Goal: Task Accomplishment & Management: Complete application form

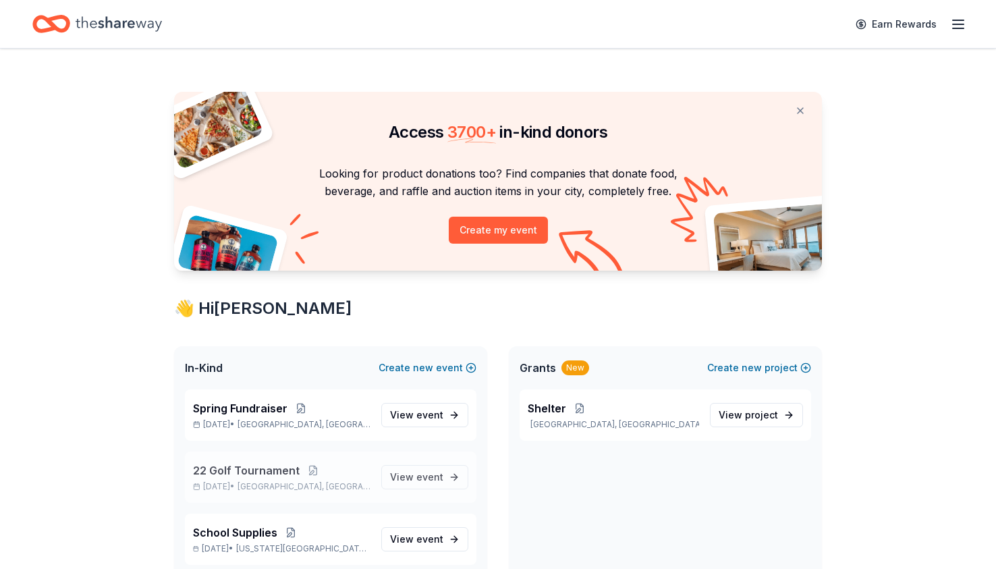
click at [242, 467] on span "22 Golf Tournament" at bounding box center [246, 470] width 107 height 16
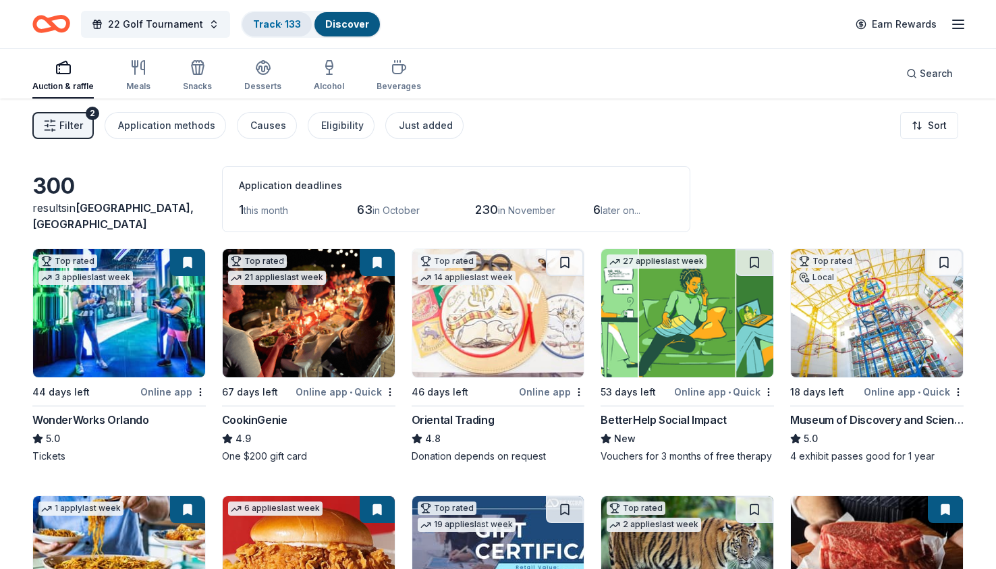
click at [274, 29] on link "Track · 133" at bounding box center [277, 23] width 48 height 11
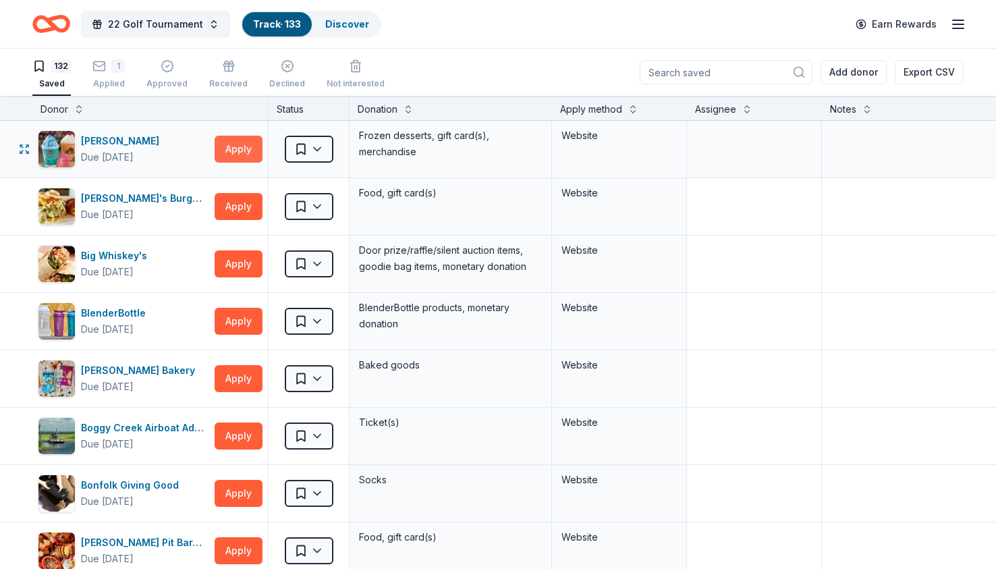
click at [233, 150] on button "Apply" at bounding box center [239, 149] width 48 height 27
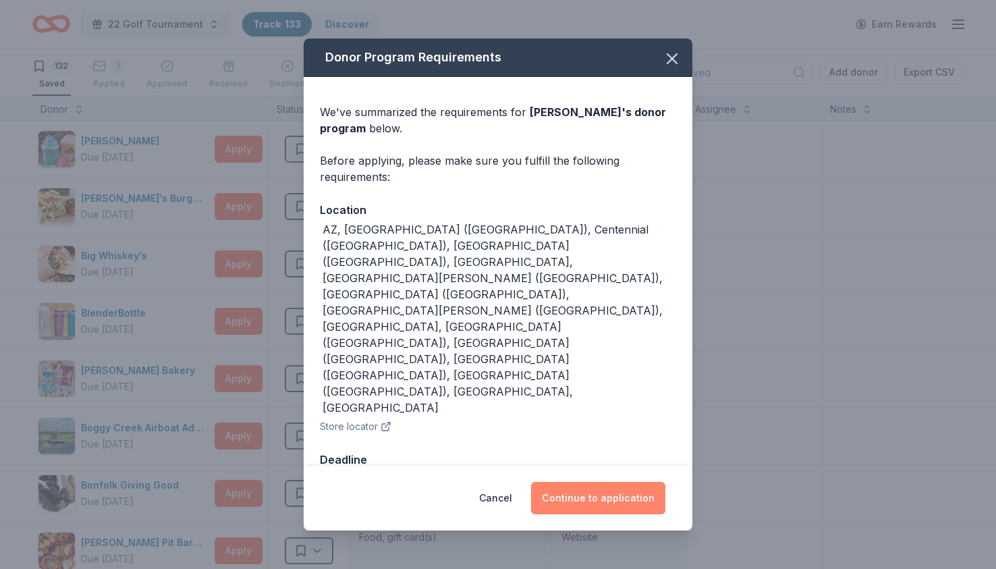
click at [609, 482] on button "Continue to application" at bounding box center [598, 498] width 134 height 32
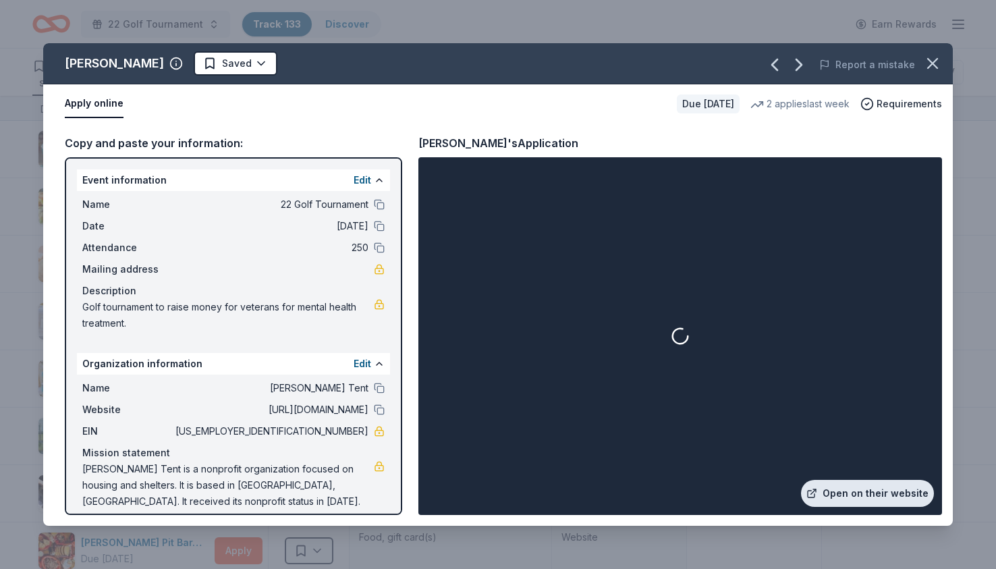
click at [883, 495] on link "Open on their website" at bounding box center [867, 493] width 133 height 27
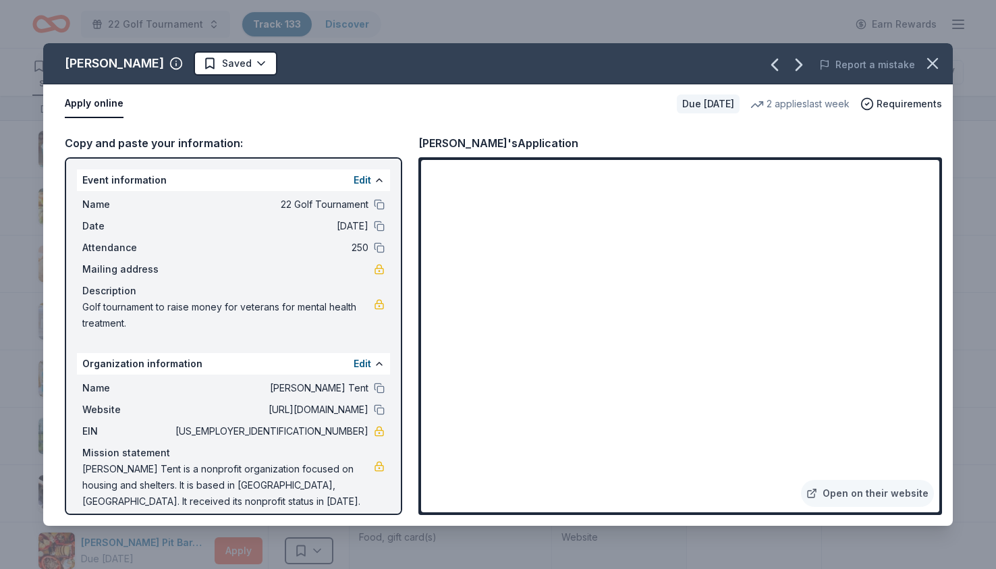
click at [927, 64] on icon "button" at bounding box center [932, 63] width 19 height 19
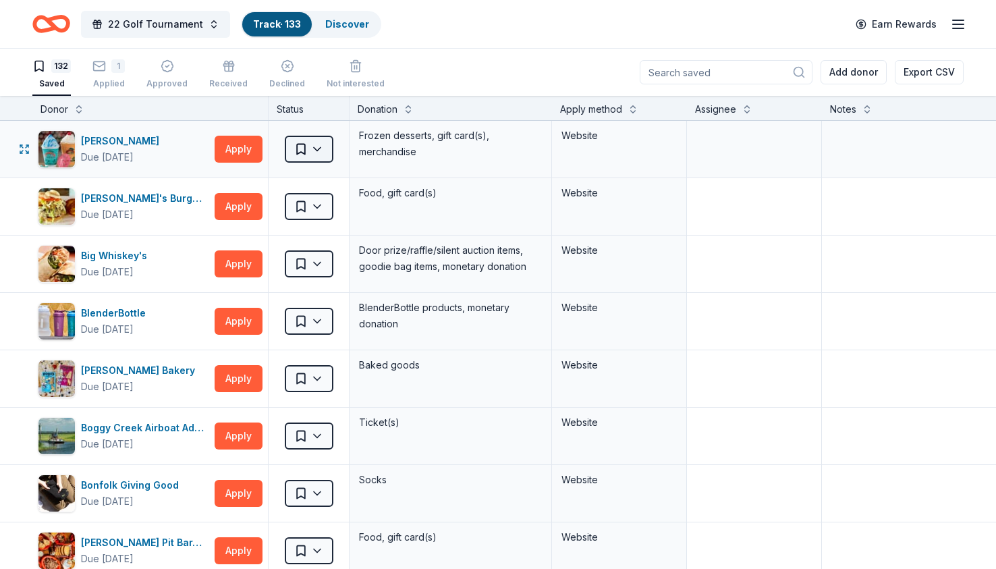
click at [320, 149] on html "22 Golf Tournament Track · 133 Discover Earn Rewards 132 Saved 1 Applied Approv…" at bounding box center [498, 284] width 996 height 569
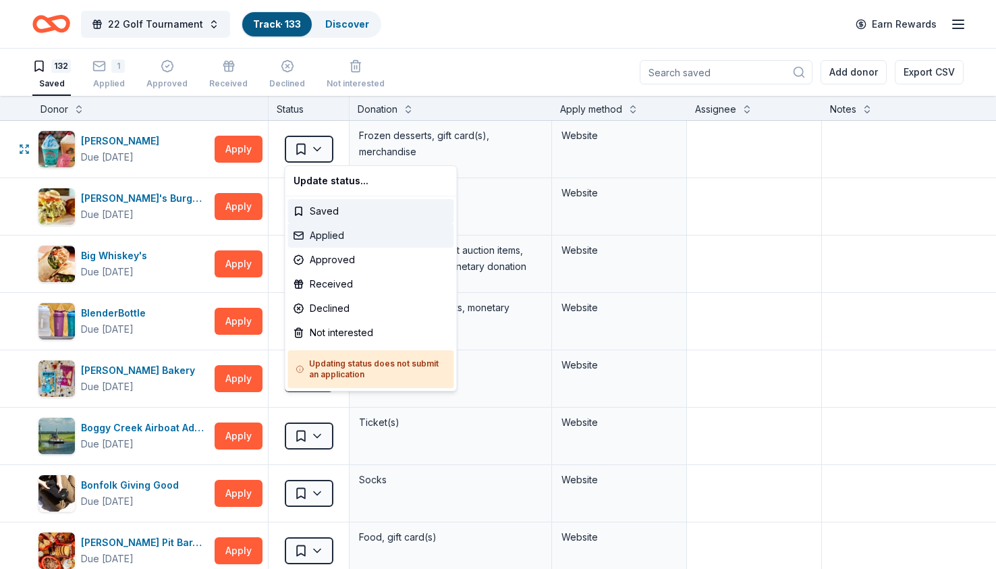
click at [321, 233] on div "Applied" at bounding box center [371, 235] width 166 height 24
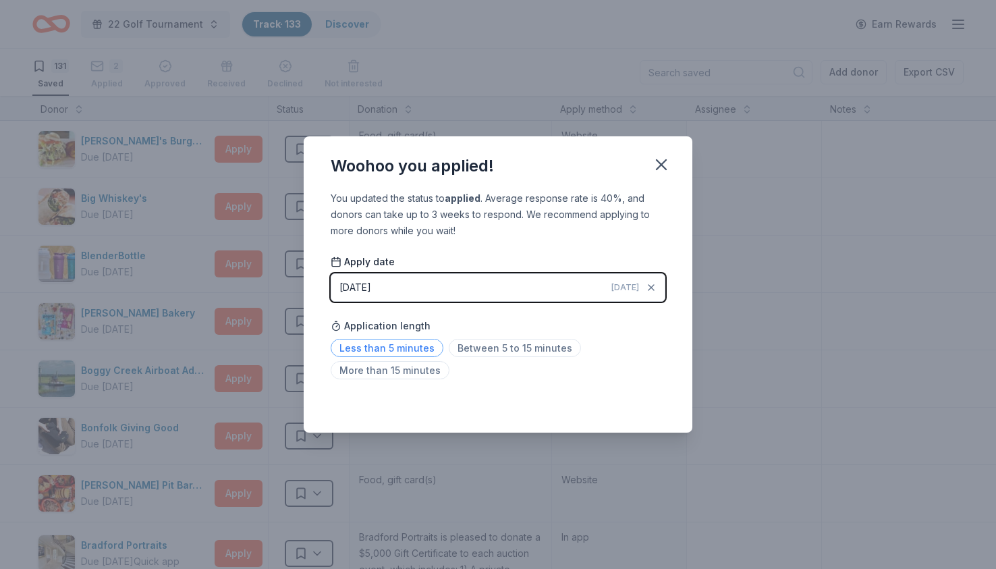
click at [414, 342] on span "Less than 5 minutes" at bounding box center [387, 348] width 113 height 18
click at [658, 155] on icon "button" at bounding box center [661, 164] width 19 height 19
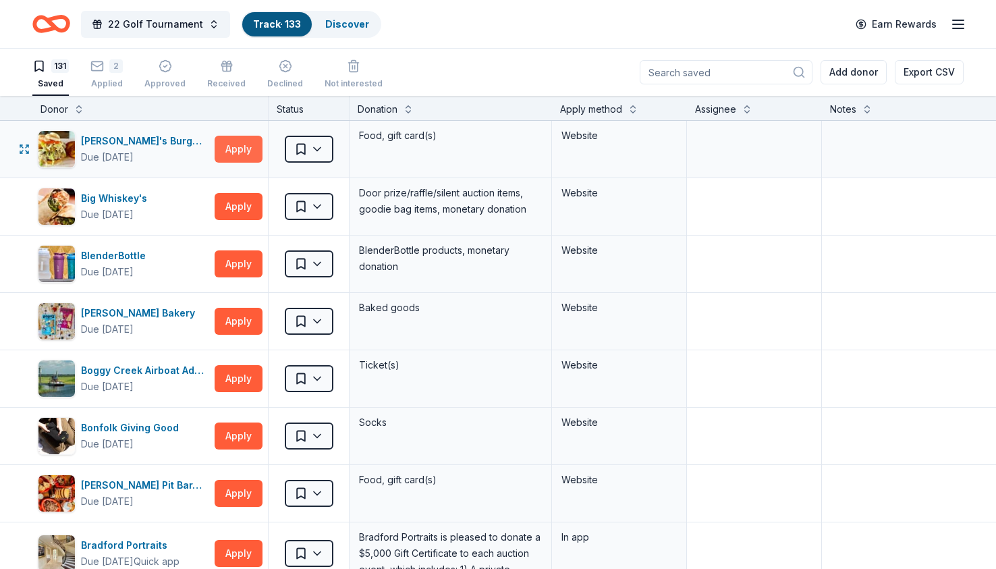
click at [238, 150] on button "Apply" at bounding box center [239, 149] width 48 height 27
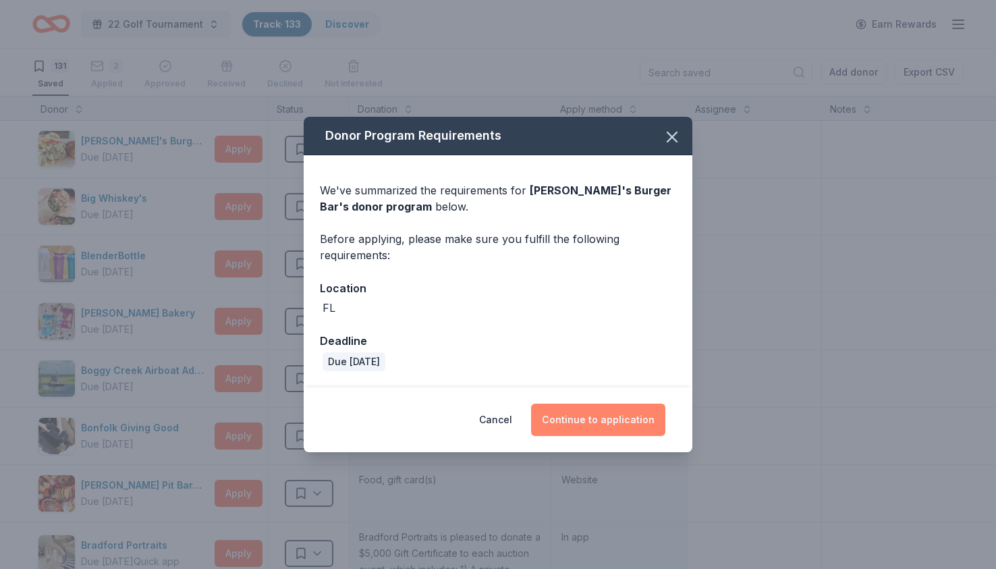
click at [582, 427] on button "Continue to application" at bounding box center [598, 420] width 134 height 32
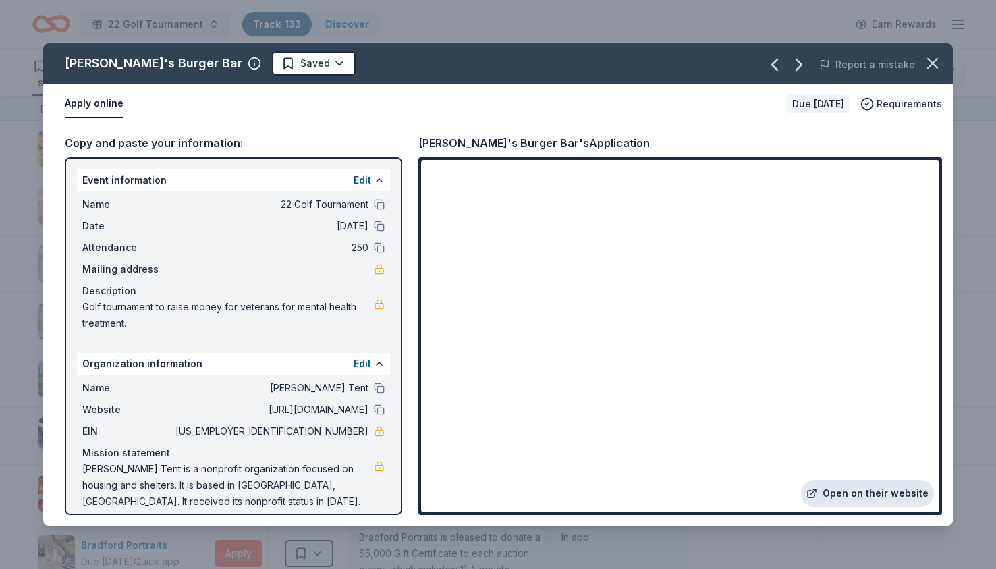
click at [872, 493] on link "Open on their website" at bounding box center [867, 493] width 133 height 27
click at [935, 66] on icon "button" at bounding box center [932, 63] width 9 height 9
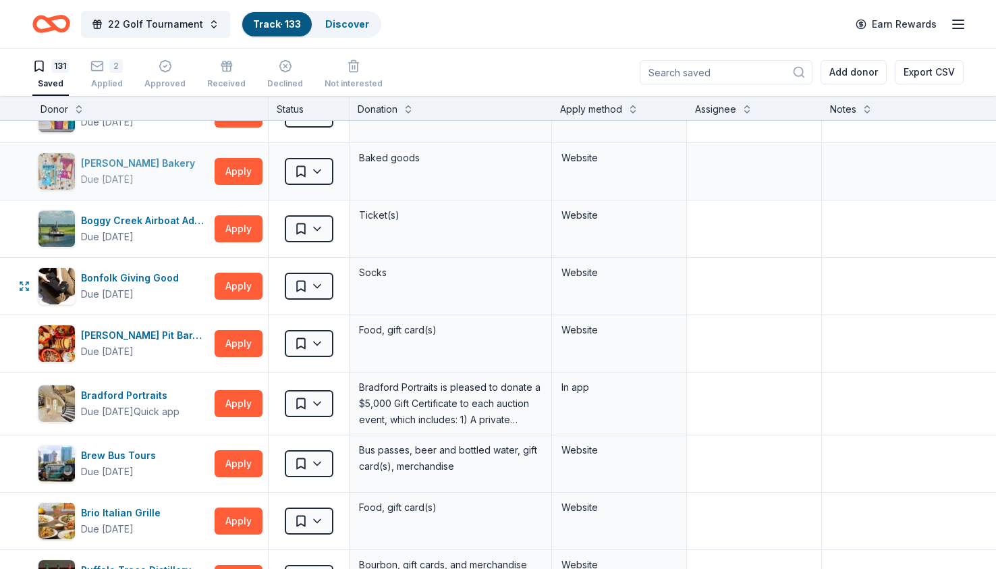
scroll to position [150, 0]
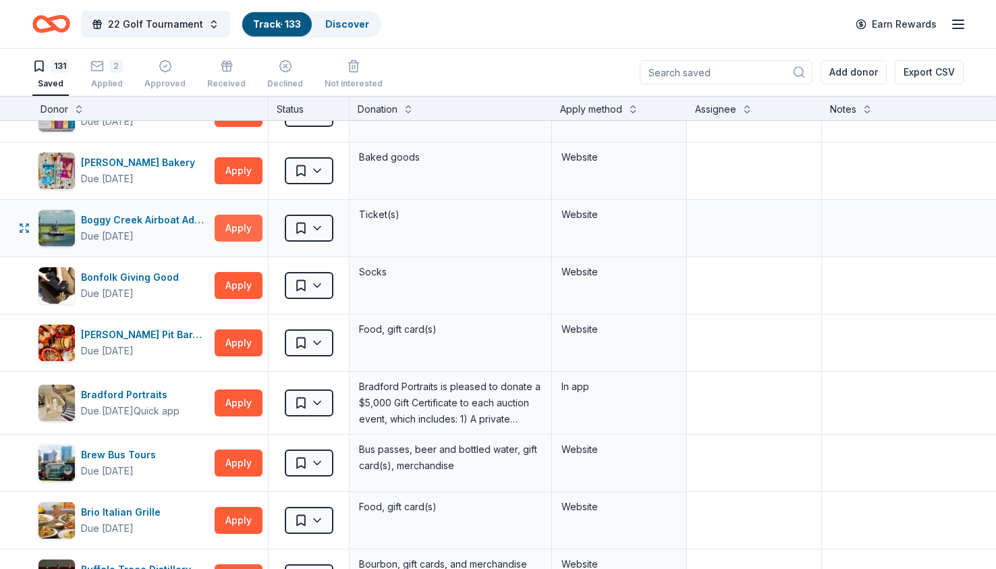
click at [237, 225] on button "Apply" at bounding box center [239, 228] width 48 height 27
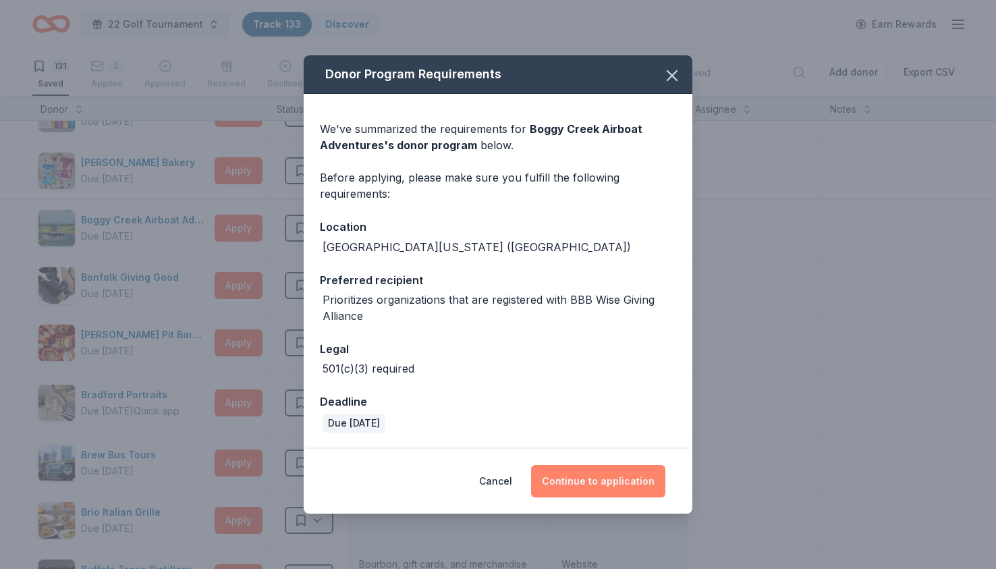
click at [583, 485] on button "Continue to application" at bounding box center [598, 481] width 134 height 32
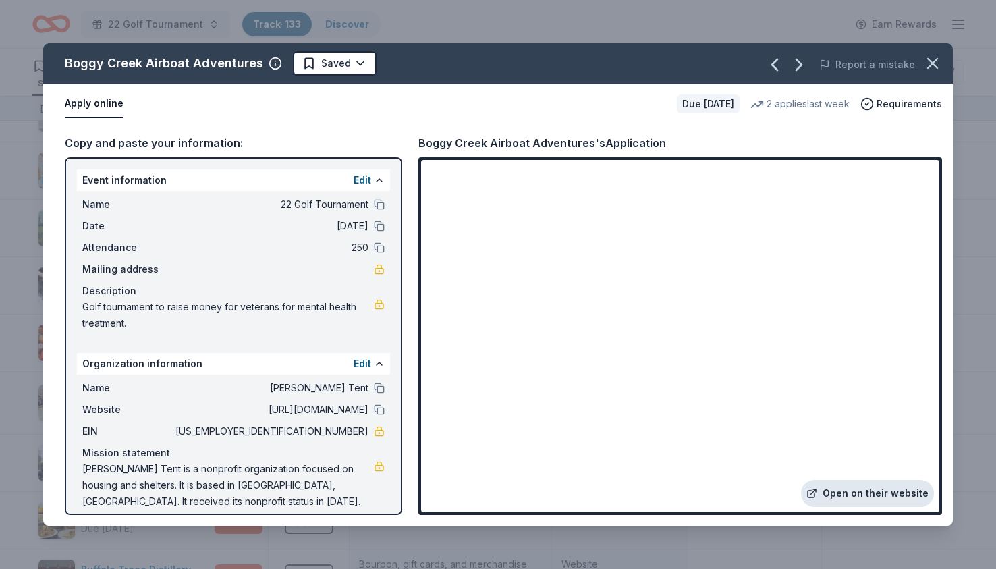
click at [867, 500] on link "Open on their website" at bounding box center [867, 493] width 133 height 27
click at [848, 489] on link "Open on their website" at bounding box center [867, 493] width 133 height 27
click at [935, 61] on icon "button" at bounding box center [932, 63] width 9 height 9
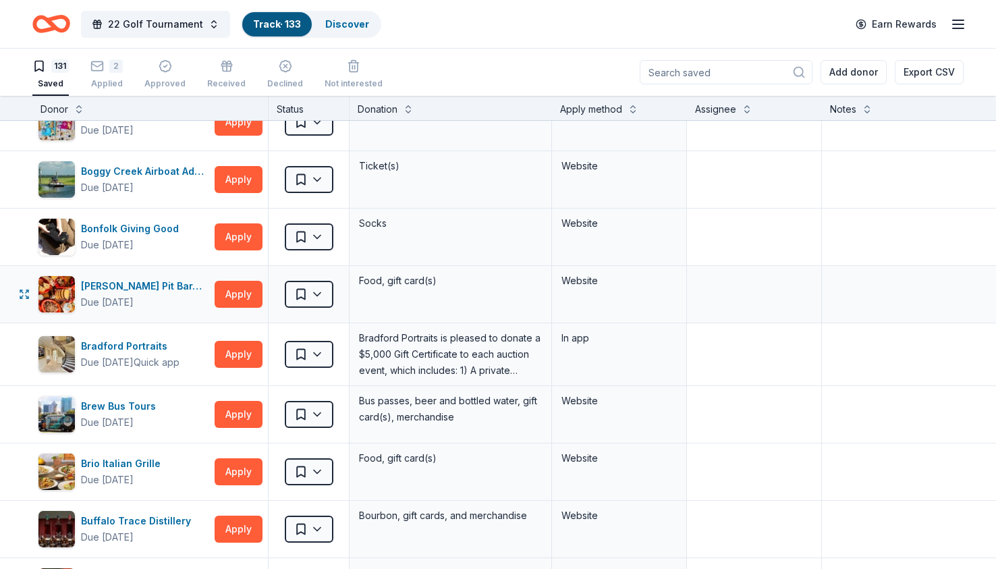
scroll to position [202, 0]
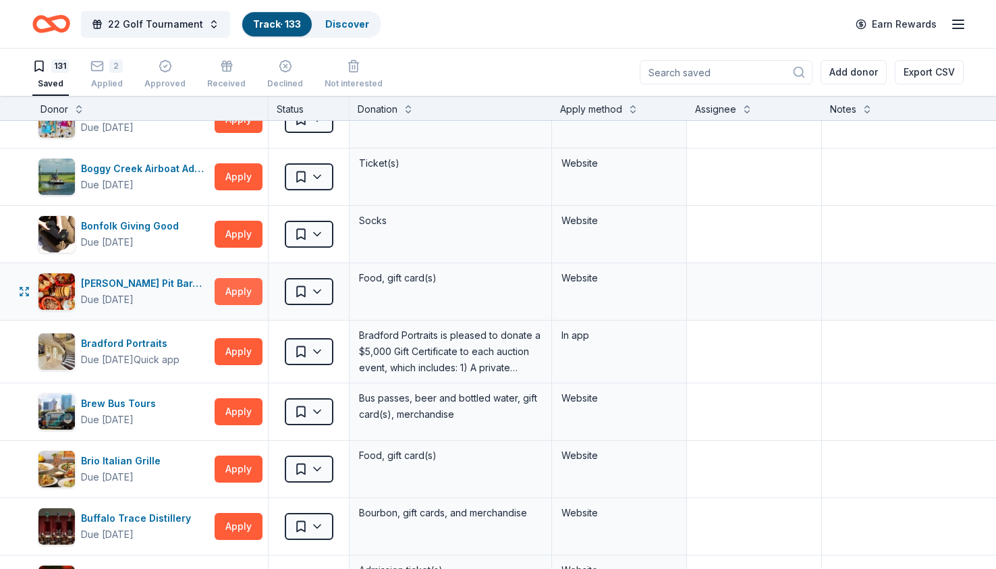
click at [240, 289] on button "Apply" at bounding box center [239, 291] width 48 height 27
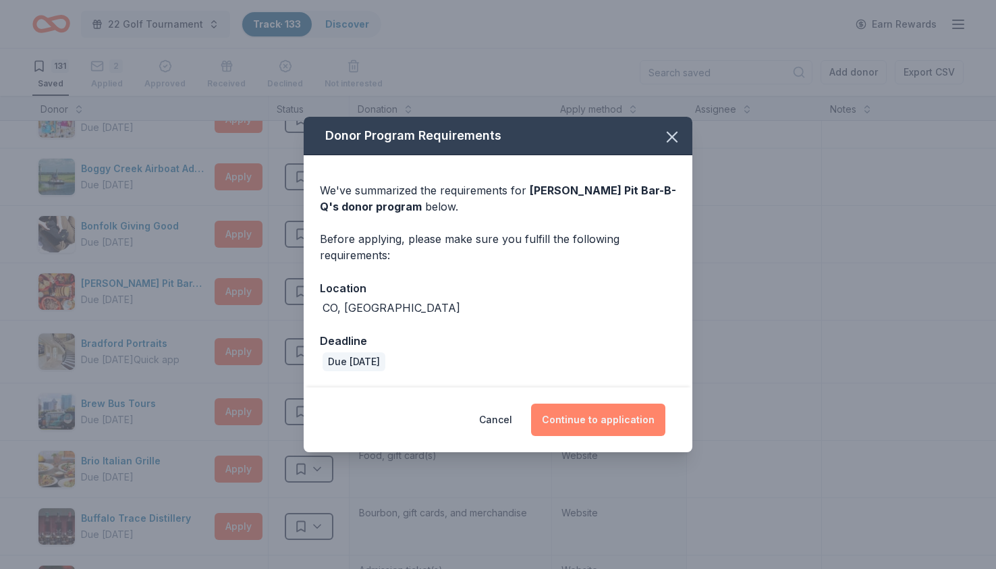
click at [585, 414] on button "Continue to application" at bounding box center [598, 420] width 134 height 32
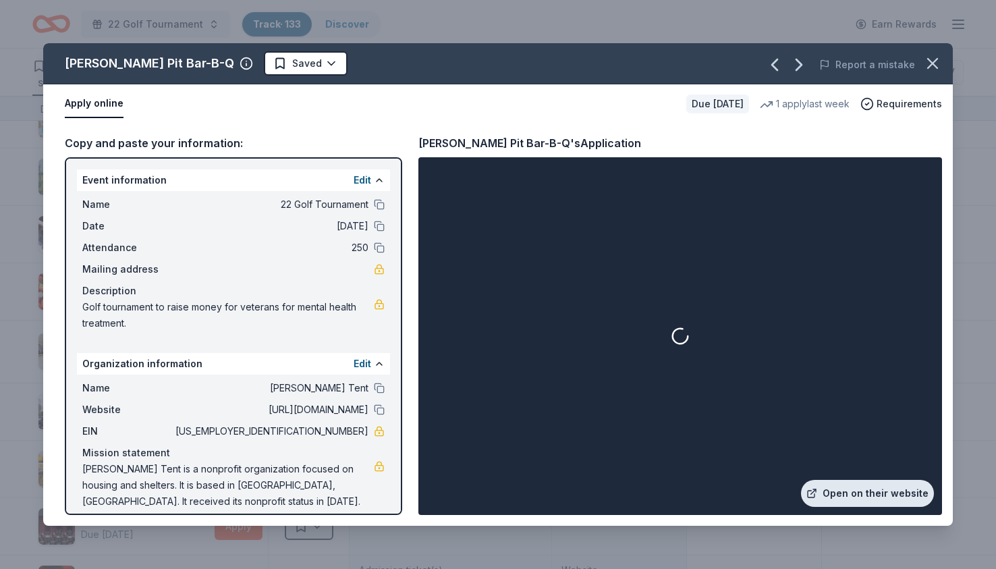
click at [884, 492] on link "Open on their website" at bounding box center [867, 493] width 133 height 27
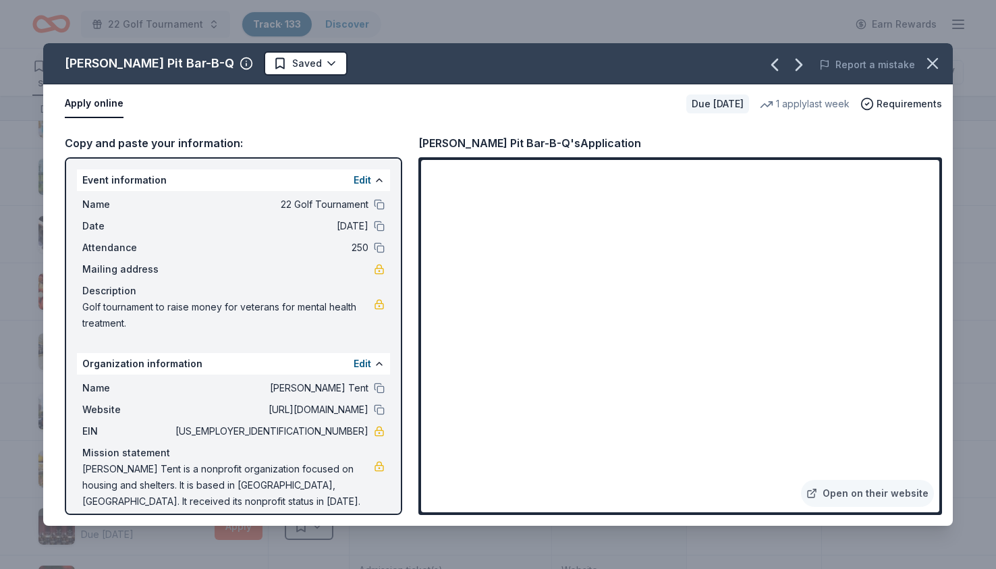
click at [934, 64] on icon "button" at bounding box center [932, 63] width 9 height 9
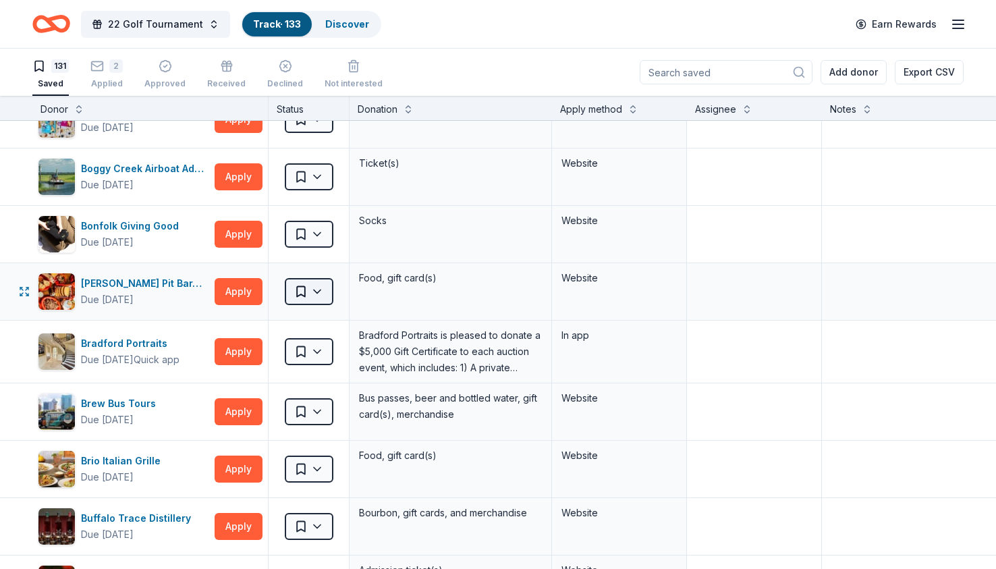
click at [306, 294] on html "22 Golf Tournament Track · 133 Discover Earn Rewards 131 Saved 2 Applied Approv…" at bounding box center [498, 284] width 996 height 569
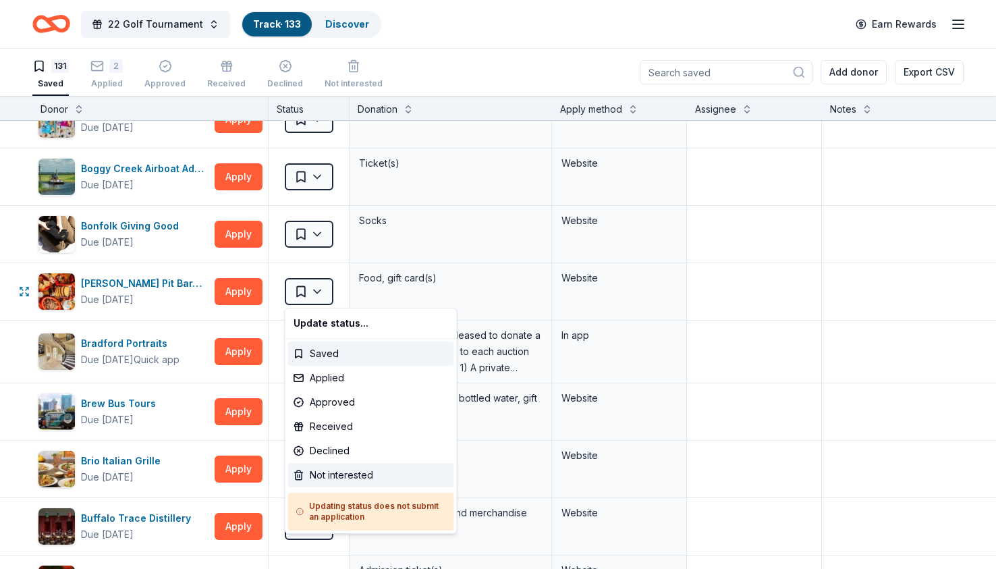
click at [335, 476] on div "Not interested" at bounding box center [371, 475] width 166 height 24
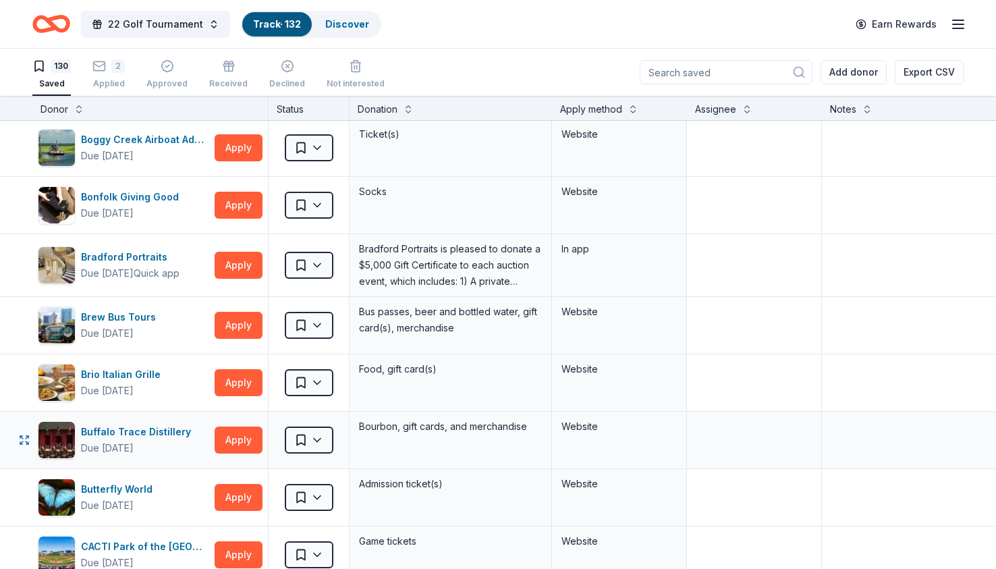
scroll to position [235, 0]
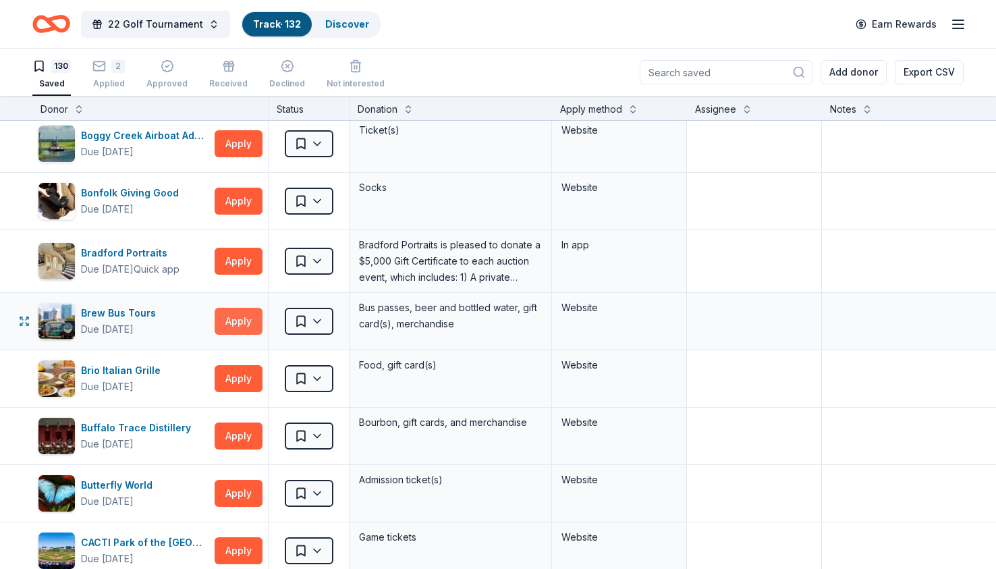
click at [232, 319] on button "Apply" at bounding box center [239, 321] width 48 height 27
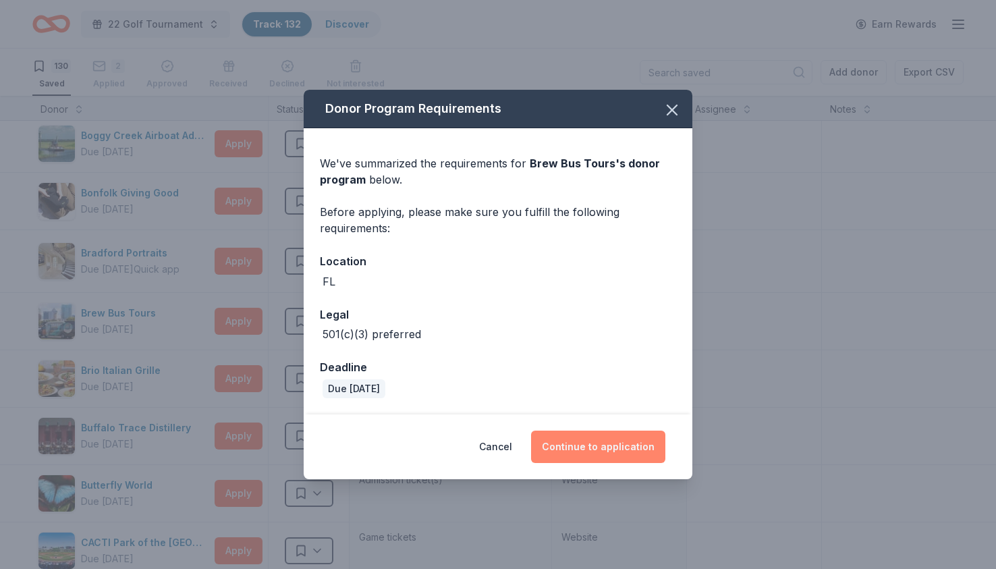
click at [601, 443] on button "Continue to application" at bounding box center [598, 447] width 134 height 32
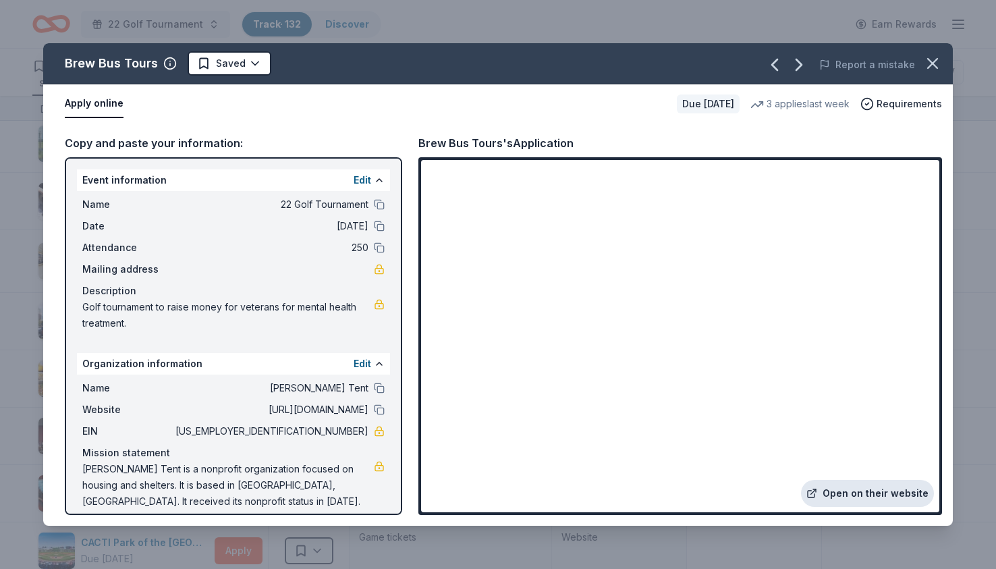
click at [856, 488] on link "Open on their website" at bounding box center [867, 493] width 133 height 27
click at [935, 63] on icon "button" at bounding box center [932, 63] width 19 height 19
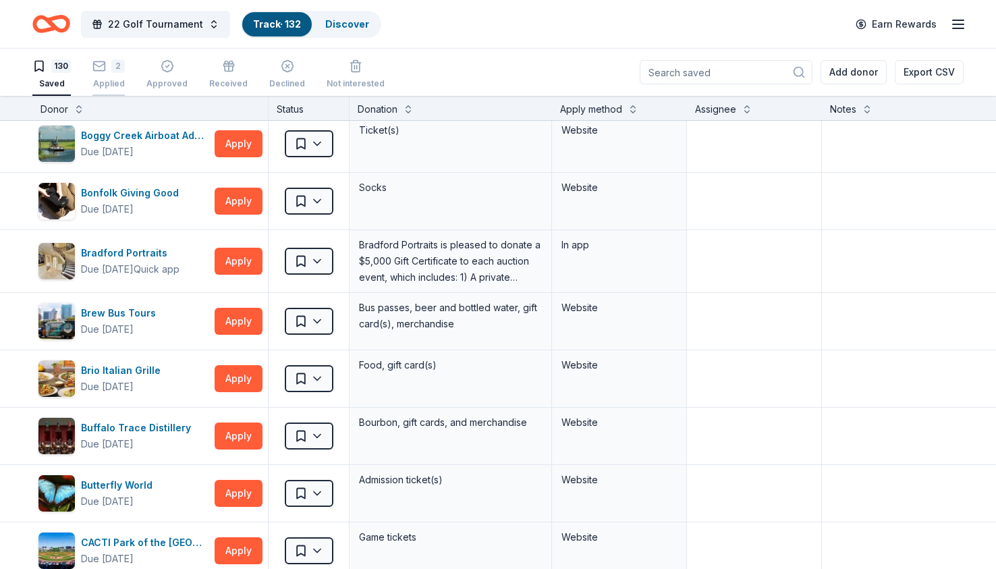
click at [111, 77] on div "2 Applied" at bounding box center [108, 67] width 32 height 30
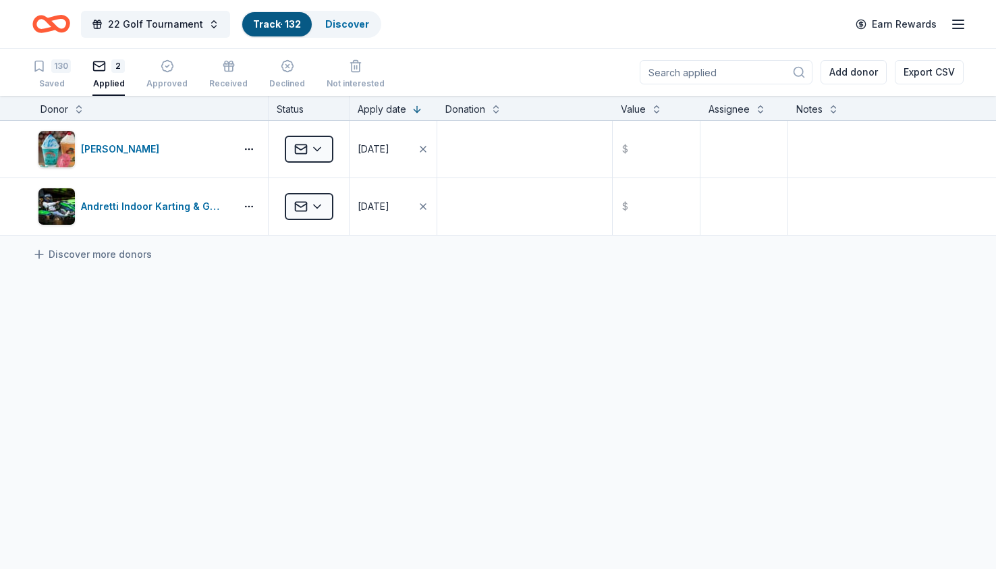
click at [264, 29] on link "Track · 132" at bounding box center [277, 23] width 48 height 11
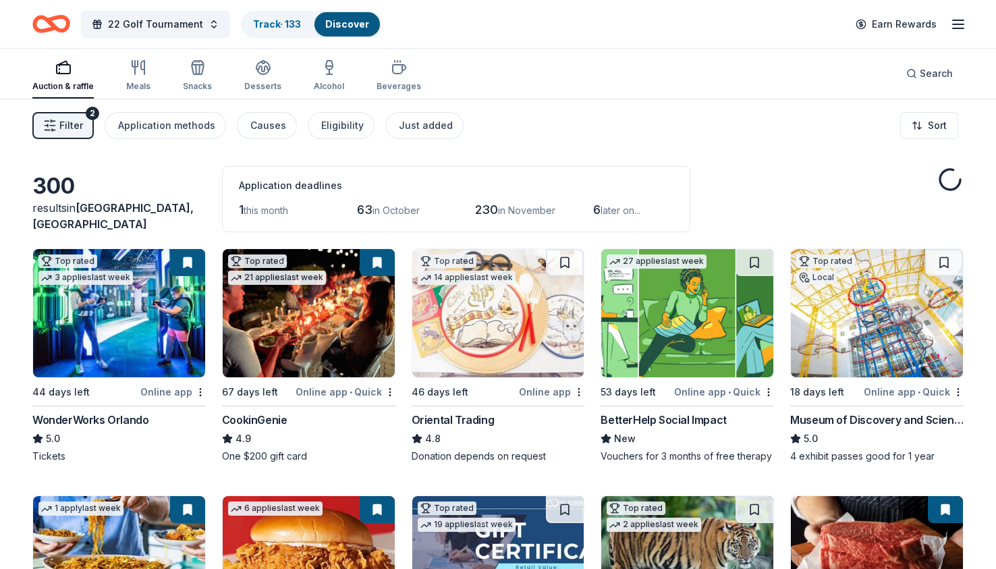
click at [58, 76] on div "Auction & raffle" at bounding box center [62, 75] width 61 height 32
click at [253, 26] on link "Track · 132" at bounding box center [277, 23] width 48 height 11
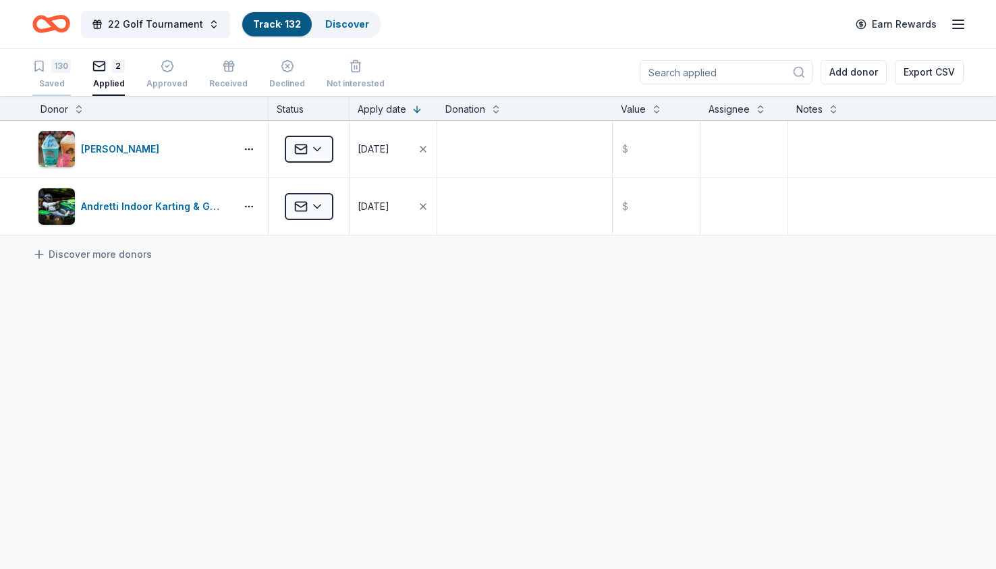
click at [67, 87] on div "Saved" at bounding box center [51, 83] width 38 height 11
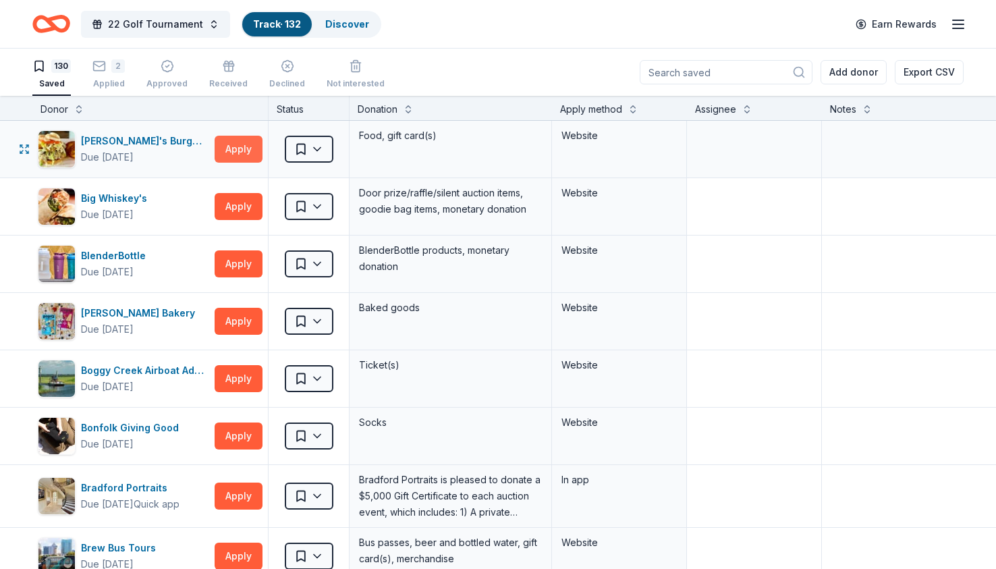
click at [242, 148] on button "Apply" at bounding box center [239, 149] width 48 height 27
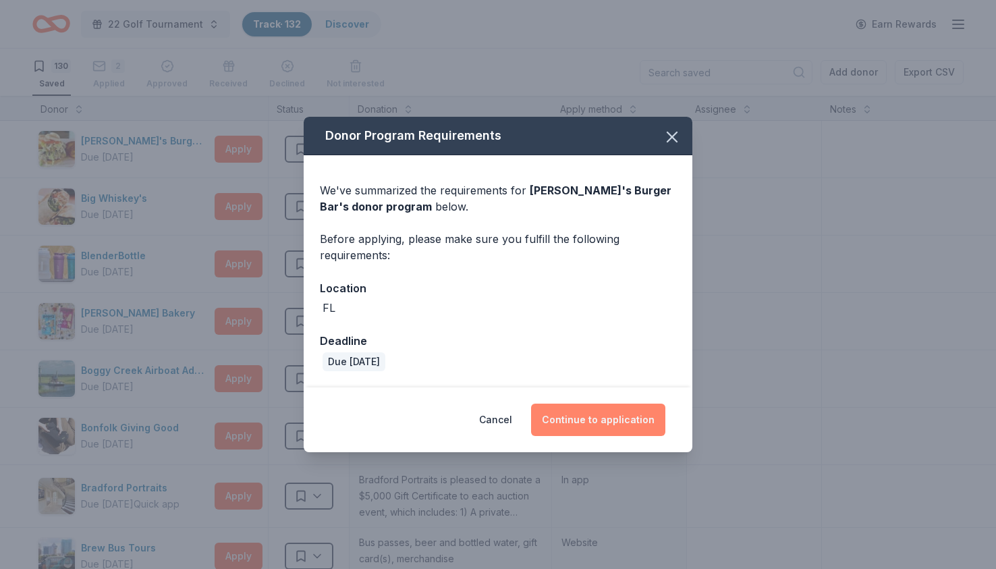
click at [607, 422] on button "Continue to application" at bounding box center [598, 420] width 134 height 32
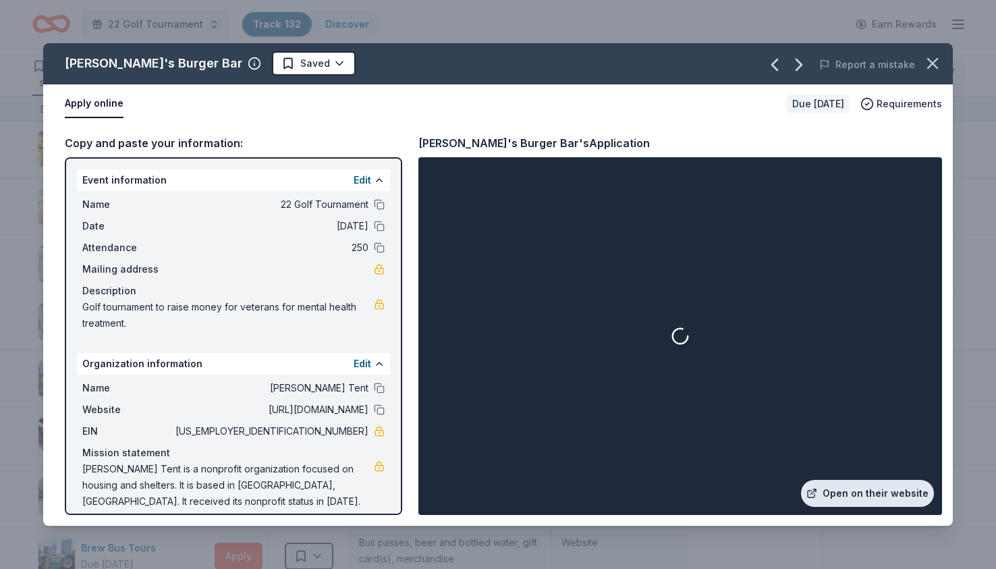
click at [849, 496] on link "Open on their website" at bounding box center [867, 493] width 133 height 27
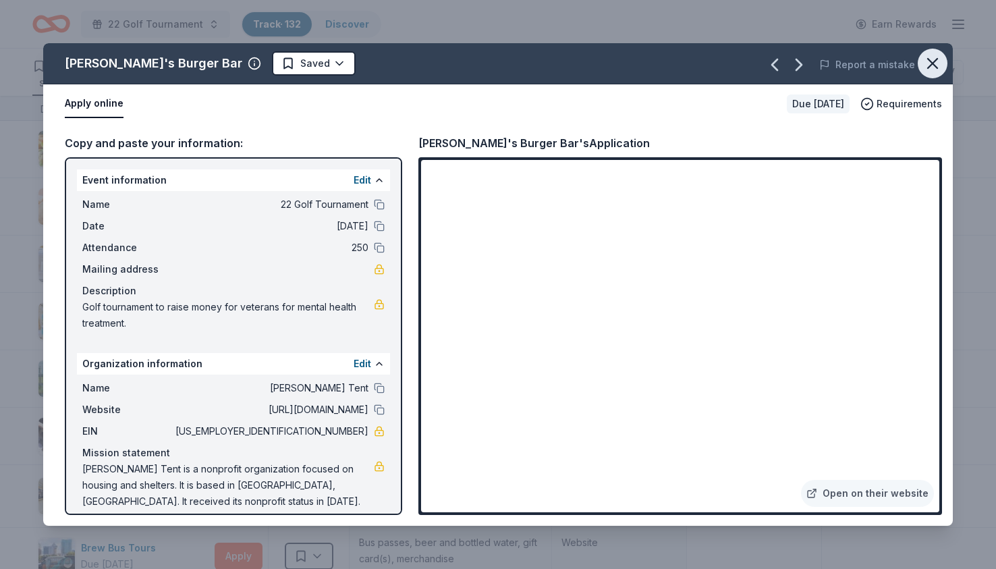
click at [935, 63] on icon "button" at bounding box center [932, 63] width 19 height 19
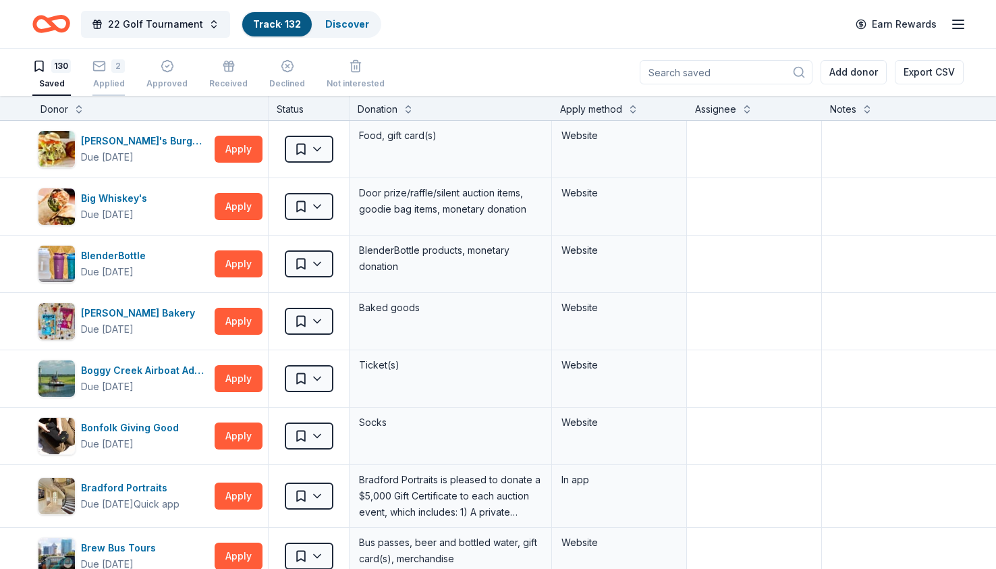
click at [113, 78] on div "2 Applied" at bounding box center [108, 74] width 32 height 30
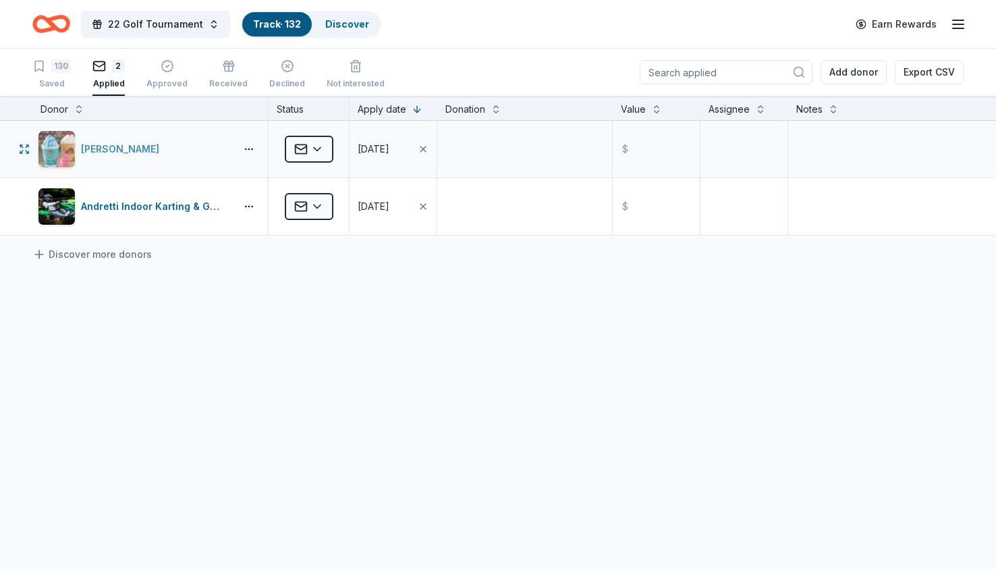
click at [124, 153] on div "[PERSON_NAME]" at bounding box center [123, 149] width 84 height 16
click at [45, 79] on div "Saved" at bounding box center [51, 83] width 38 height 11
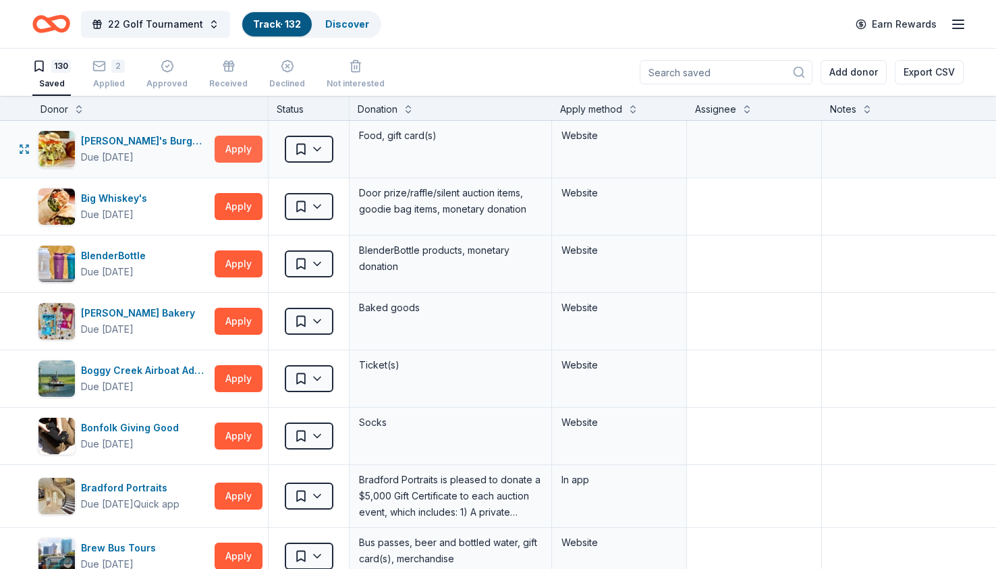
click at [239, 149] on button "Apply" at bounding box center [239, 149] width 48 height 27
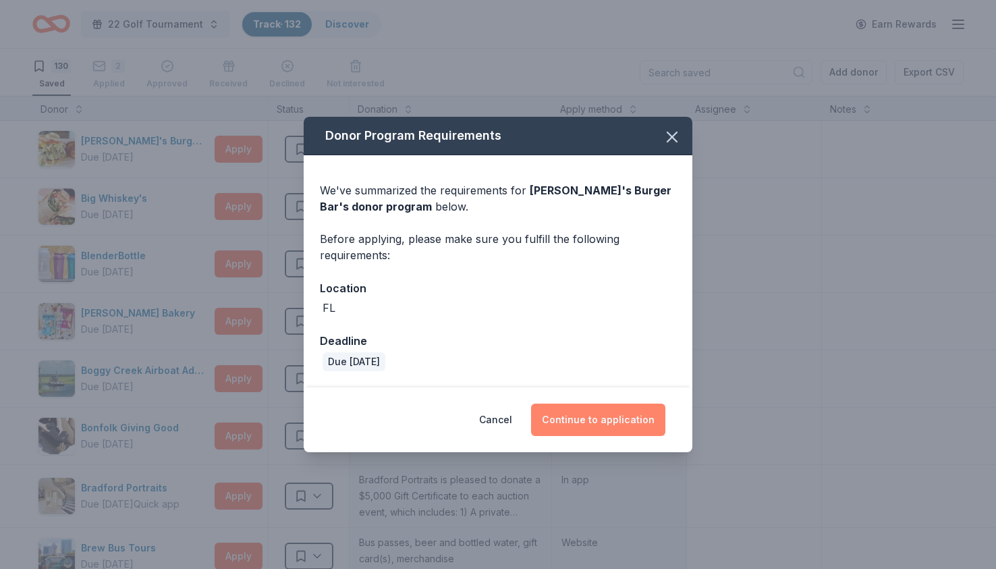
click at [617, 428] on button "Continue to application" at bounding box center [598, 420] width 134 height 32
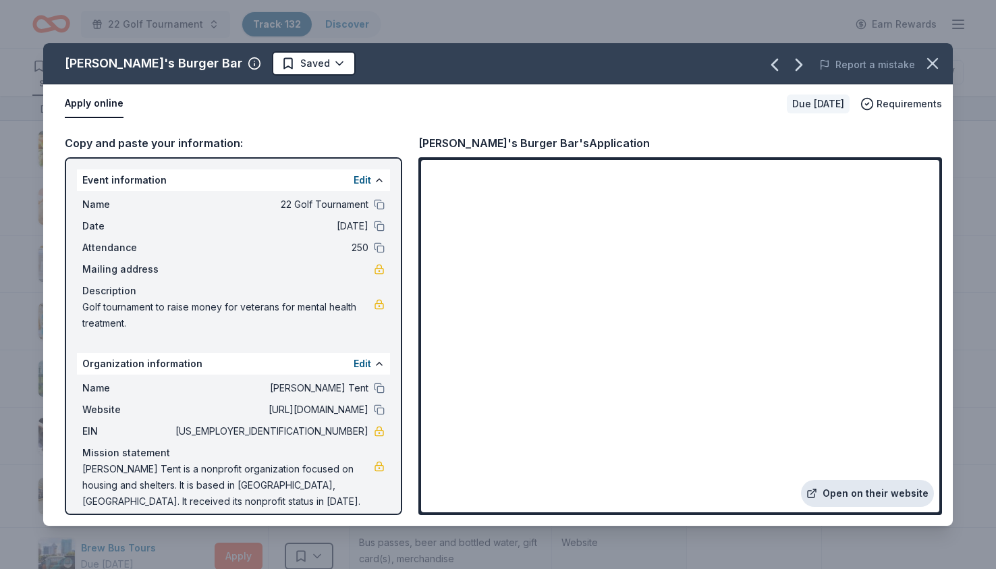
click at [879, 494] on link "Open on their website" at bounding box center [867, 493] width 133 height 27
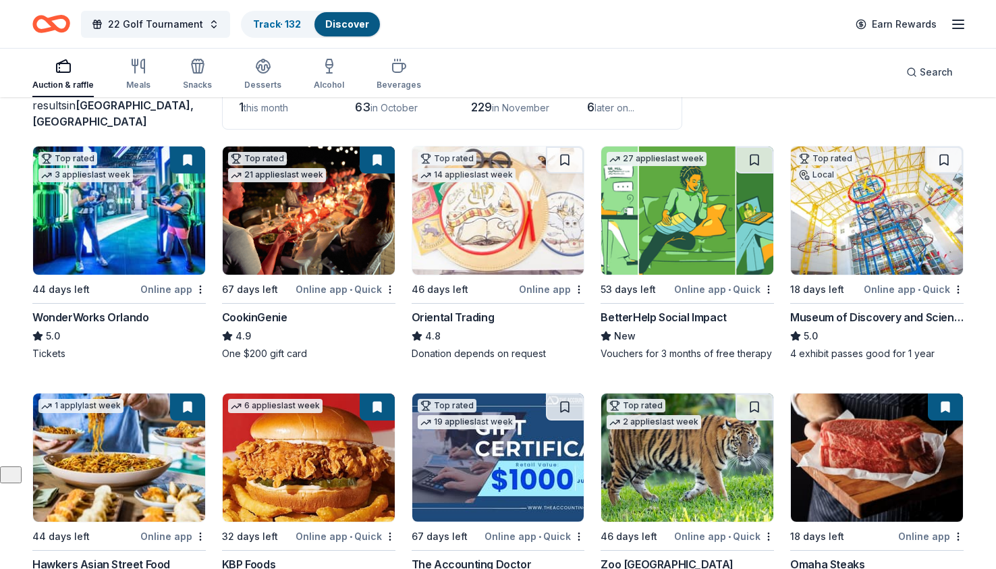
scroll to position [141, 0]
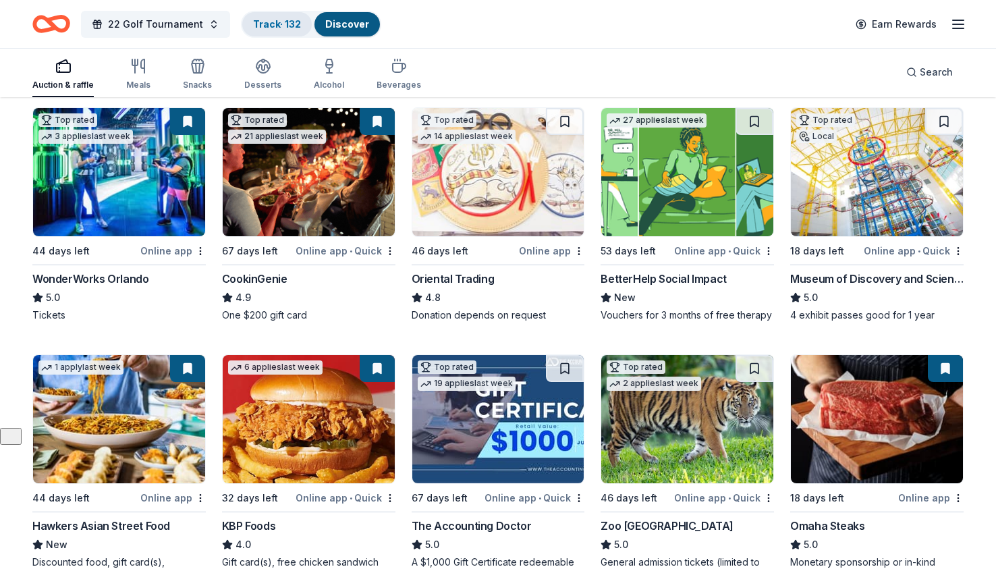
click at [279, 29] on link "Track · 132" at bounding box center [277, 23] width 48 height 11
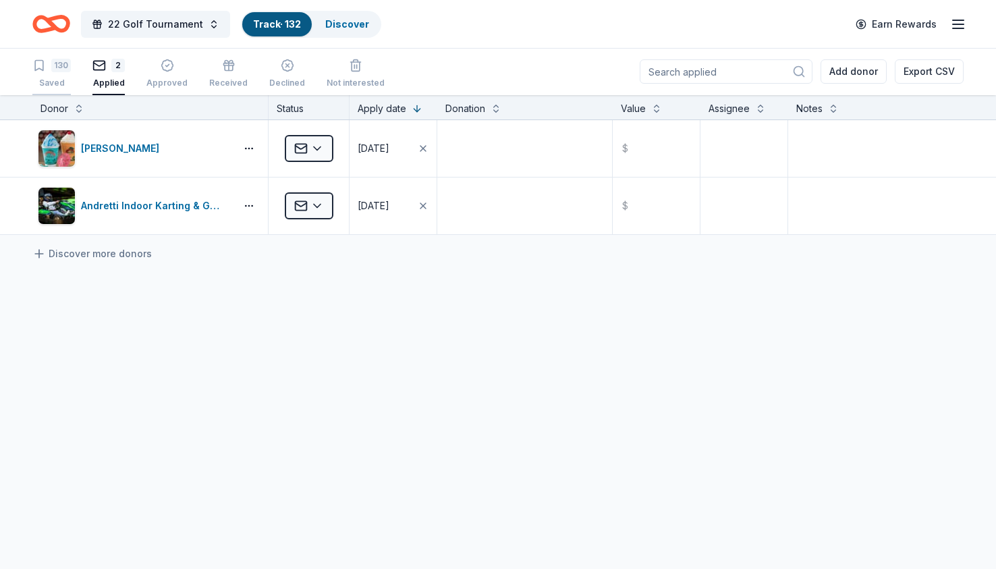
click at [57, 72] on div "130 Saved" at bounding box center [51, 74] width 38 height 30
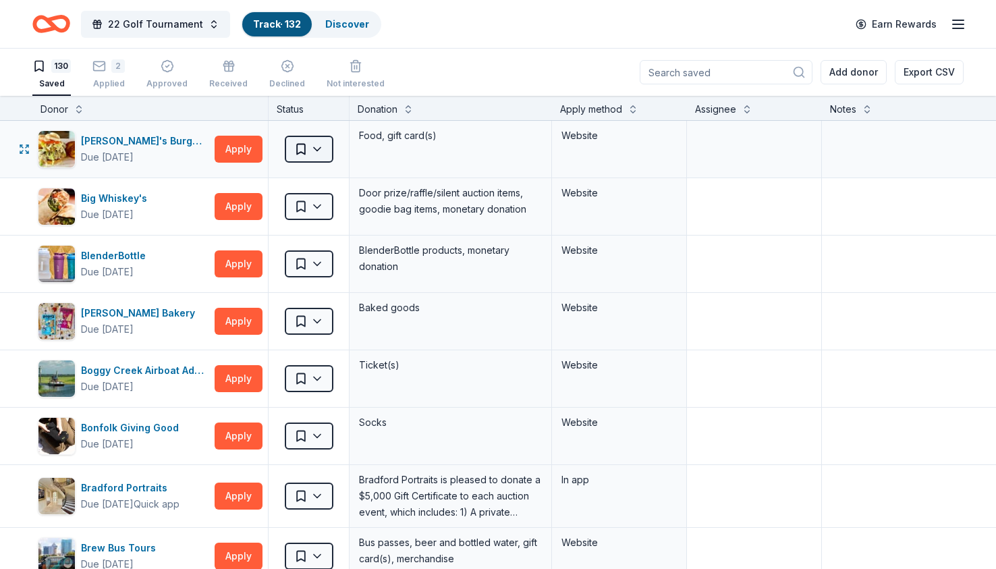
click at [319, 148] on html "22 Golf Tournament Track · 132 Discover Earn Rewards 130 Saved 2 Applied Approv…" at bounding box center [498, 284] width 996 height 569
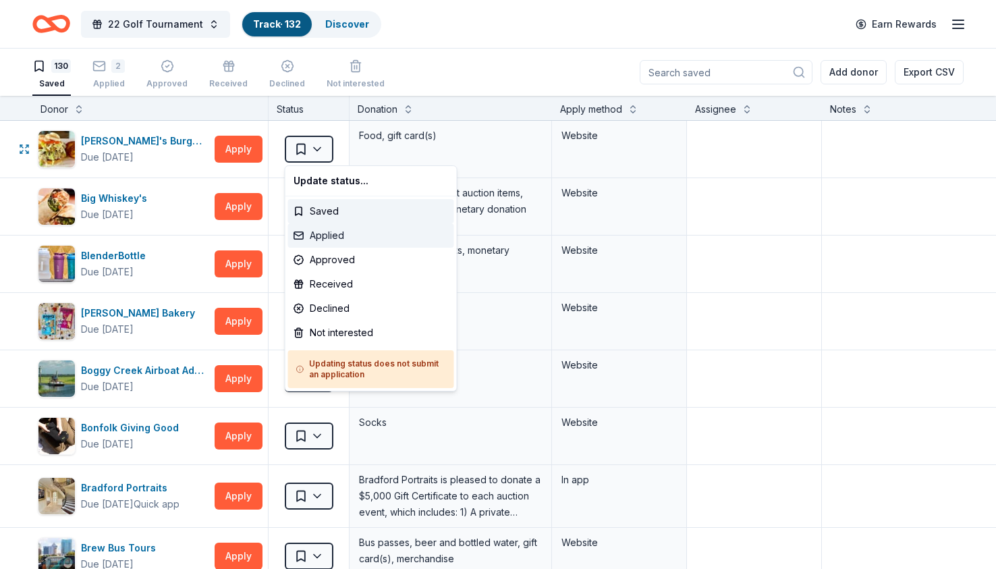
click at [334, 236] on div "Applied" at bounding box center [371, 235] width 166 height 24
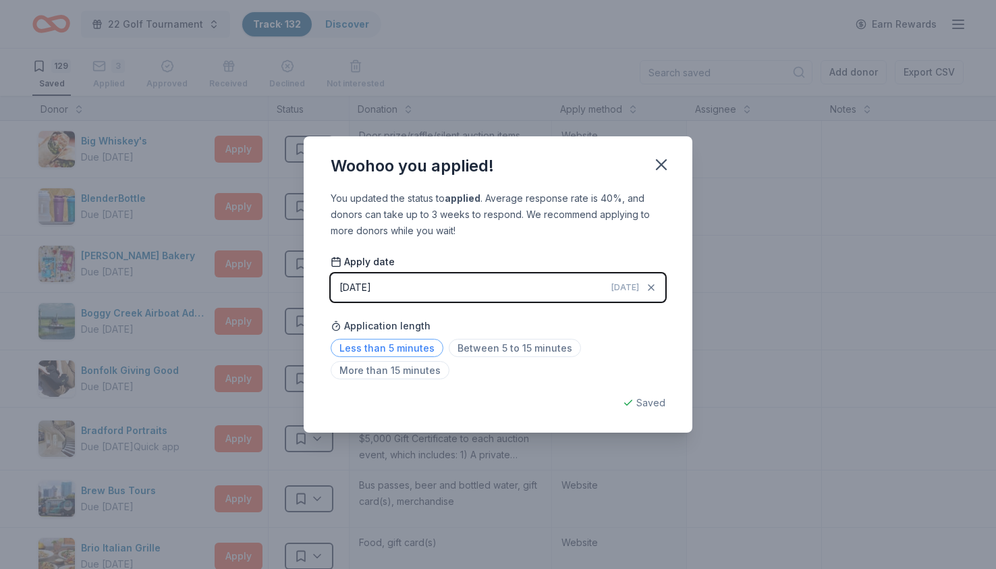
click at [413, 344] on span "Less than 5 minutes" at bounding box center [387, 348] width 113 height 18
click at [664, 165] on icon "button" at bounding box center [661, 164] width 19 height 19
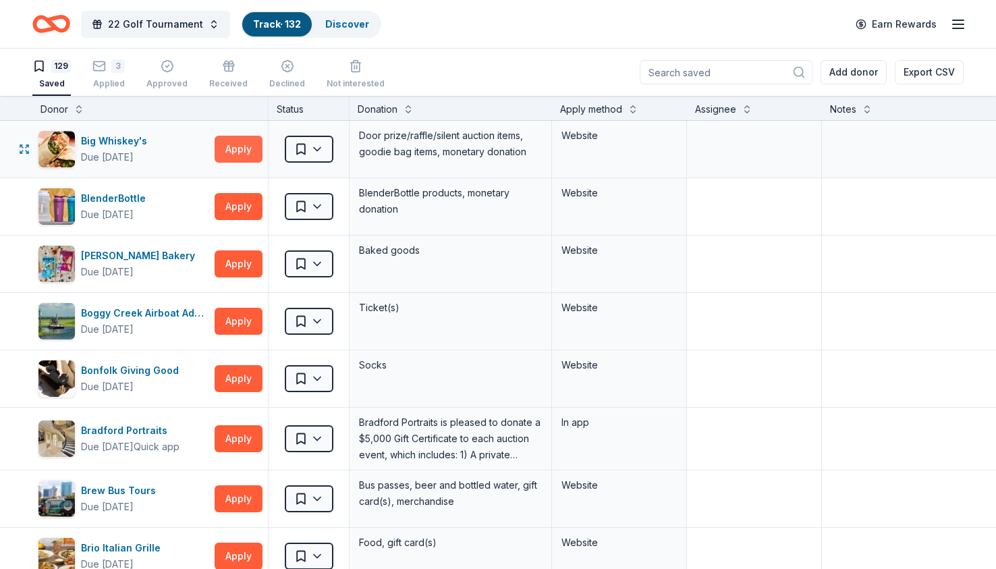
click at [242, 147] on button "Apply" at bounding box center [239, 149] width 48 height 27
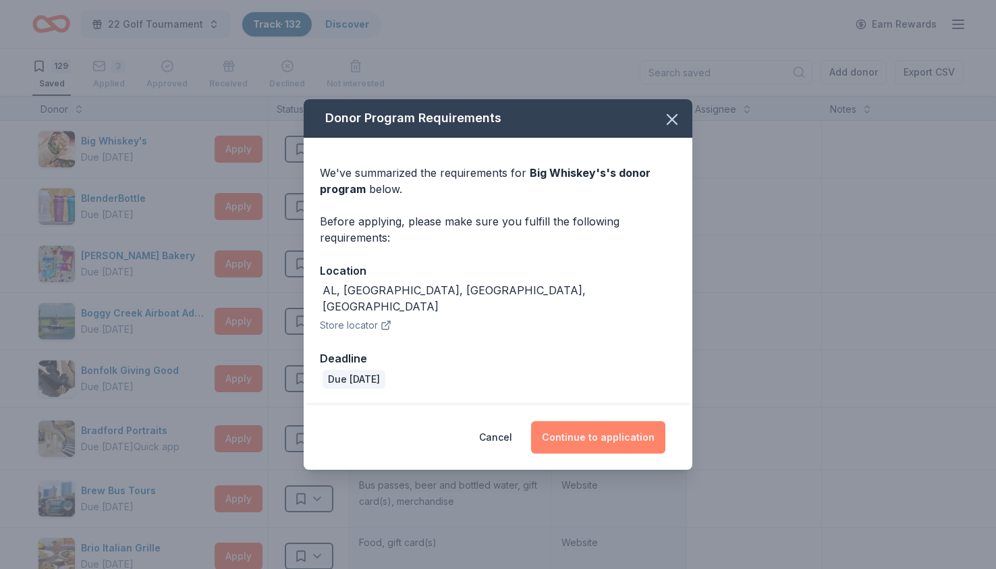
click at [646, 430] on button "Continue to application" at bounding box center [598, 437] width 134 height 32
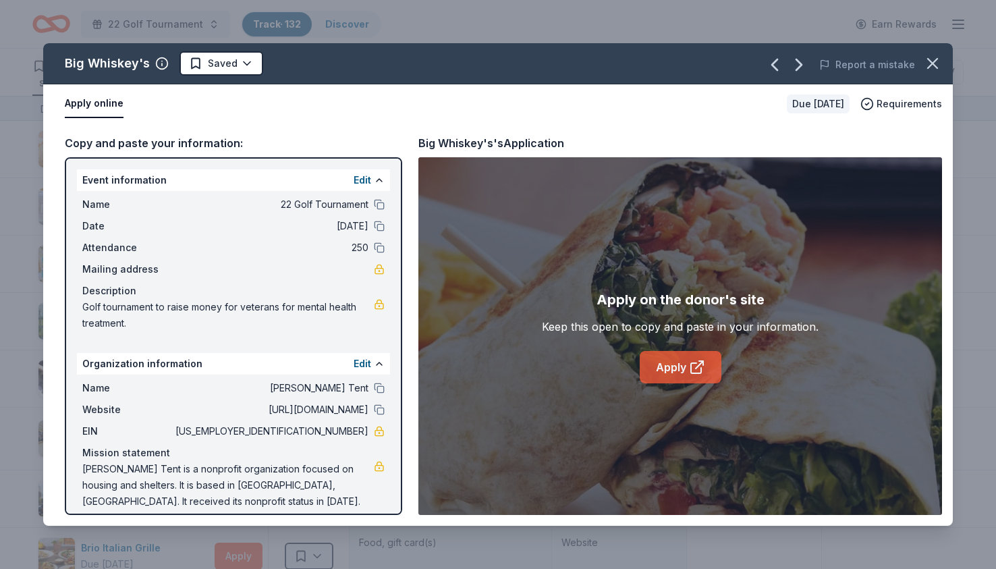
click at [687, 358] on link "Apply" at bounding box center [681, 367] width 82 height 32
click at [931, 64] on icon "button" at bounding box center [932, 63] width 9 height 9
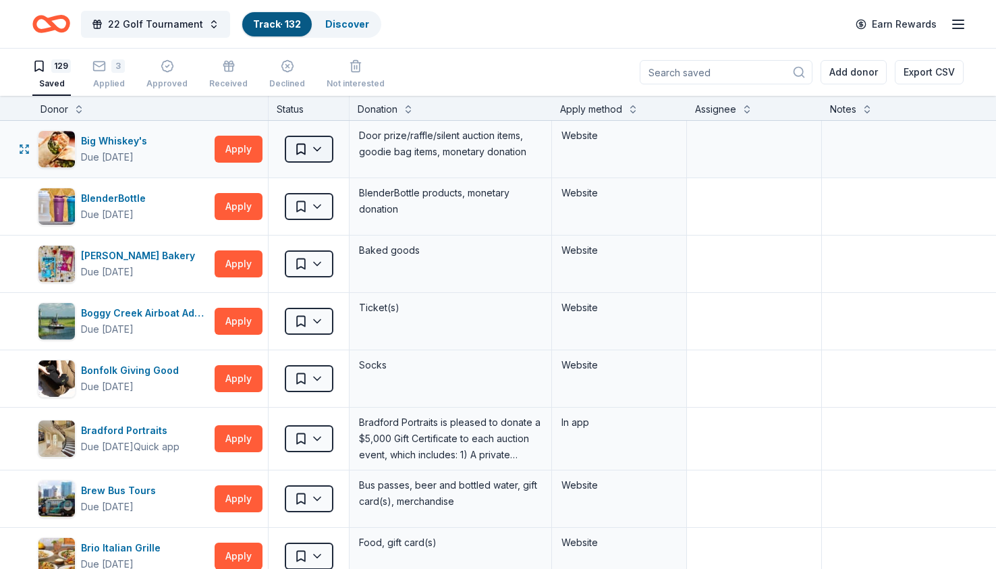
click at [321, 152] on html "22 Golf Tournament Track · 132 Discover Earn Rewards 129 Saved 3 Applied Approv…" at bounding box center [498, 284] width 996 height 569
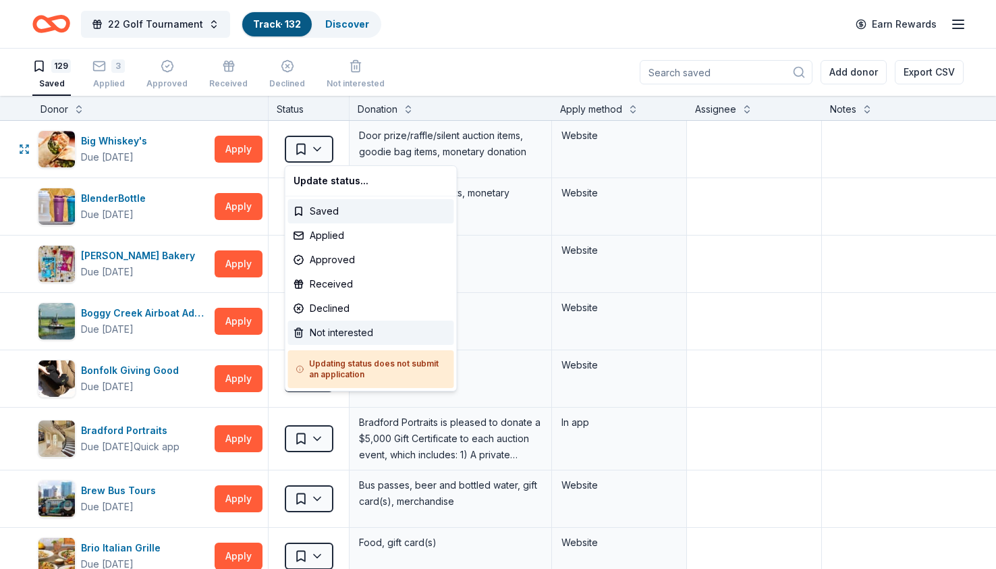
click at [330, 331] on div "Not interested" at bounding box center [371, 333] width 166 height 24
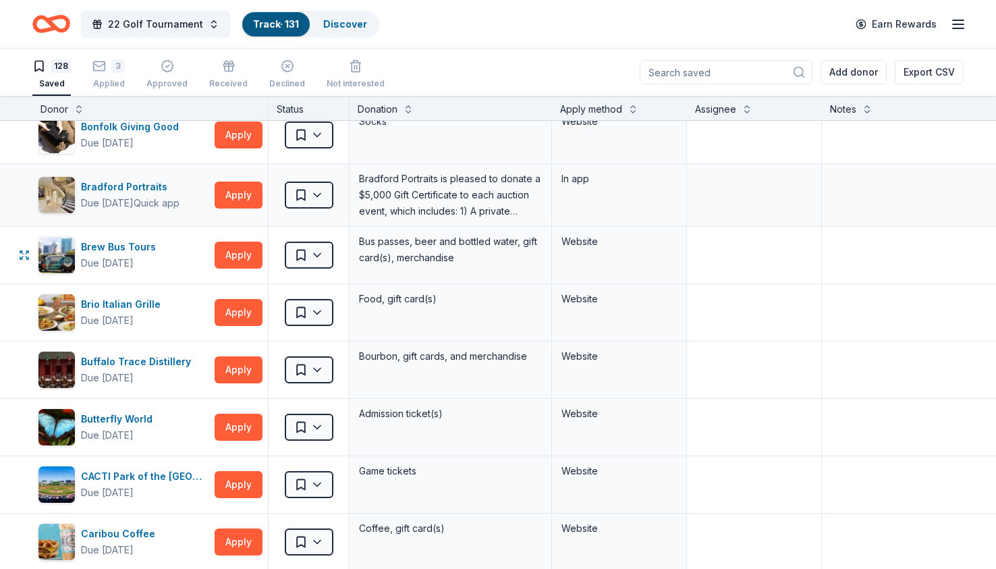
scroll to position [188, 0]
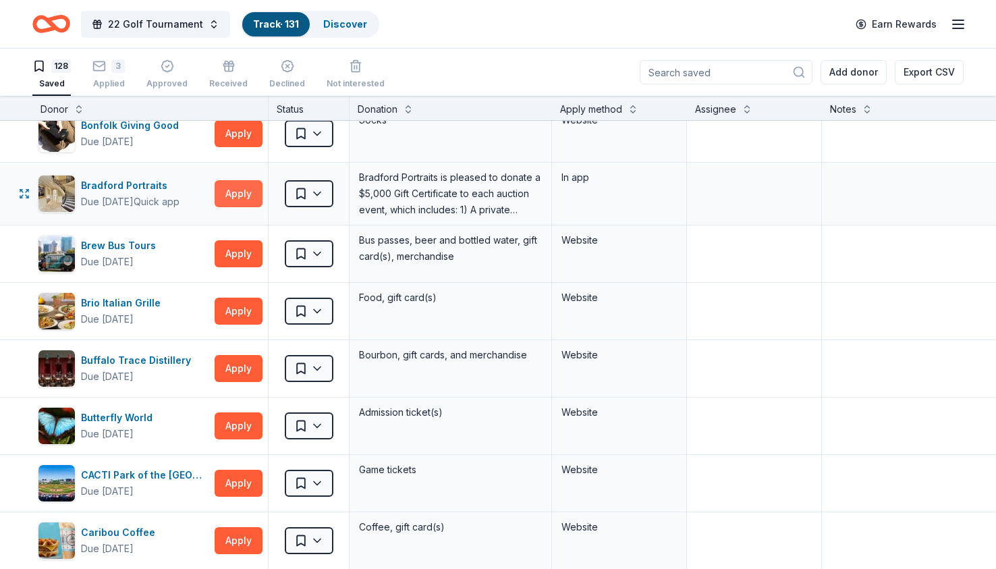
click at [238, 194] on button "Apply" at bounding box center [239, 193] width 48 height 27
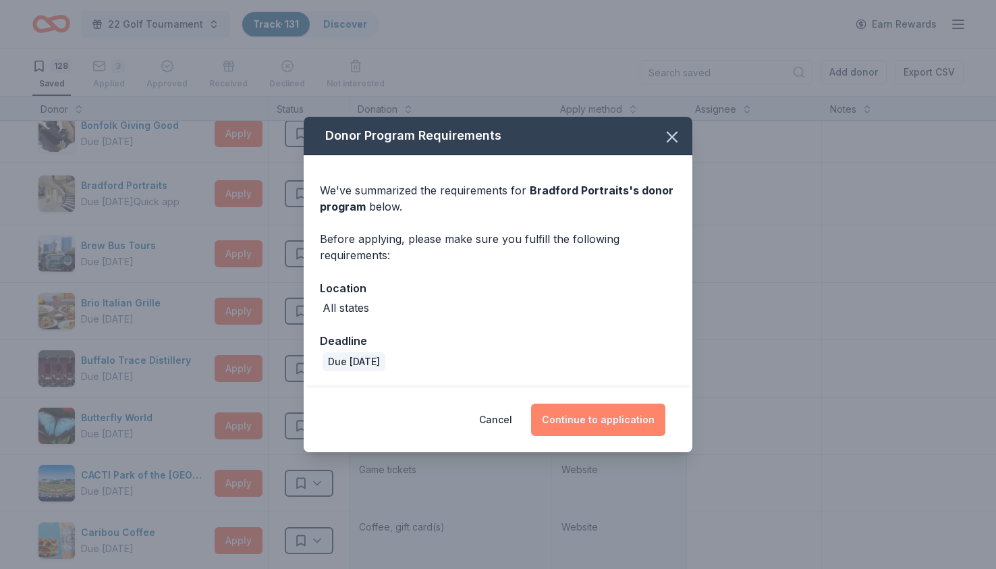
click at [630, 414] on button "Continue to application" at bounding box center [598, 420] width 134 height 32
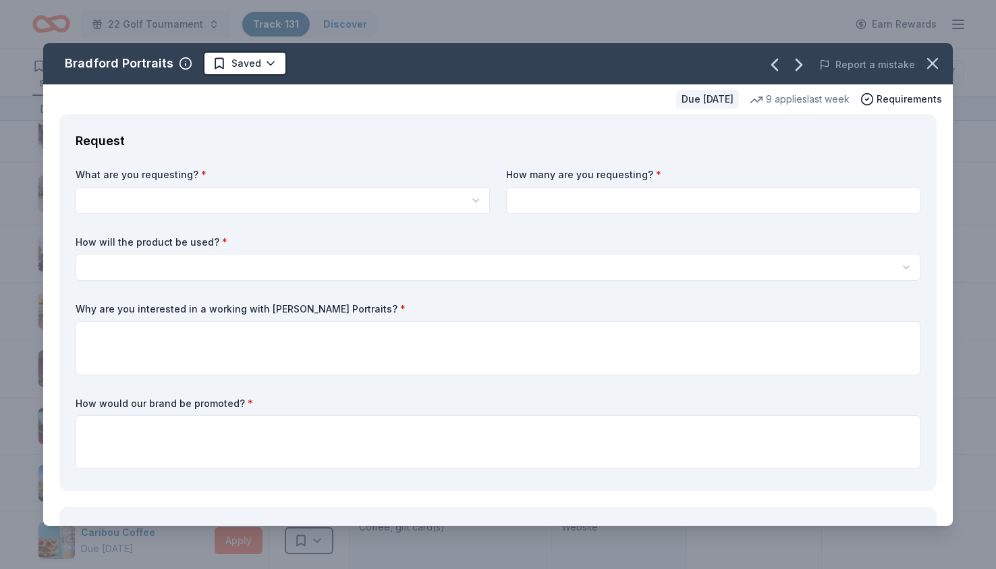
click at [242, 205] on html "22 Golf Tournament Track · 131 Discover Earn Rewards 128 Saved 3 Applied Approv…" at bounding box center [498, 284] width 996 height 569
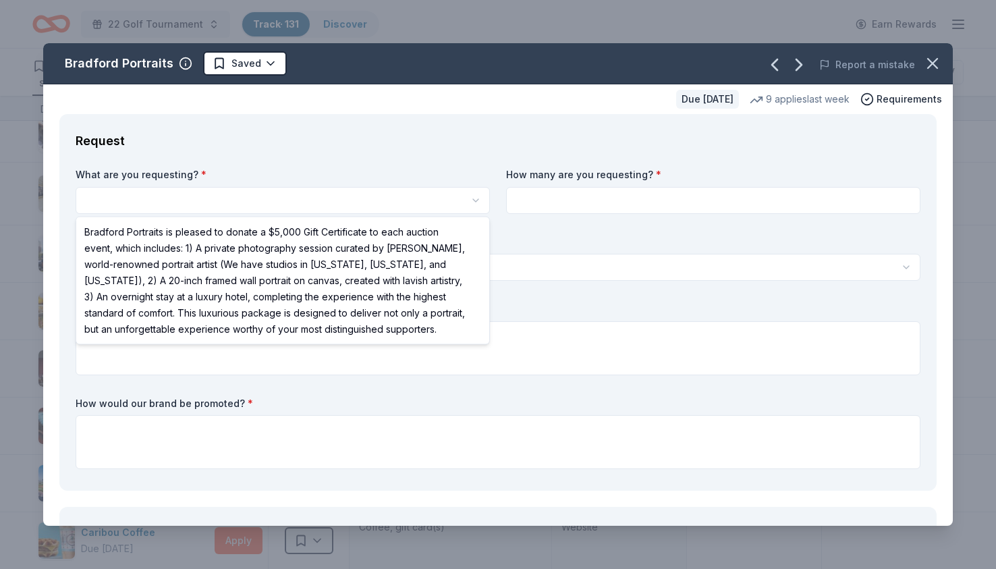
select select "Bradford Portraits is pleased to donate a $5,000 Gift Certificate to each aucti…"
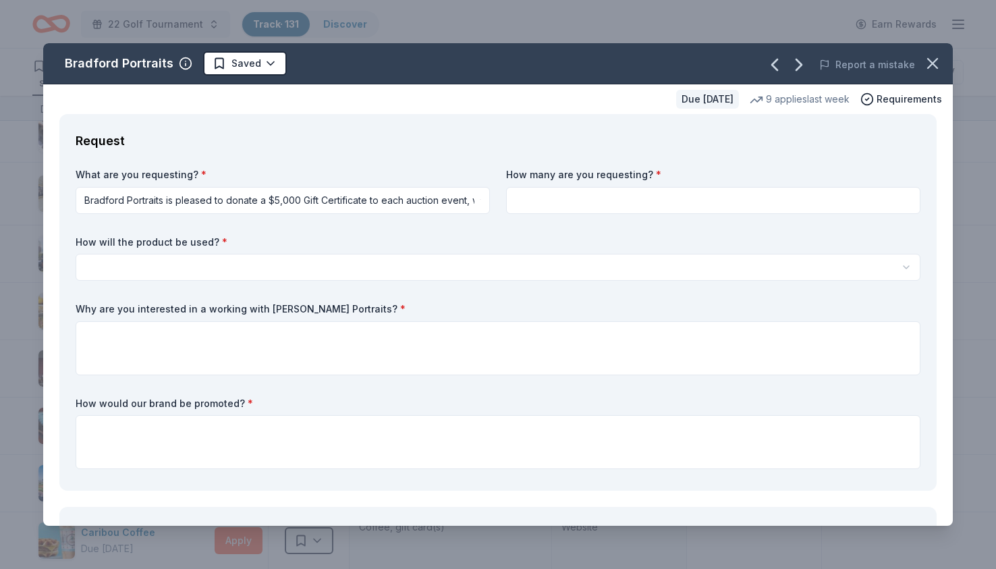
click at [632, 202] on input at bounding box center [713, 200] width 414 height 27
type input "1"
click at [238, 267] on html "22 Golf Tournament Track · 131 Discover Earn Rewards 128 Saved 3 Applied Approv…" at bounding box center [498, 284] width 996 height 569
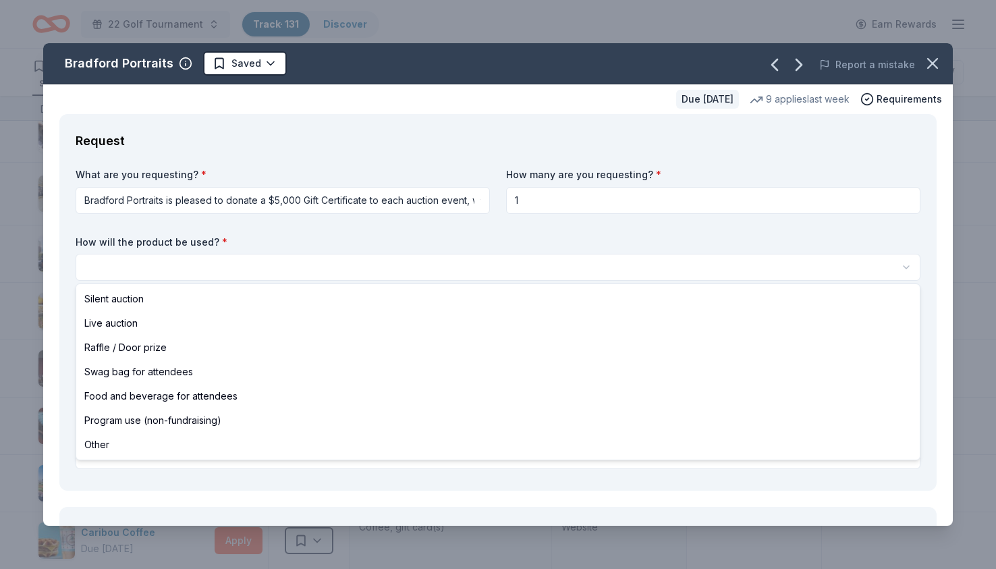
select select "liveAuction"
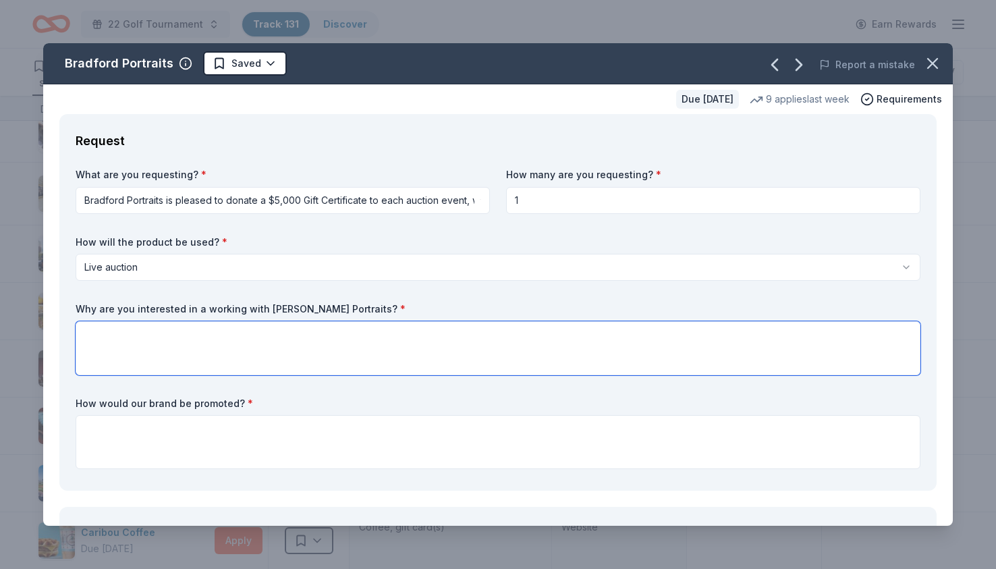
click at [146, 343] on textarea at bounding box center [498, 348] width 845 height 54
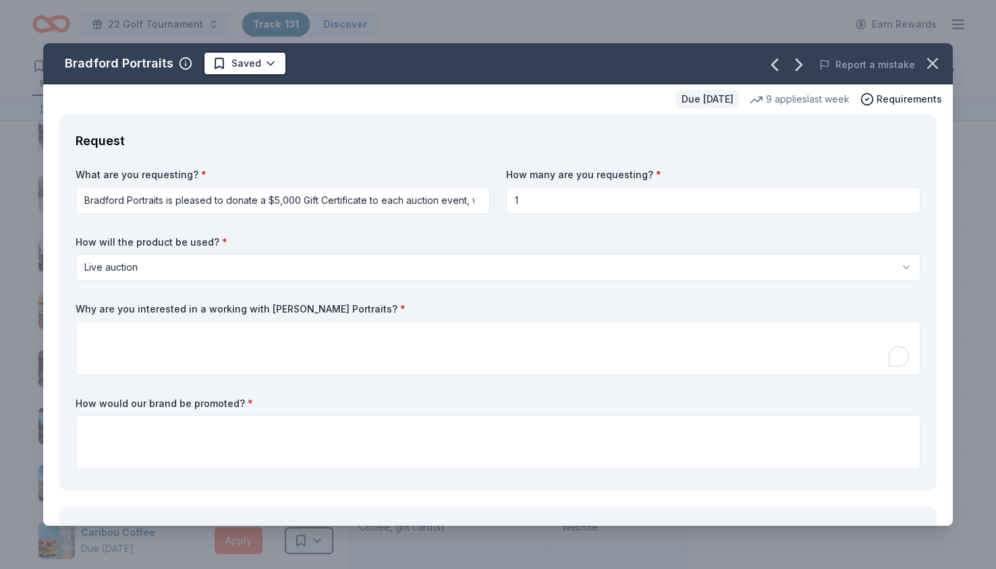
drag, startPoint x: 74, startPoint y: 305, endPoint x: 344, endPoint y: 301, distance: 270.0
click at [344, 301] on div "Request What are you requesting? * Bradford Portraits is pleased to donate a $5…" at bounding box center [497, 302] width 877 height 377
click at [76, 304] on label "Why are you interested in a working with Bradford Portraits? *" at bounding box center [498, 308] width 845 height 13
drag, startPoint x: 74, startPoint y: 304, endPoint x: 171, endPoint y: 314, distance: 97.8
click at [171, 314] on div "Request What are you requesting? * Bradford Portraits is pleased to donate a $5…" at bounding box center [497, 302] width 877 height 377
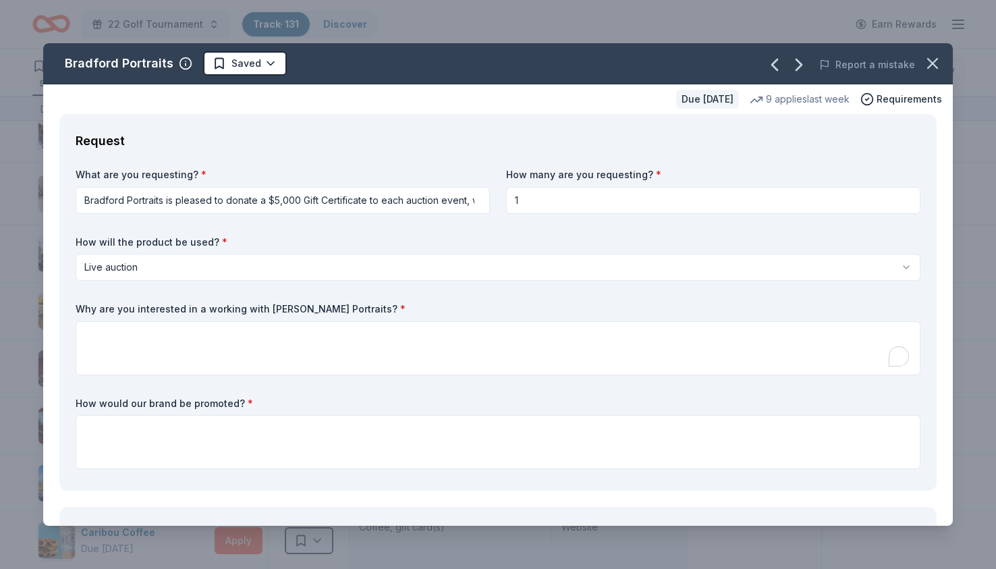
drag, startPoint x: 355, startPoint y: 307, endPoint x: 105, endPoint y: 308, distance: 250.4
click at [105, 308] on label "Why are you interested in a working with Bradford Portraits? *" at bounding box center [498, 308] width 845 height 13
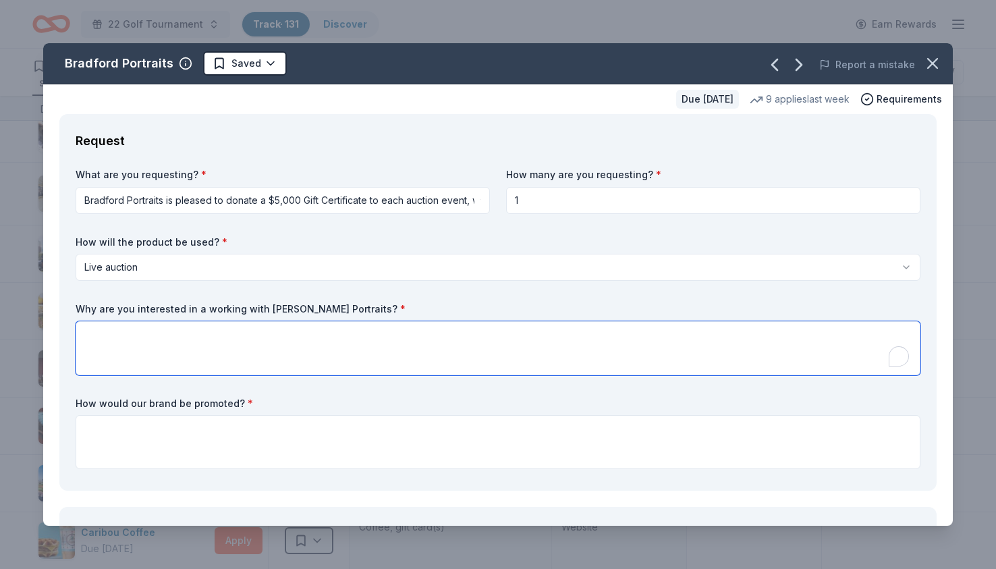
click at [321, 346] on textarea "To enrich screen reader interactions, please activate Accessibility in Grammarl…" at bounding box center [498, 348] width 845 height 54
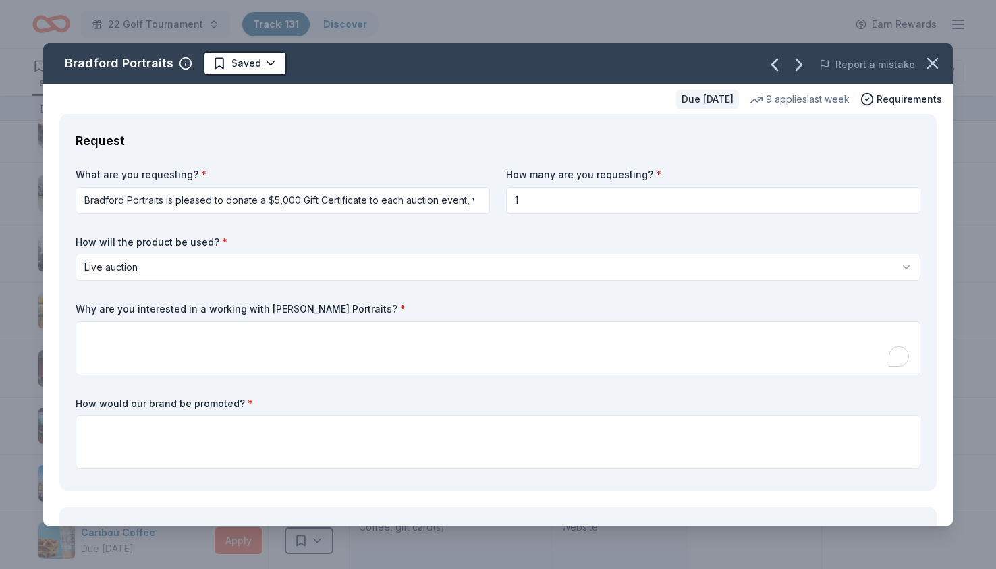
click at [307, 190] on html "22 Golf Tournament Track · 131 Discover Earn Rewards 128 Saved 3 Applied Approv…" at bounding box center [498, 284] width 996 height 569
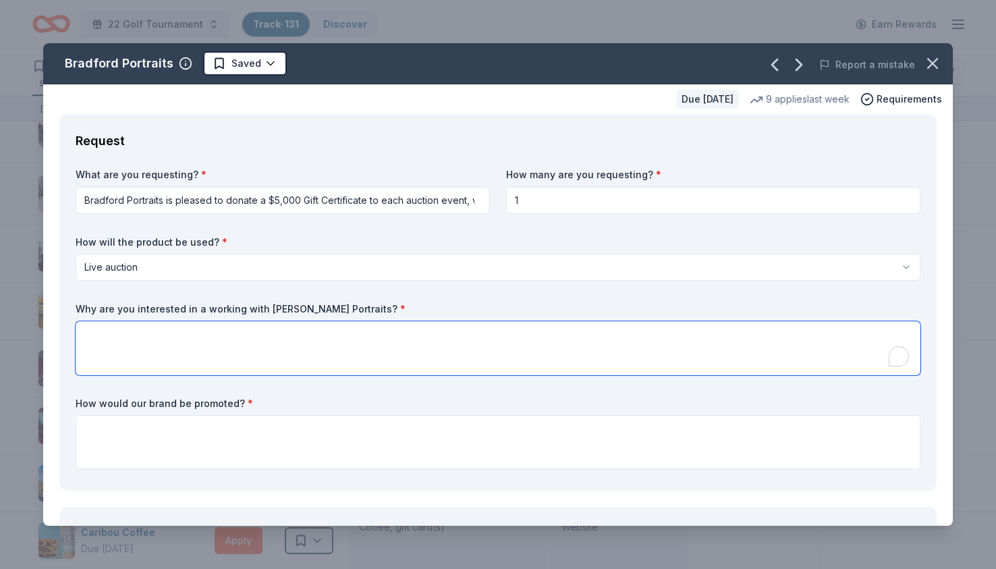
click at [167, 354] on textarea "To enrich screen reader interactions, please activate Accessibility in Grammarl…" at bounding box center [498, 348] width 845 height 54
paste textarea "We are excited to partner with Bradford Portraits because your work represents …"
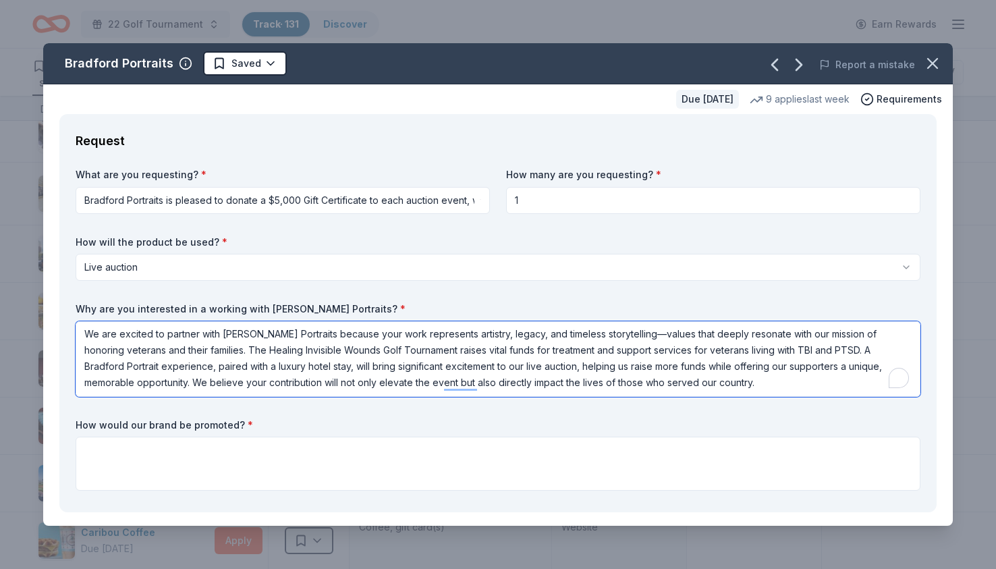
scroll to position [1, 0]
type textarea "We are excited to partner with Bradford Portraits because your work represents …"
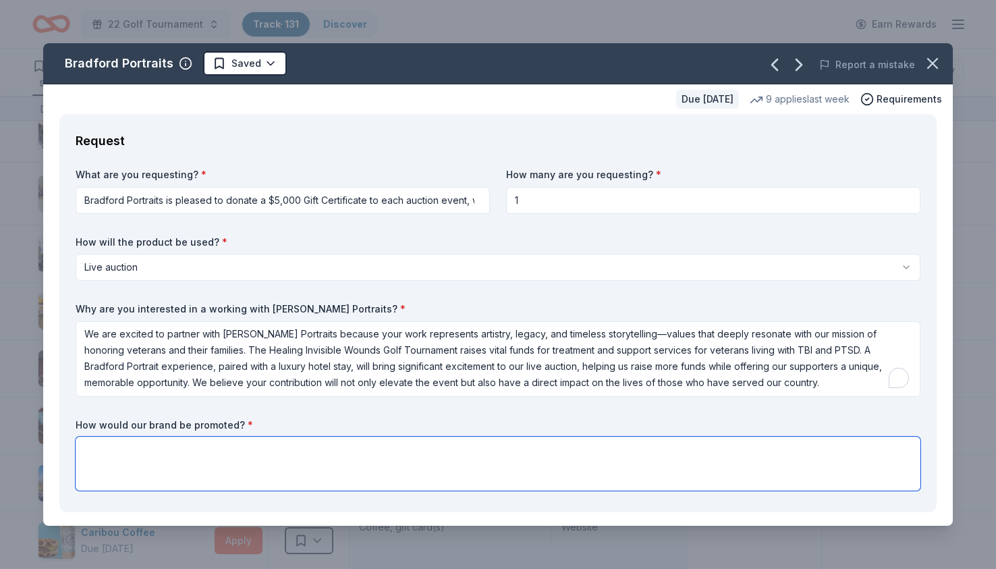
click at [243, 462] on textarea at bounding box center [498, 464] width 845 height 54
paste textarea "Bradford Portraits will be prominently promoted throughout the Healing Invisibl…"
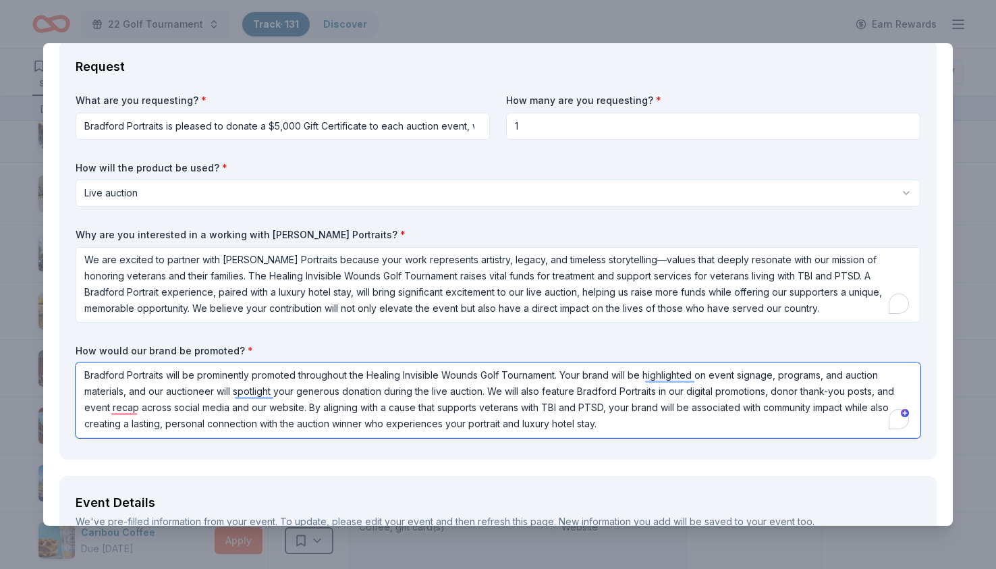
scroll to position [89, 0]
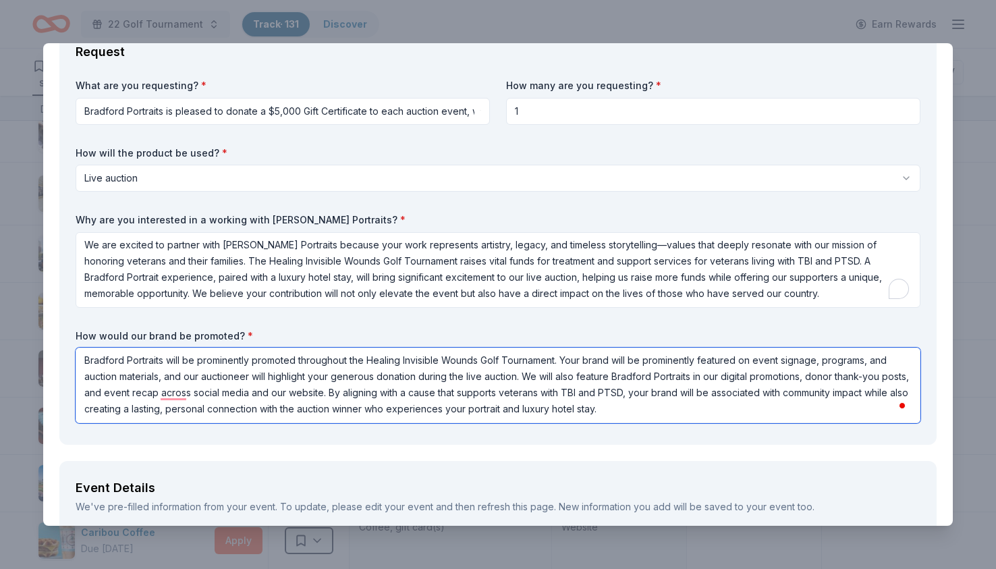
click at [822, 360] on textarea "Bradford Portraits will be prominently promoted throughout the Healing Invisibl…" at bounding box center [498, 386] width 845 height 76
type textarea "Bradford Portraits will be prominently promoted throughout the Healing Invisibl…"
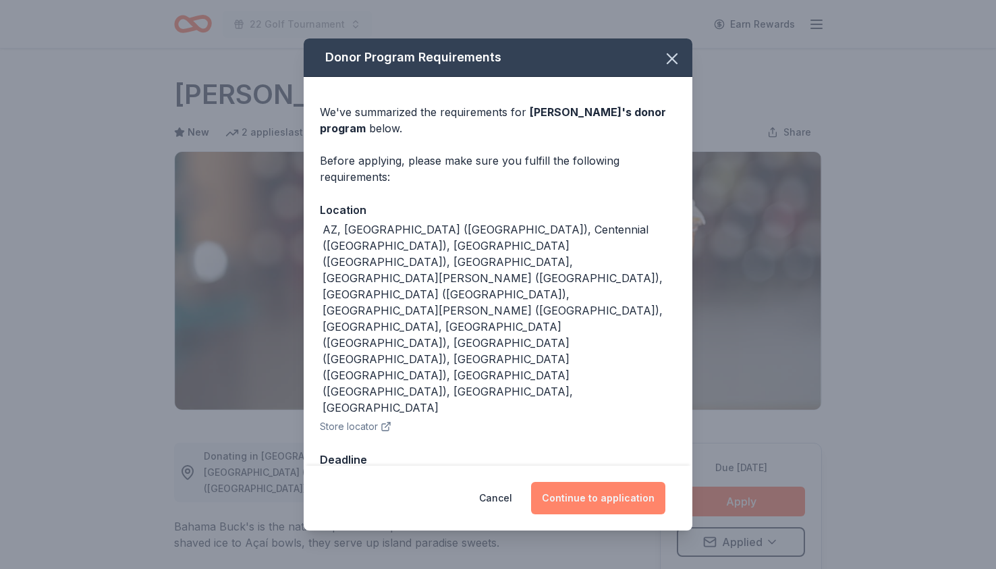
click at [640, 482] on button "Continue to application" at bounding box center [598, 498] width 134 height 32
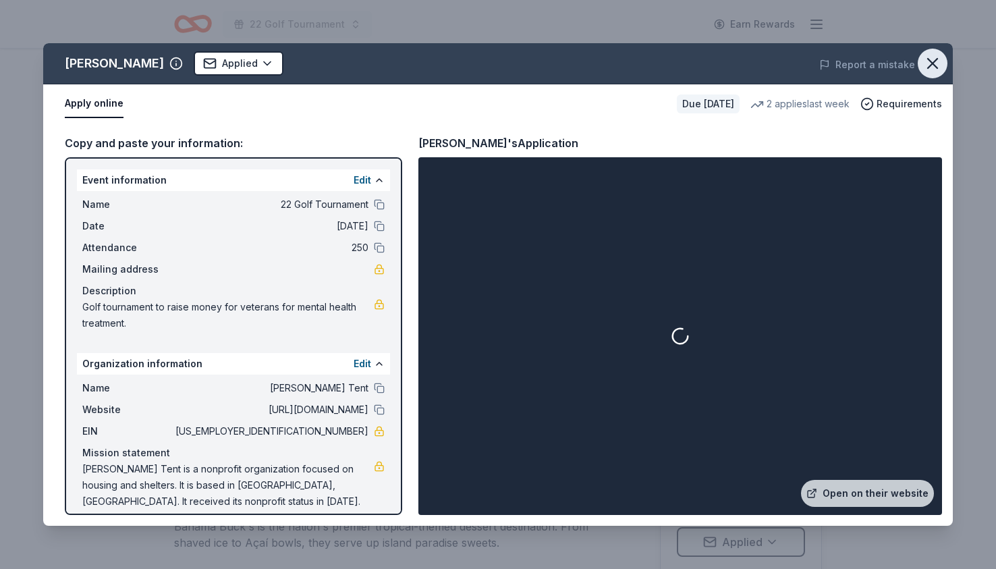
click at [931, 62] on icon "button" at bounding box center [932, 63] width 9 height 9
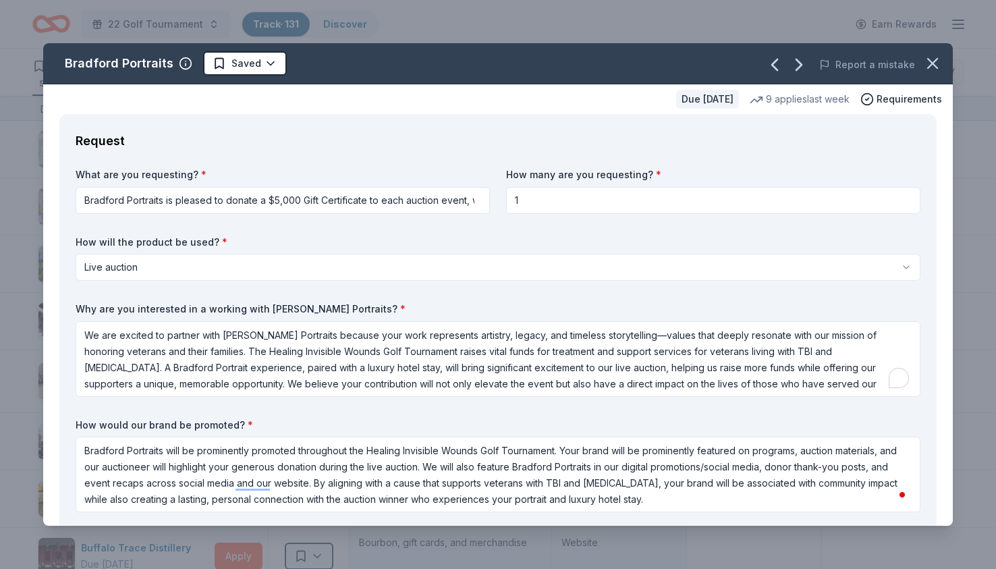
select select "liveAuction"
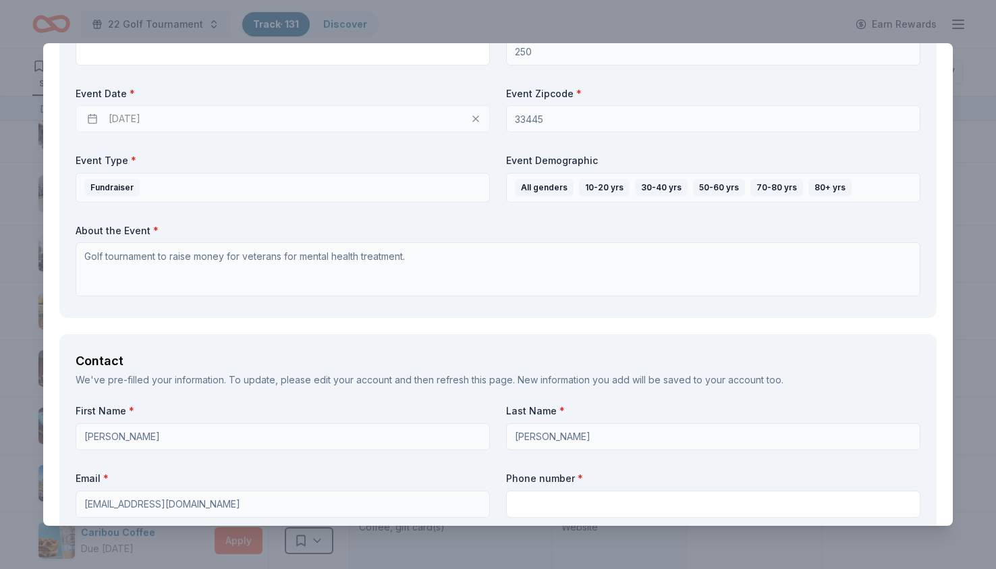
scroll to position [669, 0]
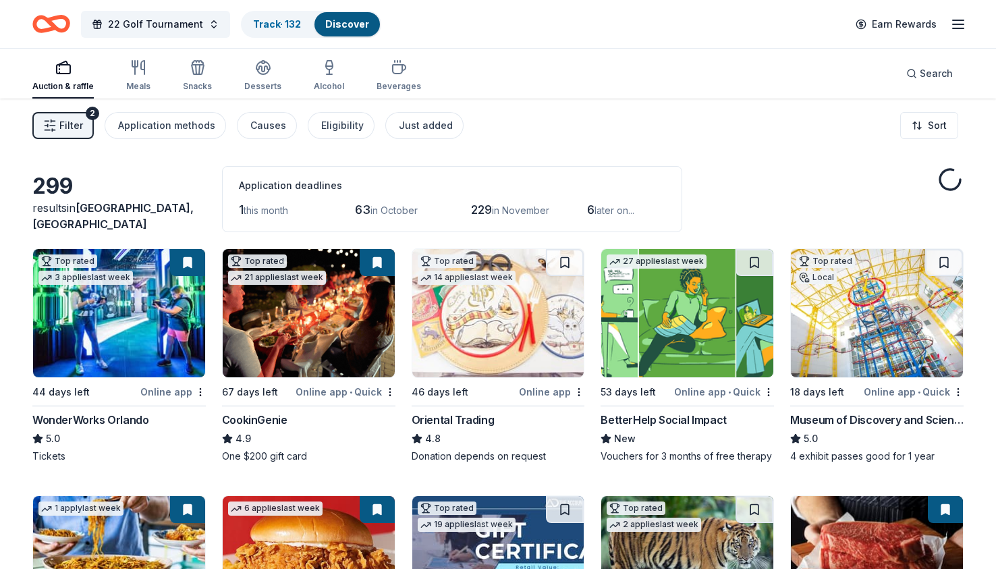
scroll to position [141, 0]
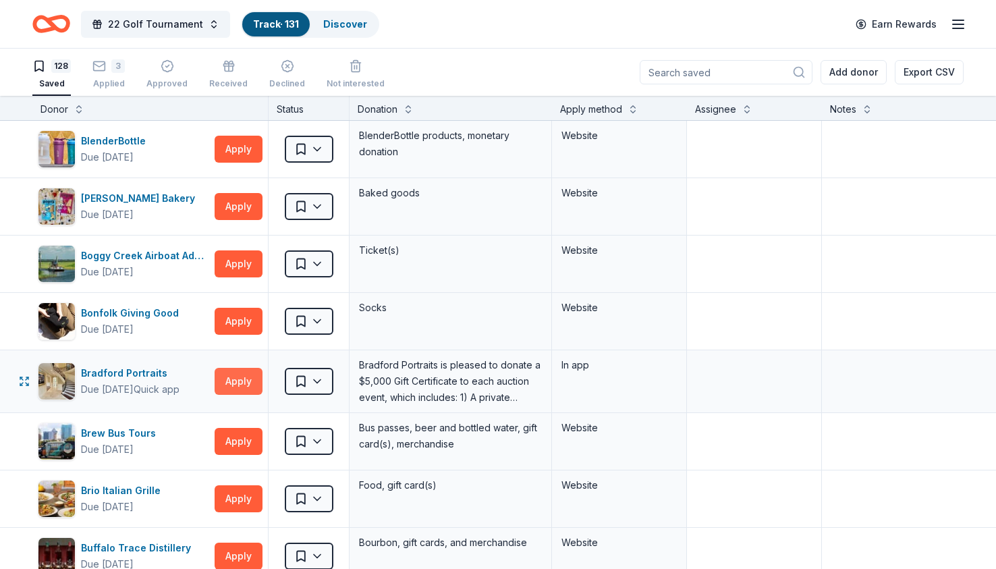
click at [250, 380] on button "Apply" at bounding box center [239, 381] width 48 height 27
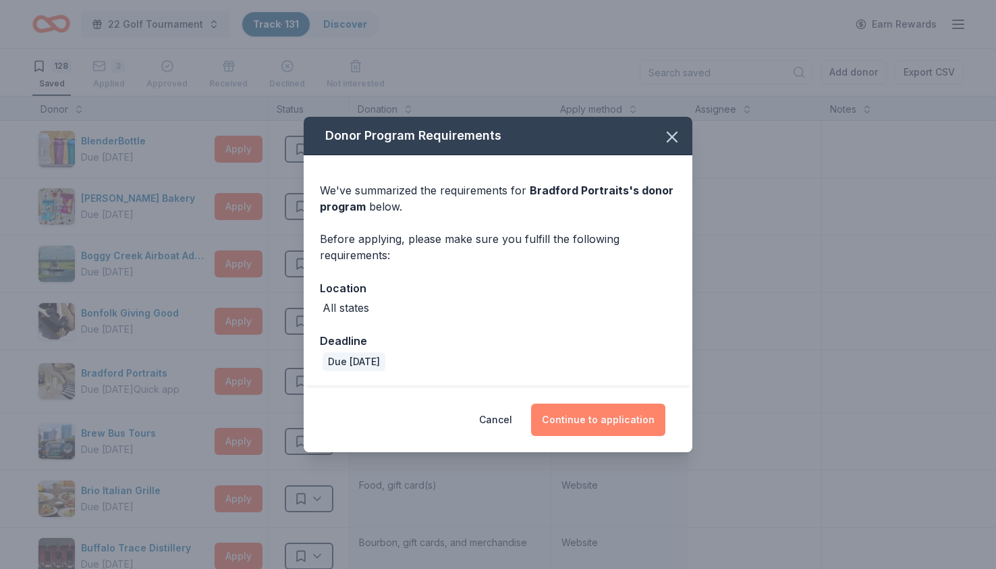
click at [620, 435] on button "Continue to application" at bounding box center [598, 420] width 134 height 32
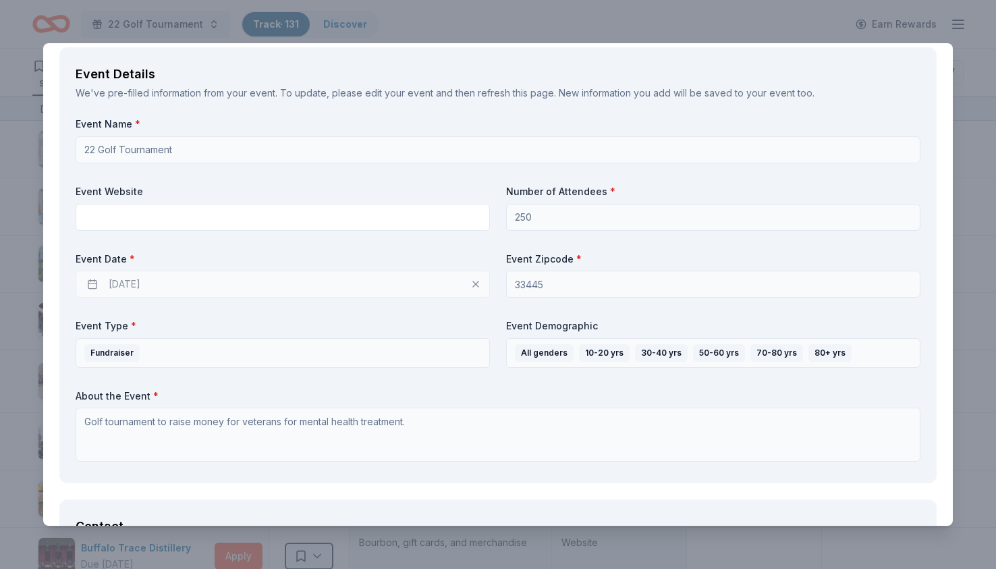
scroll to position [200, 0]
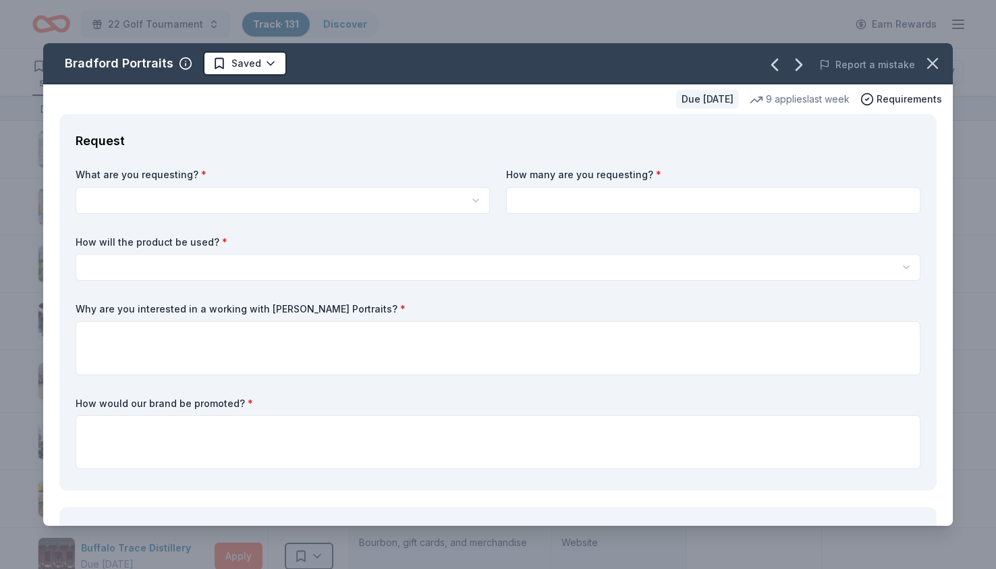
click at [232, 220] on div "What are you requesting? * Bradford Portraits is pleased to donate a $5,000 Gif…" at bounding box center [498, 321] width 845 height 306
click at [241, 199] on html "22 Golf Tournament Track · 131 Discover Earn Rewards 128 Saved 3 Applied Approv…" at bounding box center [498, 284] width 996 height 569
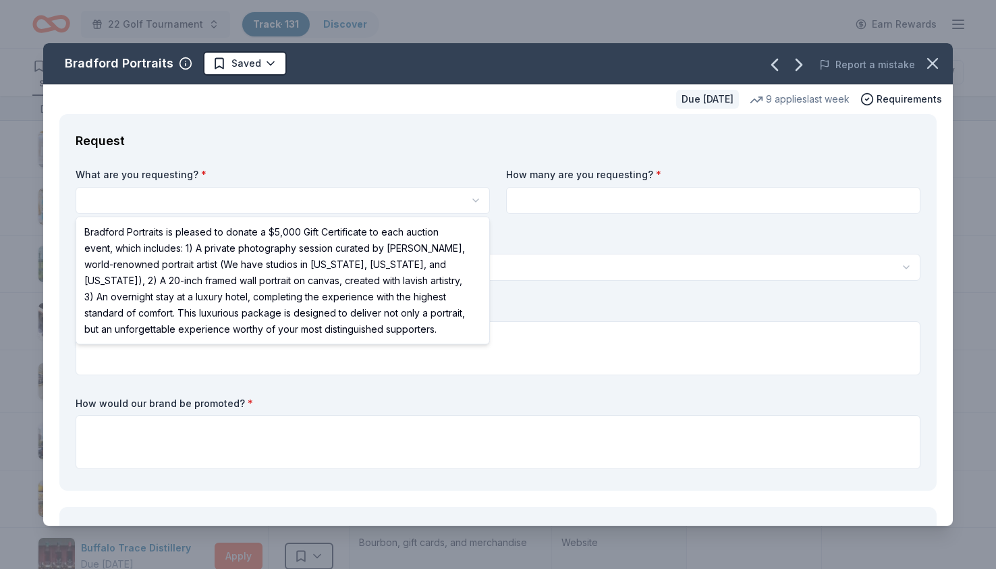
select select "Bradford Portraits is pleased to donate a $5,000 Gift Certificate to each aucti…"
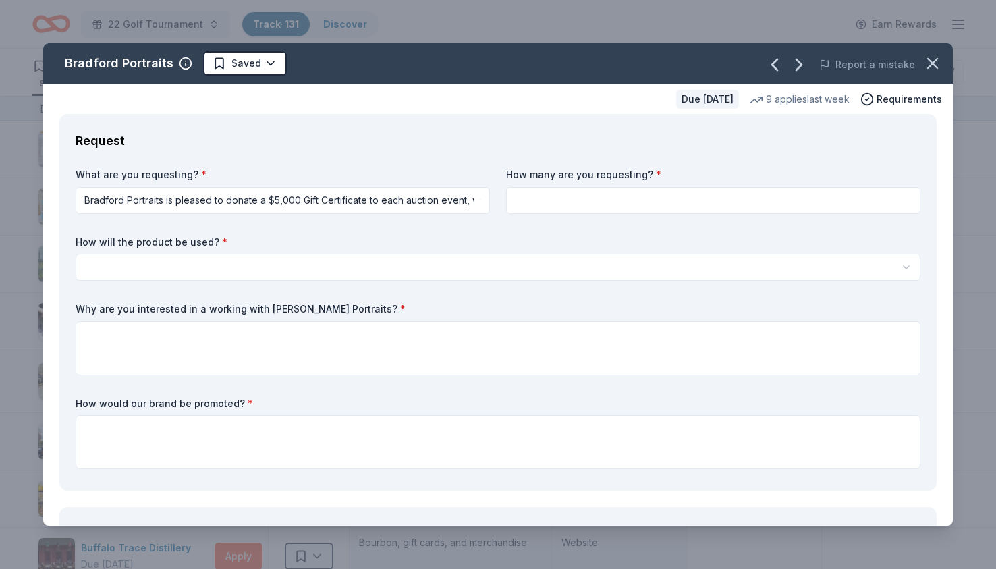
click at [573, 206] on input at bounding box center [713, 200] width 414 height 27
type input "1"
click at [316, 260] on html "22 Golf Tournament Track · 131 Discover Earn Rewards 128 Saved 3 Applied Approv…" at bounding box center [498, 284] width 996 height 569
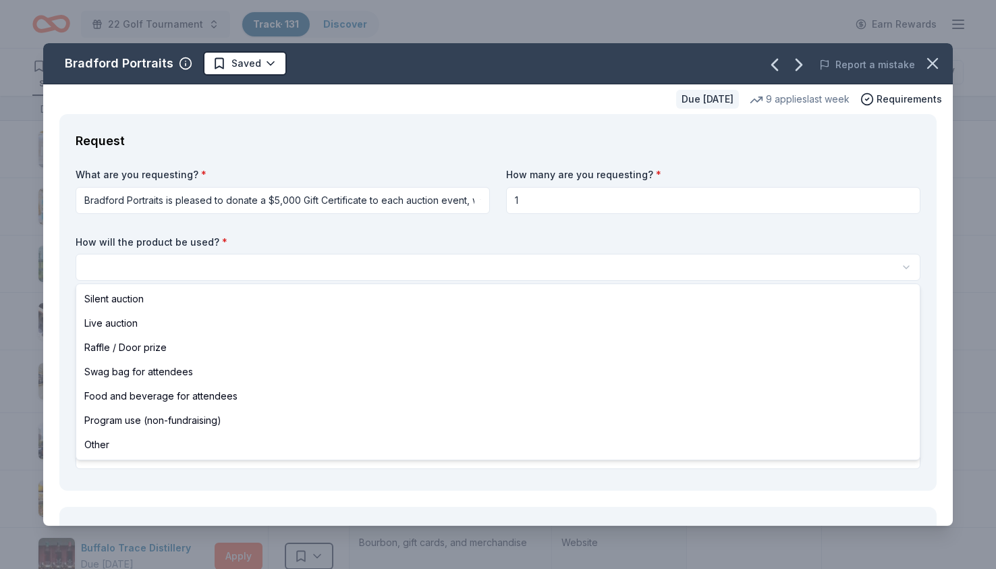
select select "liveAuction"
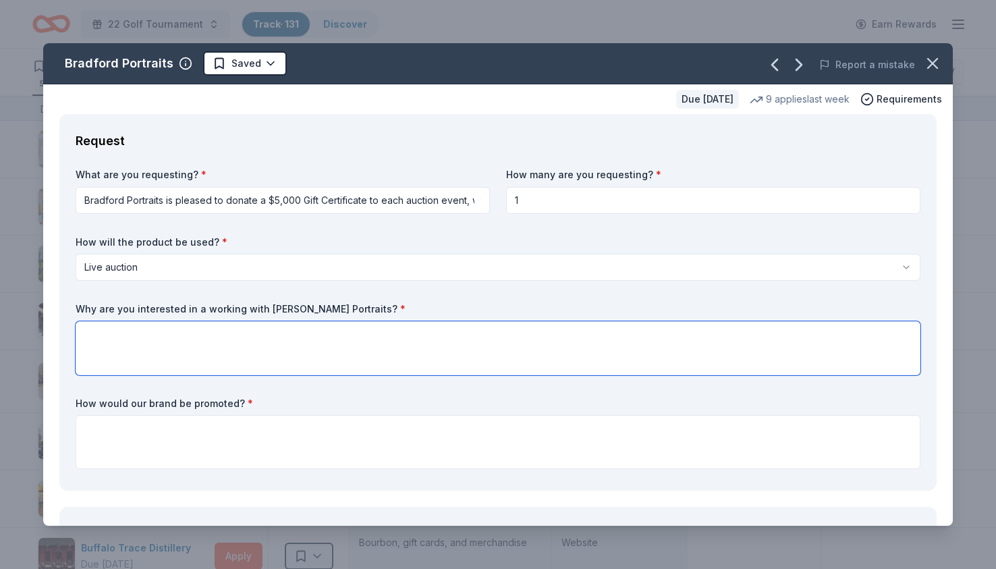
click at [171, 331] on textarea at bounding box center [498, 348] width 845 height 54
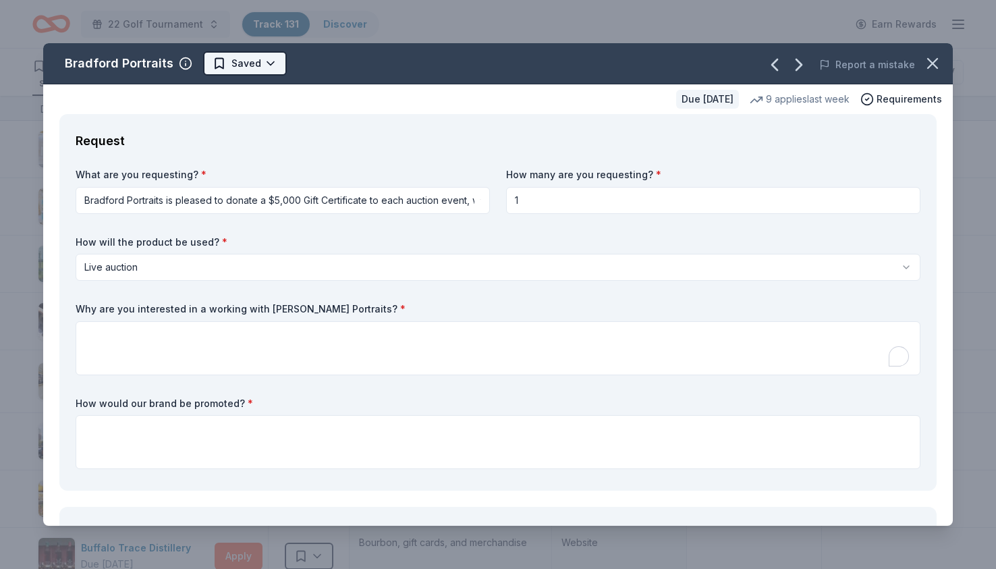
click at [262, 67] on html "22 Golf Tournament Track · 131 Discover Earn Rewards 128 Saved 3 Applied Approv…" at bounding box center [498, 284] width 996 height 569
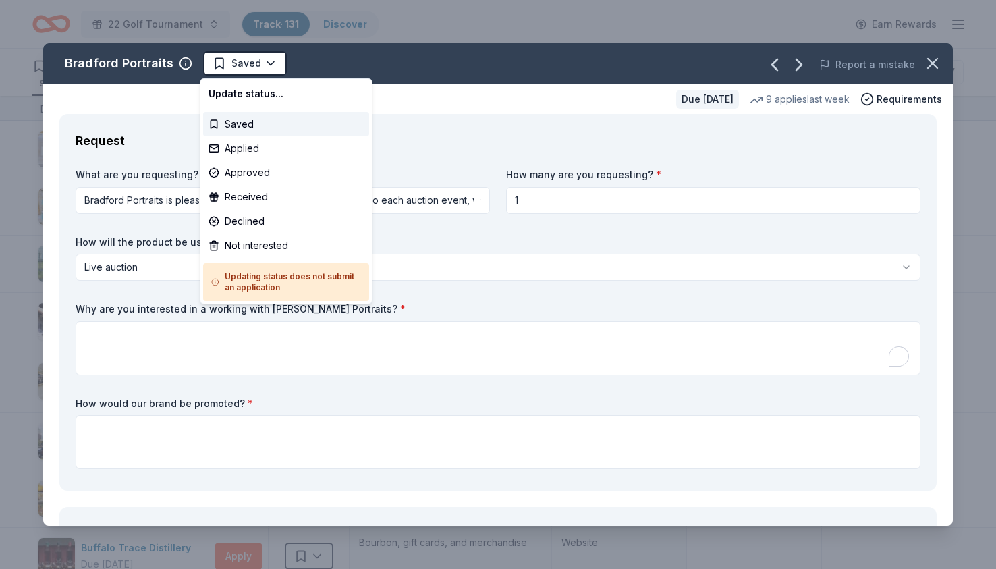
click at [476, 140] on html "22 Golf Tournament Track · 131 Discover Earn Rewards 128 Saved 3 Applied Approv…" at bounding box center [498, 284] width 996 height 569
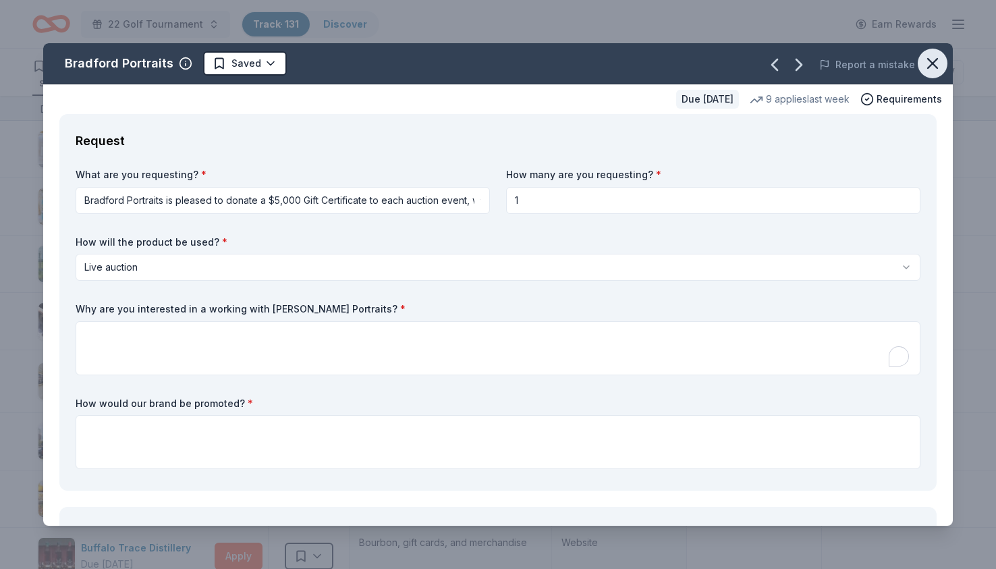
click at [934, 61] on icon "button" at bounding box center [932, 63] width 9 height 9
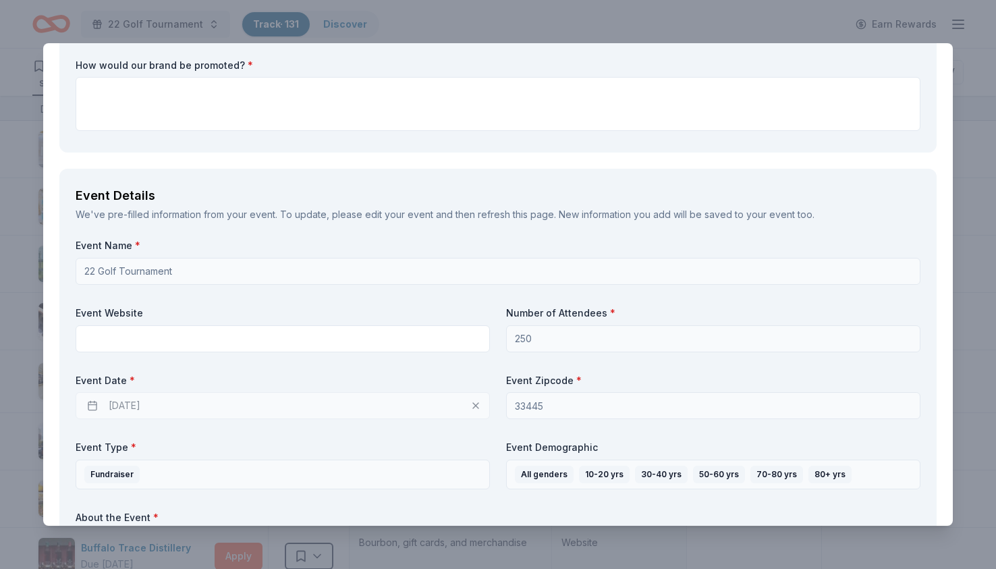
scroll to position [0, 0]
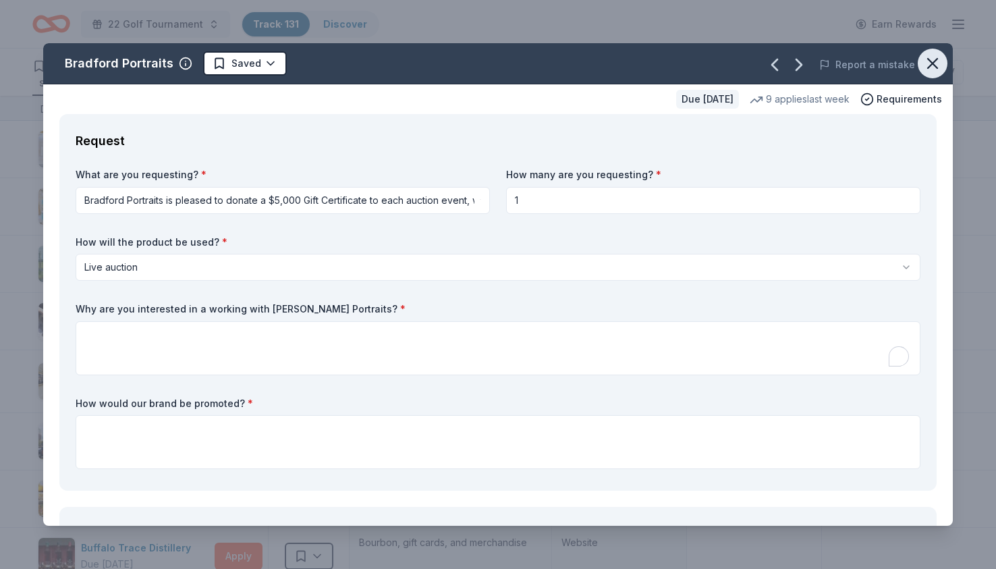
click at [931, 66] on icon "button" at bounding box center [932, 63] width 19 height 19
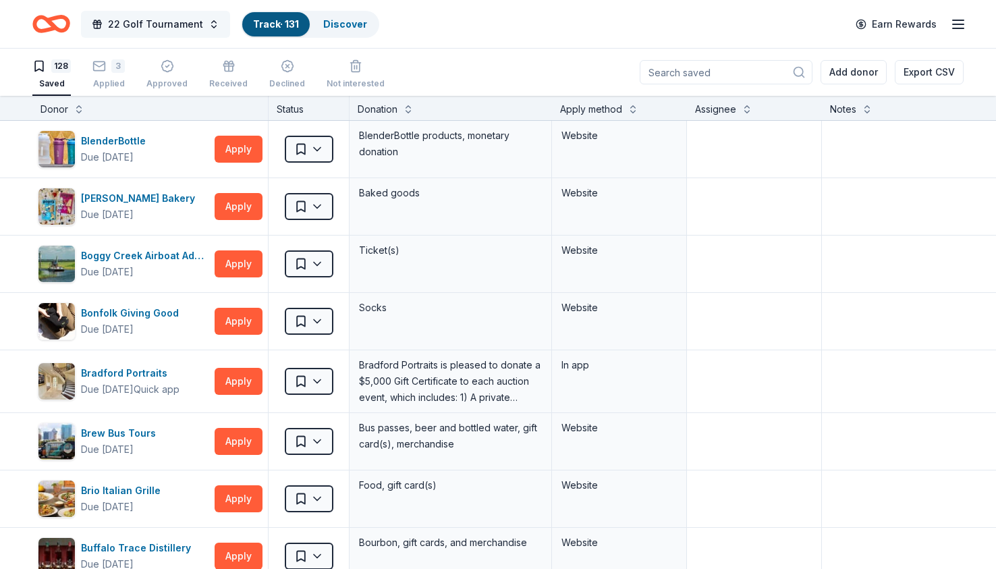
click at [154, 22] on span "22 Golf Tournament" at bounding box center [155, 24] width 95 height 16
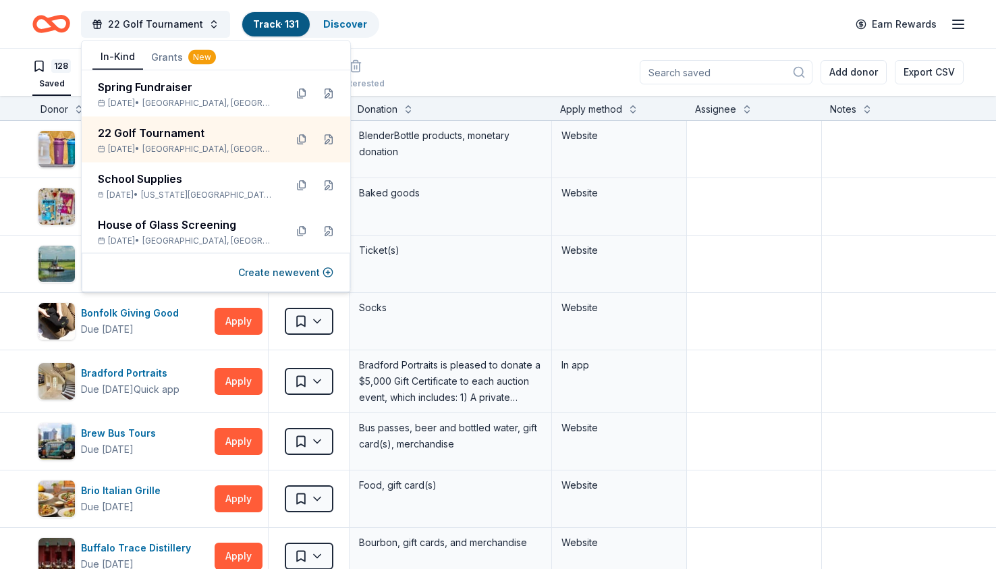
click at [957, 26] on icon "button" at bounding box center [958, 24] width 16 height 16
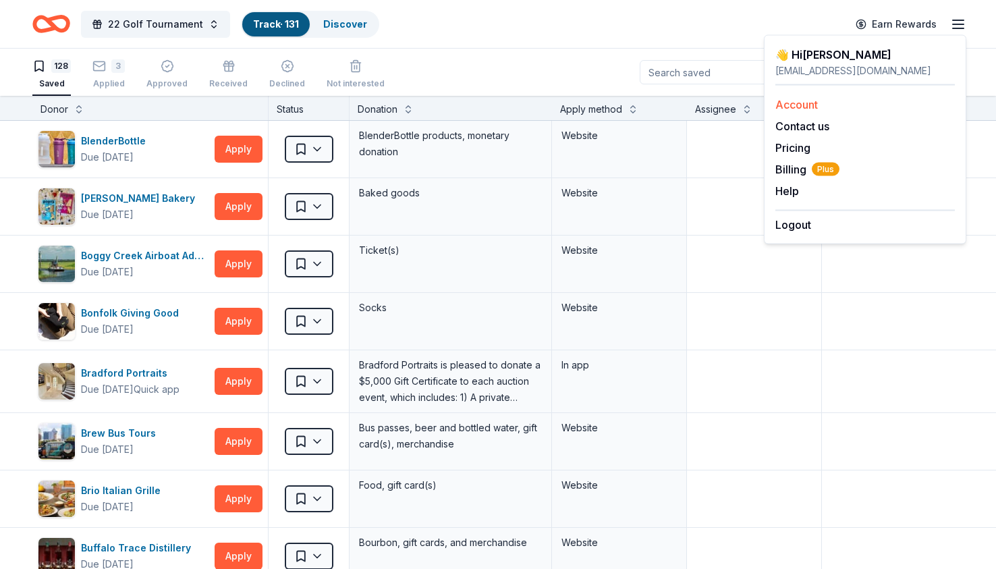
click at [799, 103] on link "Account" at bounding box center [796, 104] width 43 height 13
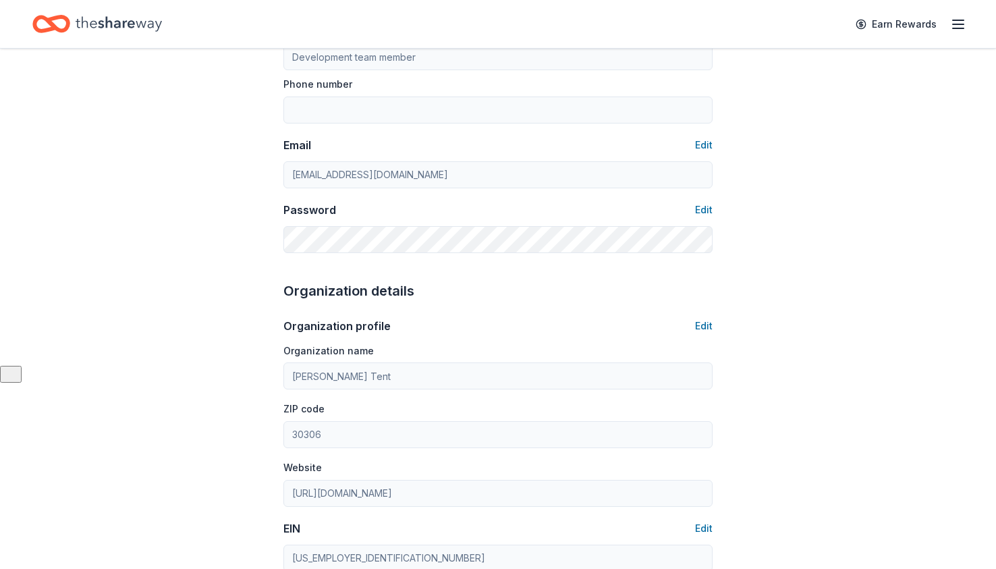
scroll to position [340, 0]
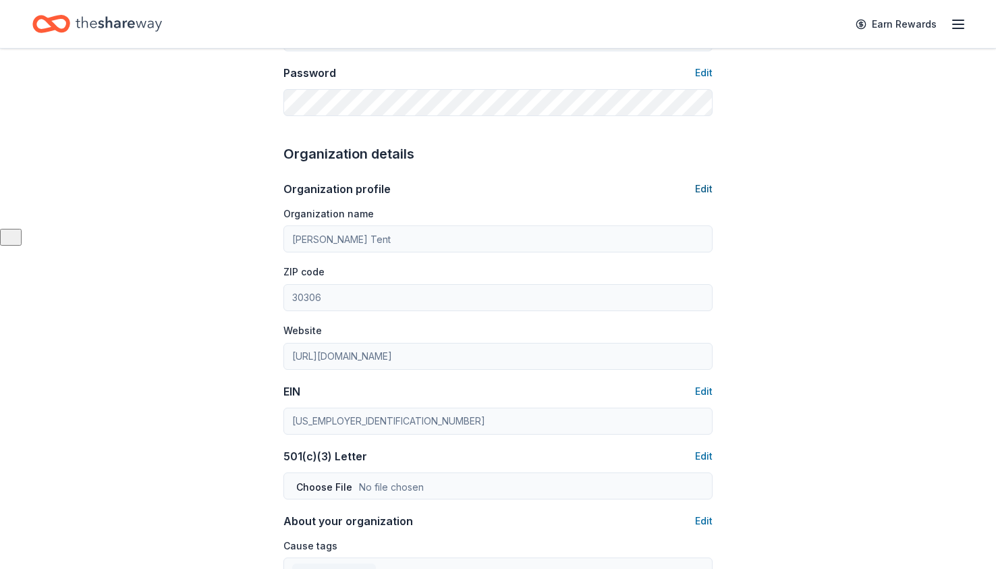
click at [700, 185] on button "Edit" at bounding box center [704, 189] width 18 height 16
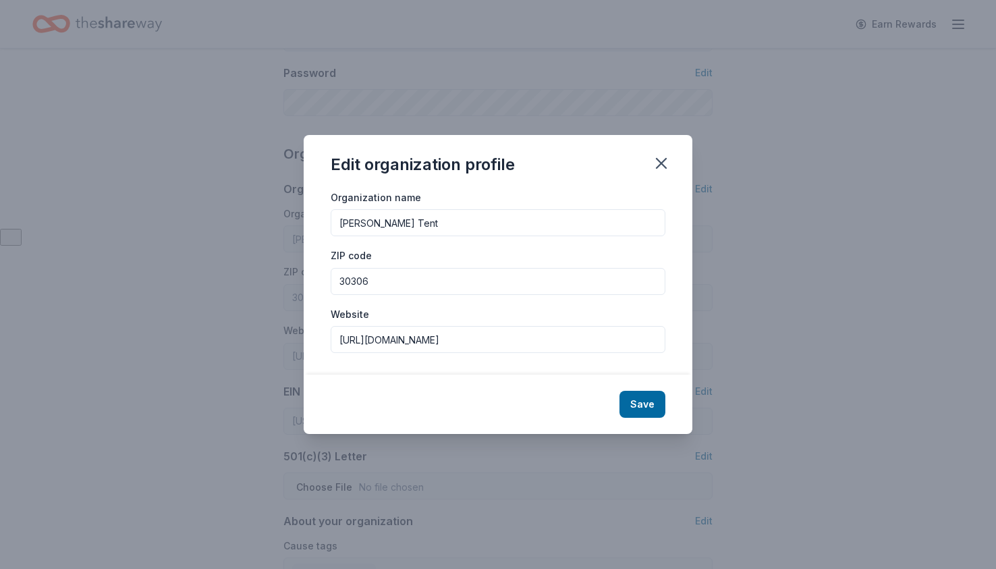
drag, startPoint x: 446, startPoint y: 223, endPoint x: 252, endPoint y: 222, distance: 193.7
click at [250, 223] on div "Edit organization profile Organization name Rebeccas Tent ZIP code 30306 Websit…" at bounding box center [498, 284] width 996 height 569
type input "The 22 Project"
click at [431, 277] on input "30306" at bounding box center [498, 281] width 335 height 27
type input "3"
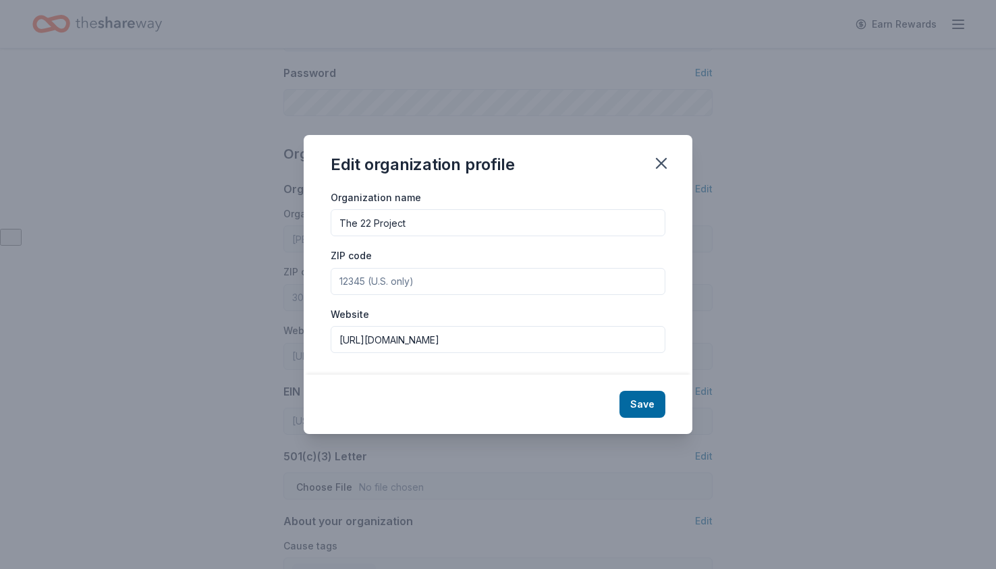
click at [383, 287] on input "ZIP code" at bounding box center [498, 281] width 335 height 27
type input "33445"
click at [430, 342] on input "http://www.rebeccastent.org" at bounding box center [498, 339] width 335 height 27
drag, startPoint x: 513, startPoint y: 343, endPoint x: 269, endPoint y: 341, distance: 244.3
click at [269, 341] on div "Edit organization profile Organization name The 22 Project ZIP code 33445 Websi…" at bounding box center [498, 284] width 996 height 569
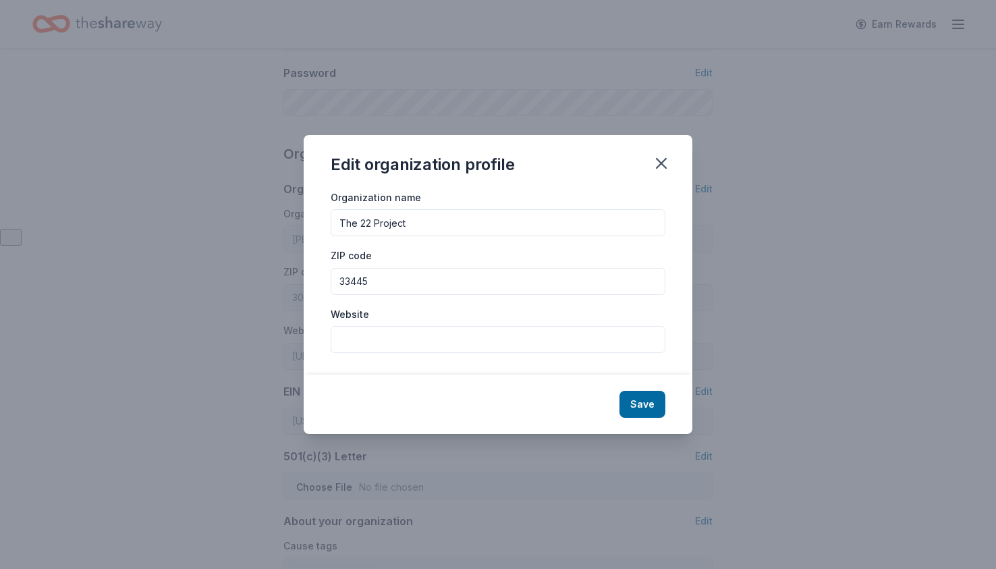
click at [354, 348] on input "Website" at bounding box center [498, 339] width 335 height 27
paste input "[URL][DOMAIN_NAME]"
type input "[URL][DOMAIN_NAME]"
click at [640, 405] on button "Save" at bounding box center [643, 404] width 46 height 27
type input "The 22 Project"
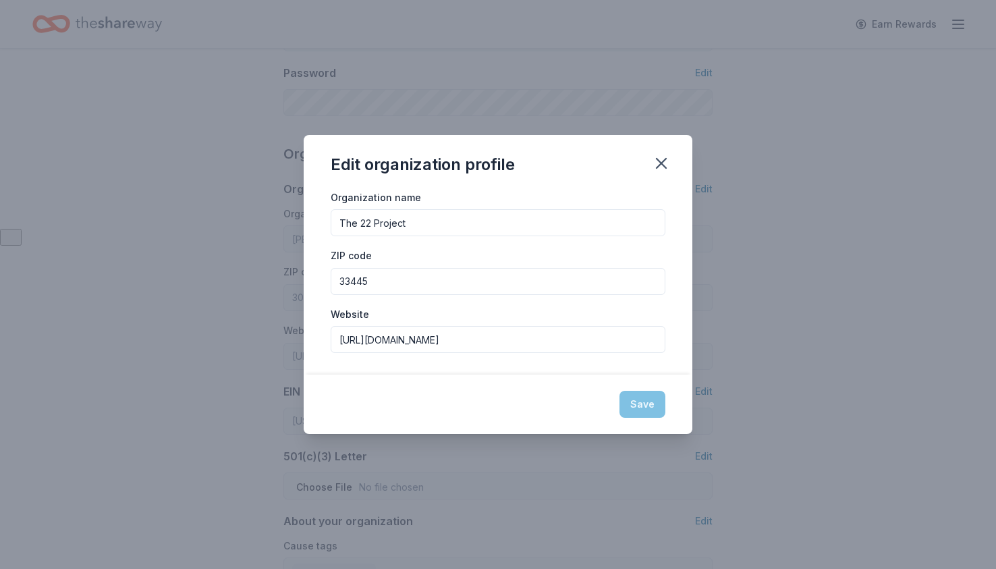
type input "33445"
type input "[URL][DOMAIN_NAME]"
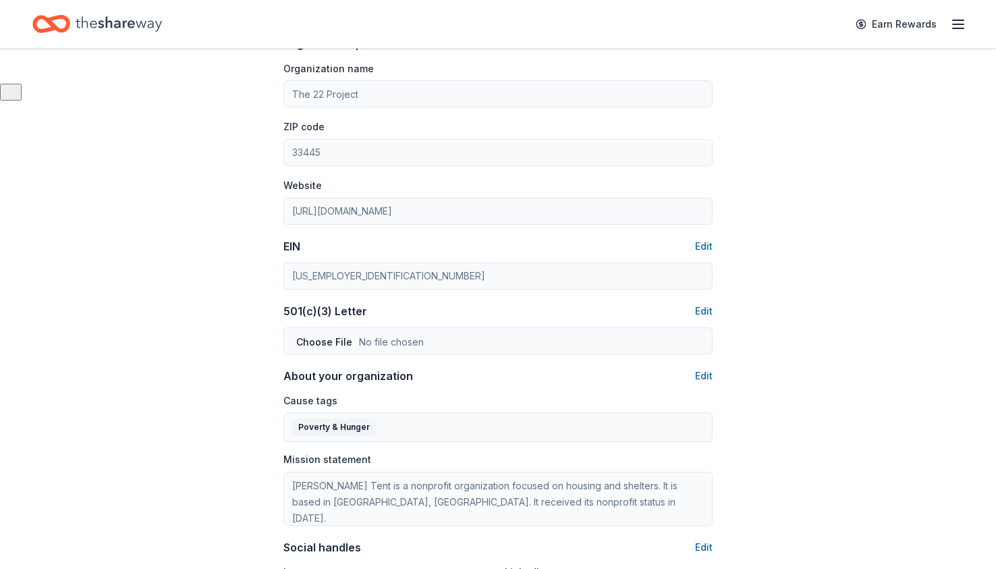
scroll to position [490, 0]
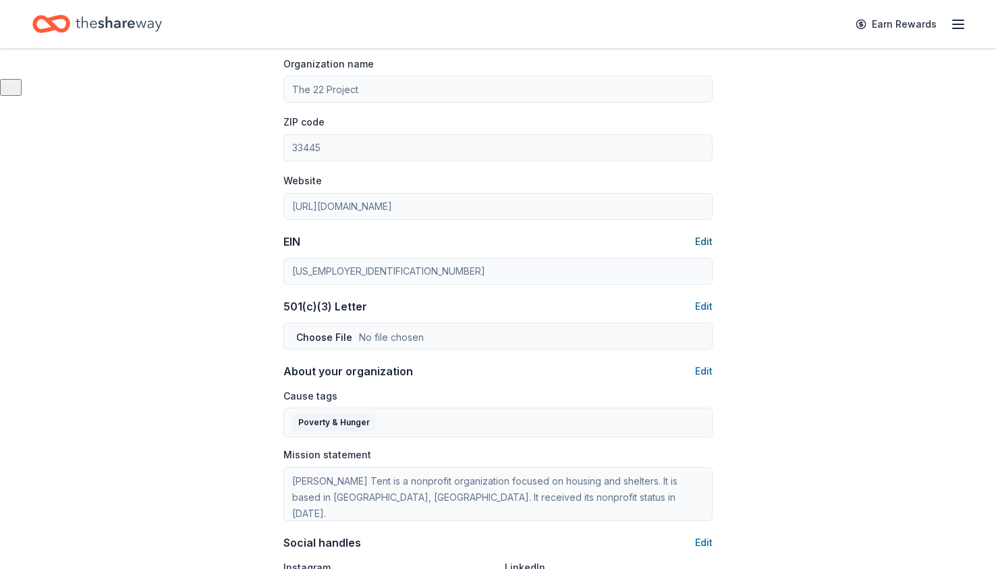
click at [702, 238] on button "Edit" at bounding box center [704, 241] width 18 height 16
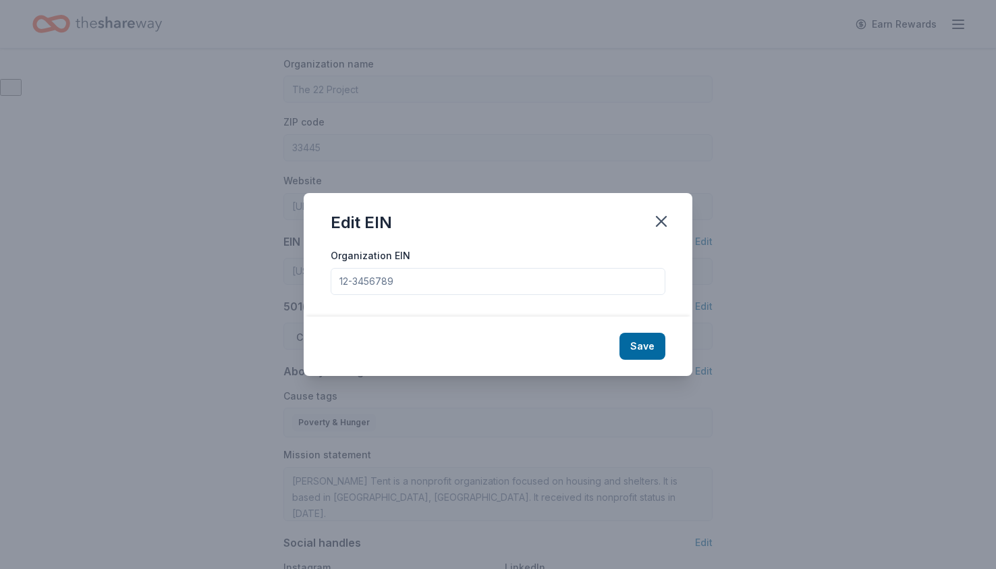
click at [477, 281] on input "Organization EIN" at bounding box center [498, 281] width 335 height 27
type input "47-1180415"
click at [657, 346] on button "Save" at bounding box center [643, 346] width 46 height 27
type input "47-1180415"
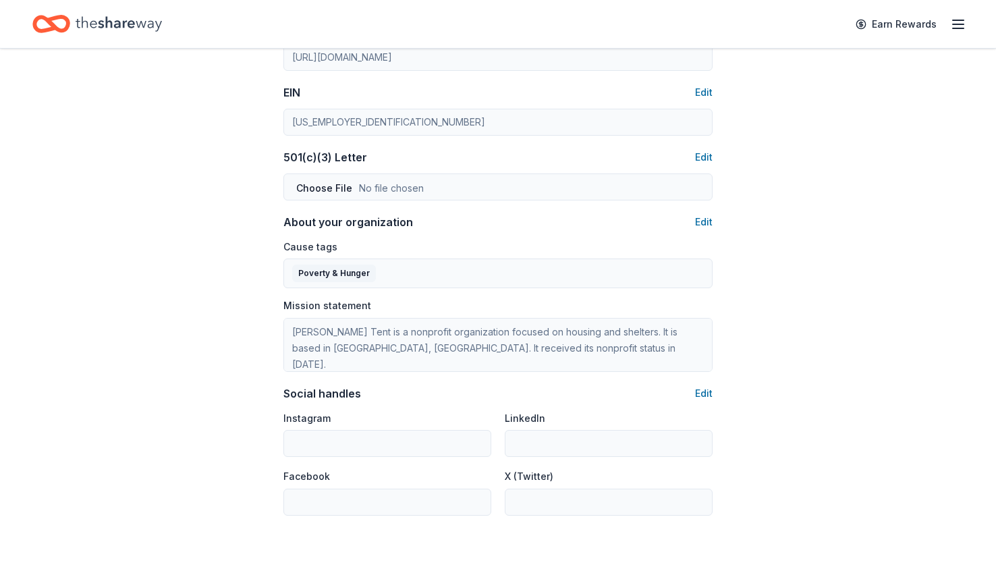
scroll to position [641, 0]
click at [707, 218] on button "Edit" at bounding box center [704, 220] width 18 height 16
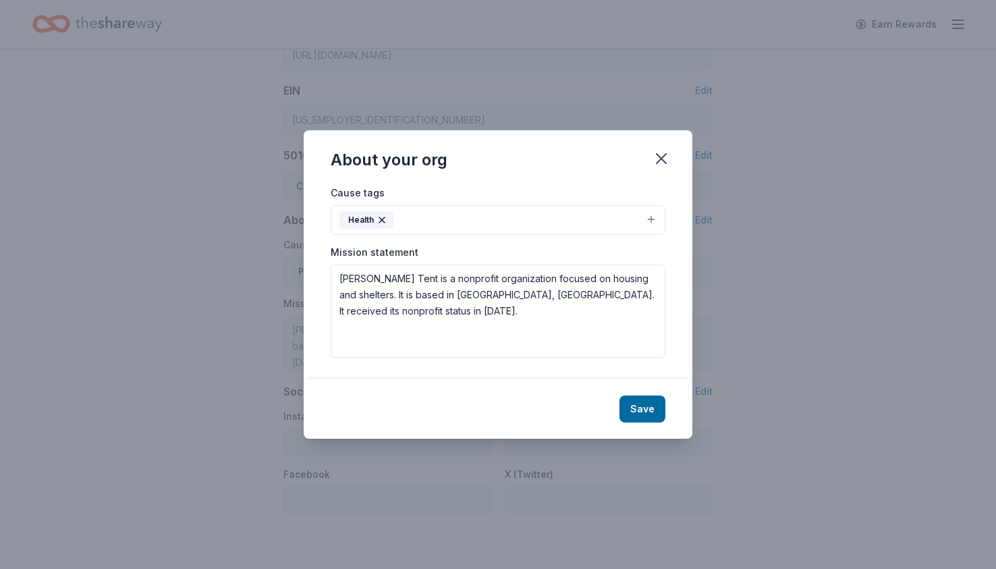
click at [466, 221] on button "Health" at bounding box center [498, 220] width 335 height 30
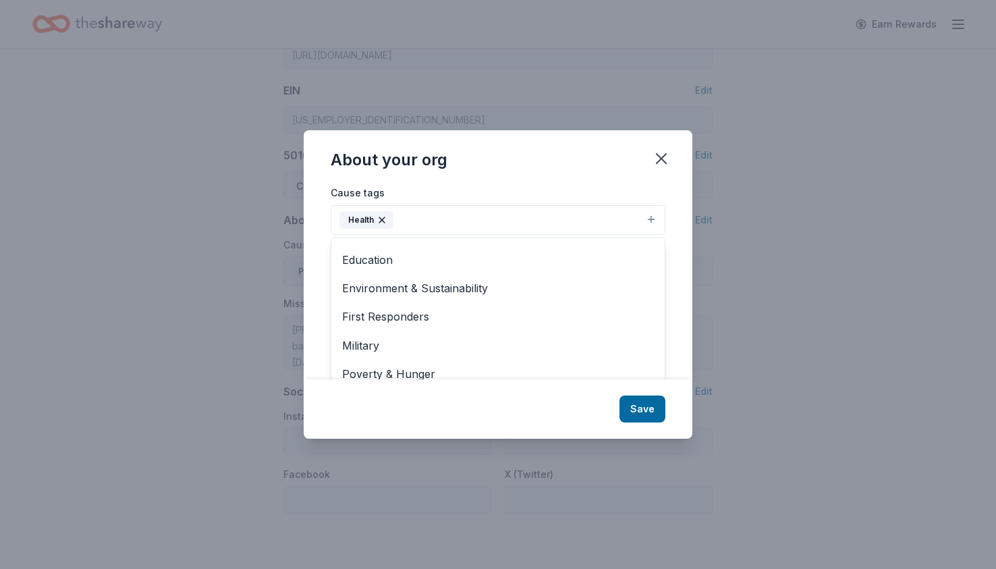
scroll to position [159, 0]
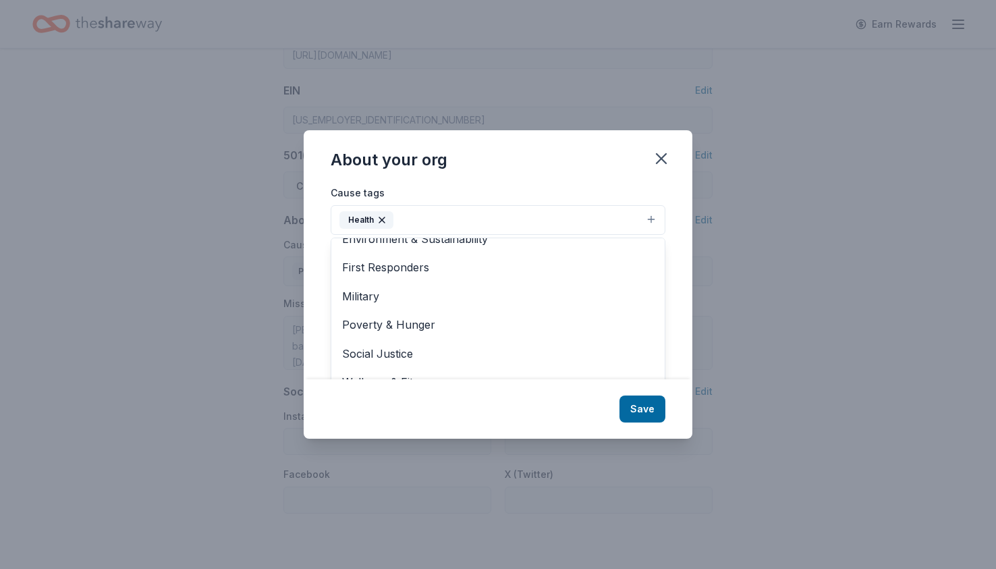
click at [384, 216] on icon "button" at bounding box center [382, 220] width 11 height 11
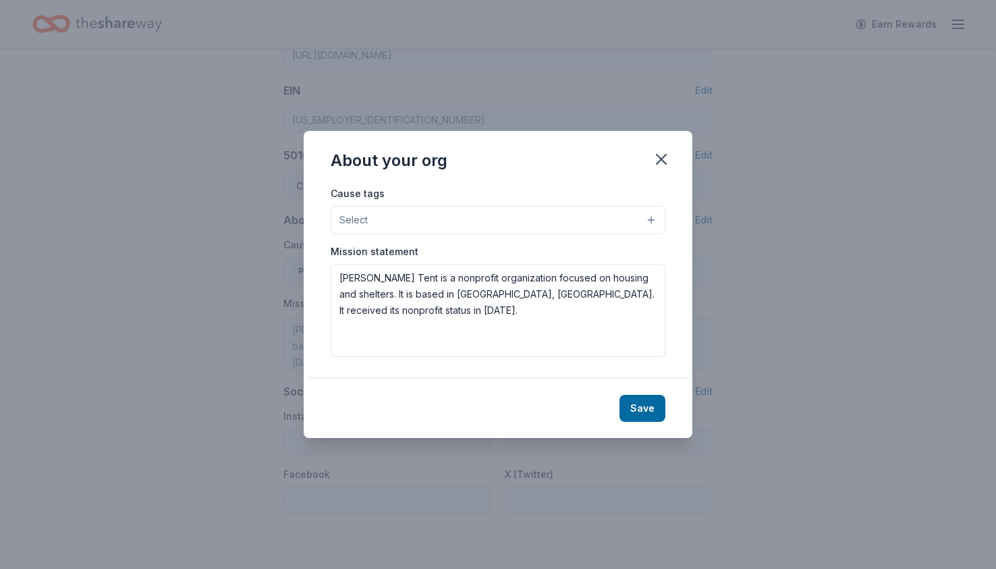
click at [408, 223] on button "Select" at bounding box center [498, 220] width 335 height 28
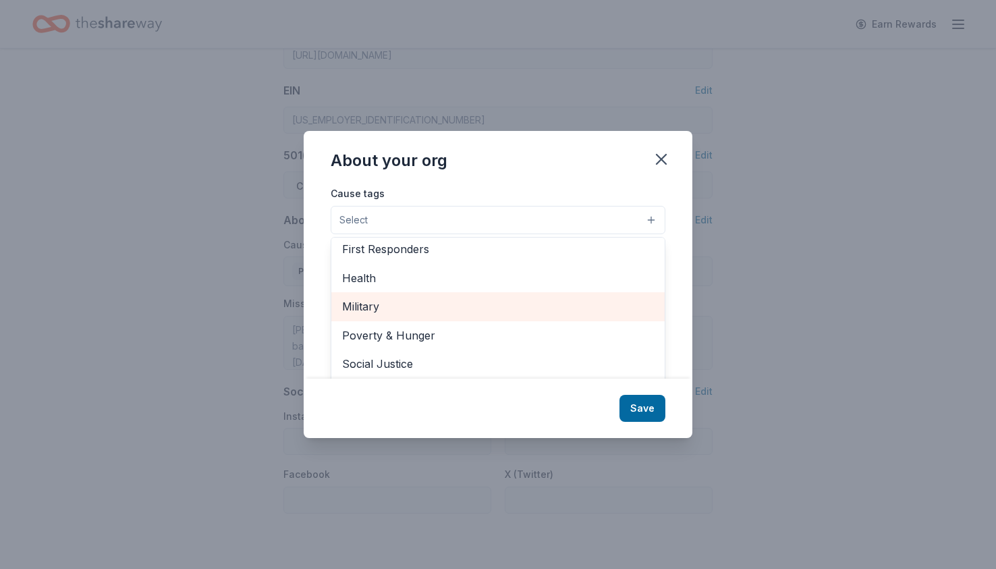
scroll to position [179, 0]
click at [379, 302] on span "Military" at bounding box center [498, 305] width 312 height 18
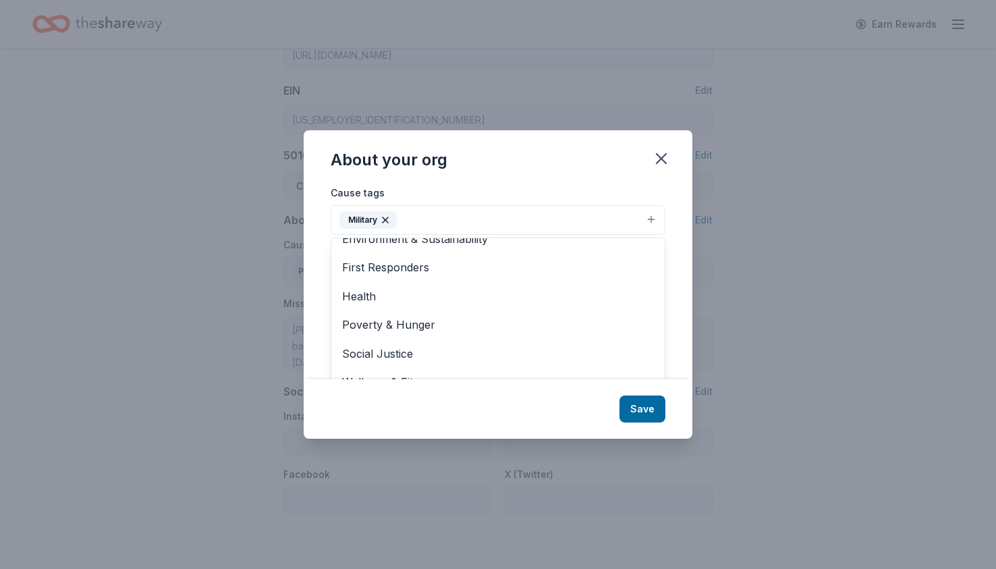
click at [451, 219] on button "Military" at bounding box center [498, 220] width 335 height 30
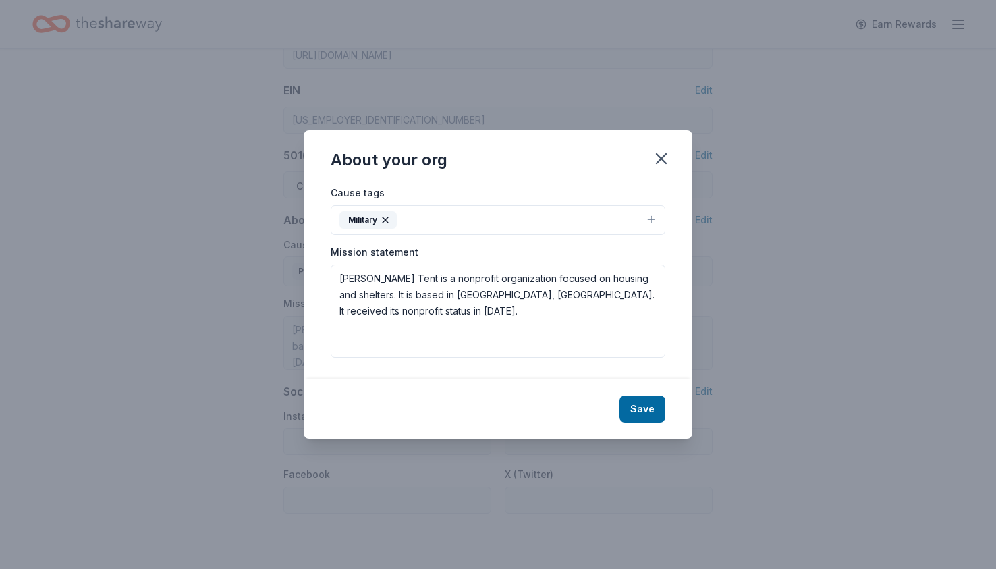
click at [451, 219] on button "Military" at bounding box center [498, 220] width 335 height 30
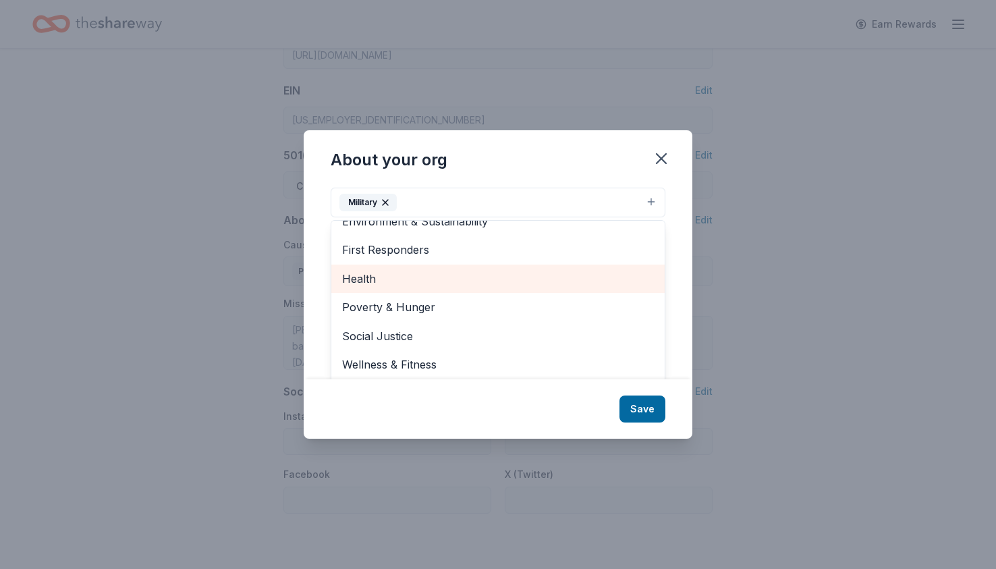
scroll to position [20, 0]
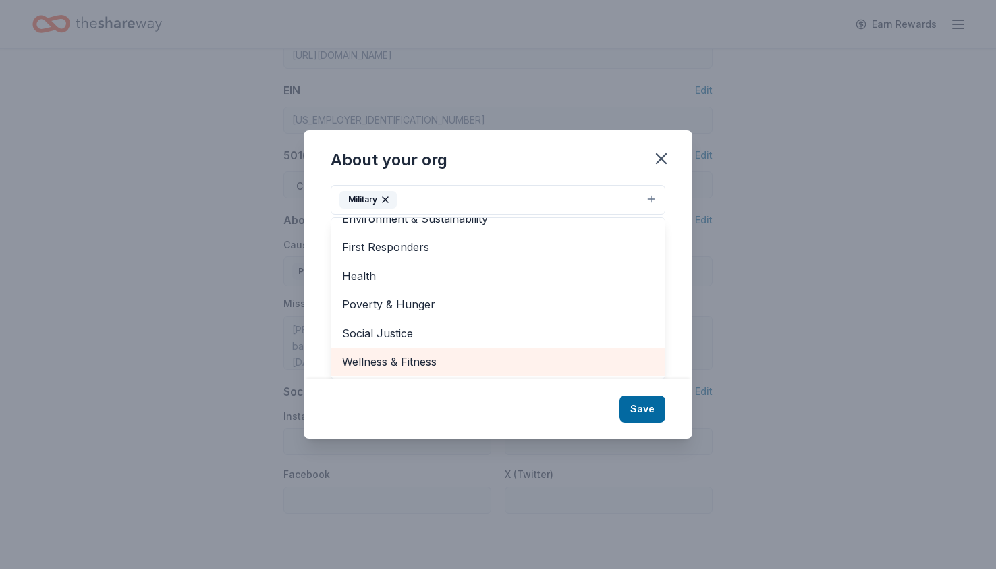
click at [404, 357] on span "Wellness & Fitness" at bounding box center [498, 362] width 312 height 18
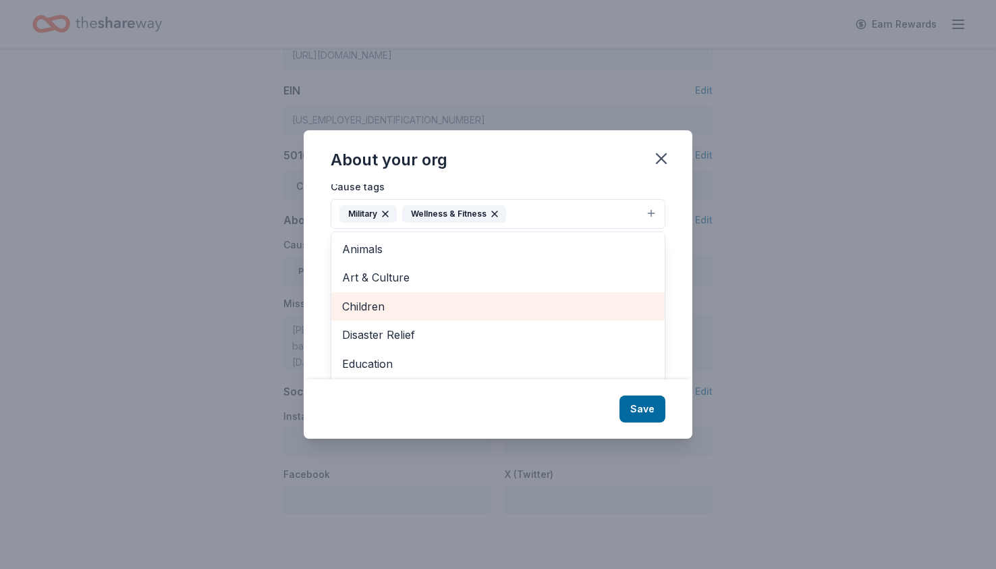
scroll to position [0, 0]
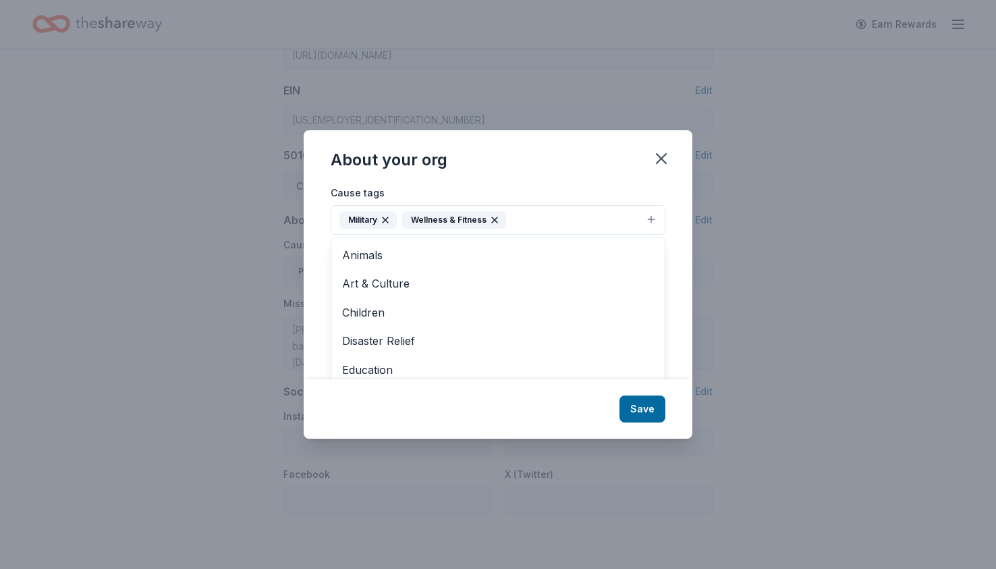
click at [646, 410] on div "About your org Cause tags Military Wellness & Fitness Animals Art & Culture Chi…" at bounding box center [498, 284] width 389 height 308
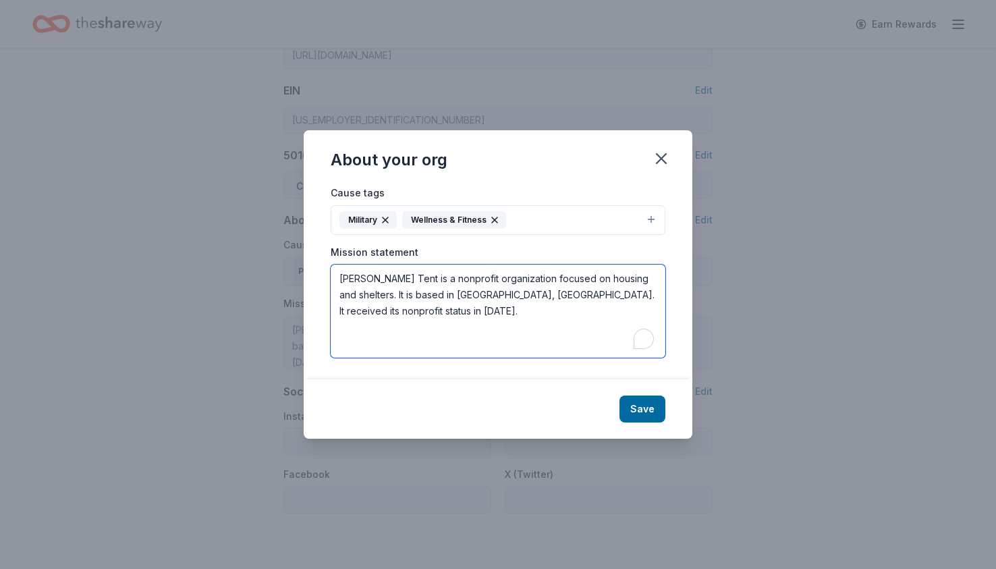
drag, startPoint x: 505, startPoint y: 339, endPoint x: 314, endPoint y: 263, distance: 205.6
click at [314, 263] on div "Cause tags Military Wellness & Fitness Mission statement Rebeccas Tent is a non…" at bounding box center [498, 281] width 389 height 194
type textarea "\"
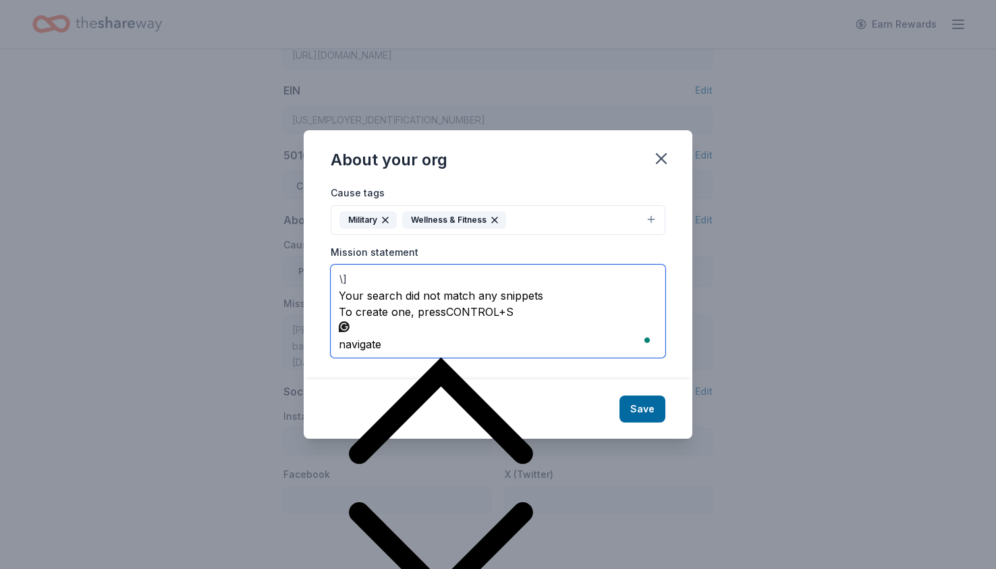
type textarea "\"
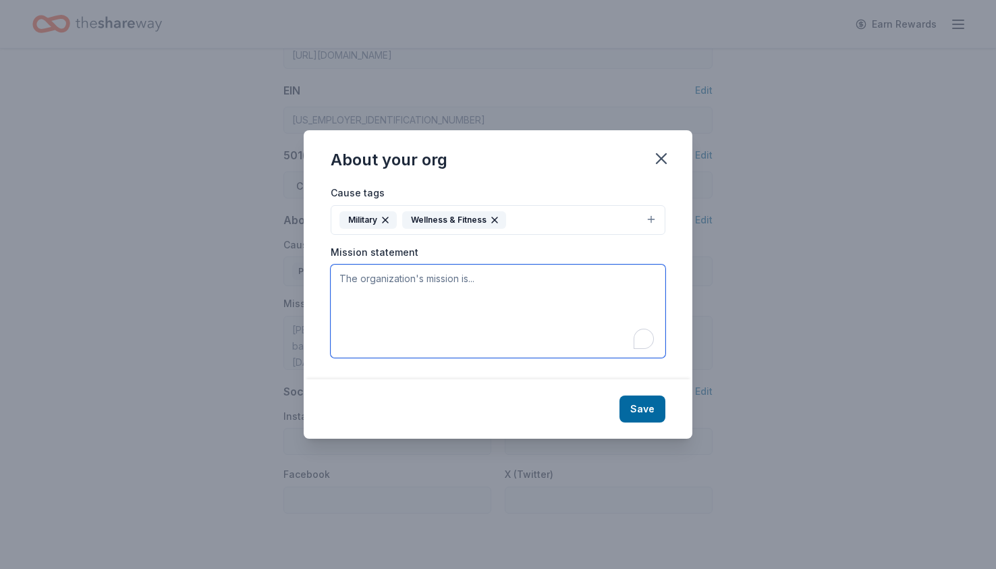
click at [381, 310] on textarea "To enrich screen reader interactions, please activate Accessibility in Grammarl…" at bounding box center [498, 311] width 335 height 93
paste textarea "The 22 Project is dedicated to supporting our nation’s veterans by addressing t…"
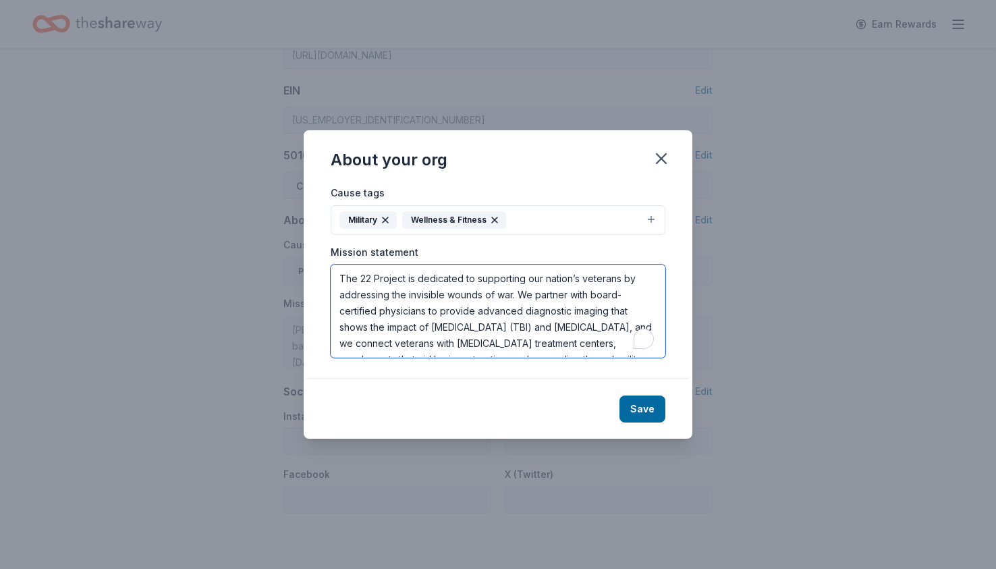
scroll to position [25, 0]
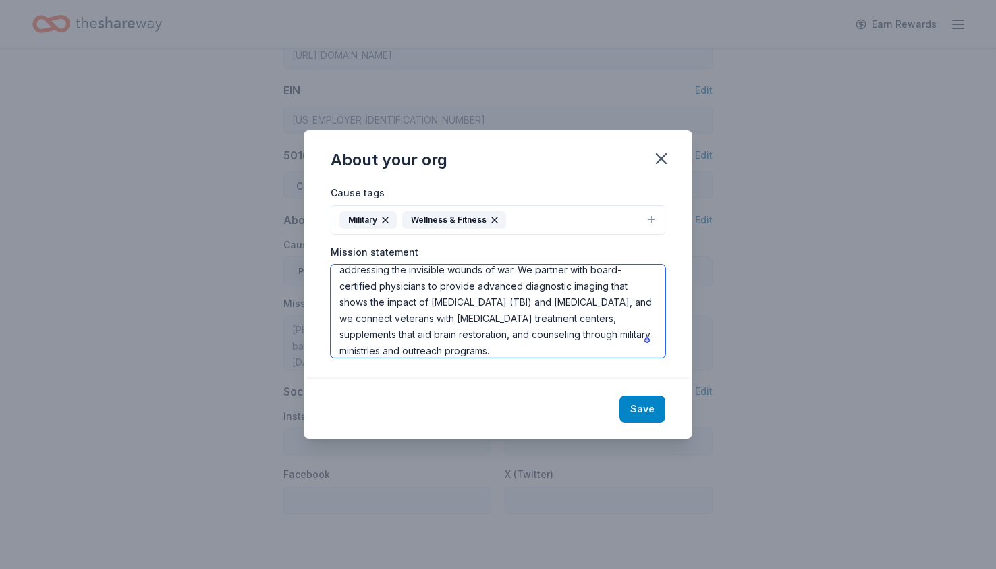
type textarea "The 22 Project is dedicated to supporting our nation’s veterans by addressing t…"
click at [640, 406] on button "Save" at bounding box center [643, 408] width 46 height 27
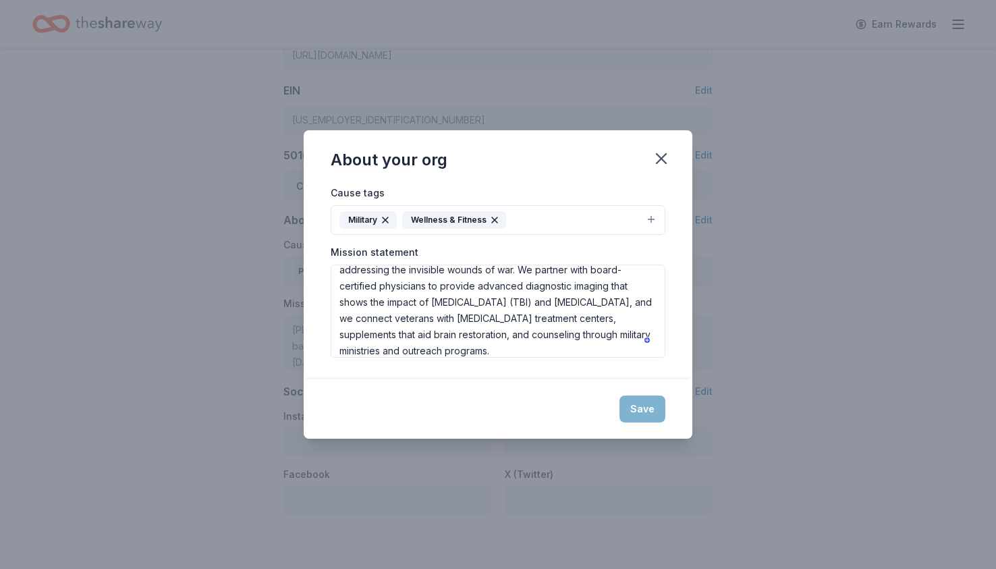
type textarea "The 22 Project is dedicated to supporting our nation’s veterans by addressing t…"
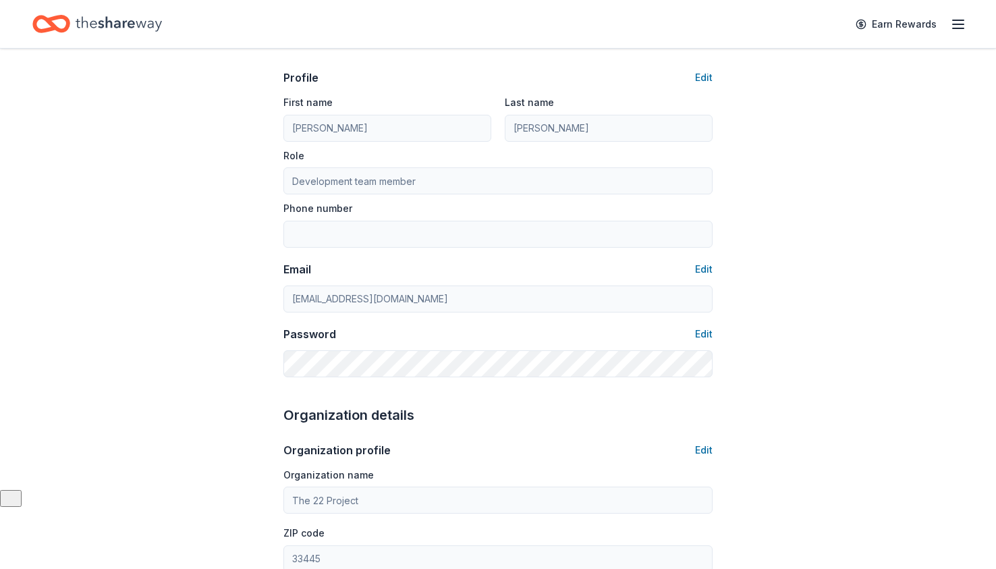
scroll to position [0, 0]
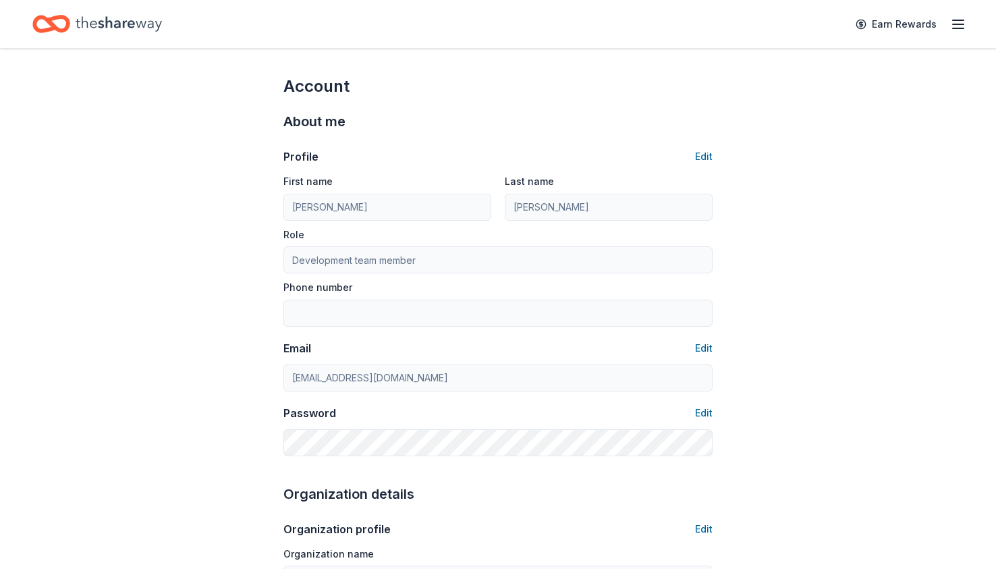
click at [131, 27] on icon "Home" at bounding box center [119, 23] width 86 height 15
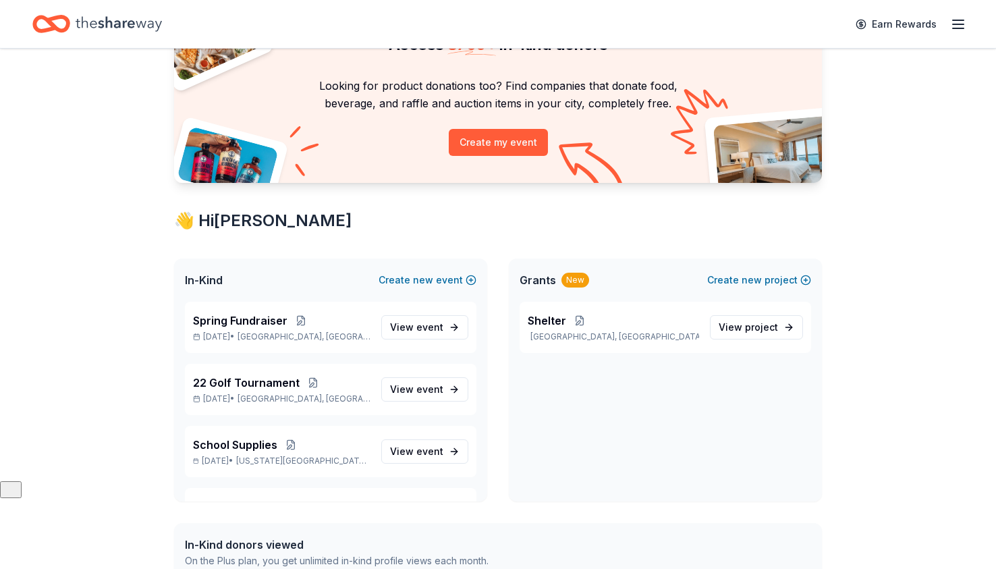
scroll to position [92, 0]
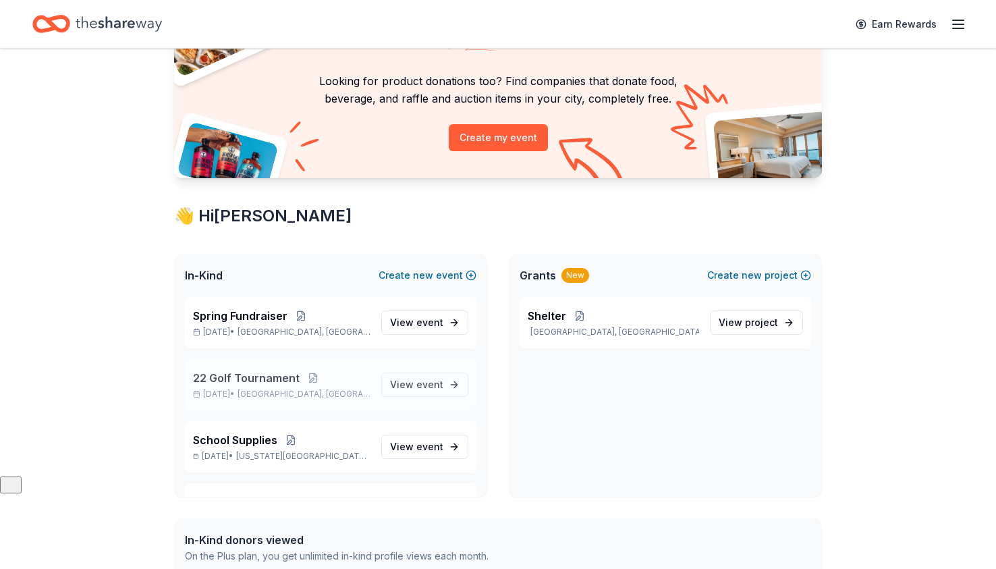
click at [235, 387] on div "22 Golf Tournament Dec 09, 2025 • Delray Beach, FL" at bounding box center [281, 385] width 177 height 30
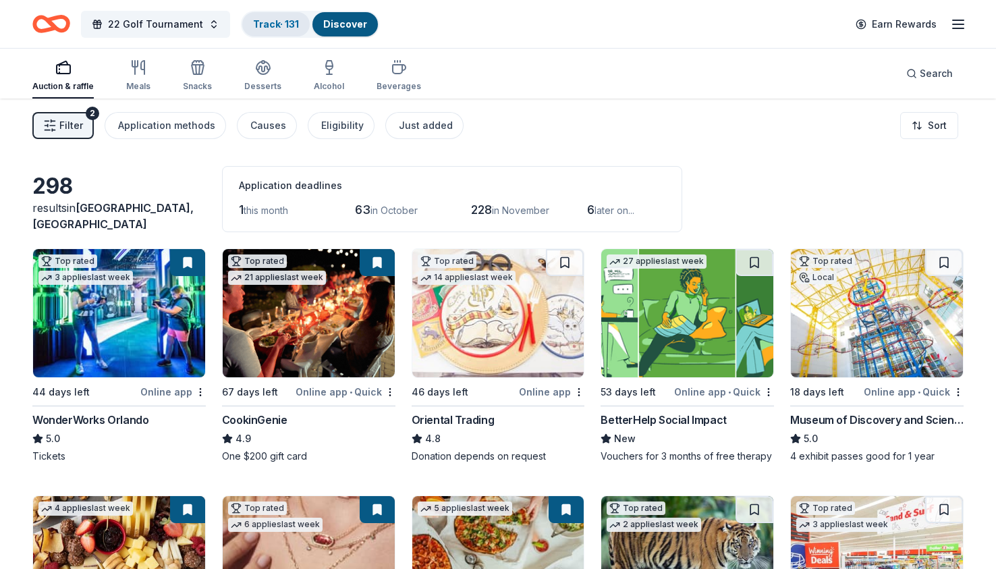
click at [290, 15] on div "Track · 131" at bounding box center [275, 24] width 67 height 24
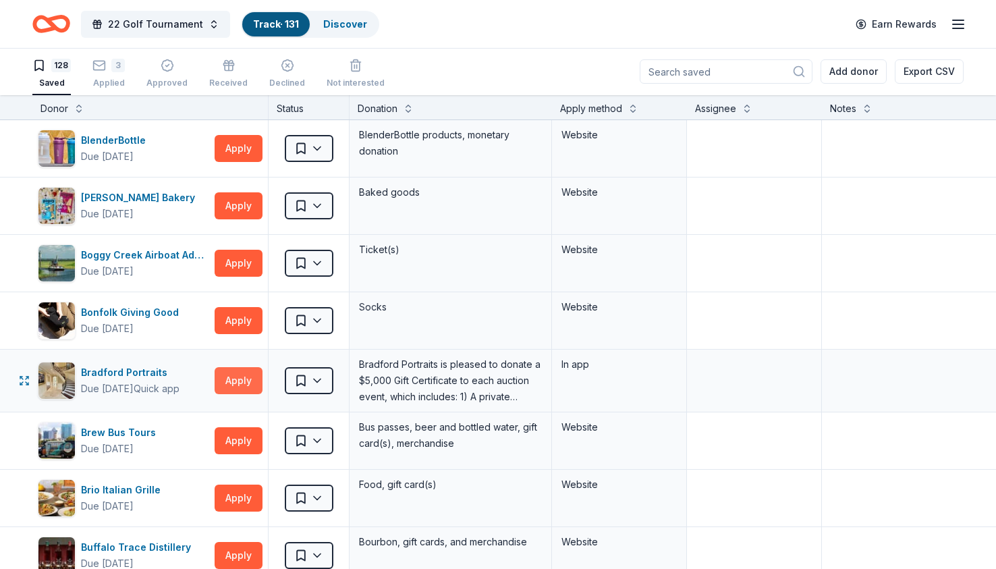
click at [236, 379] on button "Apply" at bounding box center [239, 380] width 48 height 27
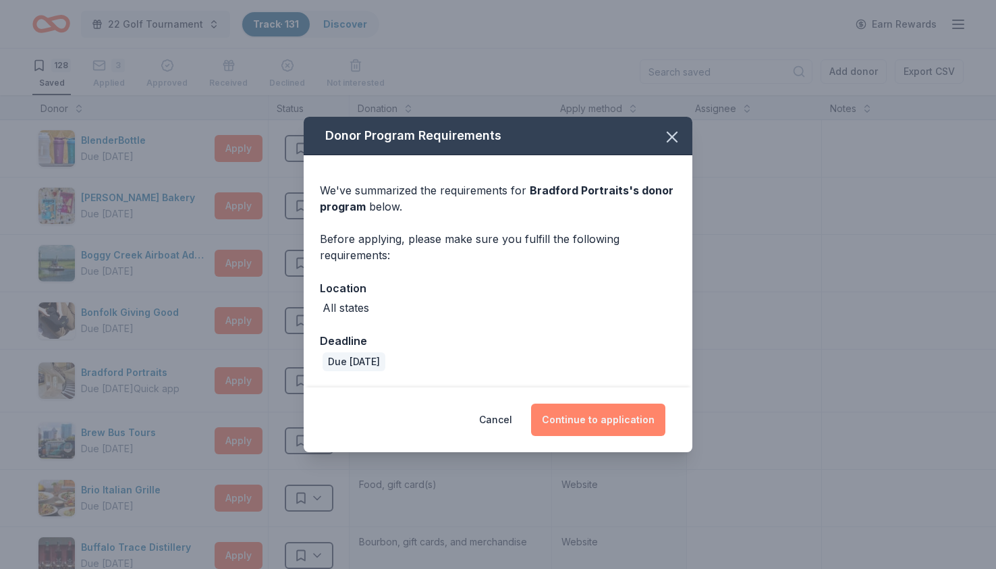
click at [597, 421] on button "Continue to application" at bounding box center [598, 420] width 134 height 32
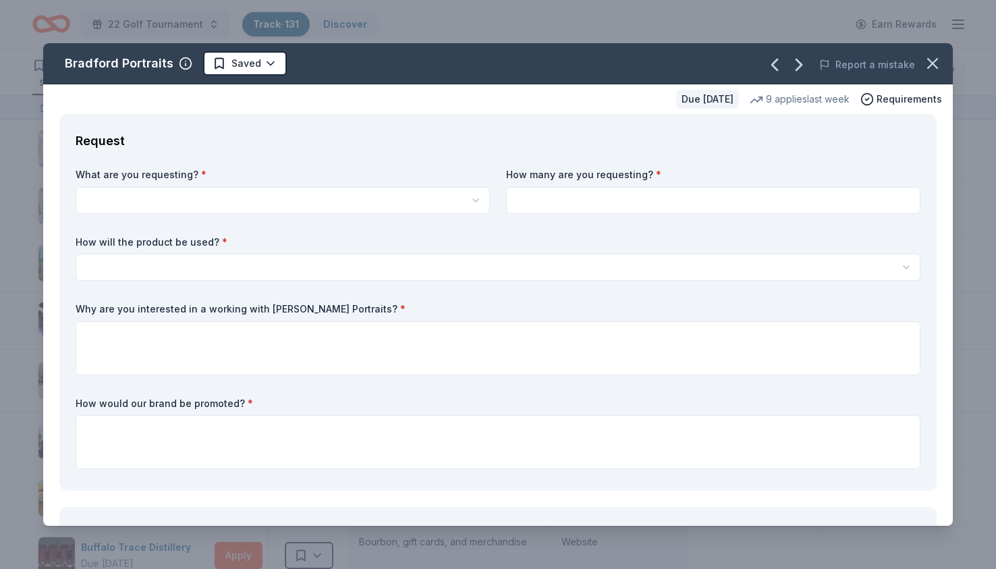
click at [406, 192] on html "22 Golf Tournament Track · 131 Discover Earn Rewards 128 Saved 3 Applied Approv…" at bounding box center [498, 283] width 996 height 569
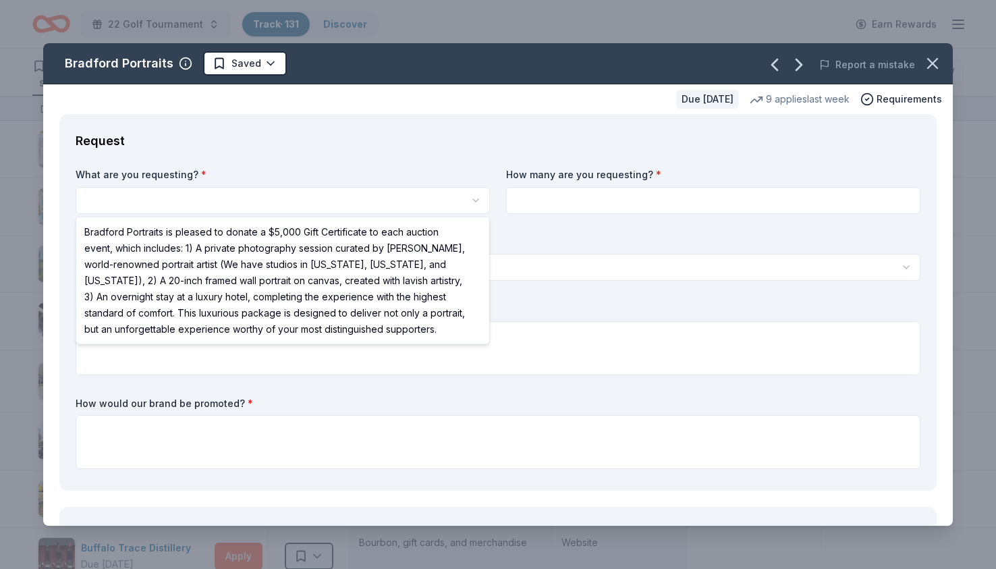
select select "Bradford Portraits is pleased to donate a $5,000 Gift Certificate to each aucti…"
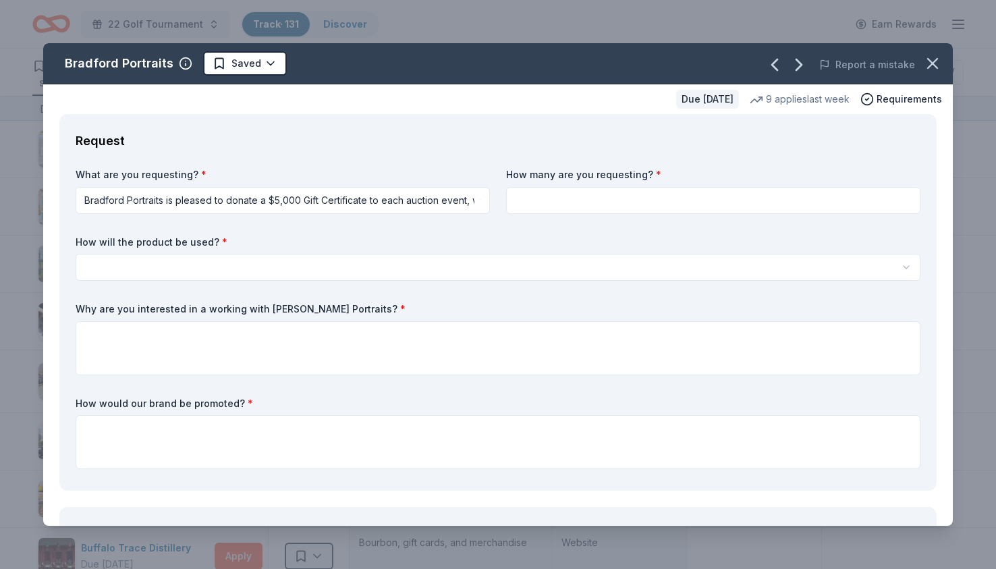
click at [568, 199] on input at bounding box center [713, 200] width 414 height 27
type input "1"
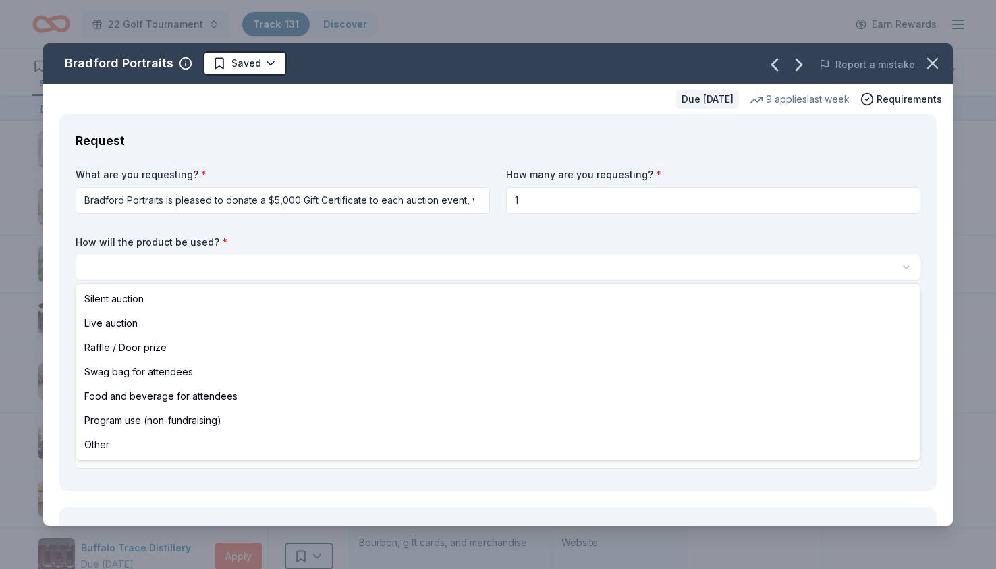
click at [206, 259] on html "22 Golf Tournament Track · 131 Discover Earn Rewards 128 Saved 3 Applied Approv…" at bounding box center [498, 284] width 996 height 569
select select "liveAuction"
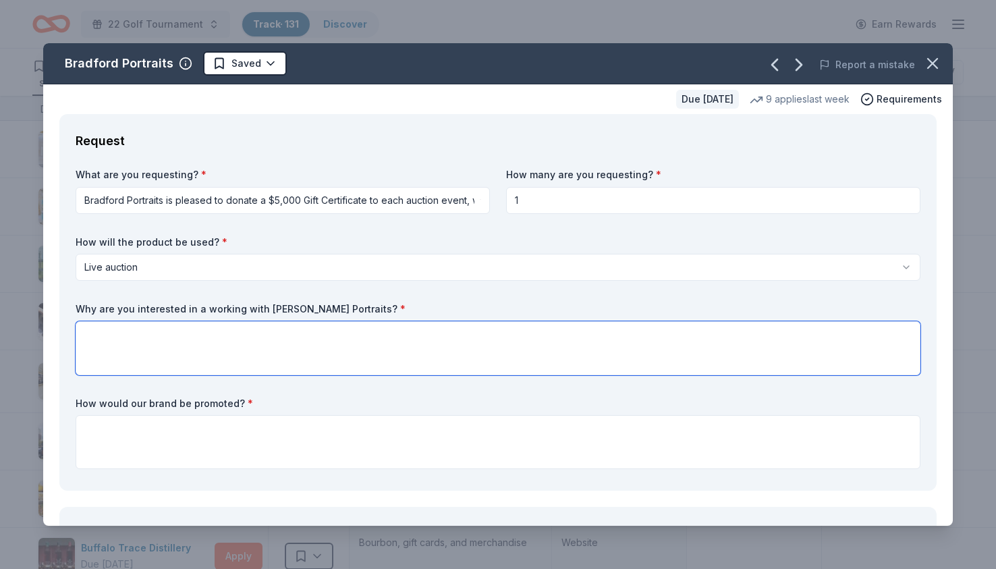
click at [133, 328] on textarea at bounding box center [498, 348] width 845 height 54
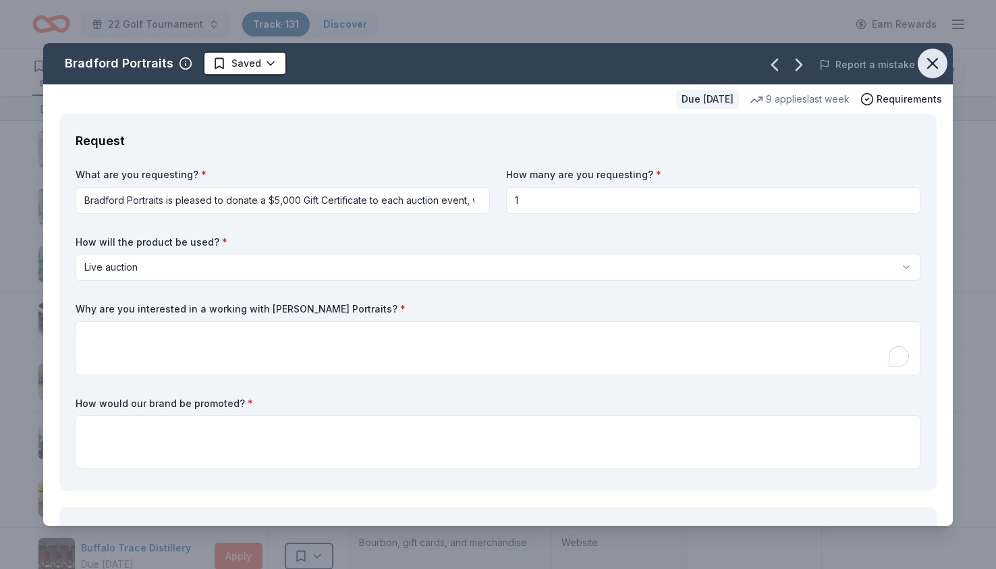
click at [934, 64] on icon "button" at bounding box center [932, 63] width 9 height 9
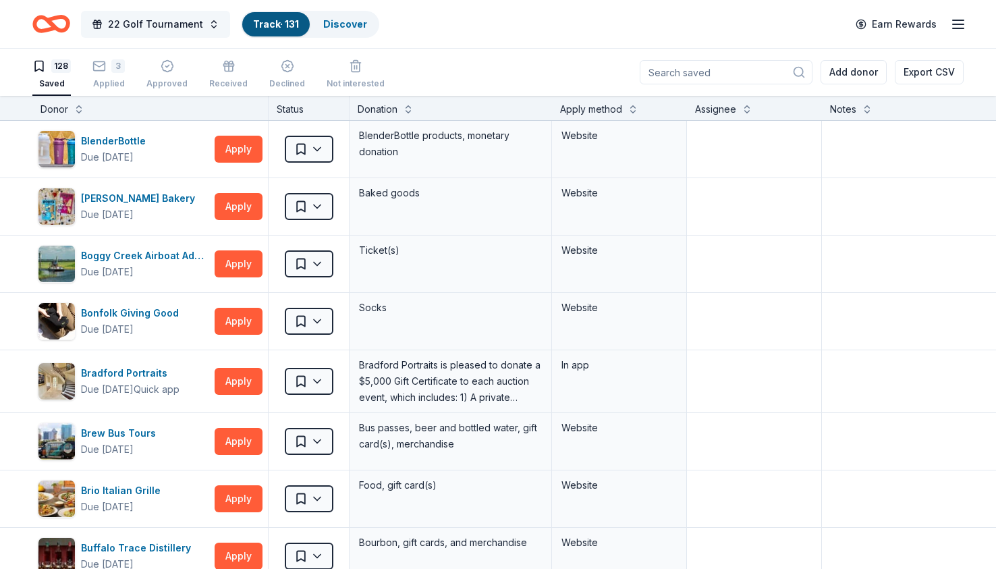
click at [147, 22] on span "22 Golf Tournament" at bounding box center [155, 24] width 95 height 16
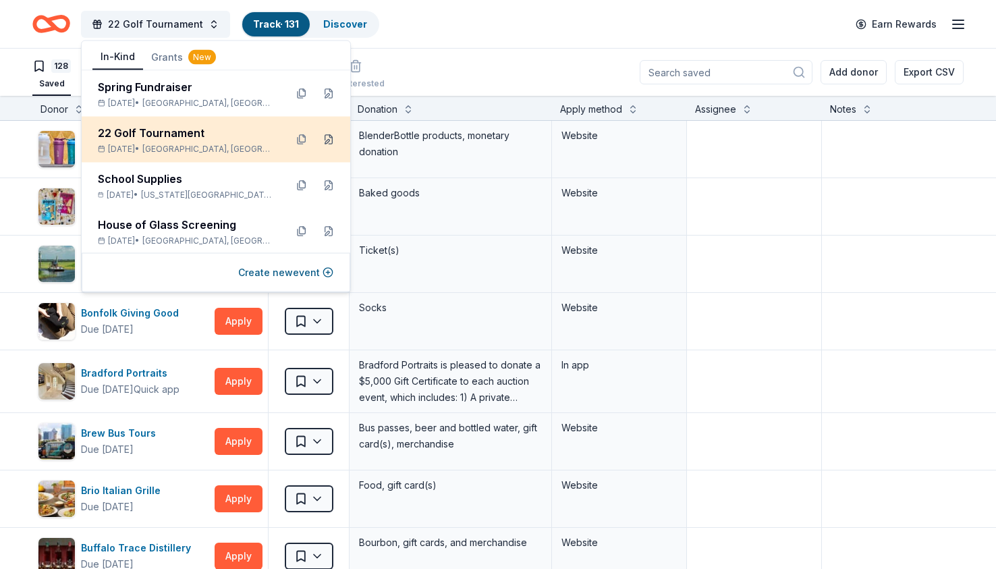
click at [334, 140] on button at bounding box center [329, 140] width 22 height 22
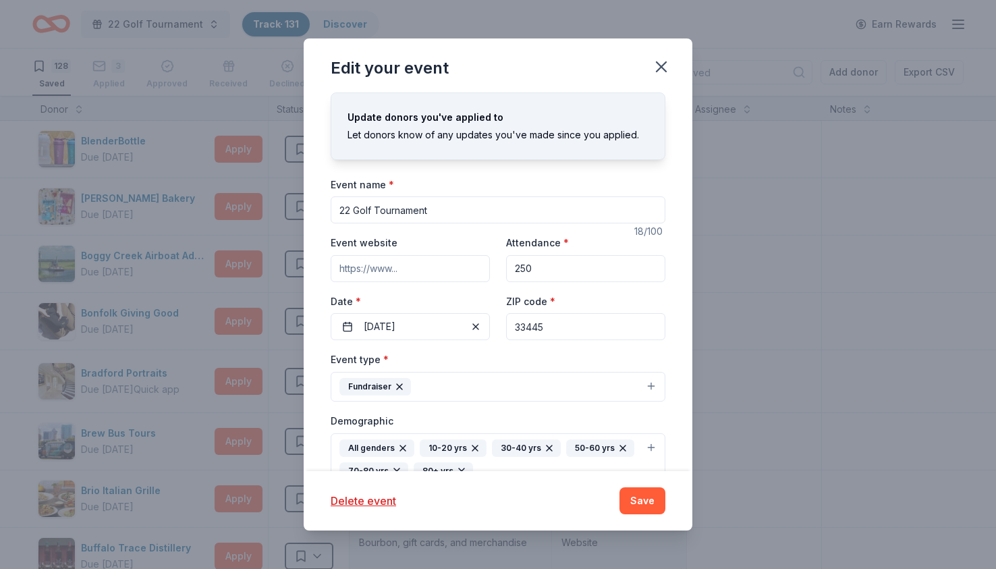
drag, startPoint x: 447, startPoint y: 215, endPoint x: 304, endPoint y: 207, distance: 143.3
click at [299, 209] on div "Edit your event Update donors you've applied to Let donors know of any updates …" at bounding box center [498, 284] width 996 height 569
type input "]"
type input "Healing Invisible Wounds Golf Tournament"
click at [641, 501] on button "Save" at bounding box center [643, 500] width 46 height 27
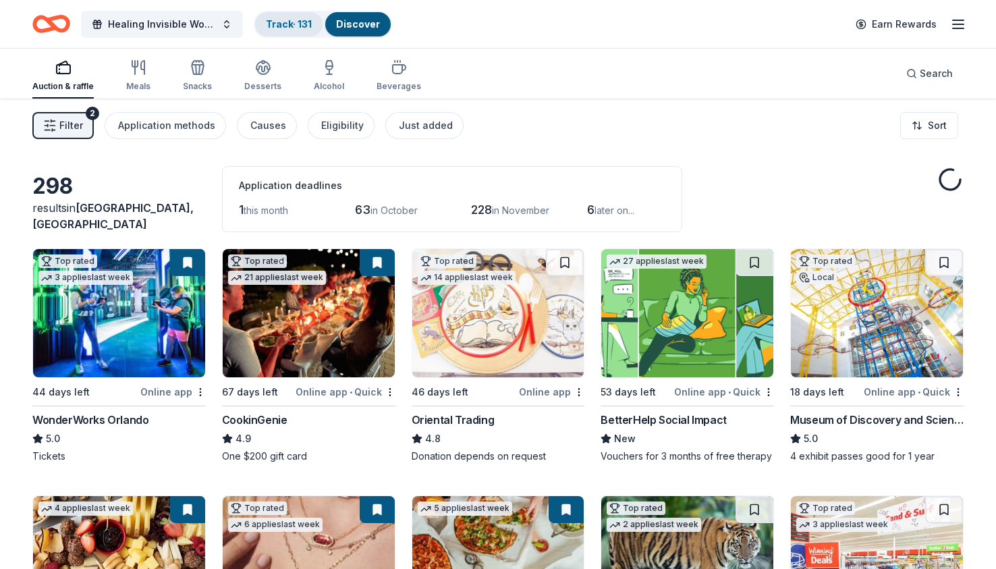
click at [293, 22] on link "Track · 131" at bounding box center [289, 23] width 46 height 11
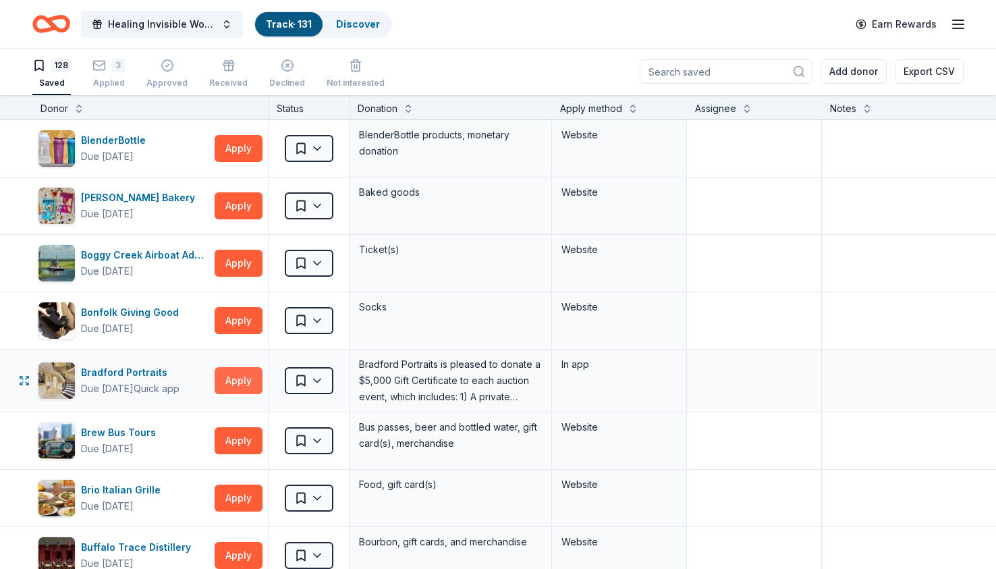
click at [242, 377] on button "Apply" at bounding box center [239, 380] width 48 height 27
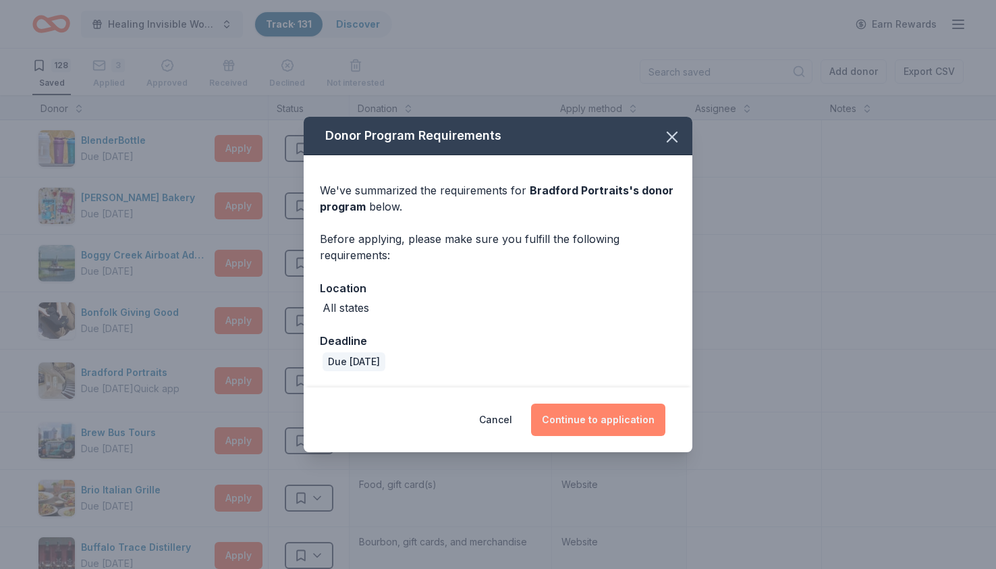
click at [605, 429] on button "Continue to application" at bounding box center [598, 420] width 134 height 32
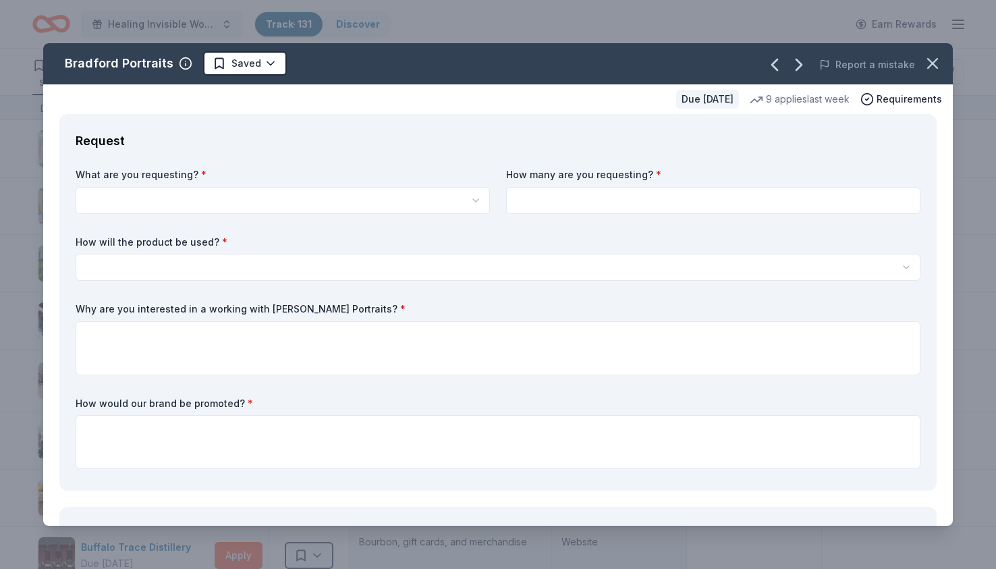
click at [291, 189] on html "Healing Invisible Wounds Golf Tournament Track · 131 Discover Earn Rewards 128 …" at bounding box center [498, 283] width 996 height 569
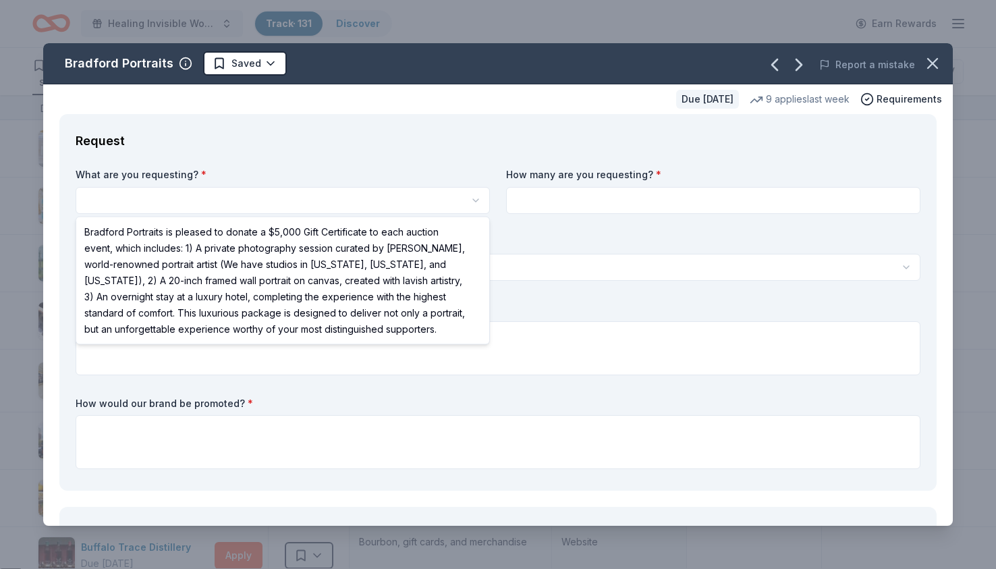
scroll to position [0, 0]
select select "Bradford Portraits is pleased to donate a $5,000 Gift Certificate to each aucti…"
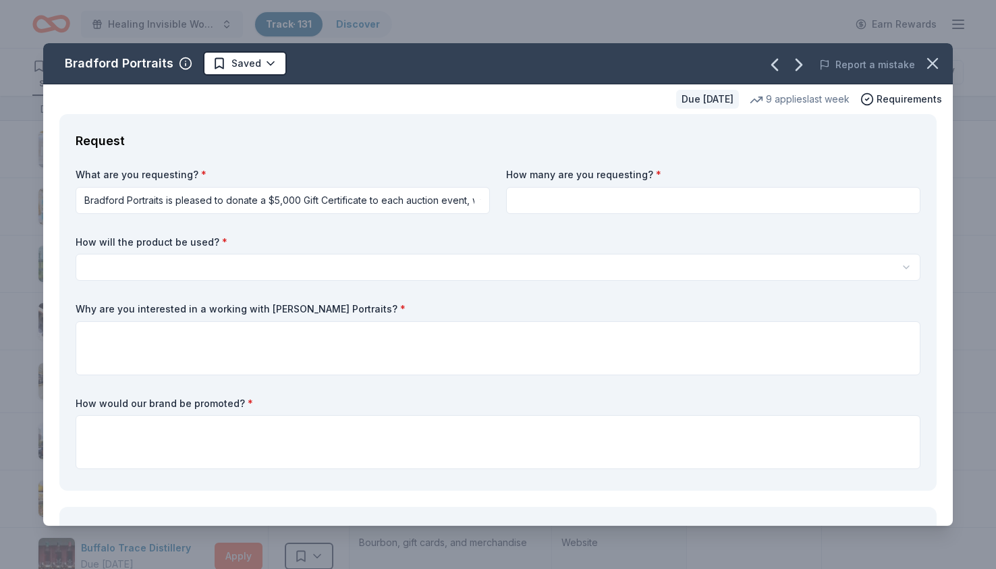
click at [553, 192] on input at bounding box center [713, 200] width 414 height 27
type input "1"
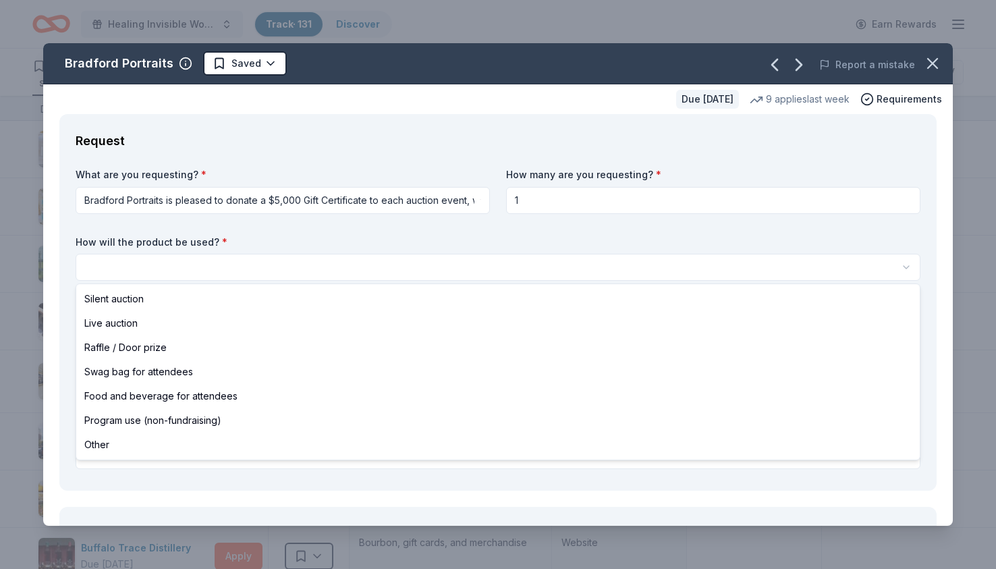
click at [214, 264] on html "Healing Invisible Wounds Golf Tournament Track · 131 Discover Earn Rewards 128 …" at bounding box center [498, 284] width 996 height 569
select select "liveAuction"
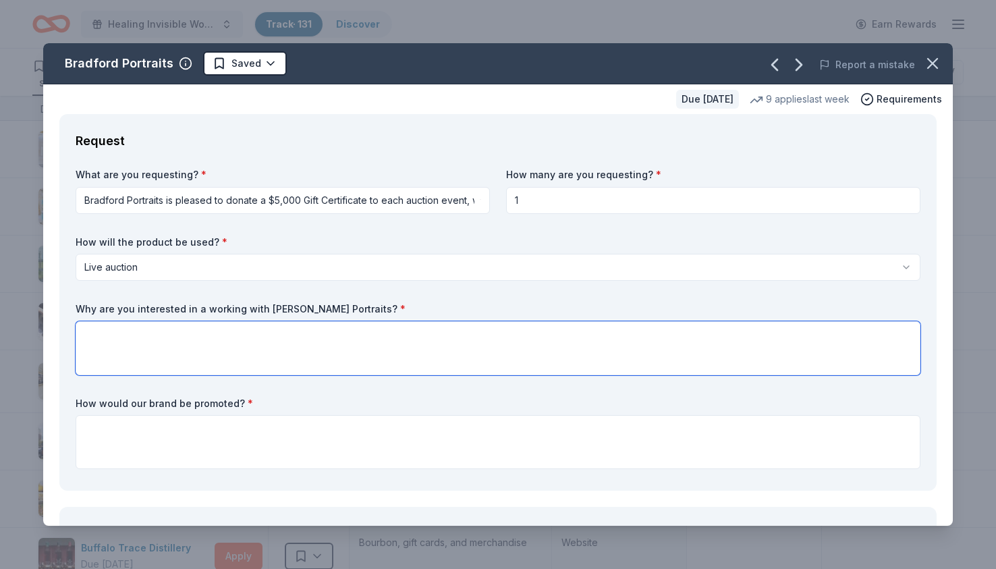
click at [168, 351] on textarea at bounding box center [498, 348] width 845 height 54
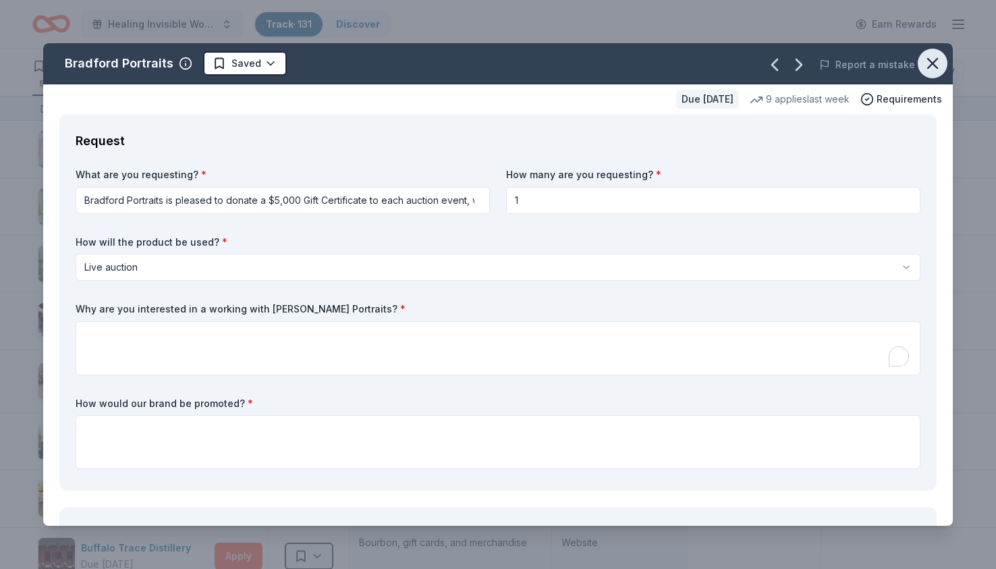
click at [935, 59] on icon "button" at bounding box center [932, 63] width 19 height 19
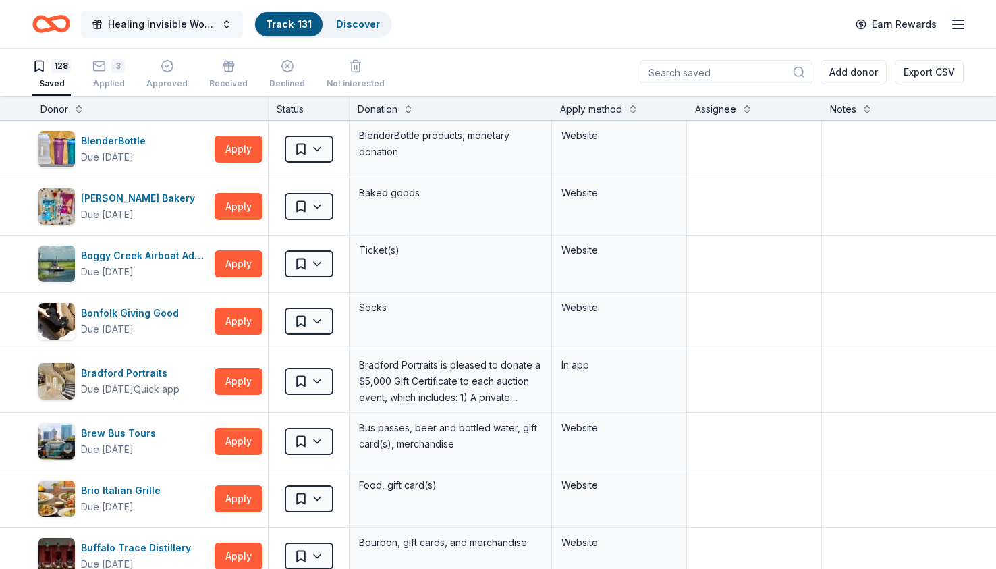
click at [159, 22] on span "Healing Invisible Wounds Golf Tournament" at bounding box center [162, 24] width 108 height 16
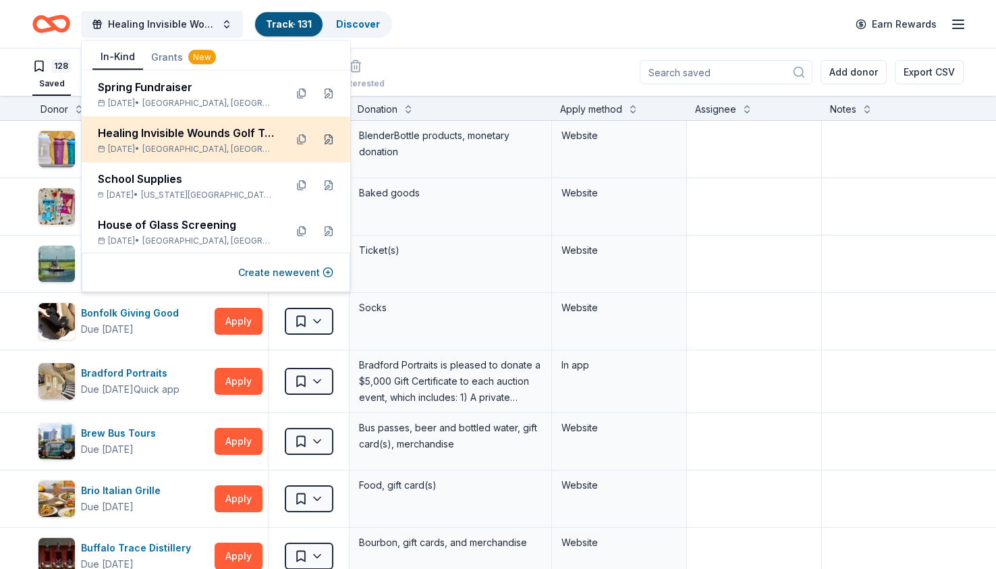
click at [329, 137] on button at bounding box center [329, 140] width 22 height 22
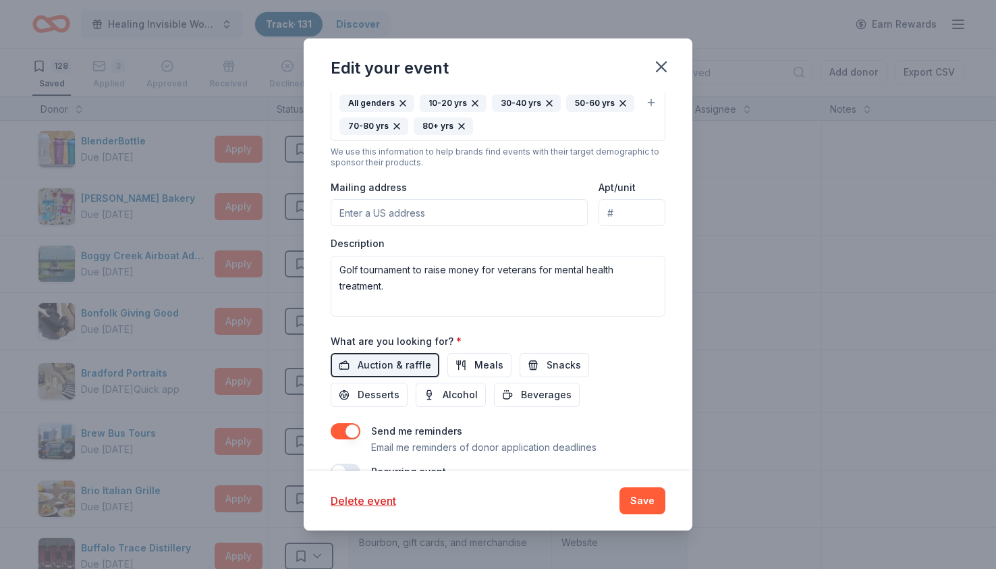
scroll to position [348, 0]
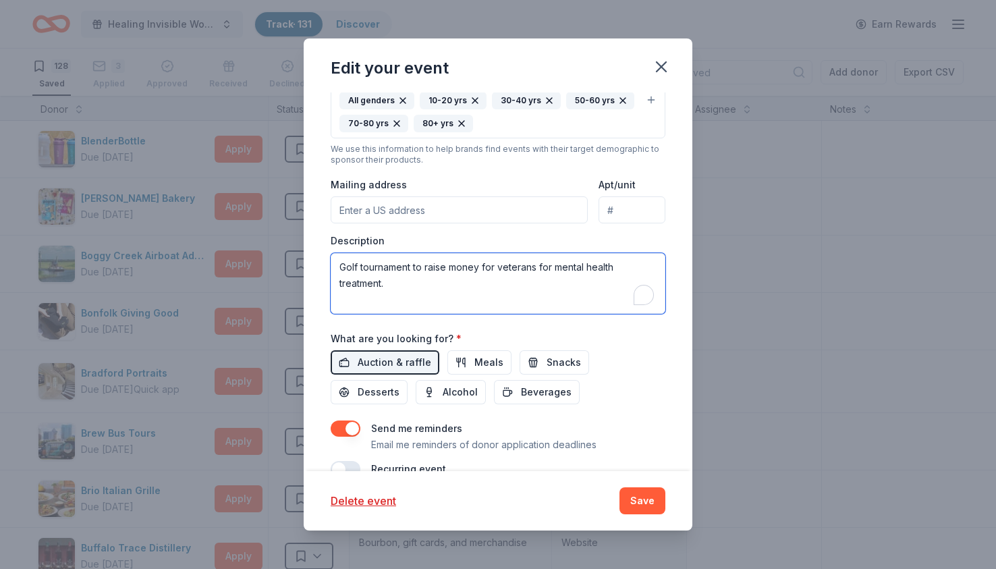
click at [430, 300] on textarea "Golf tournament to raise money for veterans for mental health treatment." at bounding box center [498, 283] width 335 height 61
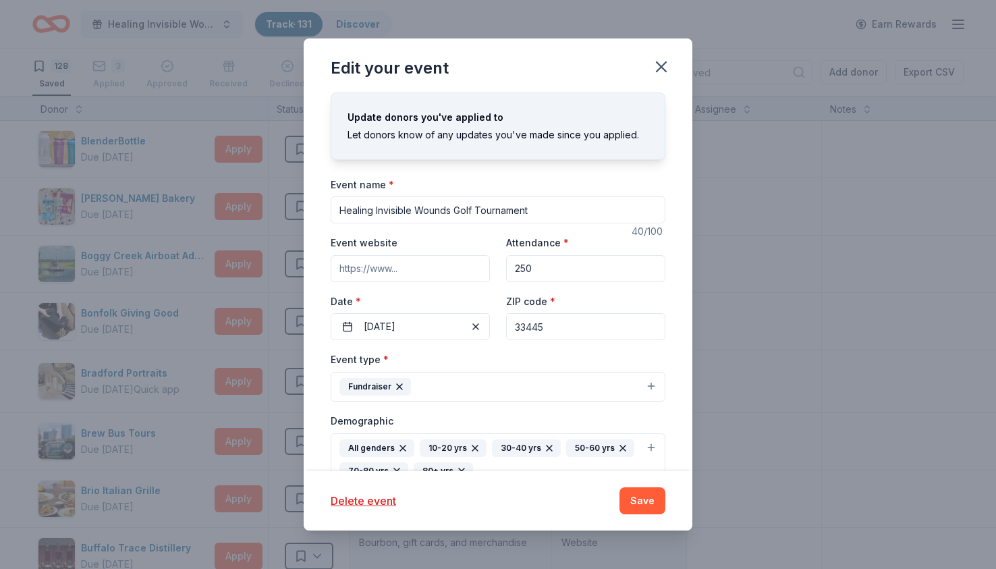
scroll to position [348, 0]
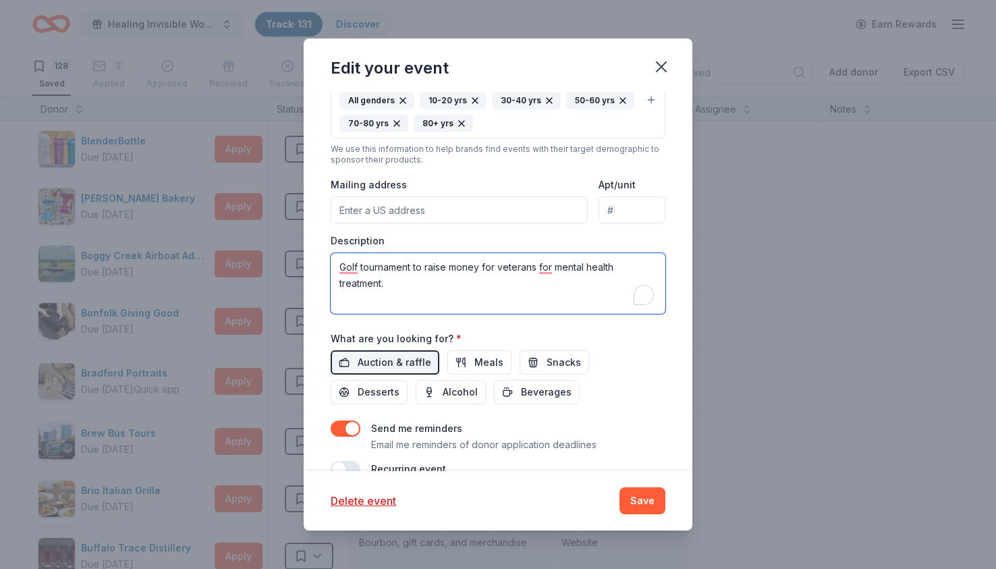
drag, startPoint x: 408, startPoint y: 281, endPoint x: 339, endPoint y: 252, distance: 74.3
click at [339, 252] on div "Description Golf tournament to raise money for veterans for mental health treat…" at bounding box center [498, 274] width 335 height 80
paste textarea "We are preparing for our annual Healing Invisible Wounds Golf Tournament, which…"
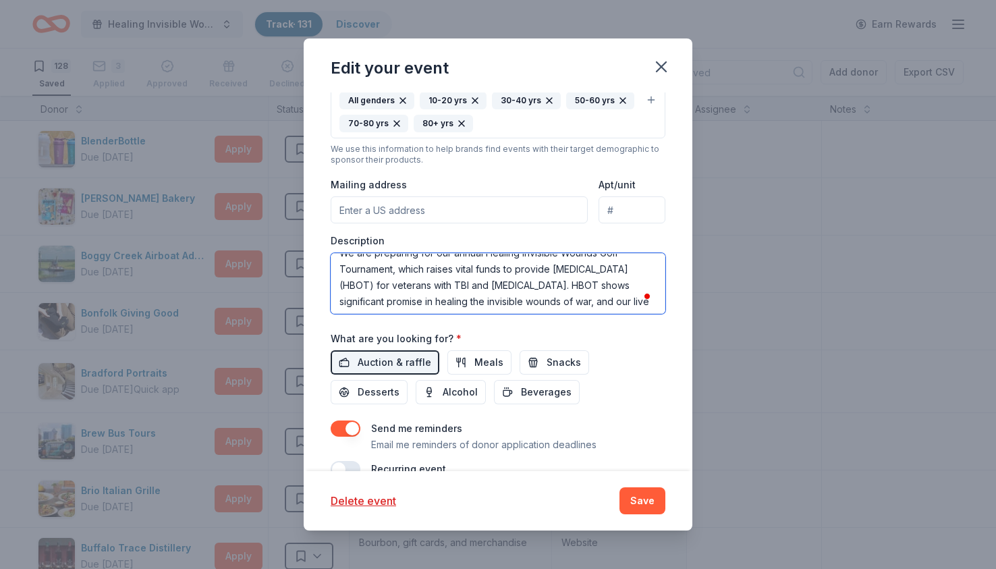
scroll to position [0, 0]
click at [414, 298] on textarea "We are preparing for our annual Healing Invisible Wounds Golf Tournament, which…" at bounding box center [498, 283] width 335 height 61
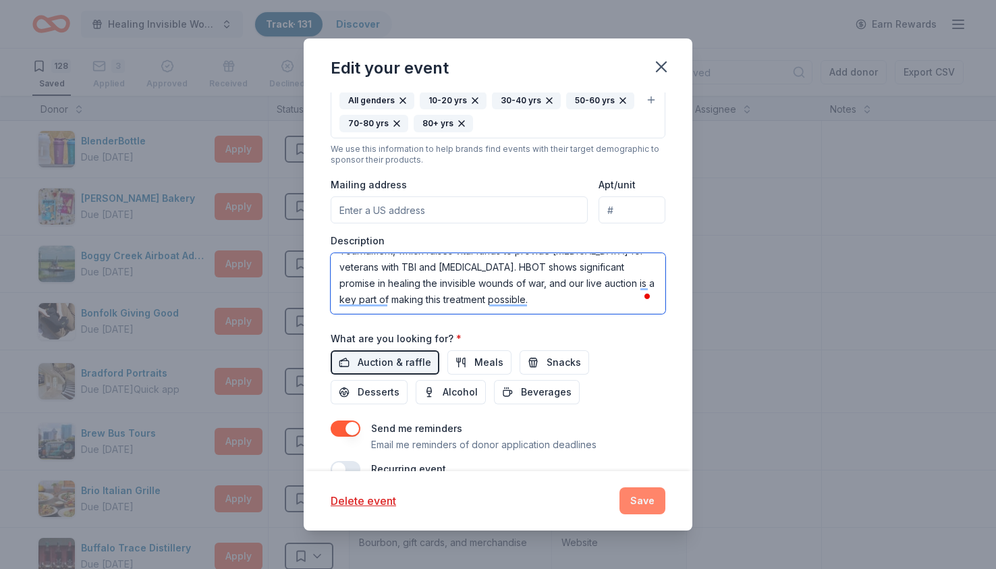
type textarea "We are preparing for our annual Healing Invisible Wounds Golf Tournament, which…"
click at [646, 503] on button "Save" at bounding box center [643, 500] width 46 height 27
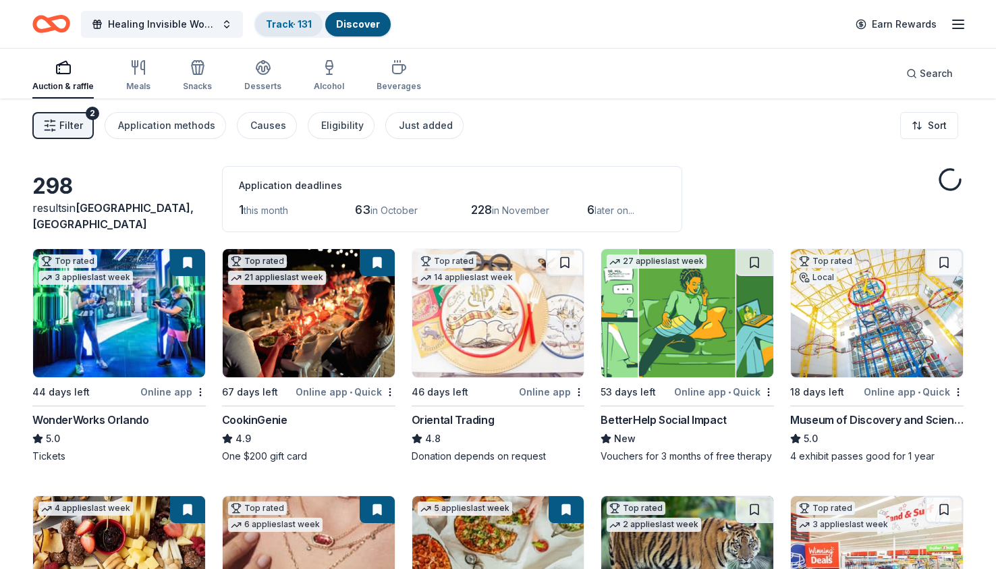
click at [287, 24] on link "Track · 131" at bounding box center [289, 23] width 46 height 11
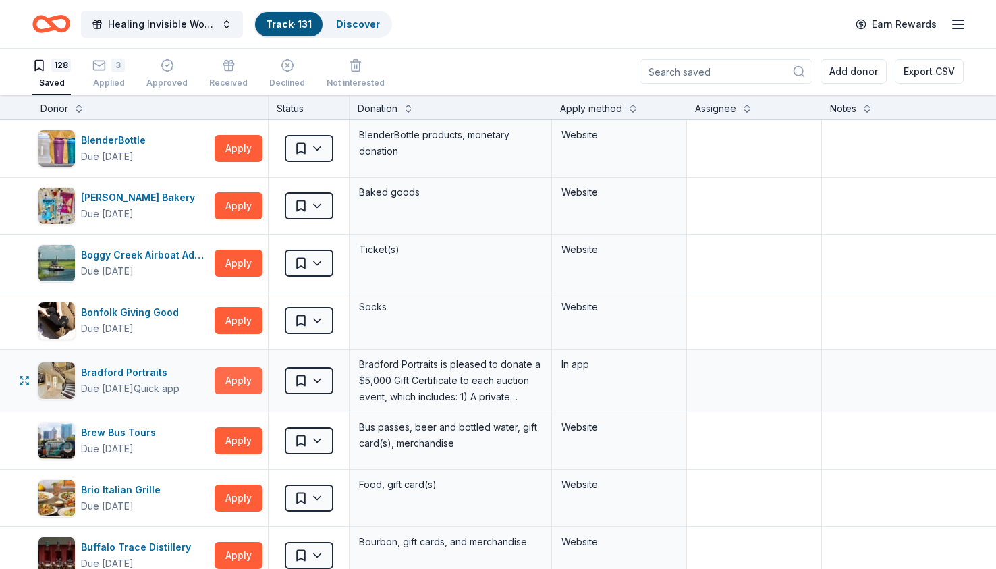
click at [238, 377] on button "Apply" at bounding box center [239, 380] width 48 height 27
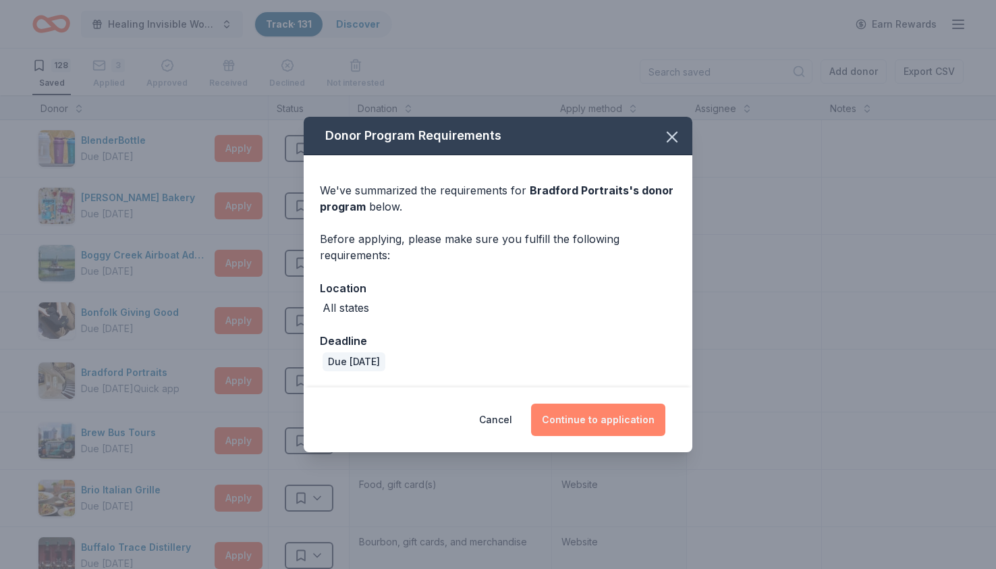
click at [582, 412] on button "Continue to application" at bounding box center [598, 420] width 134 height 32
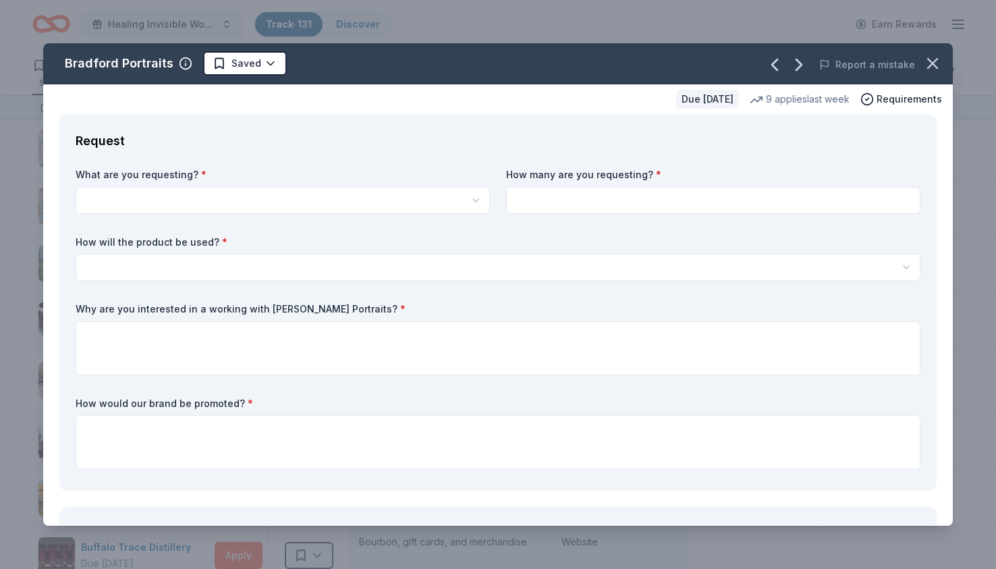
click at [207, 202] on html "Healing Invisible Wounds Golf Tournament Track · 131 Discover Earn Rewards 128 …" at bounding box center [498, 283] width 996 height 569
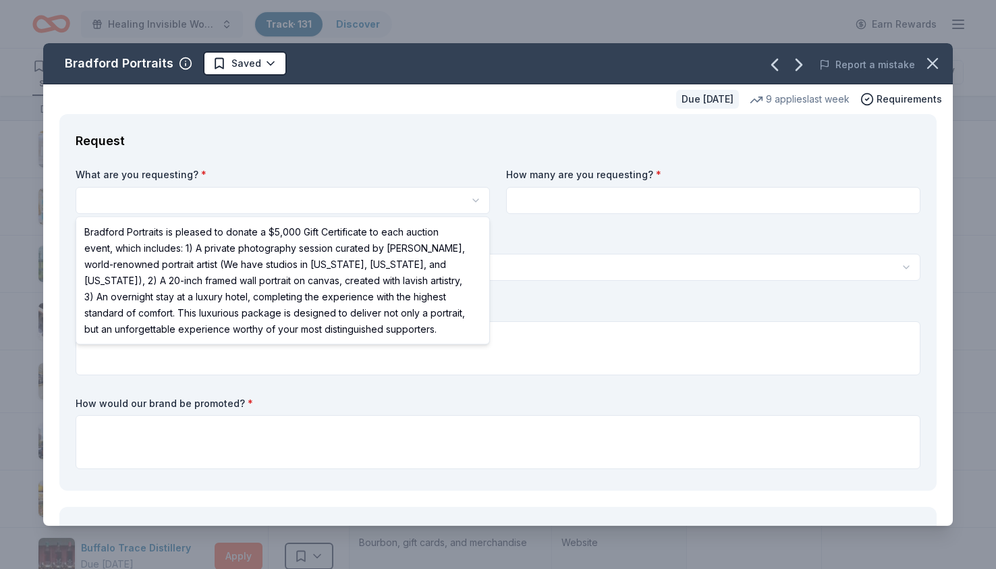
select select "Bradford Portraits is pleased to donate a $5,000 Gift Certificate to each aucti…"
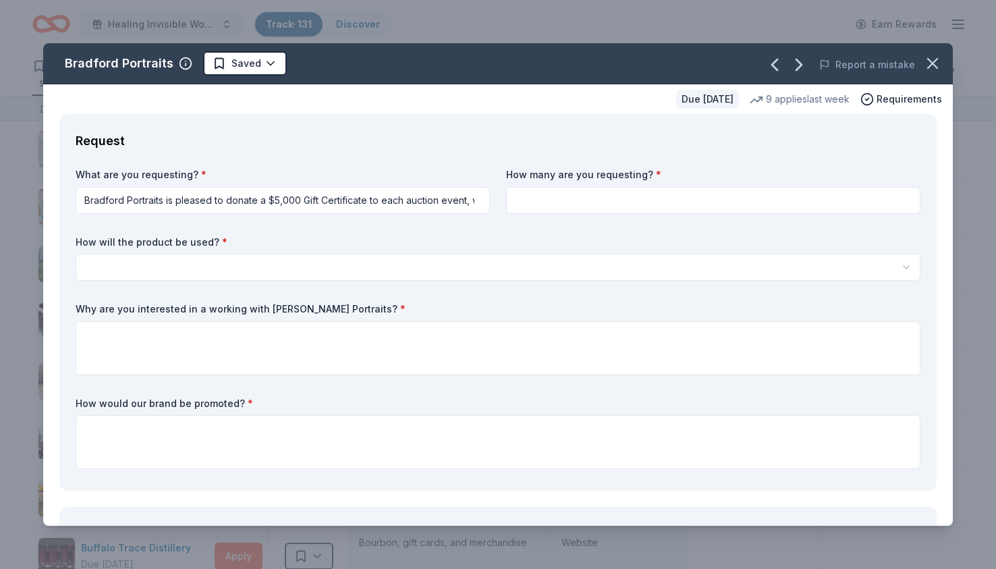
click at [523, 196] on input at bounding box center [713, 200] width 414 height 27
type input "1"
click at [222, 267] on html "Healing Invisible Wounds Golf Tournament Track · 131 Discover Earn Rewards 128 …" at bounding box center [498, 284] width 996 height 569
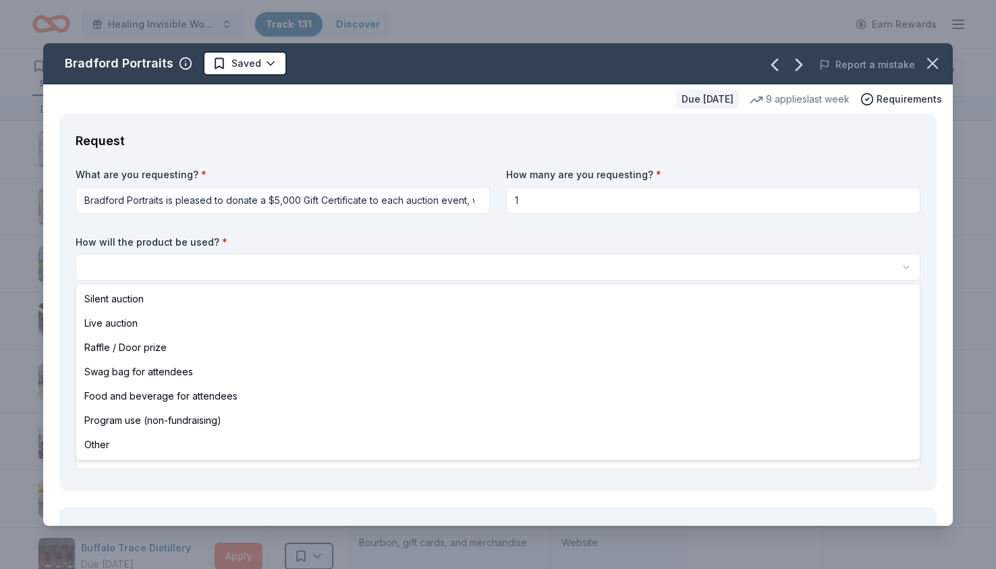
select select "liveAuction"
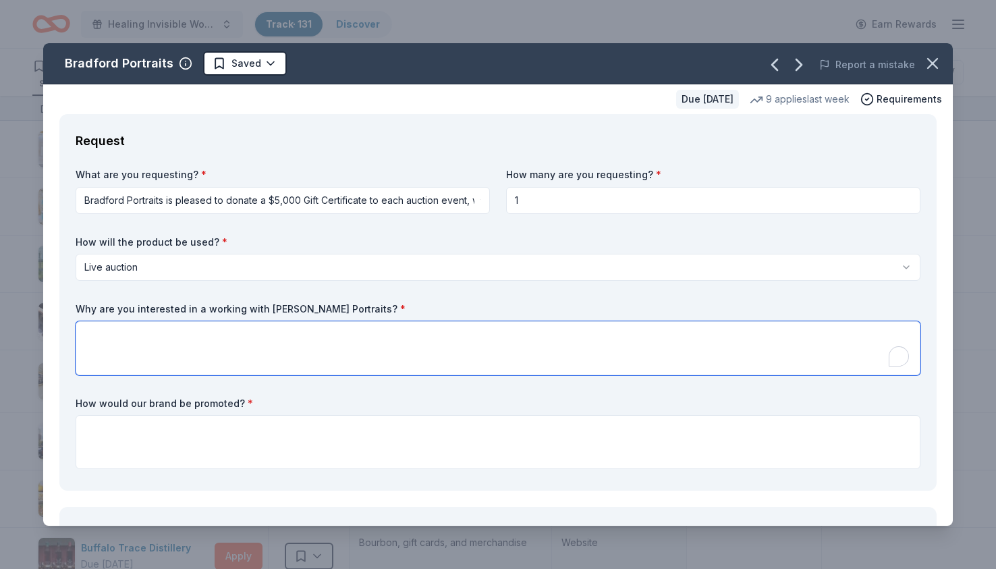
click at [126, 325] on textarea "To enrich screen reader interactions, please activate Accessibility in Grammarl…" at bounding box center [498, 348] width 845 height 54
click at [263, 350] on textarea "To enrich screen reader interactions, please activate Accessibility in Grammarl…" at bounding box center [498, 348] width 845 height 54
paste textarea "We are excited to partner with Bradford Portraits because your work represents …"
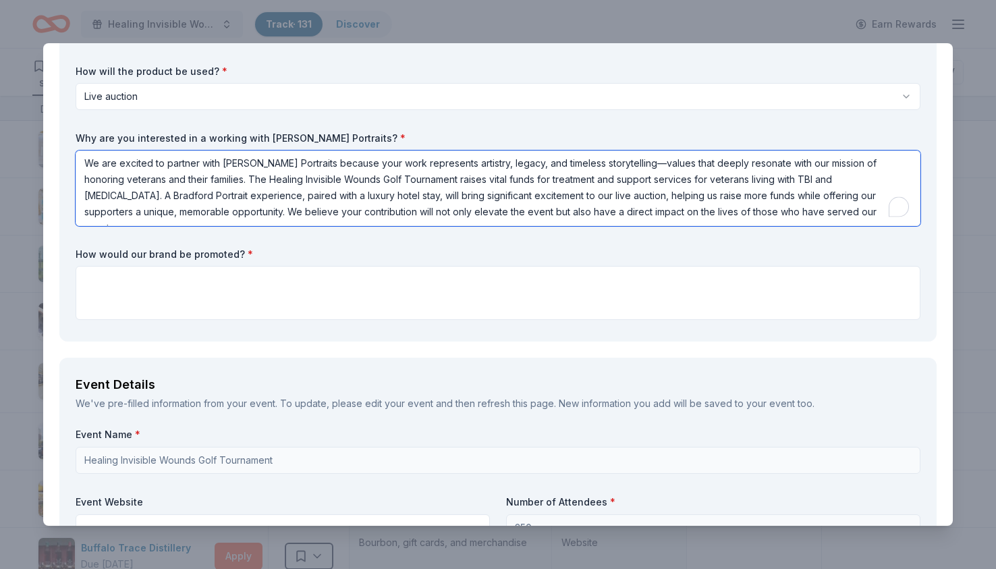
scroll to position [202, 0]
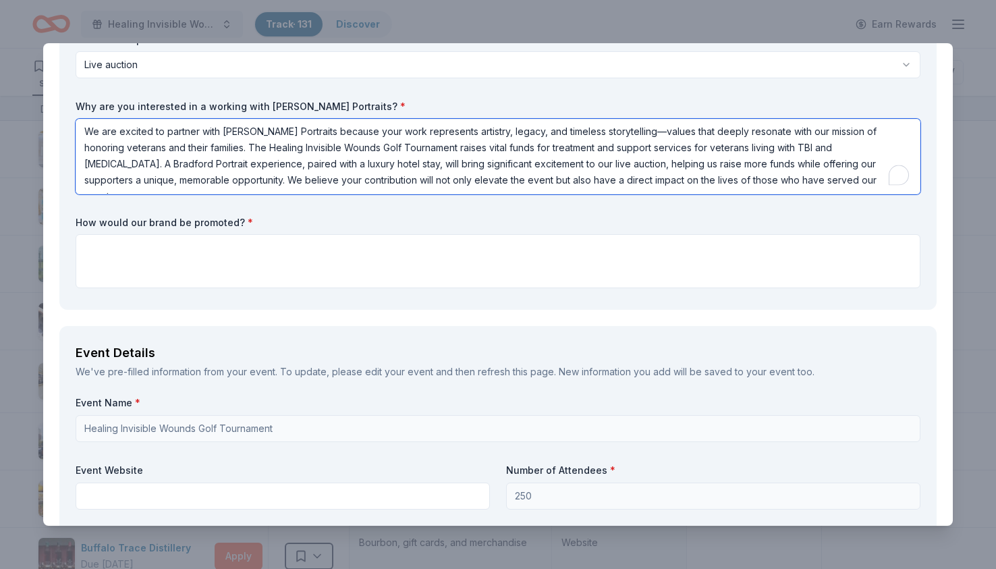
type textarea "We are excited to partner with Bradford Portraits because your work represents …"
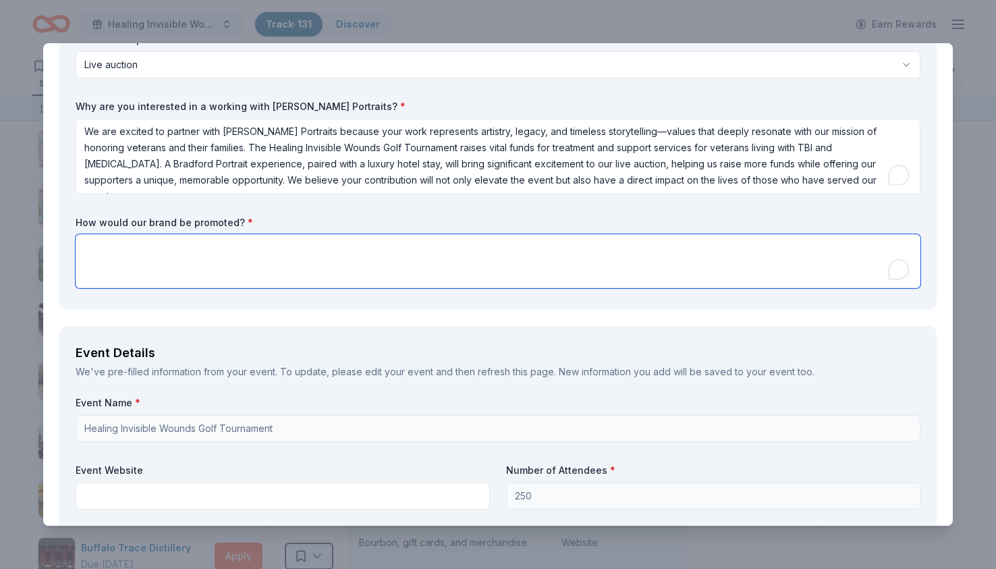
click at [279, 270] on textarea "To enrich screen reader interactions, please activate Accessibility in Grammarl…" at bounding box center [498, 261] width 845 height 54
click at [363, 263] on textarea "To enrich screen reader interactions, please activate Accessibility in Grammarl…" at bounding box center [498, 261] width 845 height 54
paste textarea "Bradford Portraits will be prominently promoted throughout the Healing Invisibl…"
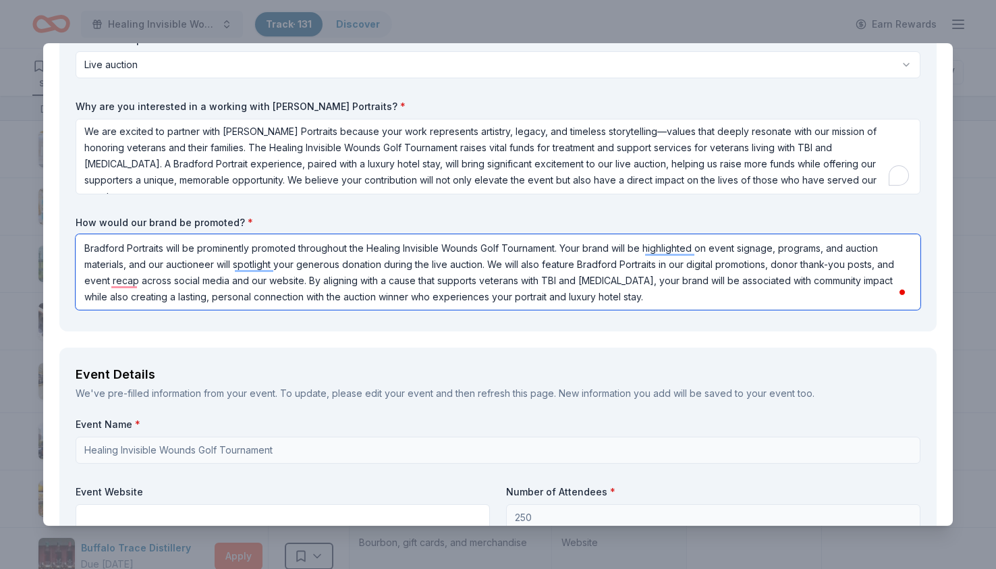
click at [780, 250] on textarea "Bradford Portraits will be prominently promoted throughout the Healing Invisibl…" at bounding box center [498, 272] width 845 height 76
click at [751, 263] on textarea "Bradford Portraits will be prominently promoted throughout the Healing Invisibl…" at bounding box center [498, 272] width 845 height 76
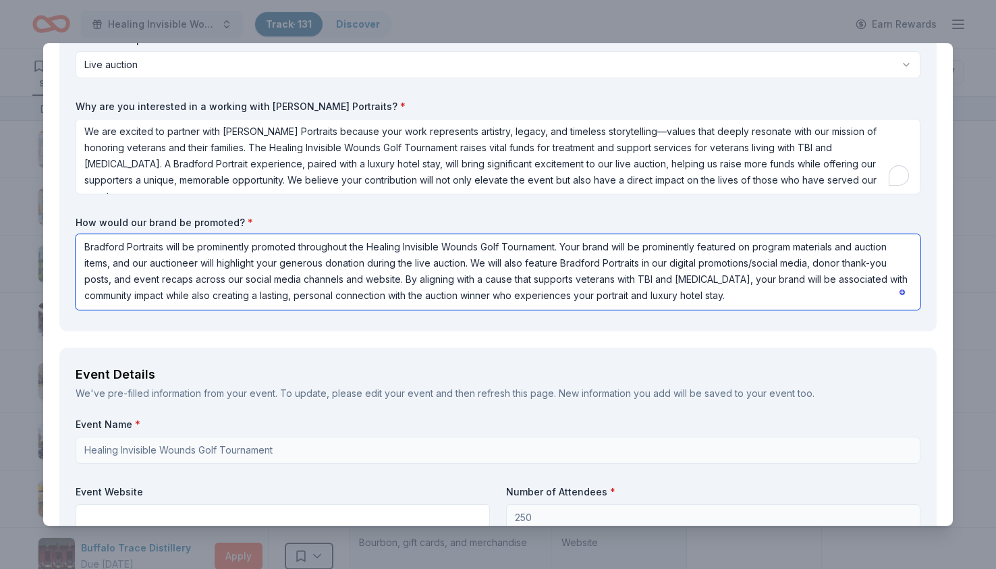
click at [809, 262] on textarea "Bradford Portraits will be prominently promoted throughout the Healing Invisibl…" at bounding box center [498, 272] width 845 height 76
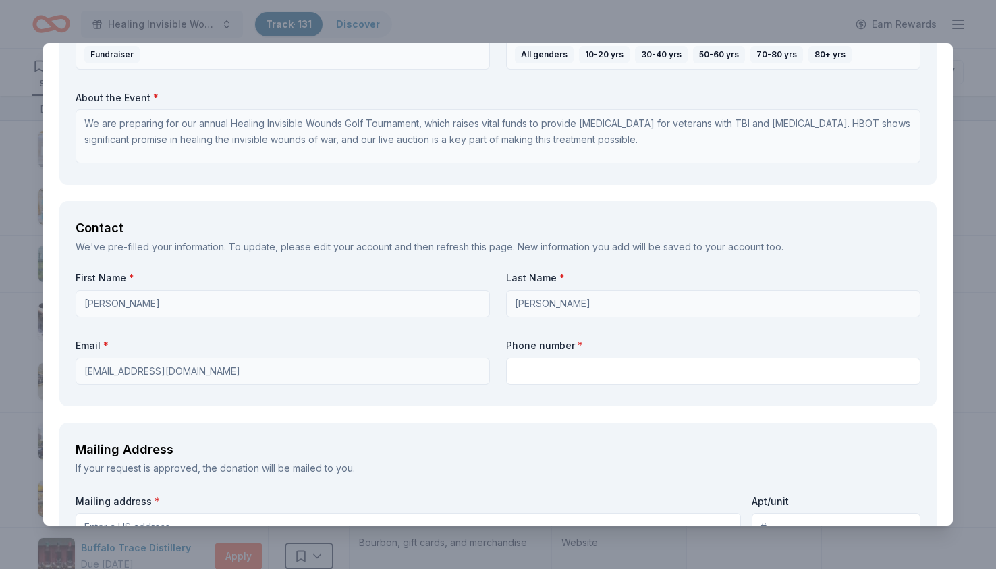
scroll to position [802, 0]
type textarea "Bradford Portraits will be prominently promoted throughout the Healing Invisibl…"
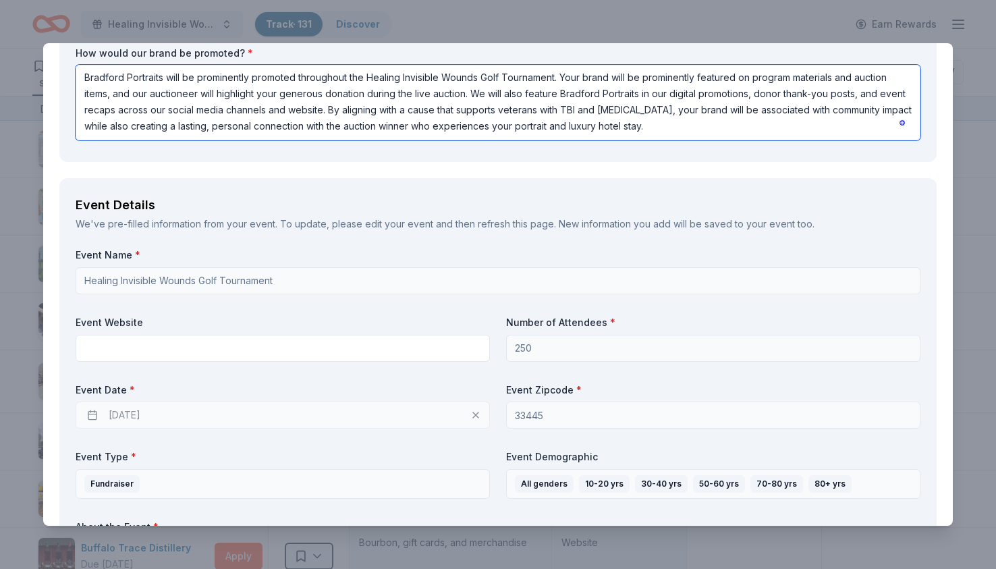
scroll to position [0, 0]
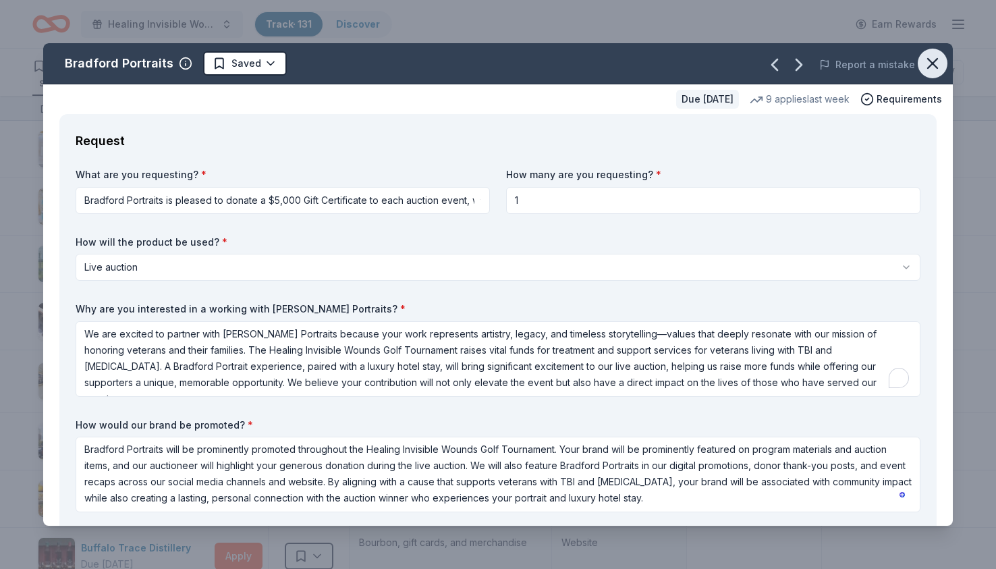
click at [930, 64] on icon "button" at bounding box center [932, 63] width 19 height 19
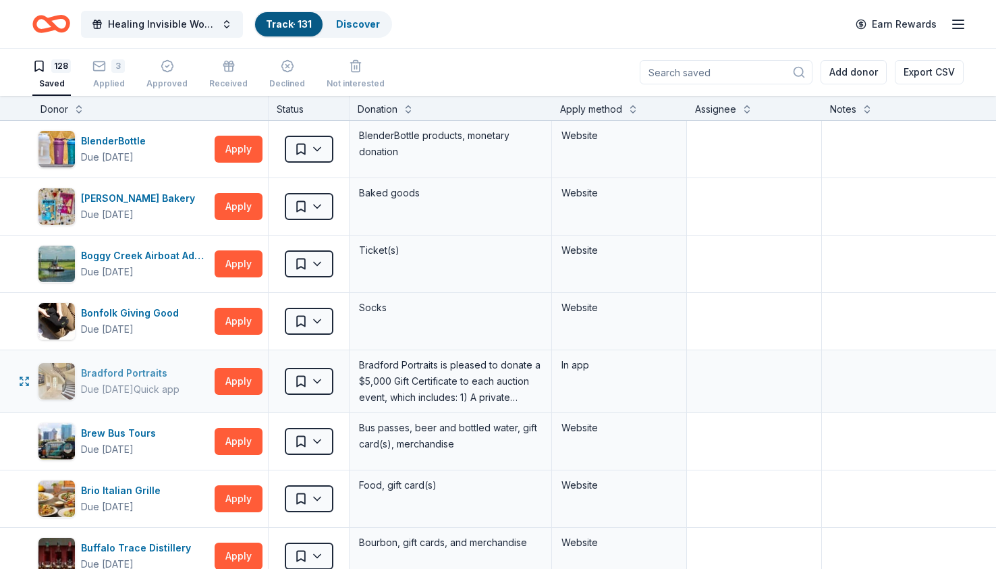
click at [134, 379] on div "Bradford Portraits" at bounding box center [130, 373] width 99 height 16
click at [969, 27] on div "Healing Invisible Wounds Golf Tournament Track · 131 Discover Earn Rewards" at bounding box center [498, 24] width 996 height 48
click at [959, 24] on icon "button" at bounding box center [958, 24] width 16 height 16
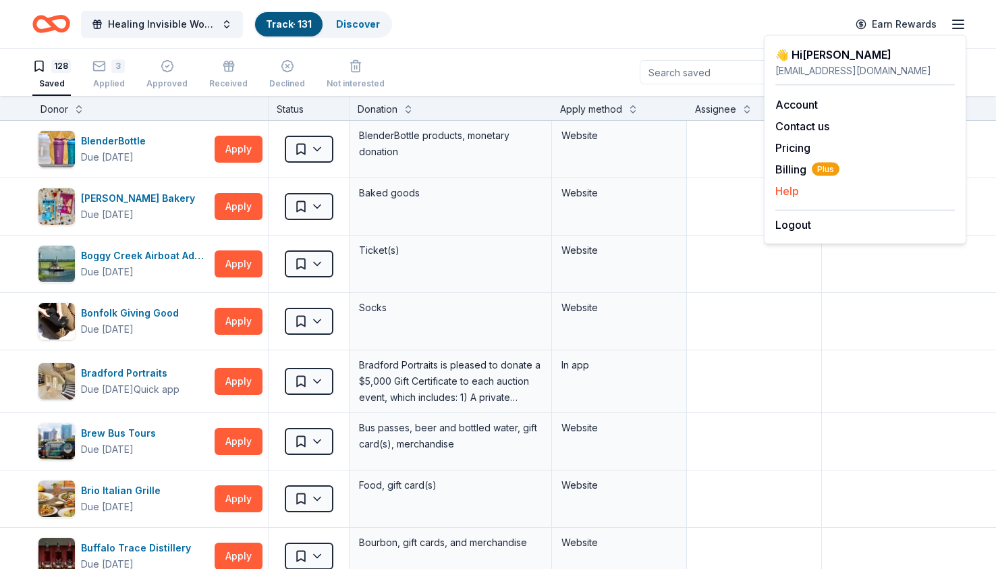
click at [788, 190] on button "Help" at bounding box center [787, 191] width 24 height 16
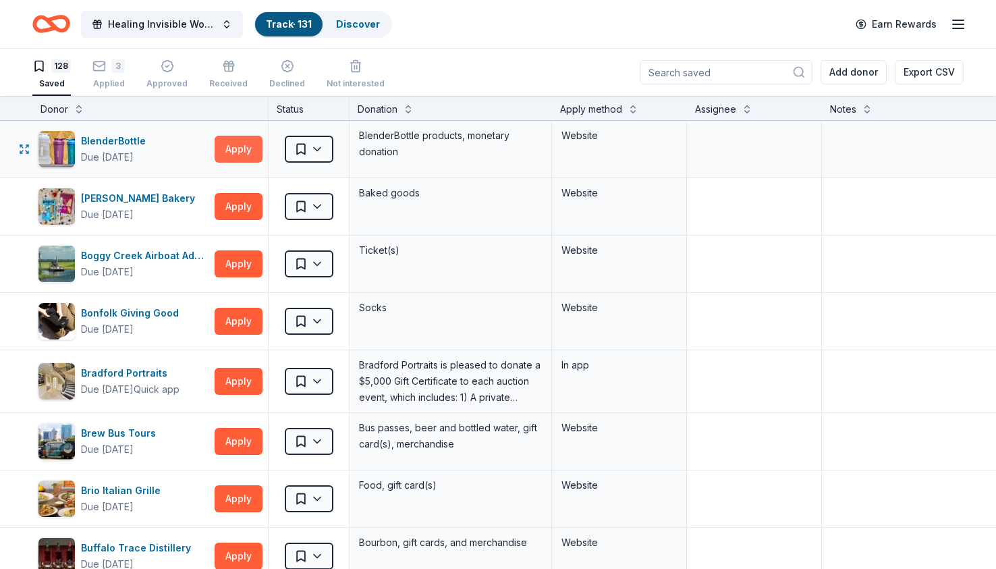
click at [231, 153] on button "Apply" at bounding box center [239, 149] width 48 height 27
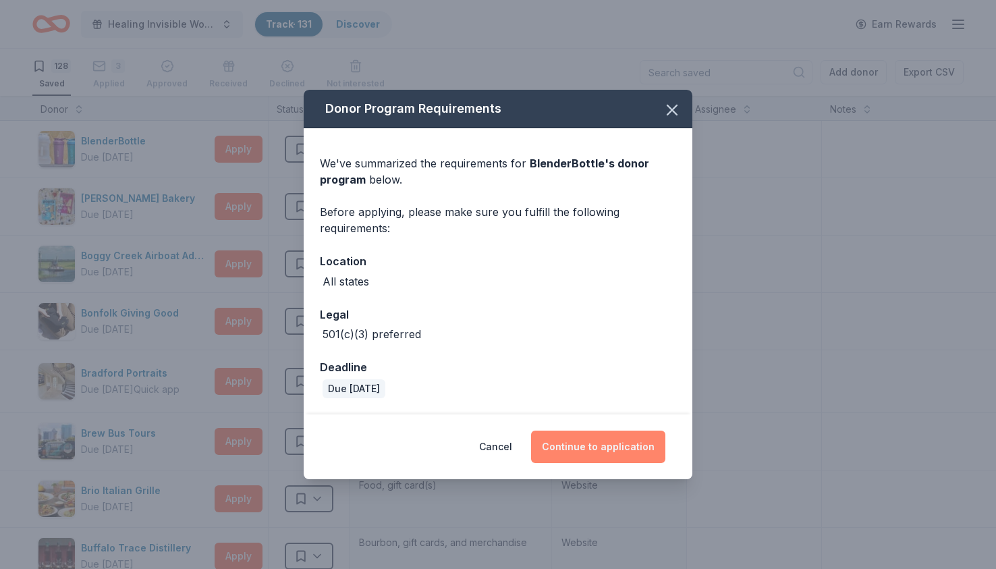
click at [628, 448] on button "Continue to application" at bounding box center [598, 447] width 134 height 32
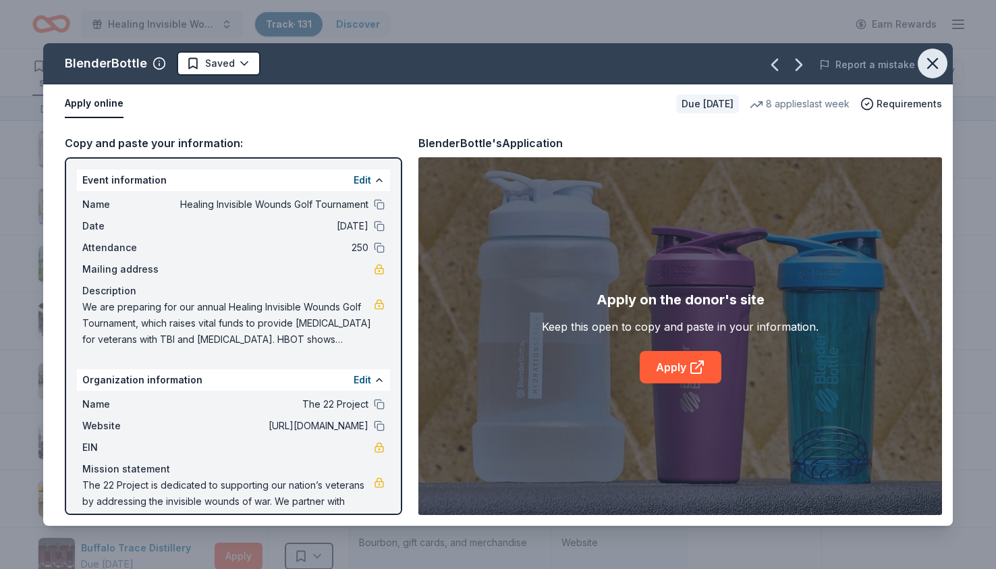
click at [930, 67] on icon "button" at bounding box center [932, 63] width 19 height 19
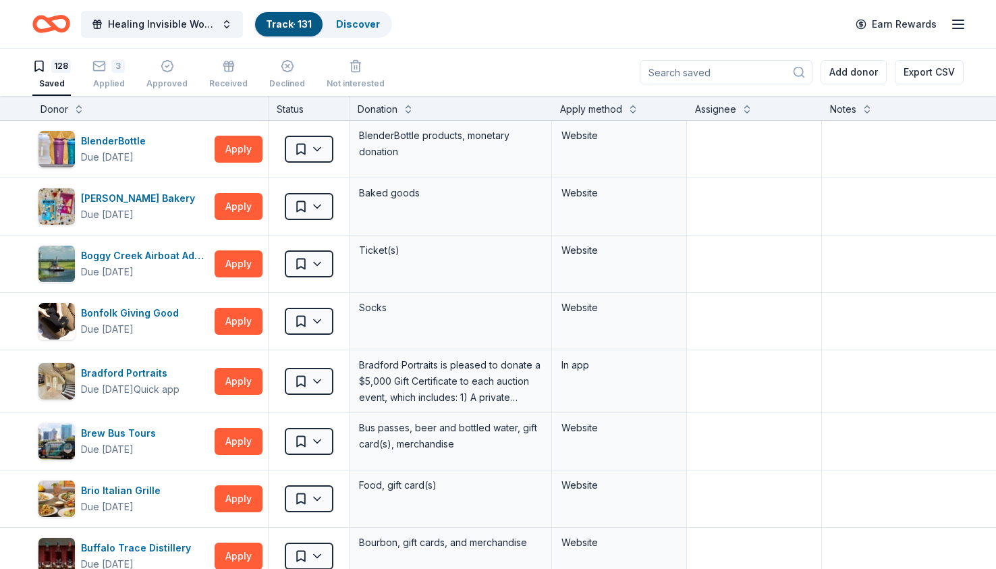
click at [959, 24] on line "button" at bounding box center [958, 24] width 11 height 0
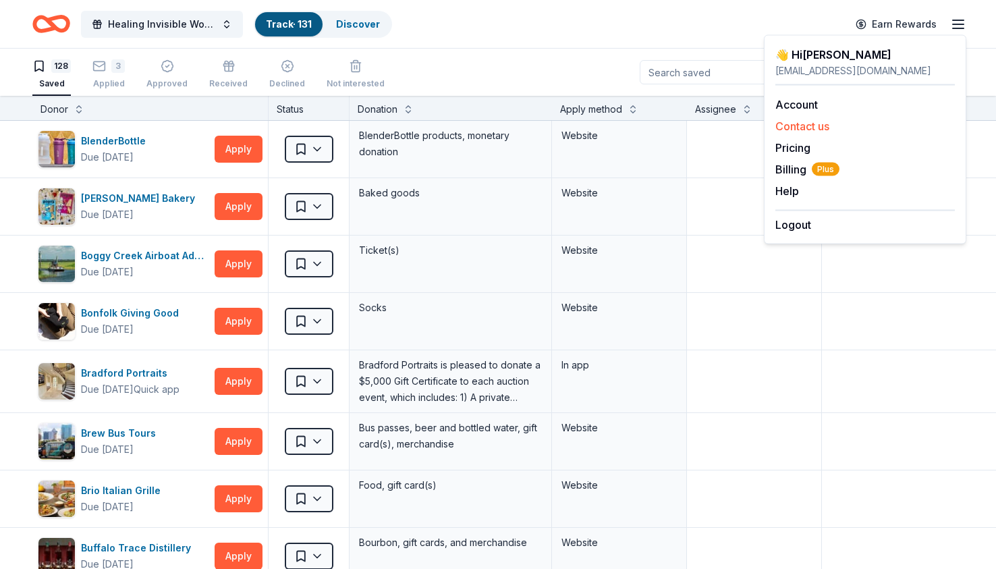
click at [804, 120] on button "Contact us" at bounding box center [802, 126] width 54 height 16
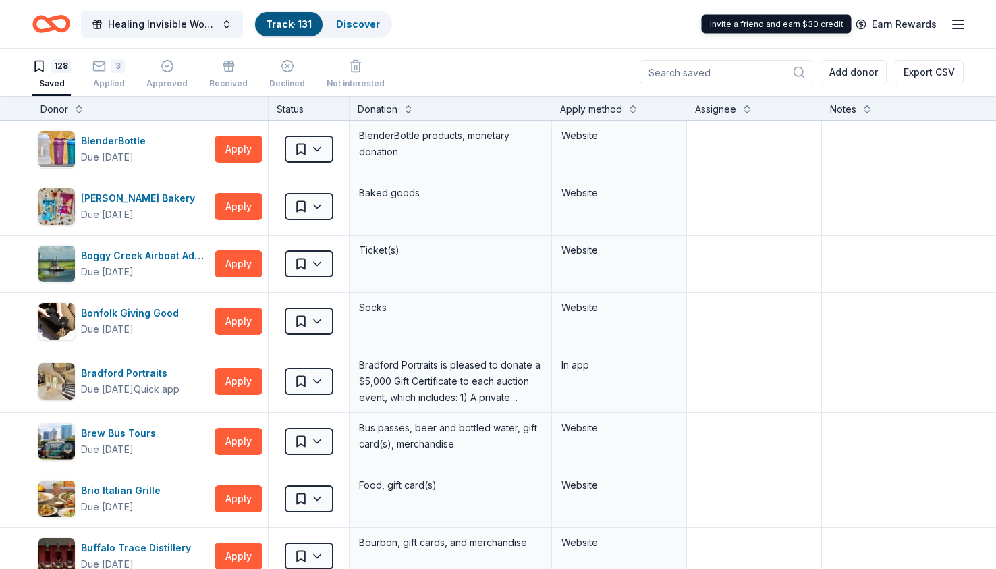
click at [966, 25] on icon "button" at bounding box center [958, 24] width 16 height 16
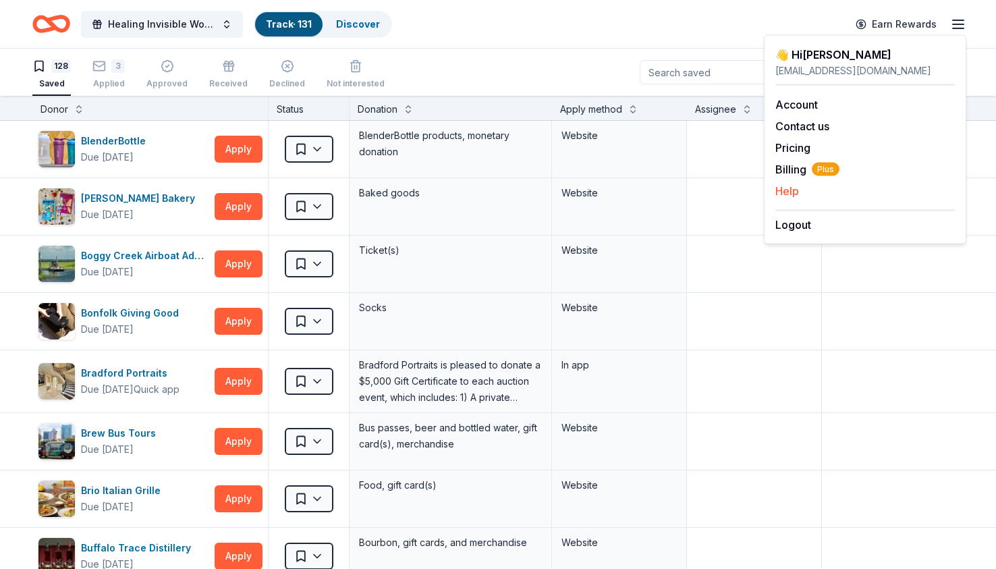
click at [802, 185] on div "Help" at bounding box center [865, 191] width 180 height 16
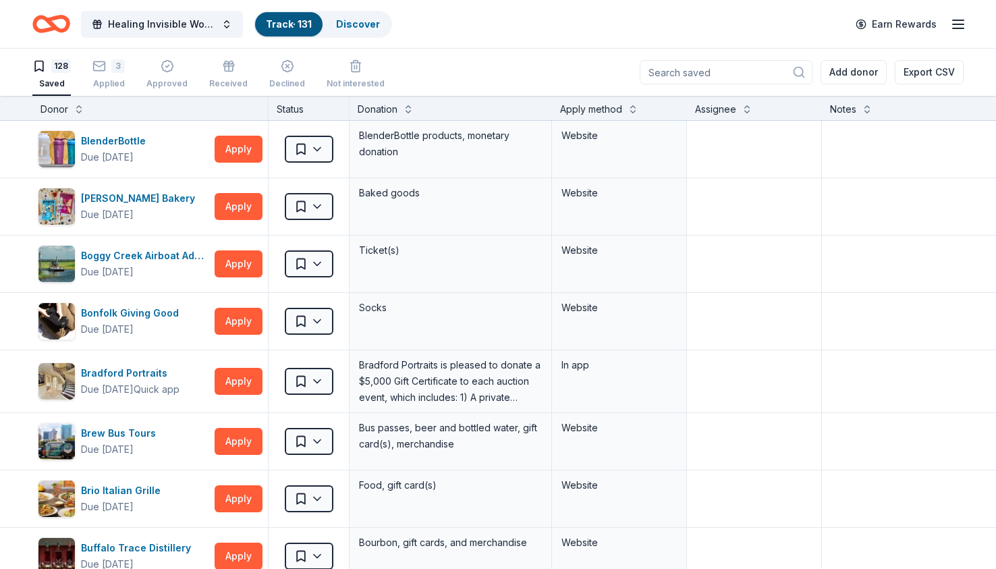
click at [957, 26] on icon "button" at bounding box center [958, 24] width 16 height 16
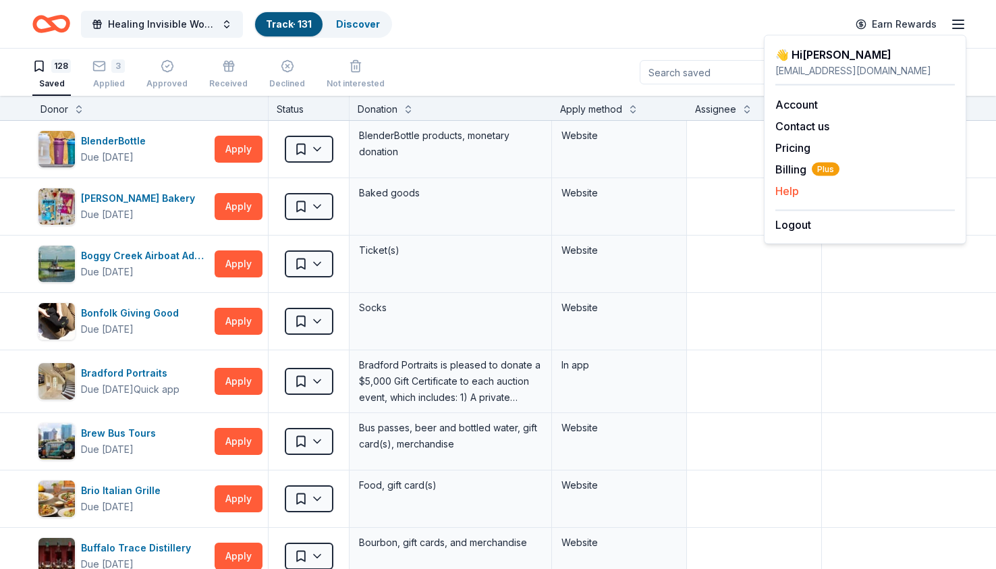
click at [788, 188] on button "Help" at bounding box center [787, 191] width 24 height 16
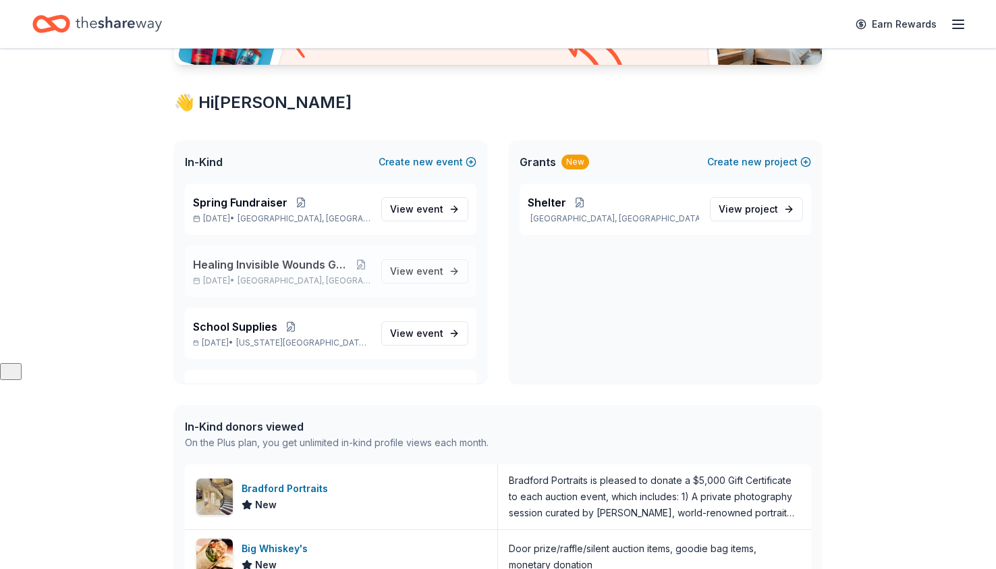
click at [250, 265] on span "Healing Invisible Wounds Golf Tournament" at bounding box center [272, 264] width 159 height 16
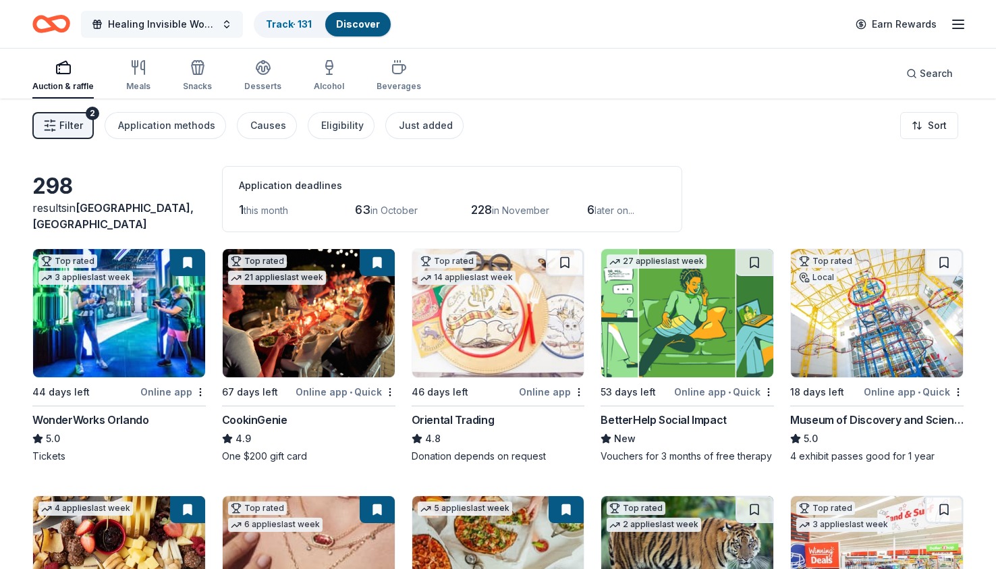
click at [149, 32] on span "Healing Invisible Wounds Golf Tournament" at bounding box center [162, 24] width 108 height 16
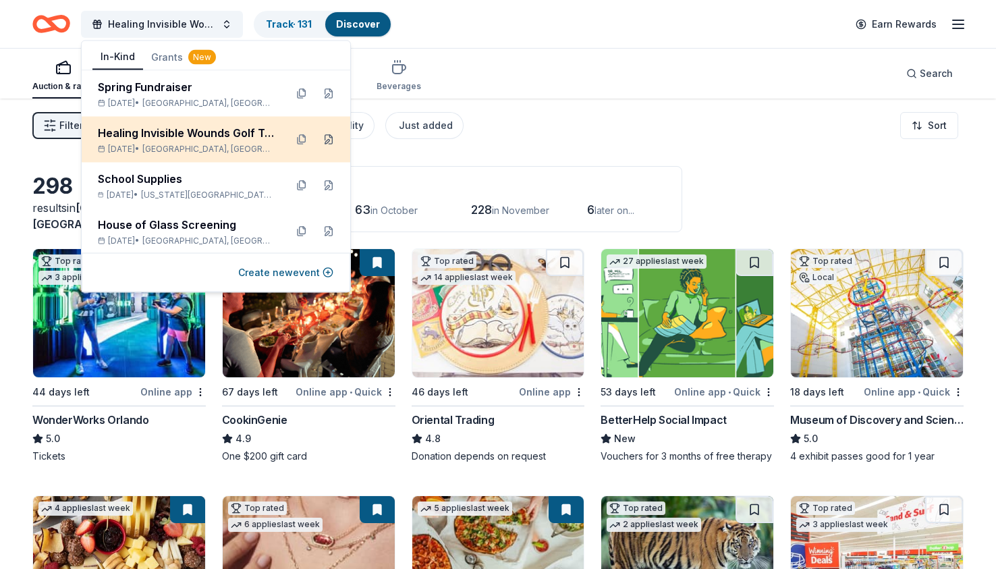
click at [332, 137] on button at bounding box center [329, 140] width 22 height 22
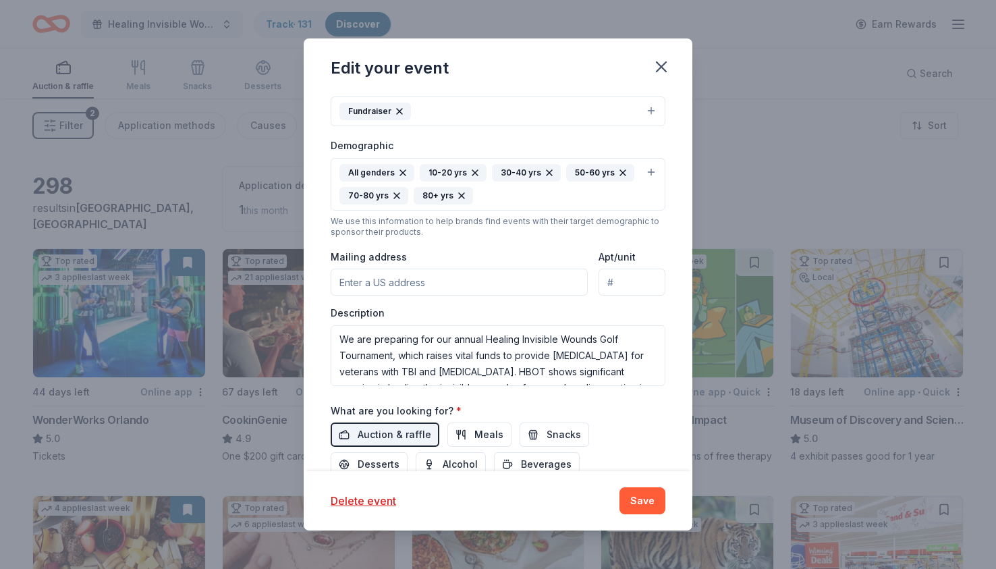
scroll to position [375, 0]
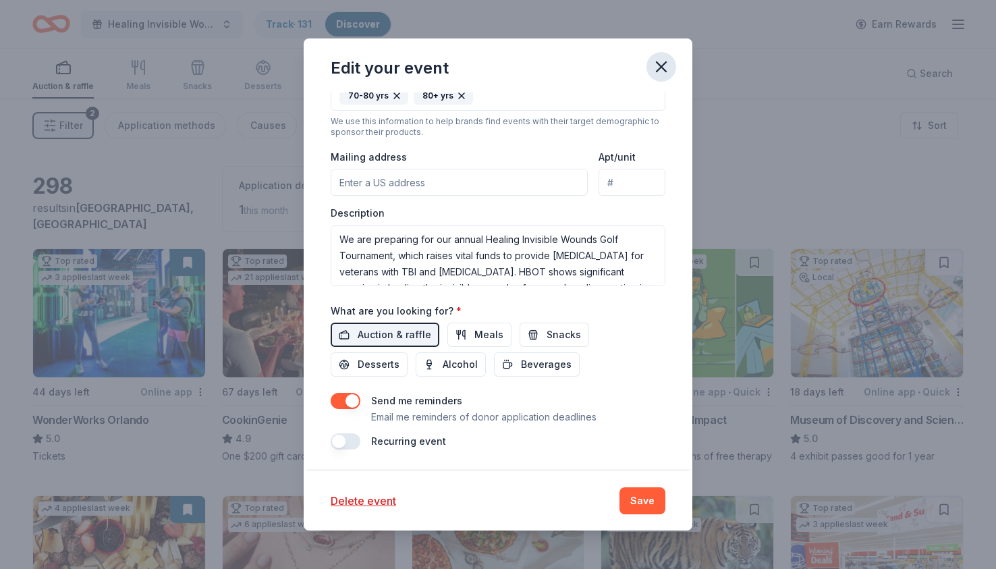
click at [664, 65] on icon "button" at bounding box center [661, 66] width 19 height 19
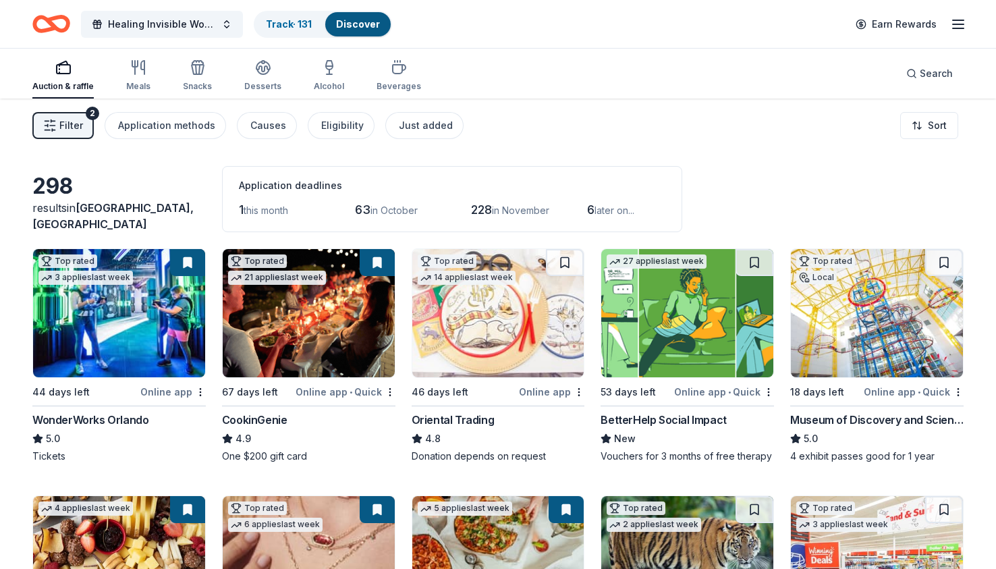
click at [956, 26] on icon "button" at bounding box center [958, 24] width 16 height 16
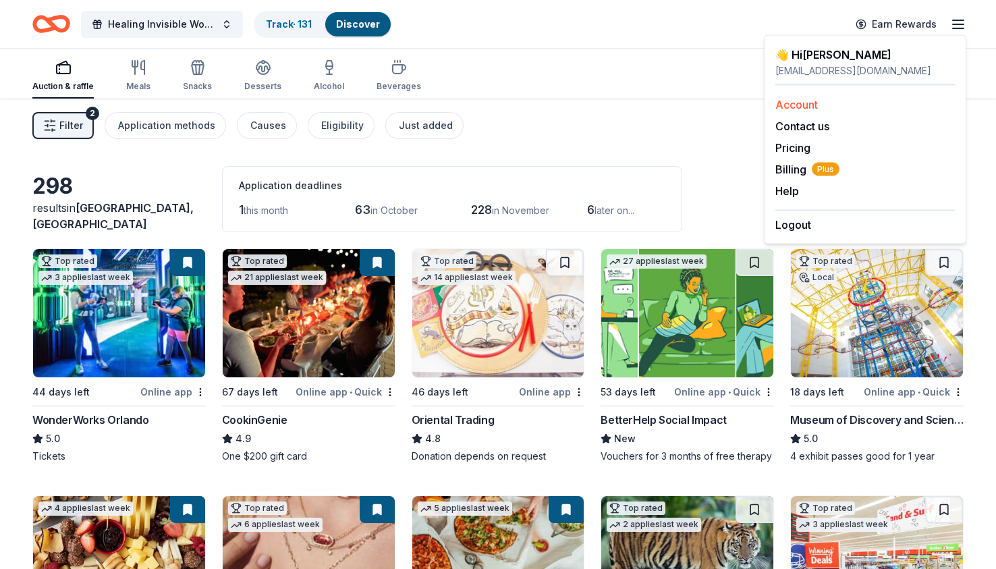
click at [791, 100] on link "Account" at bounding box center [796, 104] width 43 height 13
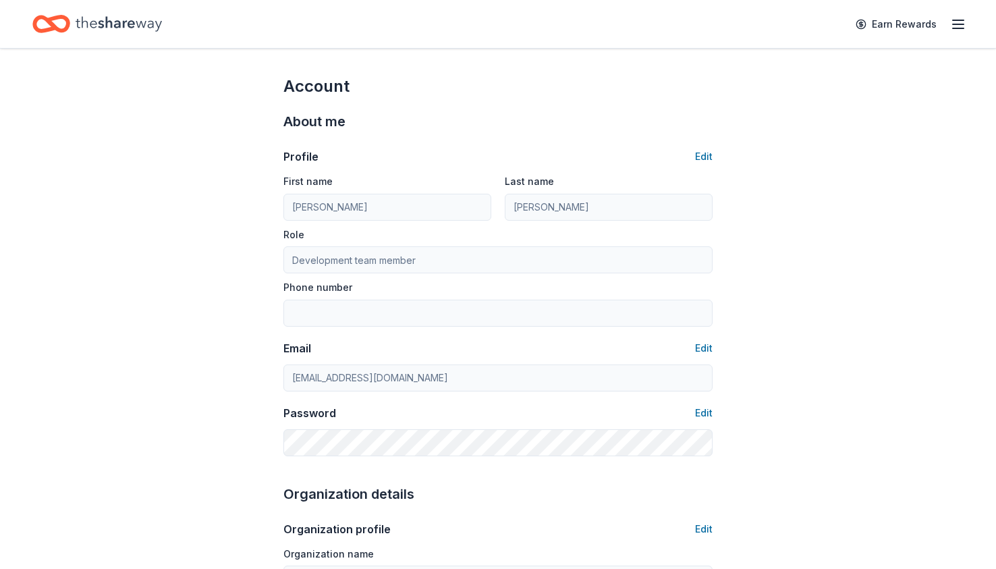
scroll to position [9, 0]
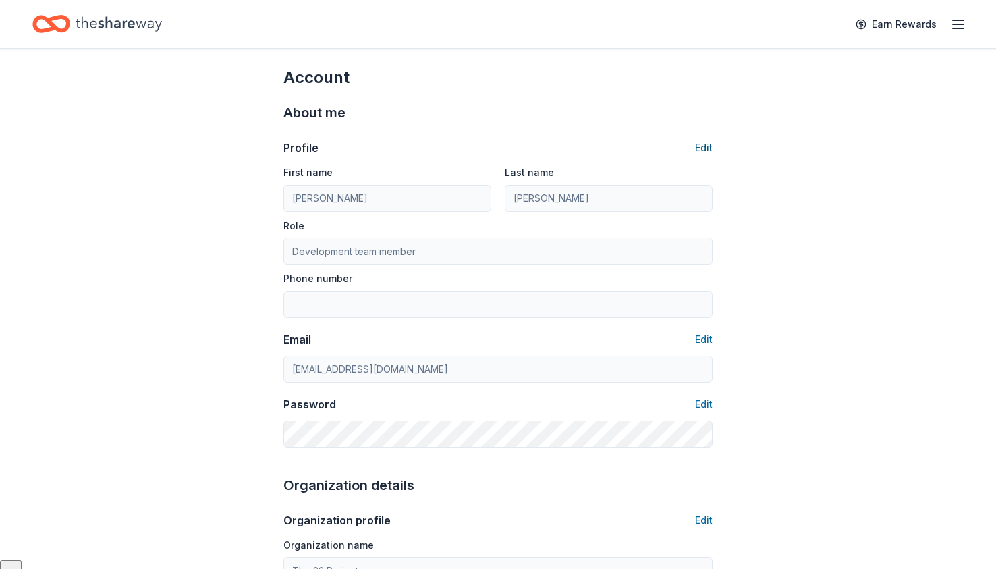
click at [708, 147] on button "Edit" at bounding box center [704, 148] width 18 height 16
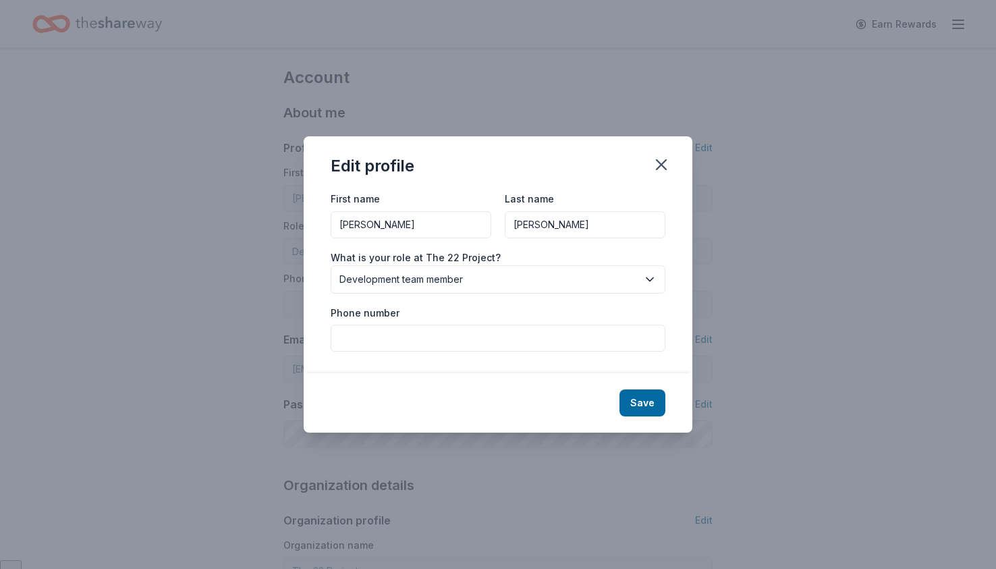
click at [399, 227] on input "[PERSON_NAME]" at bounding box center [411, 224] width 161 height 27
type input "C"
type input "[PERSON_NAME]"
type input "8889155652"
drag, startPoint x: 576, startPoint y: 227, endPoint x: 500, endPoint y: 219, distance: 76.6
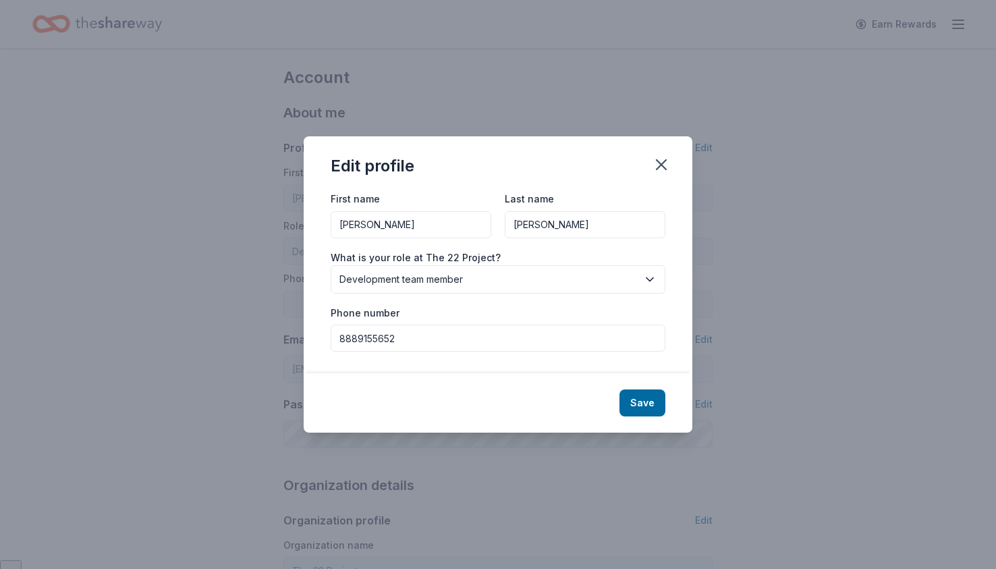
click at [499, 223] on div "First name [PERSON_NAME] Last name [PERSON_NAME]" at bounding box center [498, 214] width 335 height 48
type input "[PERSON_NAME]"
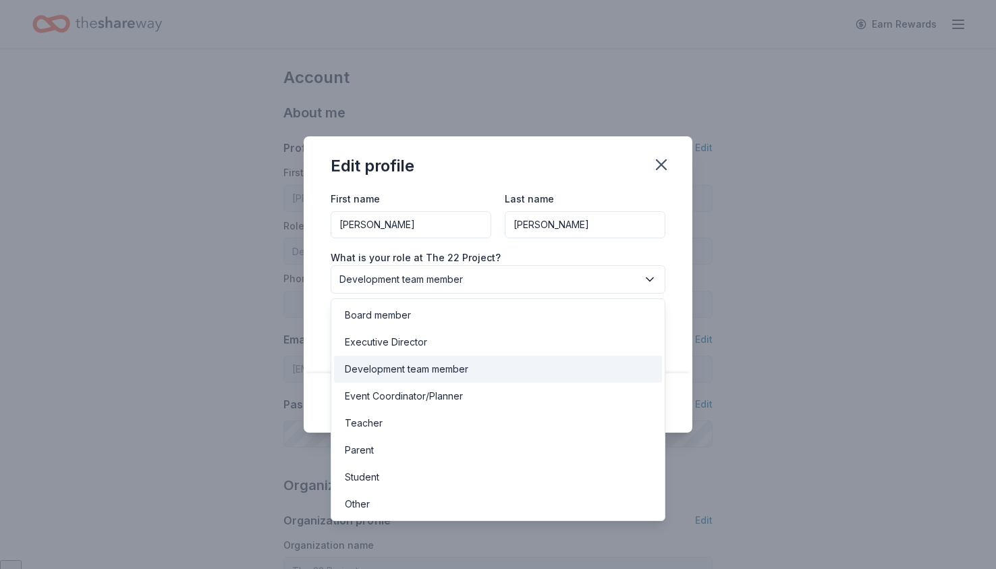
click at [471, 280] on span "Development team member" at bounding box center [488, 279] width 298 height 16
click at [396, 343] on div "Executive Director" at bounding box center [386, 342] width 82 height 16
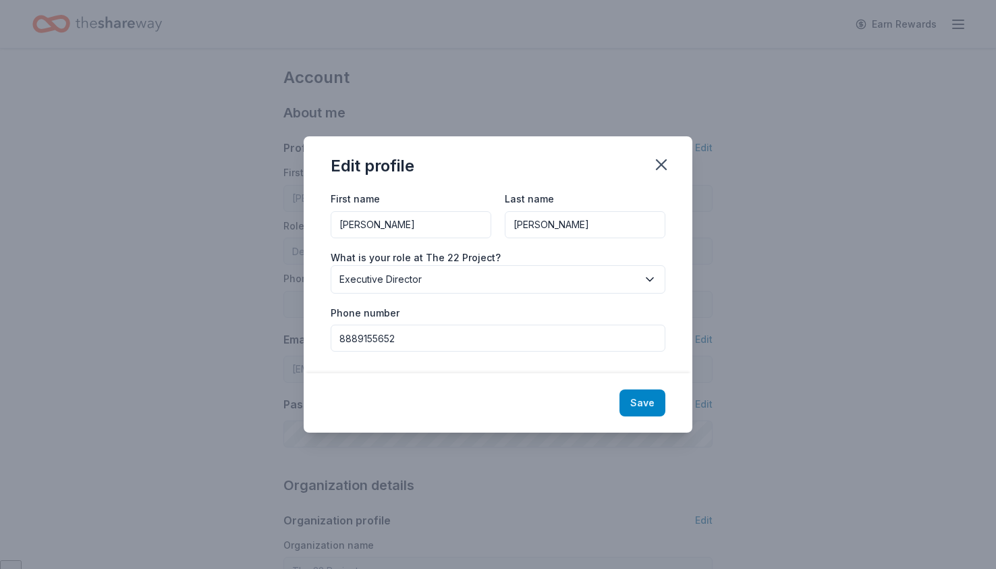
click at [636, 408] on button "Save" at bounding box center [643, 402] width 46 height 27
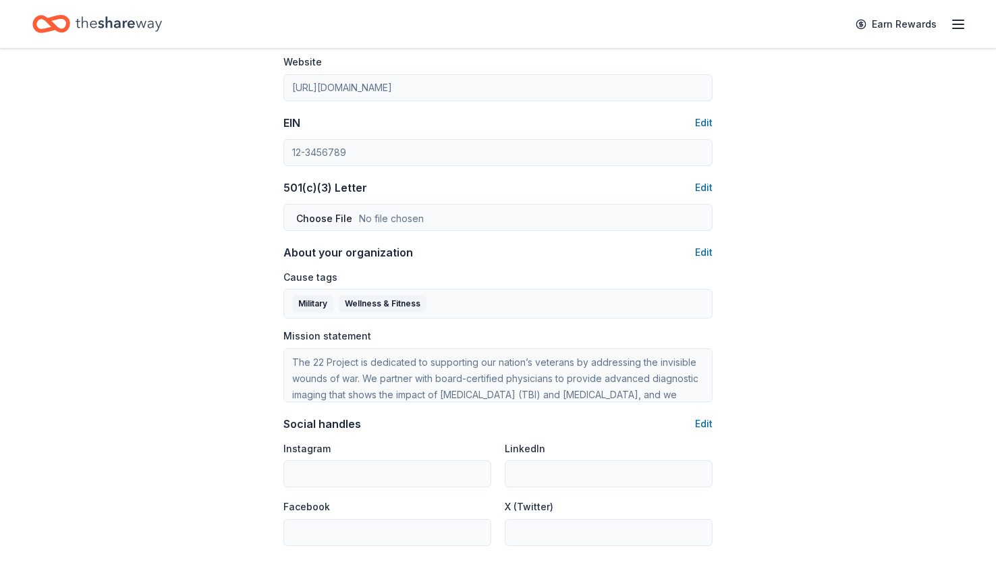
scroll to position [601, 0]
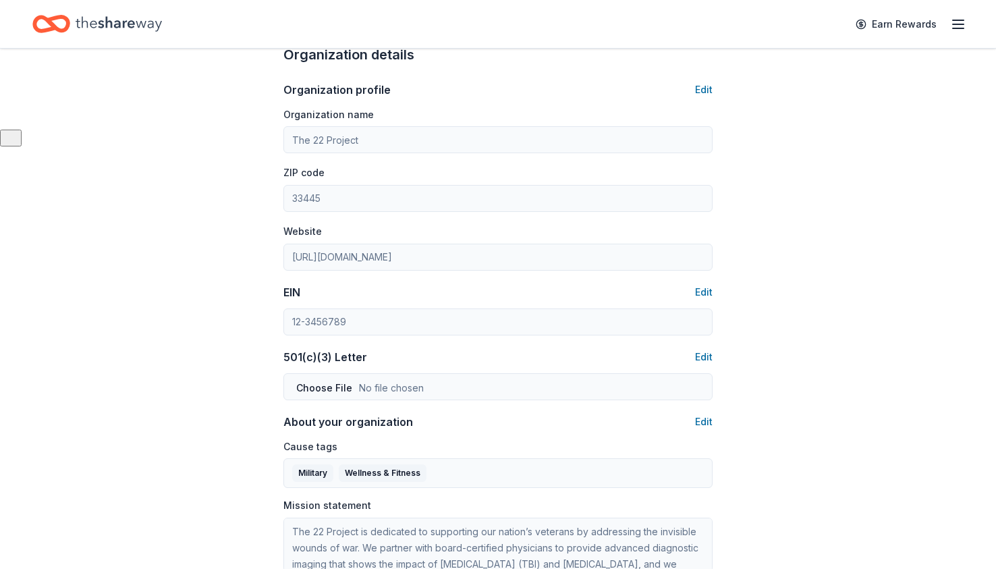
type input "[PERSON_NAME]"
type input "Executive Director"
type input "8889155652"
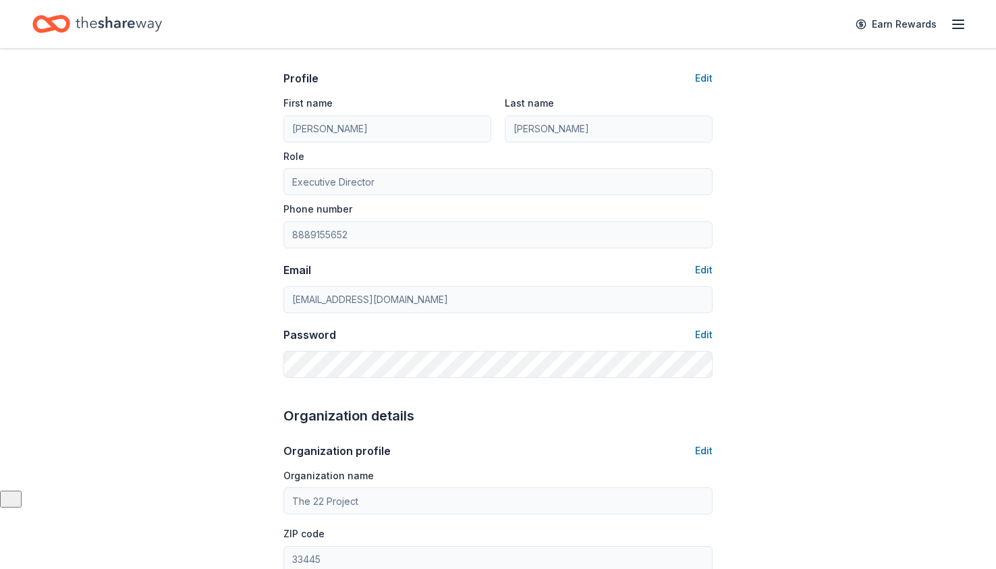
scroll to position [80, 0]
click at [704, 270] on button "Edit" at bounding box center [704, 268] width 18 height 16
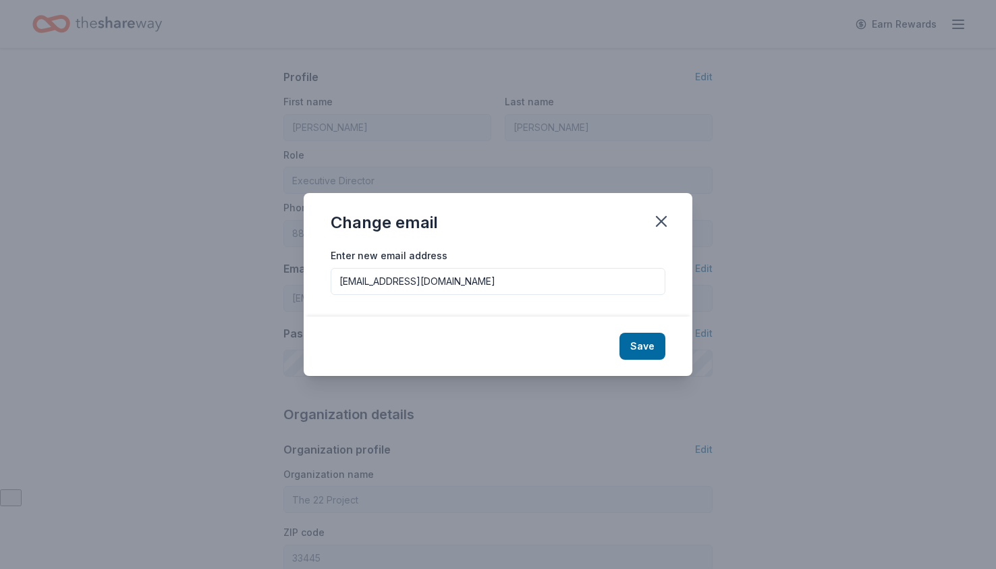
click at [501, 283] on input "[EMAIL_ADDRESS][DOMAIN_NAME]" at bounding box center [498, 281] width 335 height 27
type input "c"
type input "[EMAIL_ADDRESS][DOMAIN_NAME]"
click at [644, 347] on button "Save" at bounding box center [643, 346] width 46 height 27
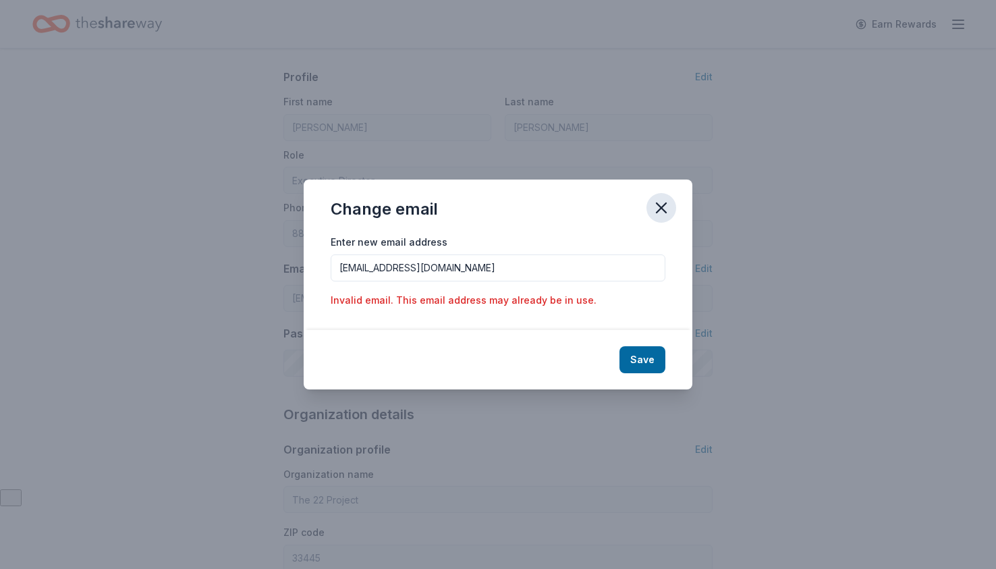
click at [661, 204] on icon "button" at bounding box center [661, 207] width 19 height 19
click at [667, 211] on icon "button" at bounding box center [661, 207] width 19 height 19
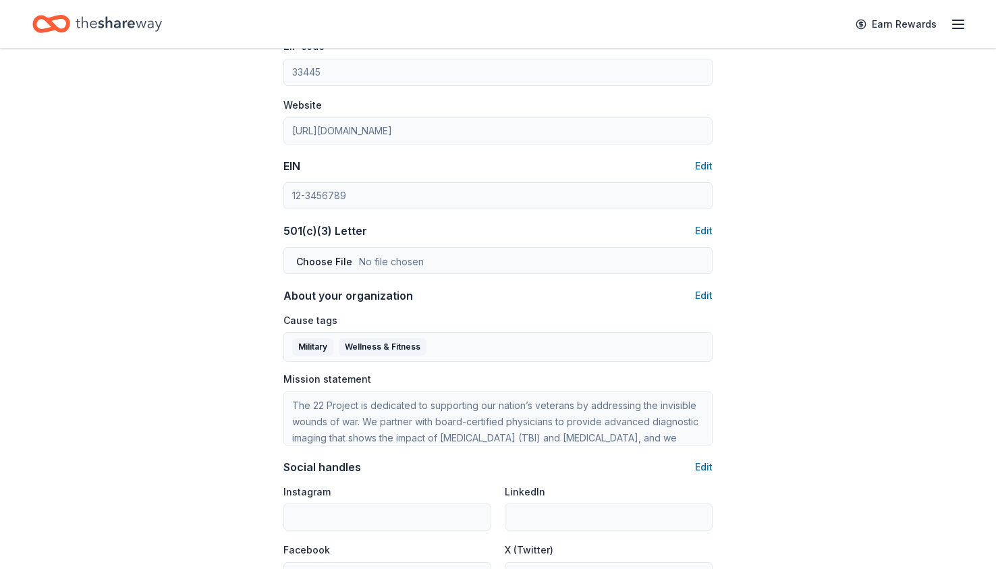
scroll to position [0, 0]
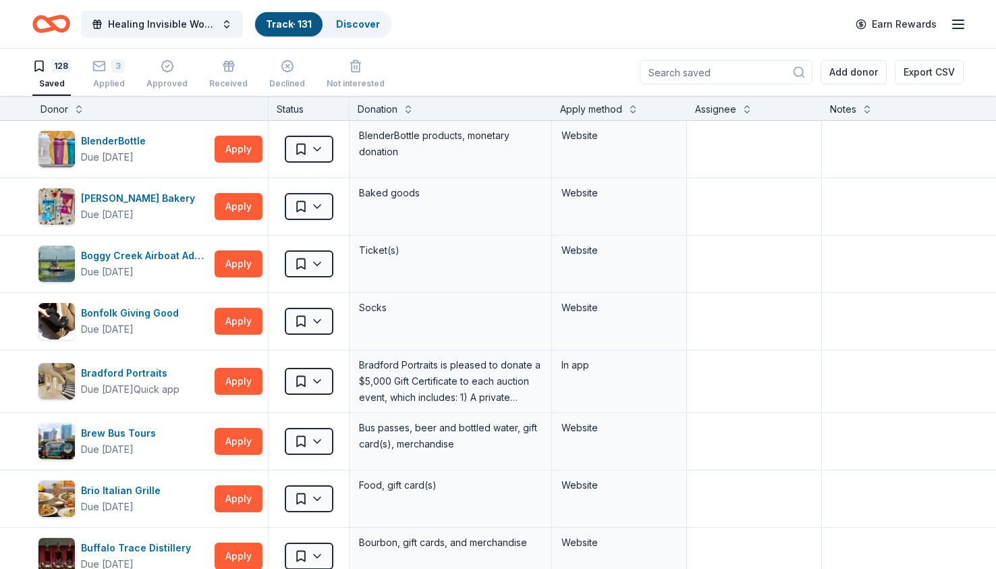
click at [967, 26] on div "Healing Invisible Wounds Golf Tournament Track · 131 Discover Earn Rewards" at bounding box center [498, 24] width 996 height 48
click at [962, 23] on icon "button" at bounding box center [958, 24] width 16 height 16
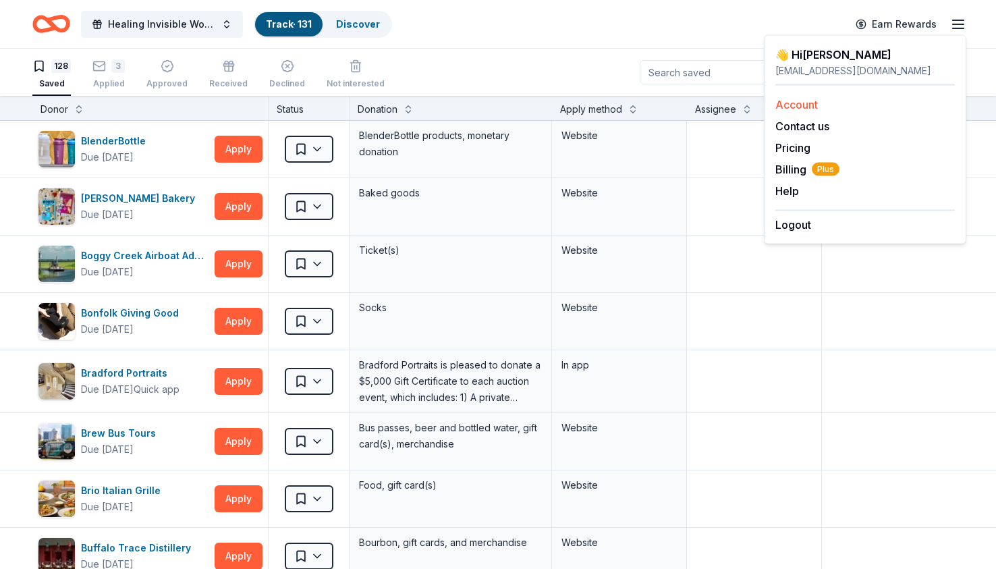
click at [804, 107] on link "Account" at bounding box center [796, 104] width 43 height 13
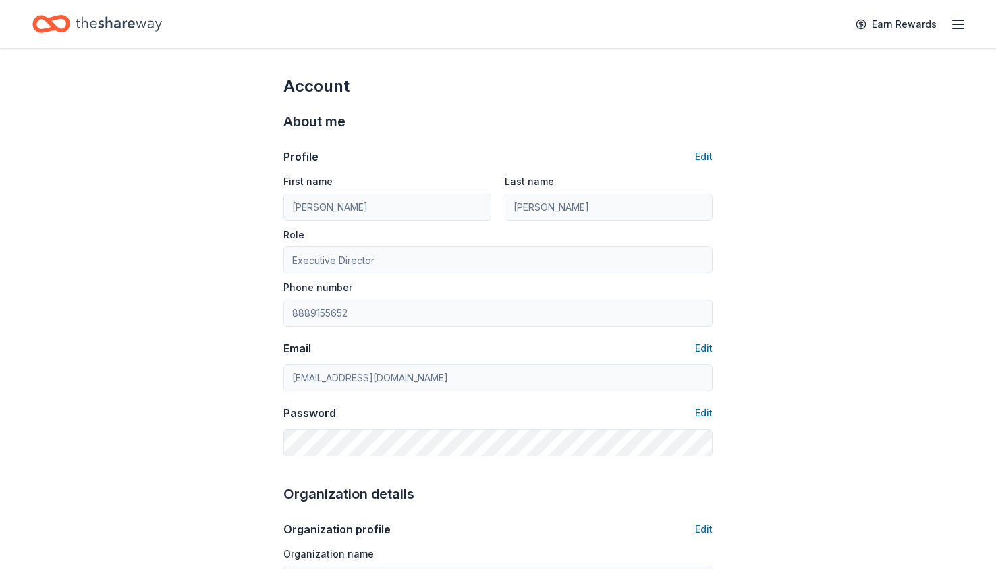
click at [956, 35] on div "Earn Rewards" at bounding box center [907, 24] width 119 height 32
click at [956, 24] on icon "button" at bounding box center [958, 24] width 16 height 16
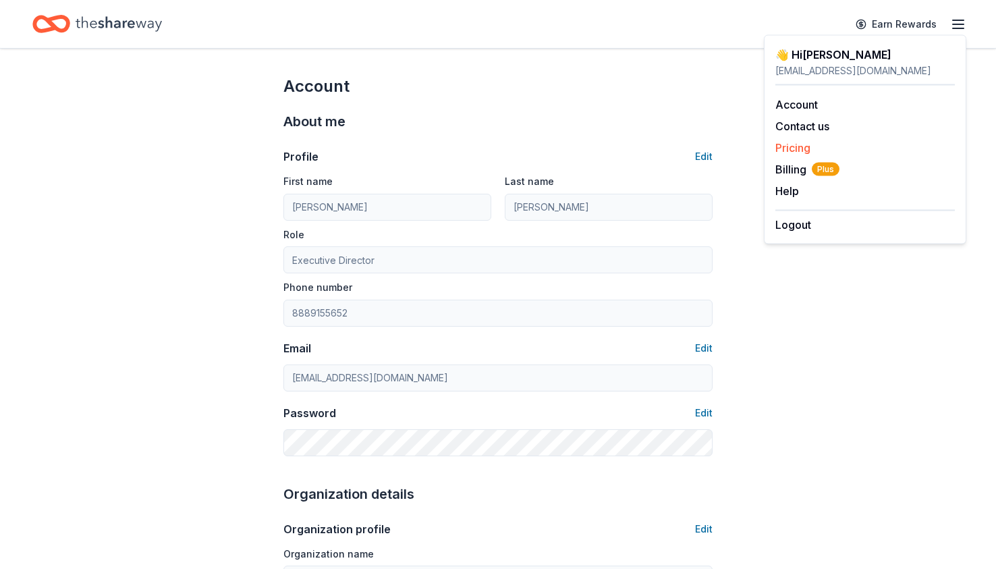
click at [790, 153] on link "Pricing" at bounding box center [792, 147] width 35 height 13
click at [791, 165] on span "Billing Plus" at bounding box center [807, 169] width 64 height 16
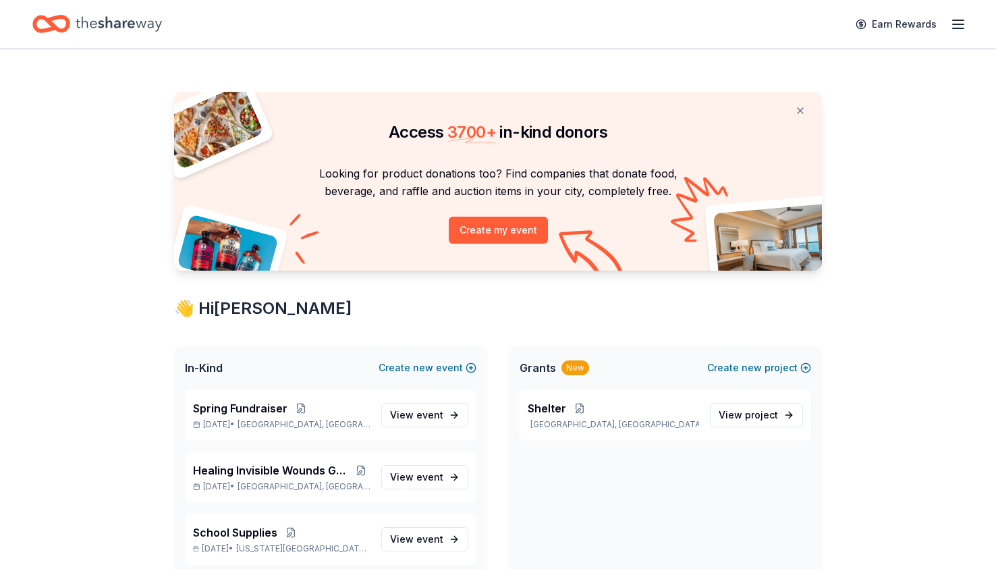
click at [958, 28] on icon "button" at bounding box center [958, 24] width 16 height 16
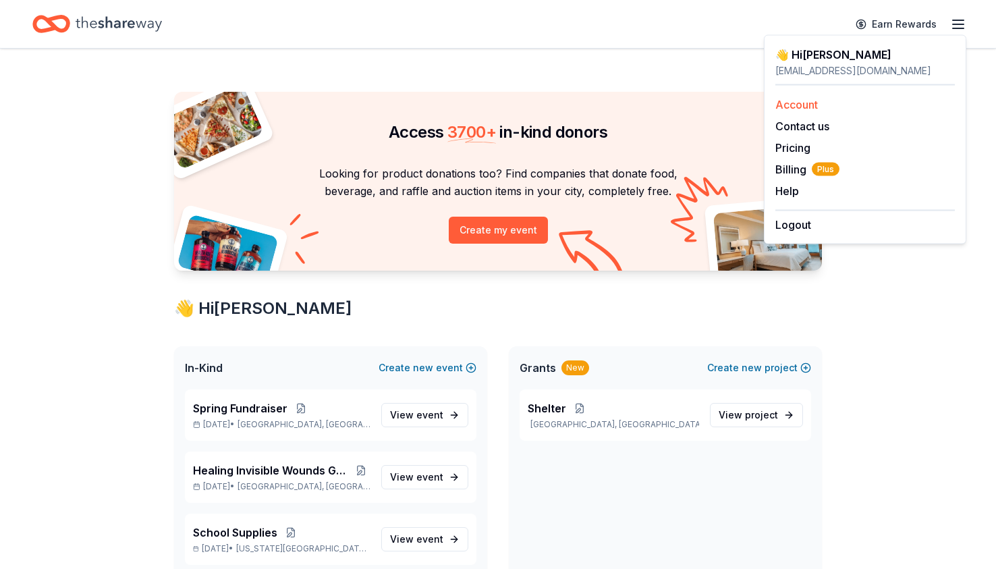
click at [792, 103] on link "Account" at bounding box center [796, 104] width 43 height 13
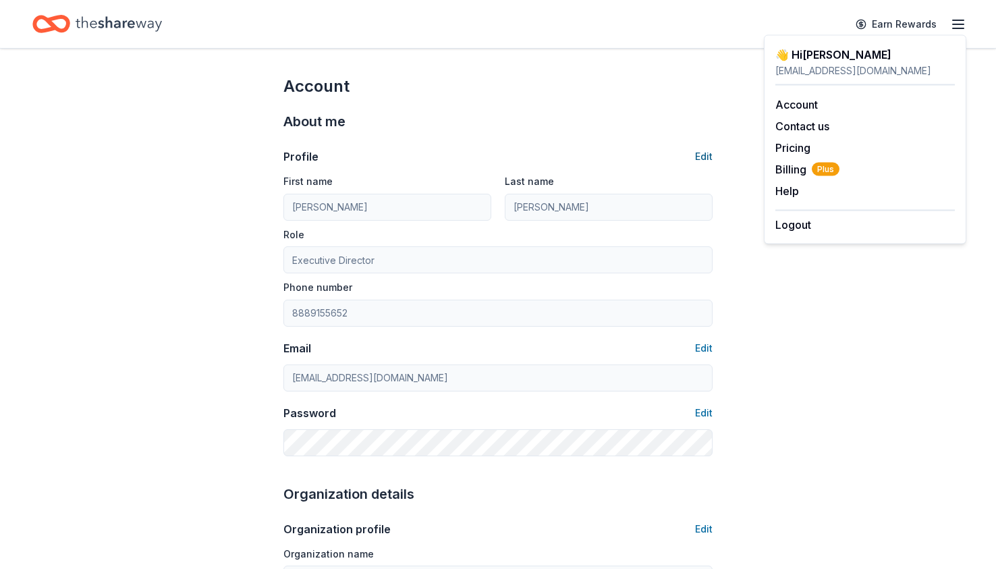
click at [706, 156] on button "Edit" at bounding box center [704, 156] width 18 height 16
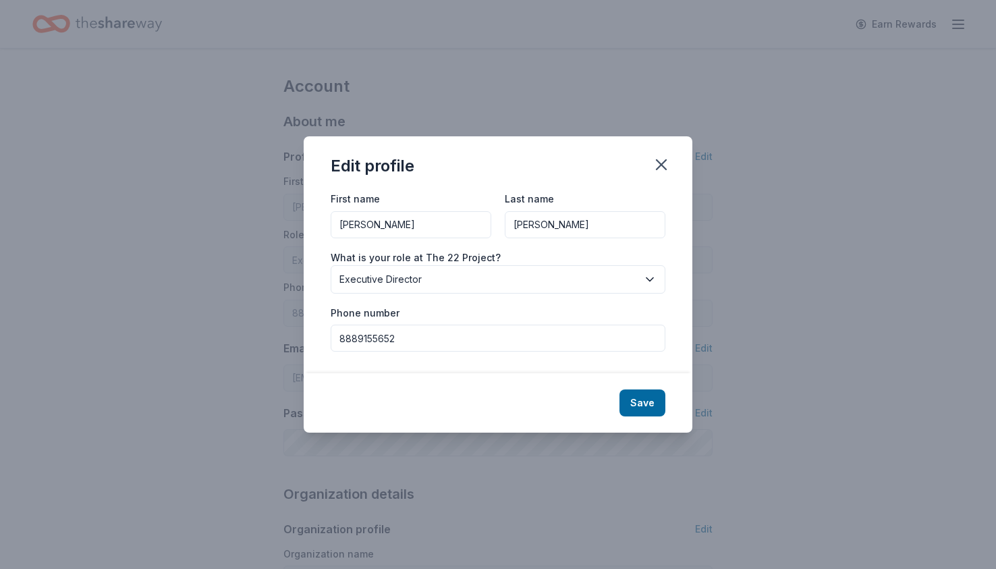
click at [408, 225] on input "[PERSON_NAME]" at bounding box center [411, 224] width 161 height 27
type input "A"
type input "[PERSON_NAME]"
drag, startPoint x: 562, startPoint y: 235, endPoint x: 460, endPoint y: 213, distance: 104.2
click at [460, 217] on div "First name [PERSON_NAME] Last name [PERSON_NAME]" at bounding box center [498, 214] width 335 height 48
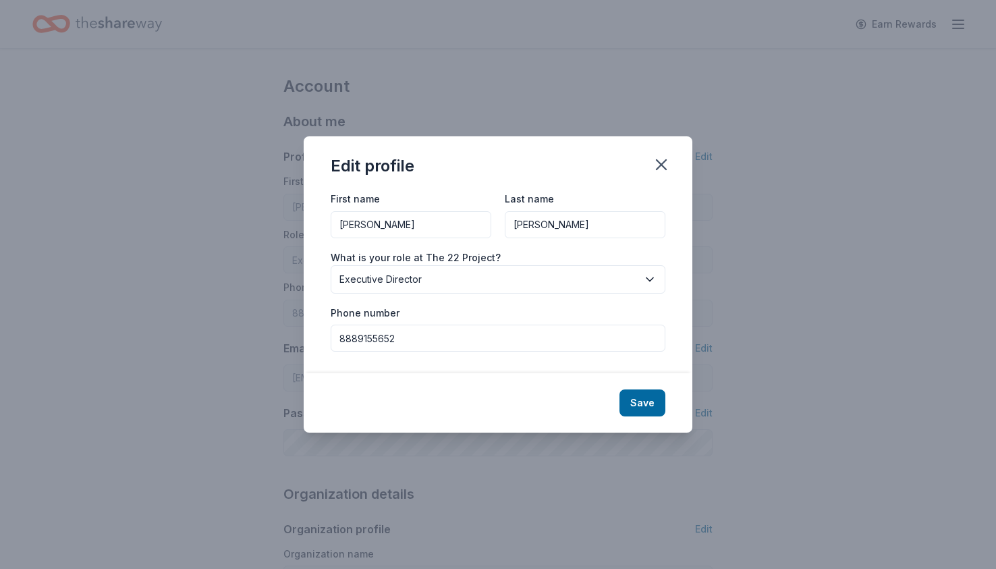
type input "[PERSON_NAME]"
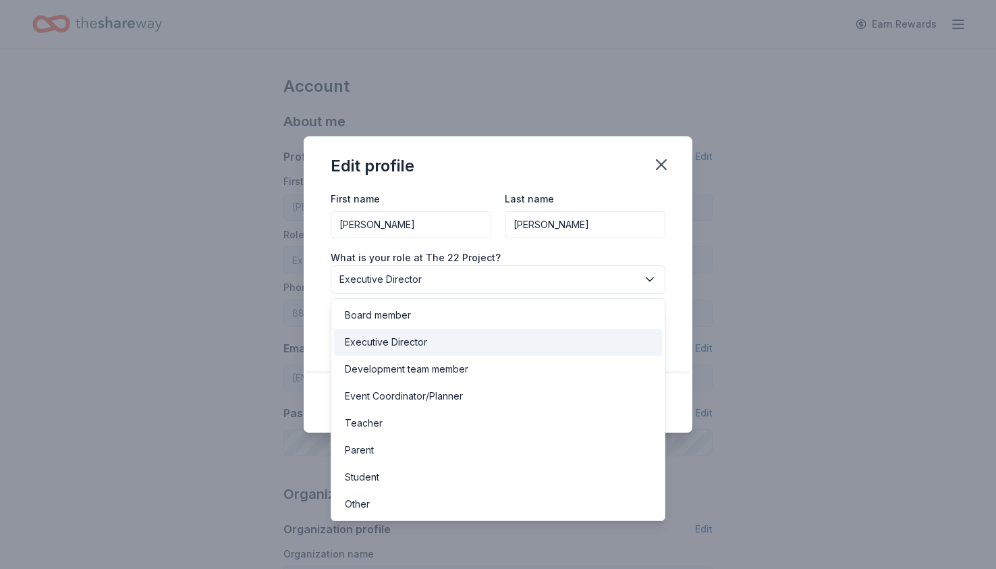
click at [422, 277] on span "Executive Director" at bounding box center [488, 279] width 298 height 16
click at [355, 497] on div "Other" at bounding box center [357, 504] width 25 height 16
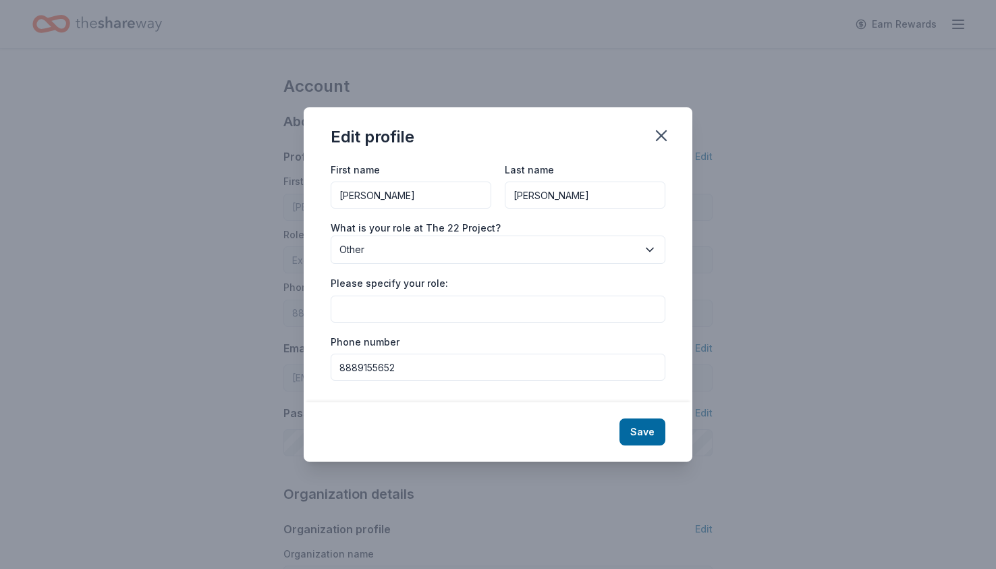
click at [414, 368] on input "8889155652" at bounding box center [498, 367] width 335 height 27
type input "8"
click at [649, 431] on button "Save" at bounding box center [643, 431] width 46 height 27
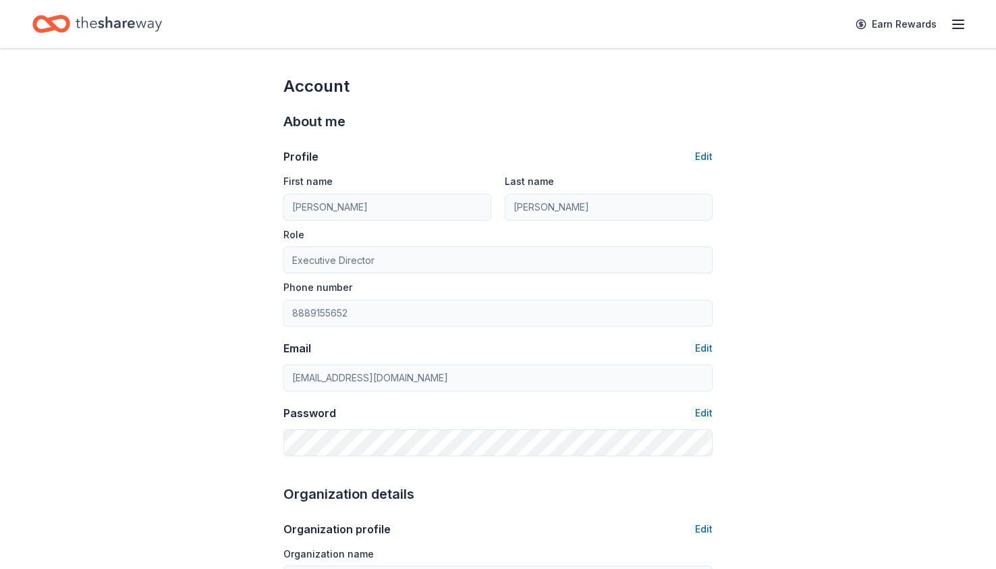
type input "[PERSON_NAME]"
type input "Other"
click at [103, 34] on icon "Home" at bounding box center [119, 24] width 86 height 28
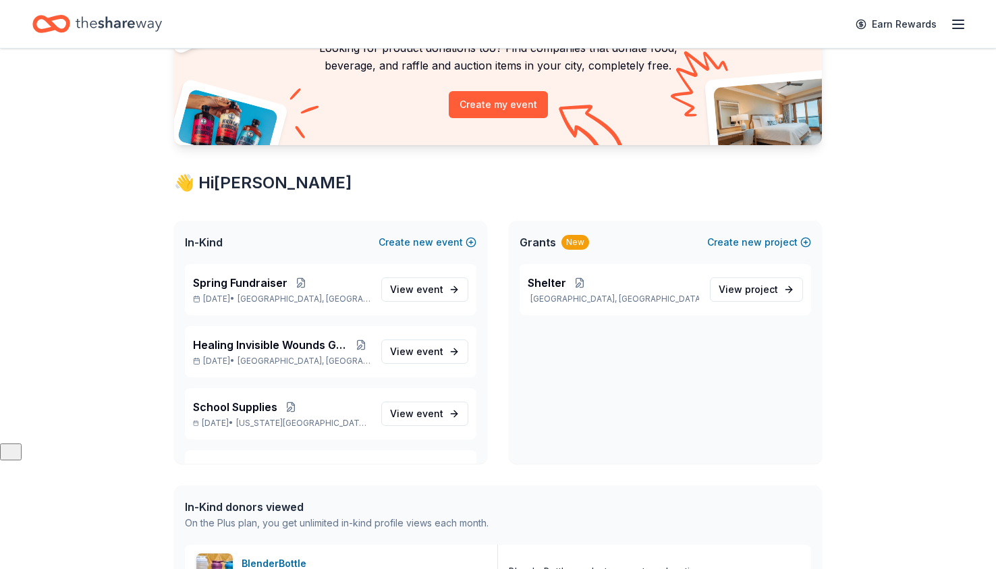
scroll to position [169, 0]
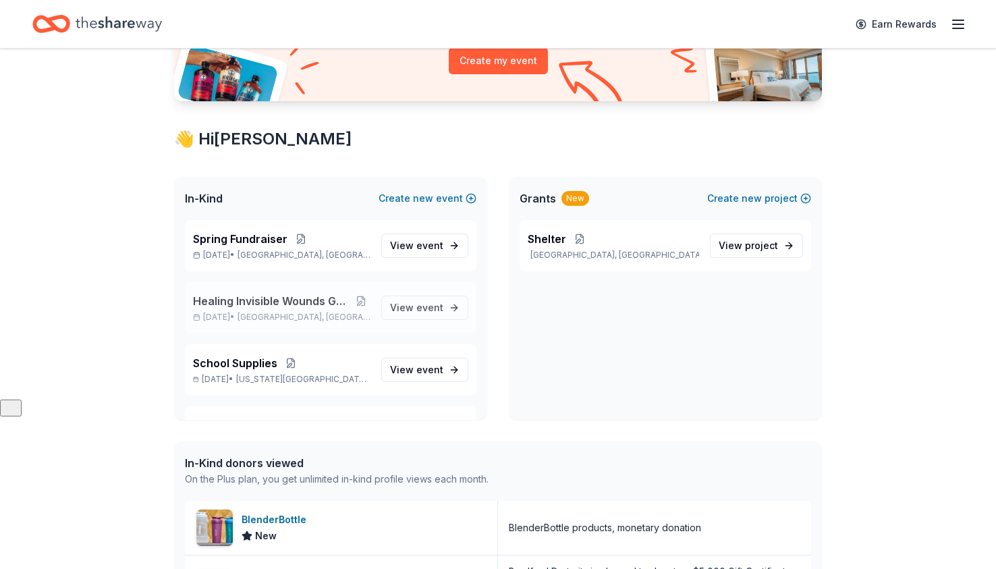
click at [269, 302] on span "Healing Invisible Wounds Golf Tournament" at bounding box center [272, 301] width 159 height 16
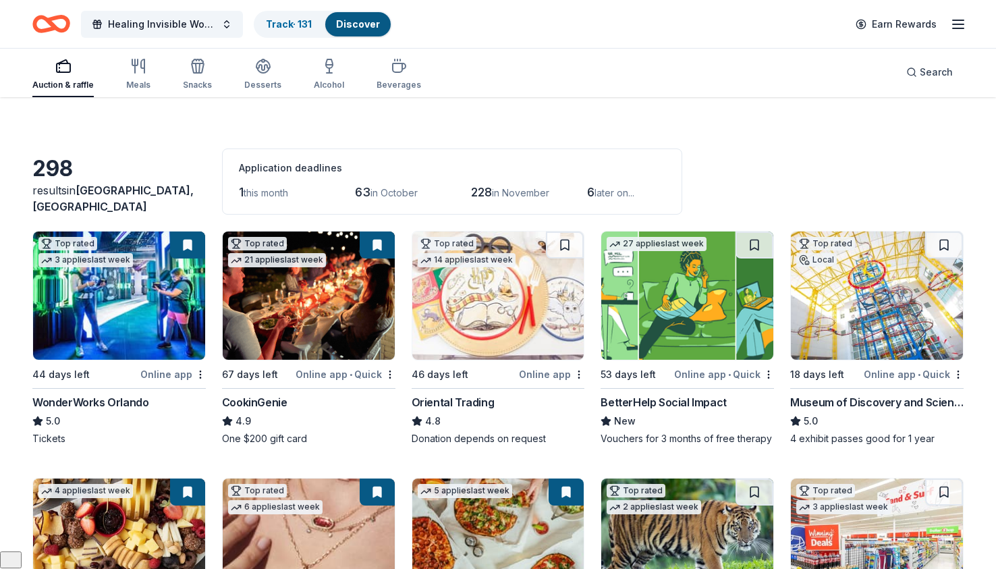
scroll to position [19, 0]
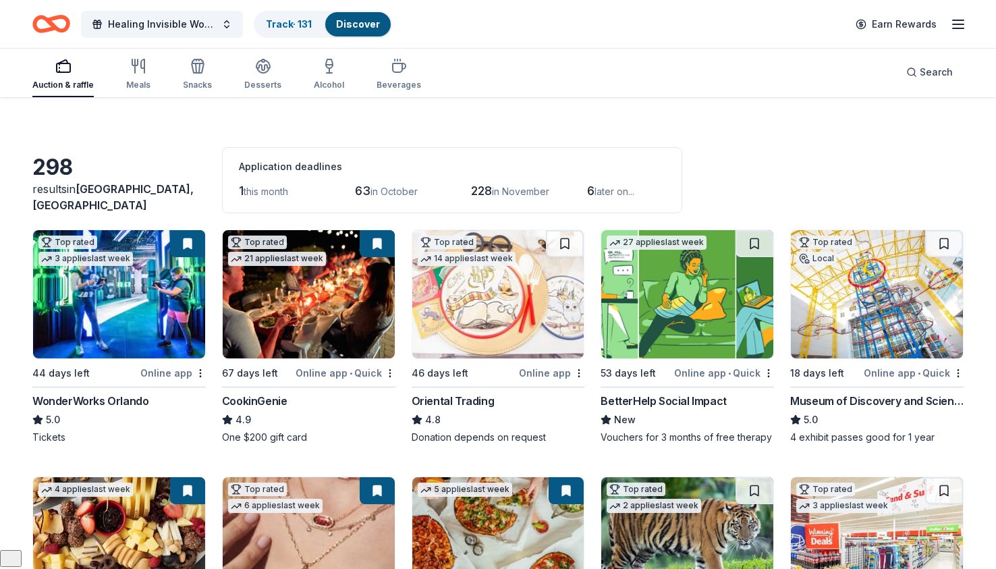
click at [955, 368] on html "Healing Invisible Wounds Golf Tournament Track · 131 Discover Earn Rewards Auct…" at bounding box center [498, 265] width 996 height 569
click at [904, 397] on div "Not interested" at bounding box center [916, 397] width 90 height 24
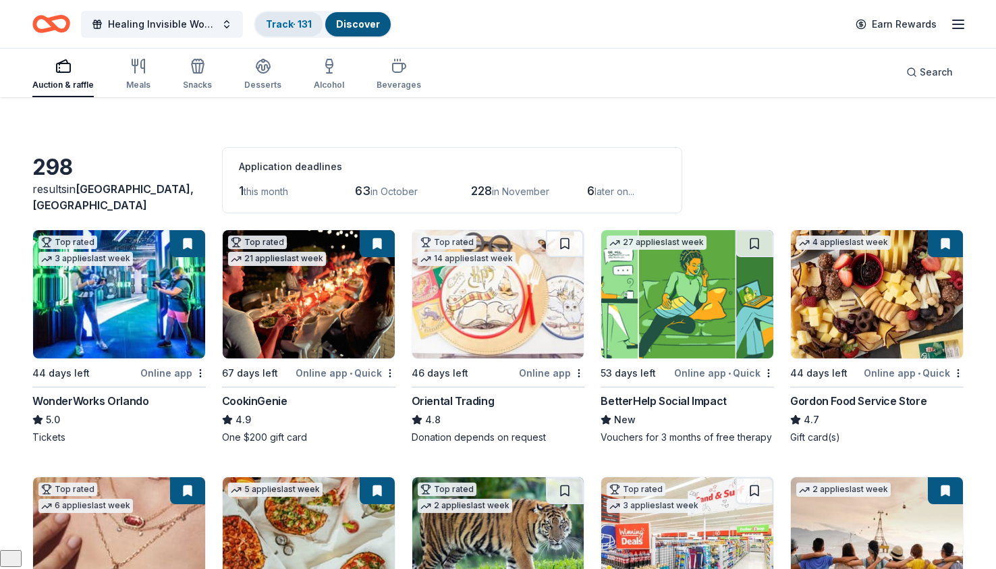
click at [281, 27] on link "Track · 131" at bounding box center [289, 23] width 46 height 11
click at [285, 25] on link "Track · 131" at bounding box center [289, 23] width 46 height 11
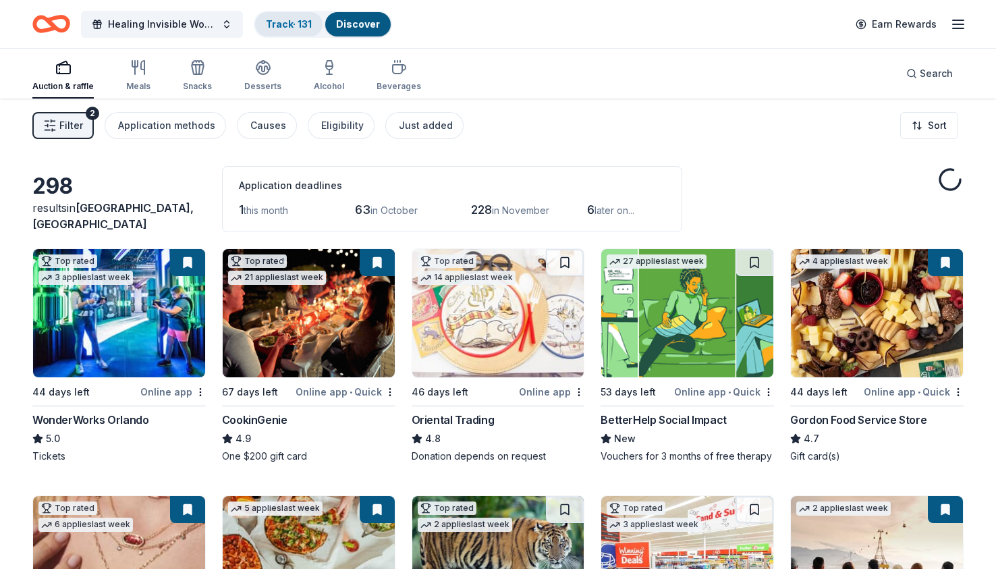
click at [267, 30] on div "Track · 131" at bounding box center [288, 24] width 67 height 24
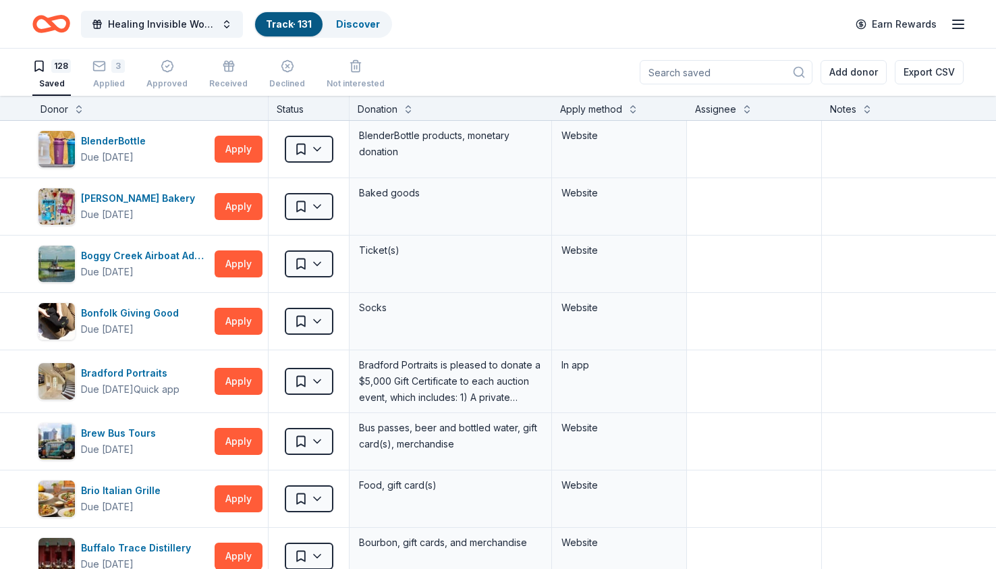
scroll to position [1, 0]
click at [240, 152] on button "Apply" at bounding box center [239, 148] width 48 height 27
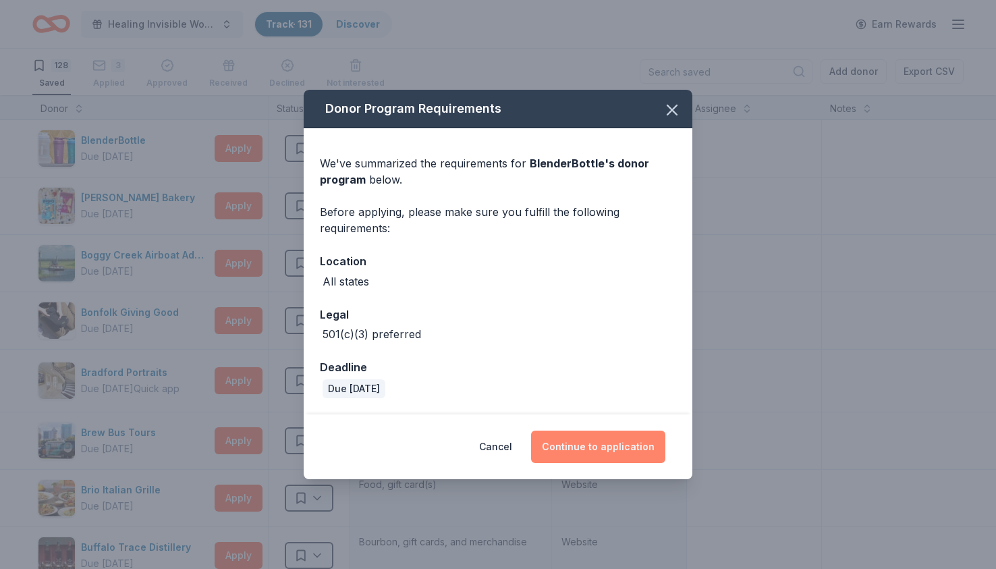
click at [597, 443] on button "Continue to application" at bounding box center [598, 447] width 134 height 32
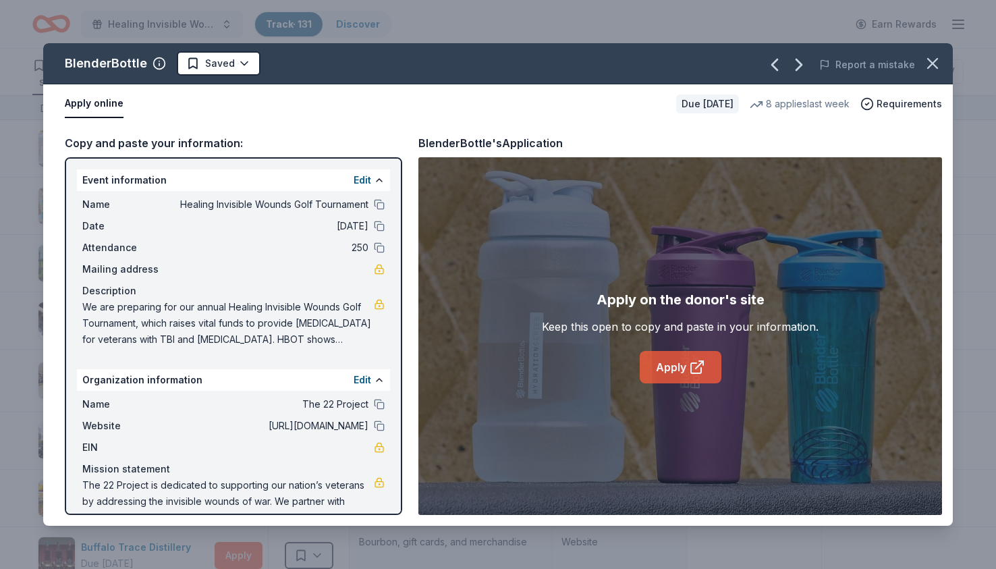
click at [700, 366] on icon at bounding box center [697, 367] width 16 height 16
click at [930, 68] on icon "button" at bounding box center [932, 63] width 19 height 19
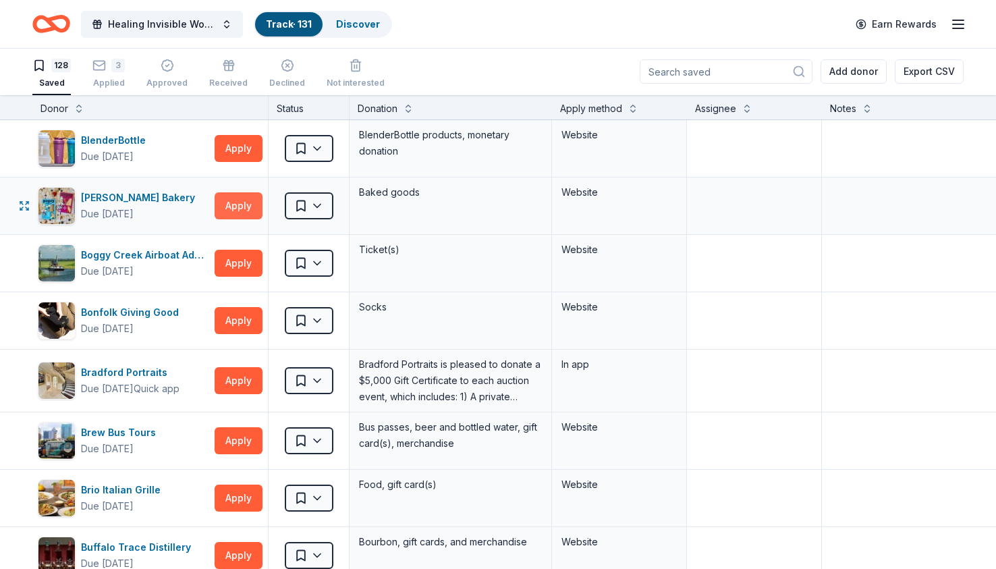
click at [241, 206] on button "Apply" at bounding box center [239, 205] width 48 height 27
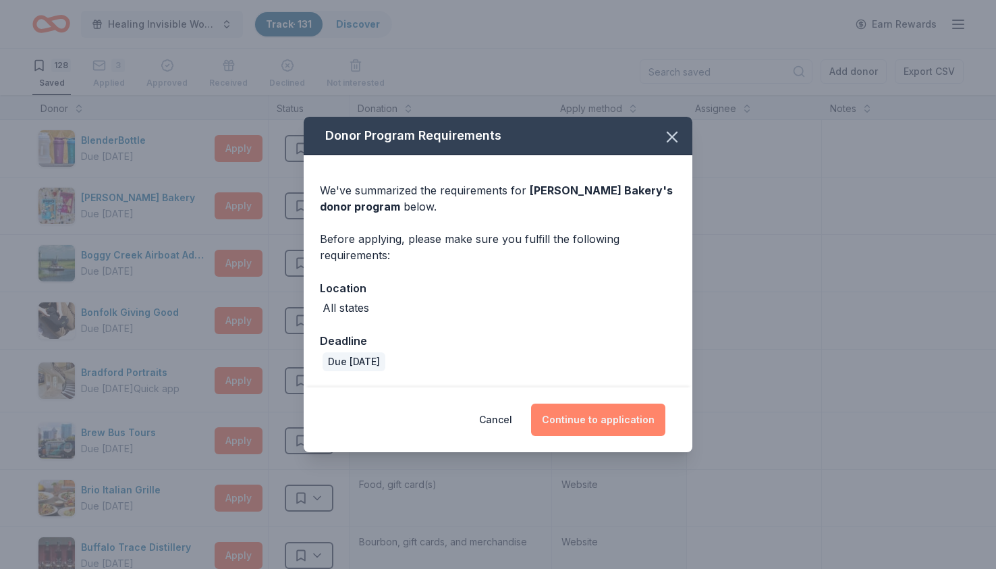
click at [636, 433] on button "Continue to application" at bounding box center [598, 420] width 134 height 32
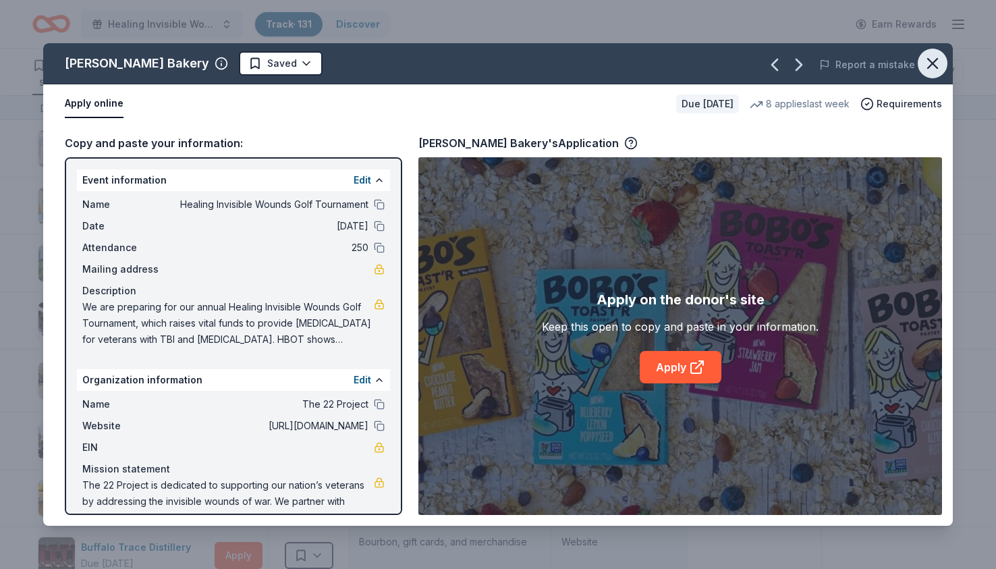
click at [930, 69] on icon "button" at bounding box center [932, 63] width 19 height 19
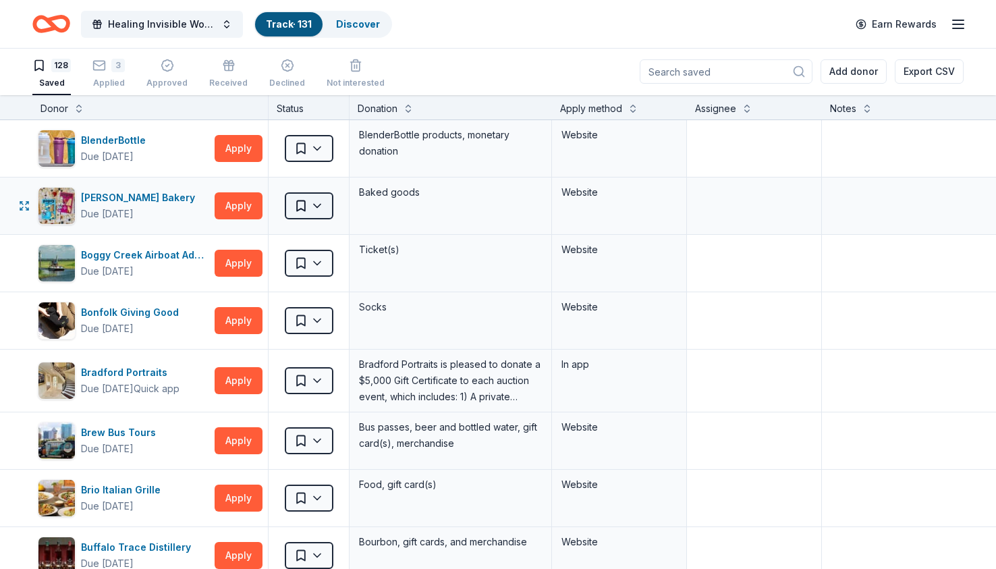
click at [314, 208] on html "Healing Invisible Wounds Golf Tournament Track · 131 Discover Earn Rewards 128 …" at bounding box center [498, 283] width 996 height 569
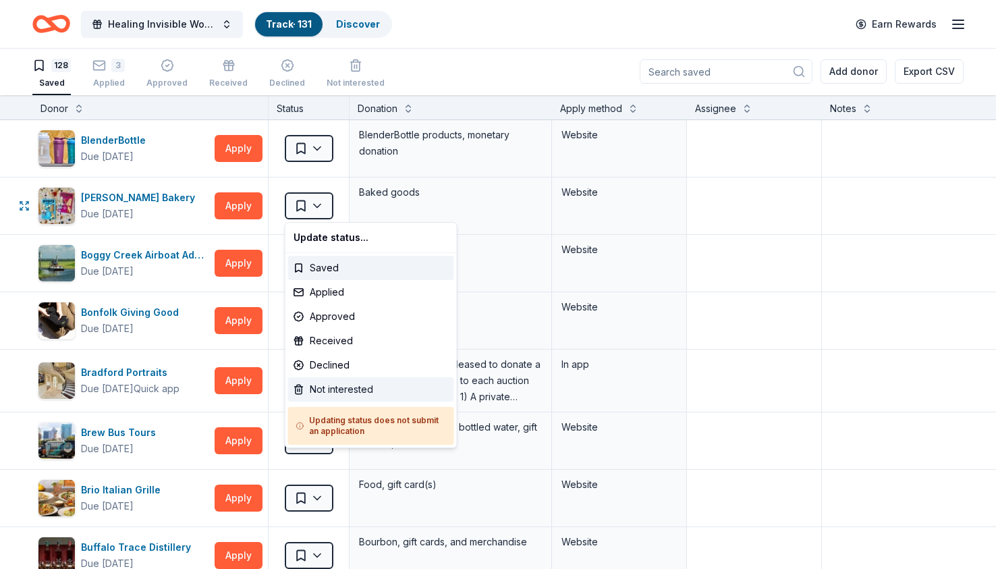
click at [323, 387] on div "Not interested" at bounding box center [371, 389] width 166 height 24
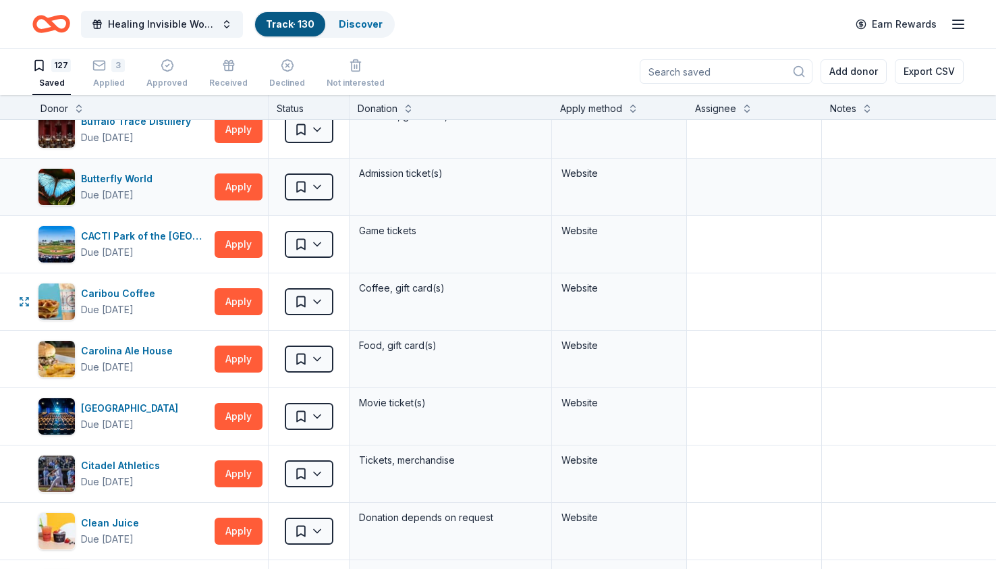
scroll to position [370, 0]
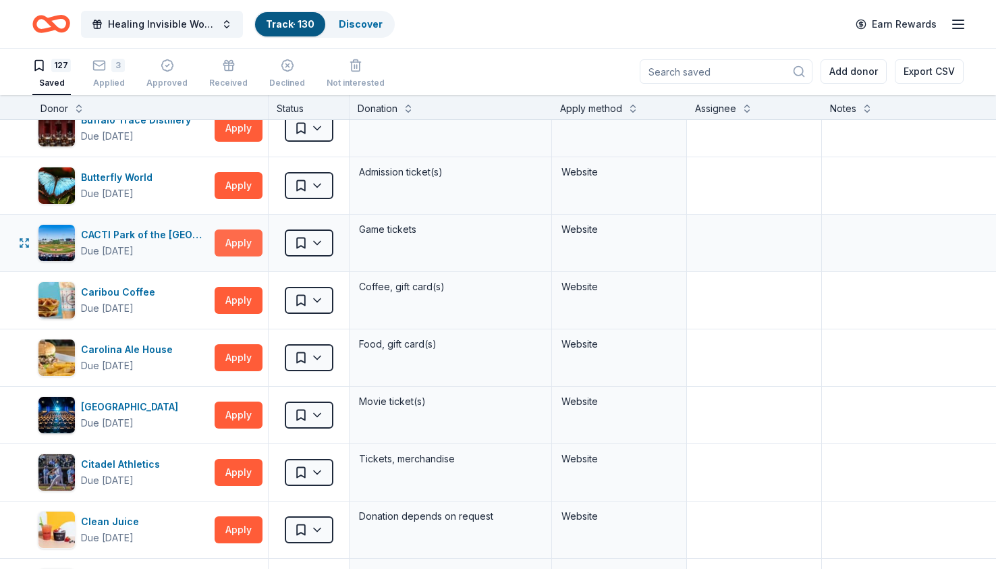
click at [238, 240] on button "Apply" at bounding box center [239, 242] width 48 height 27
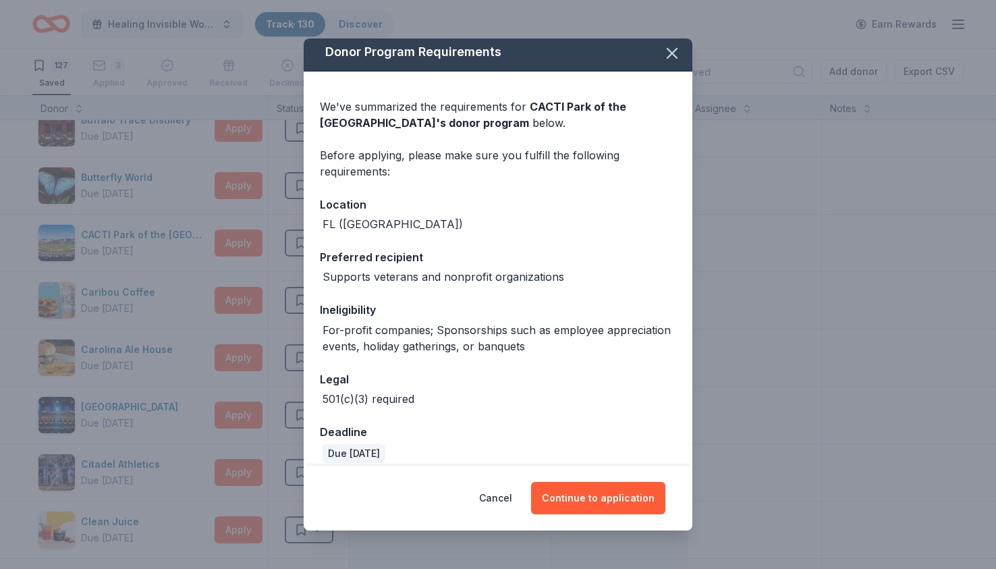
scroll to position [0, 0]
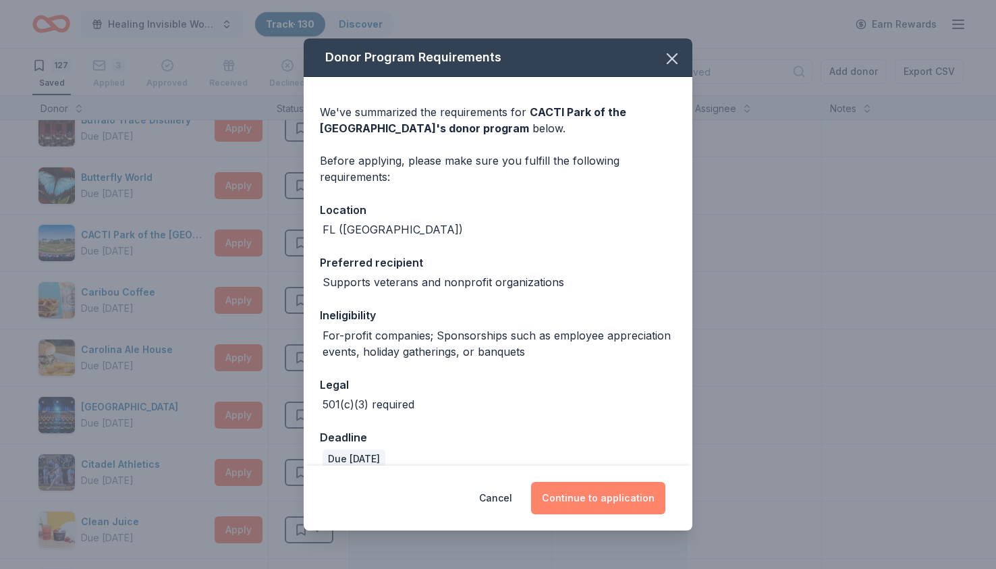
click at [625, 510] on button "Continue to application" at bounding box center [598, 498] width 134 height 32
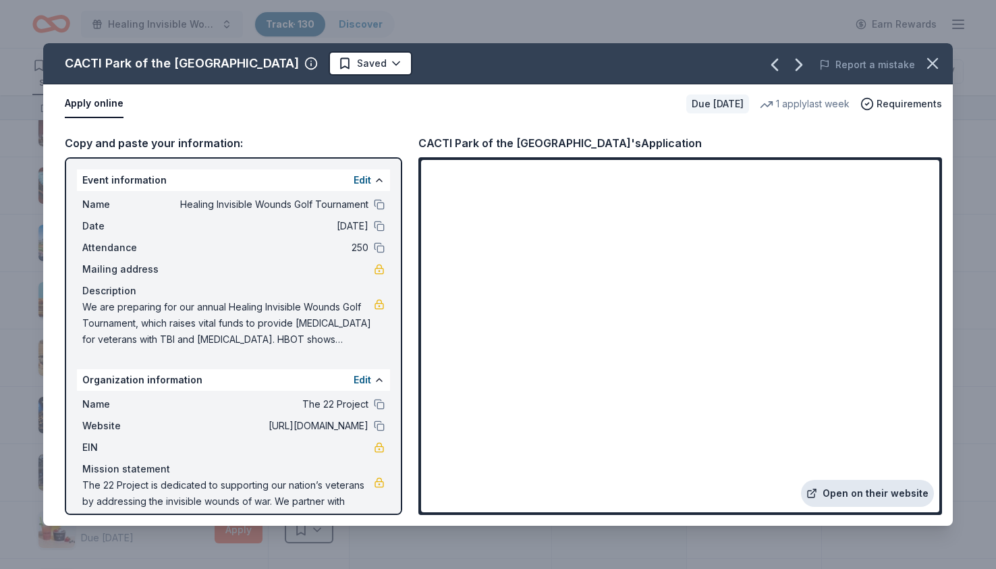
click at [863, 487] on link "Open on their website" at bounding box center [867, 493] width 133 height 27
click at [929, 63] on icon "button" at bounding box center [932, 63] width 19 height 19
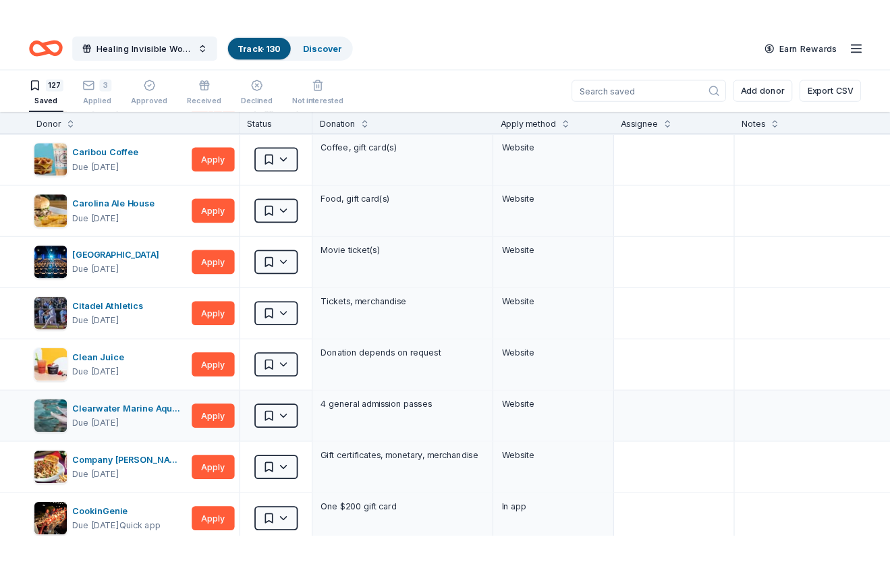
scroll to position [416, 0]
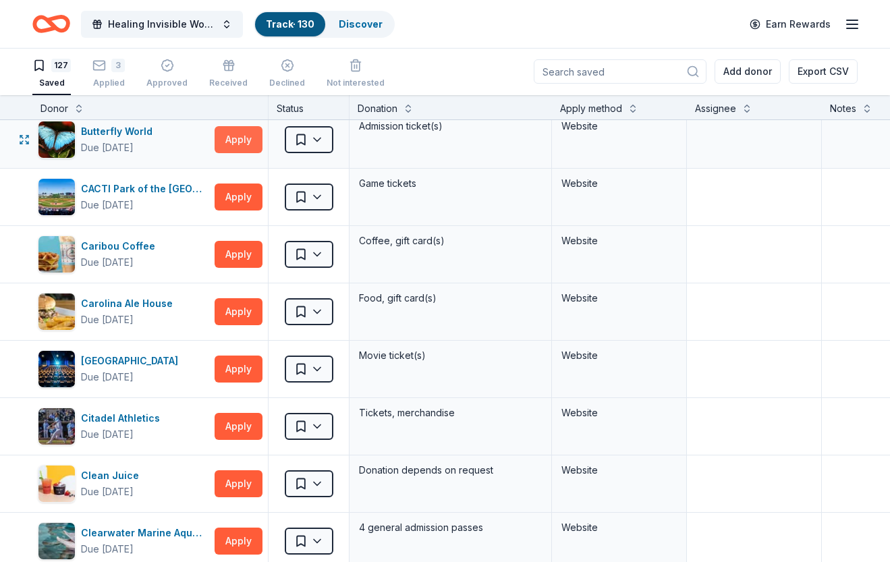
click at [238, 135] on button "Apply" at bounding box center [239, 139] width 48 height 27
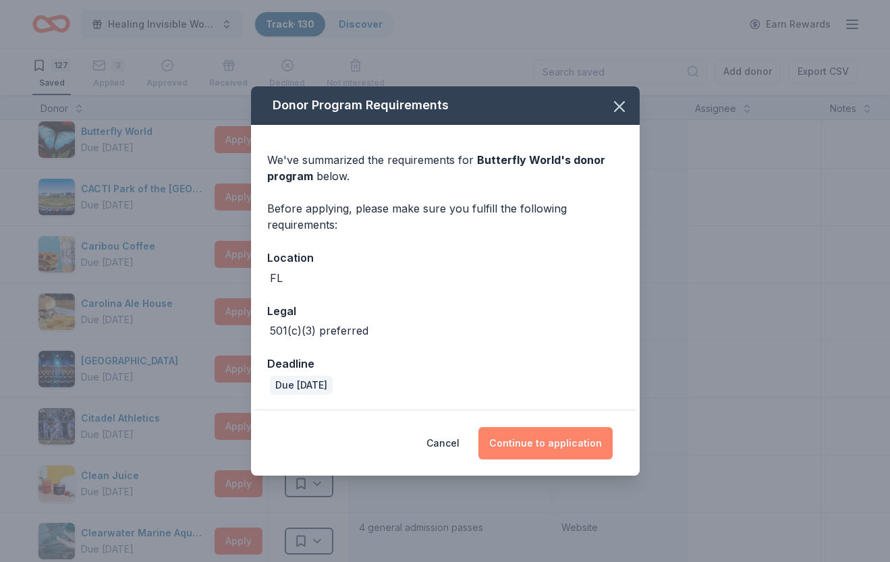
click at [561, 443] on button "Continue to application" at bounding box center [545, 443] width 134 height 32
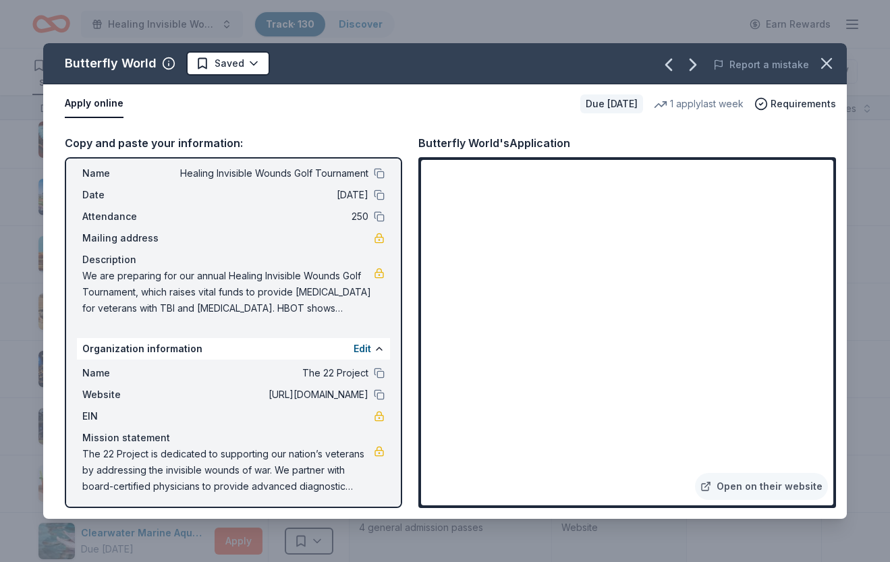
scroll to position [0, 0]
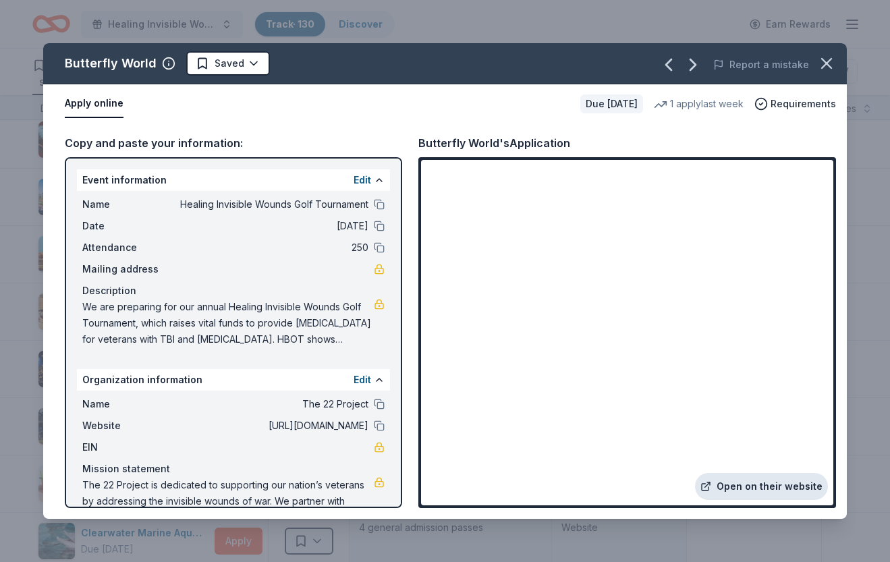
click at [769, 487] on link "Open on their website" at bounding box center [761, 486] width 133 height 27
click at [823, 63] on icon "button" at bounding box center [826, 63] width 19 height 19
